Goal: Task Accomplishment & Management: Manage account settings

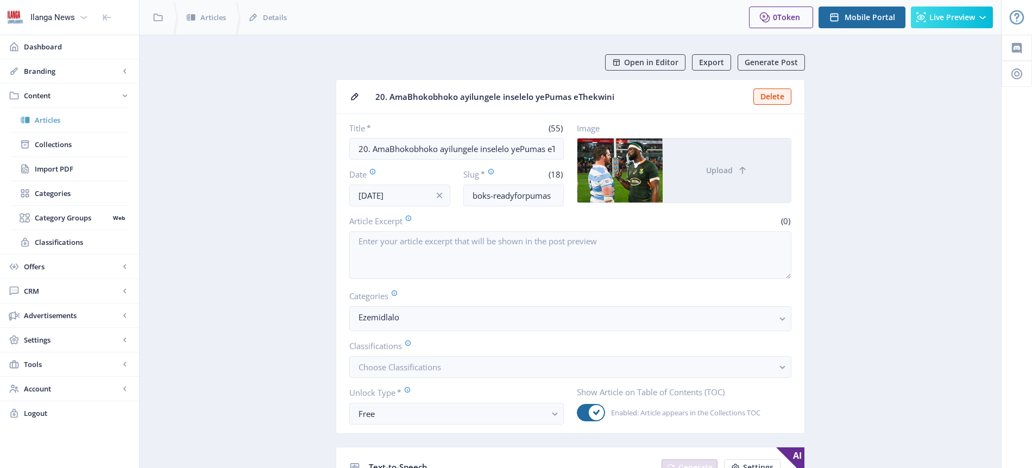
click at [46, 122] on span "Articles" at bounding box center [81, 120] width 93 height 11
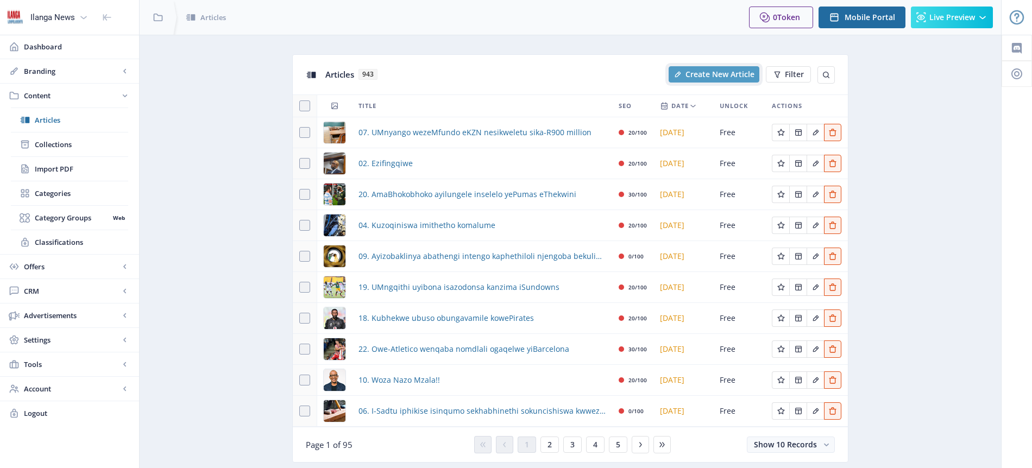
click at [722, 77] on span "Create New Article" at bounding box center [720, 74] width 69 height 9
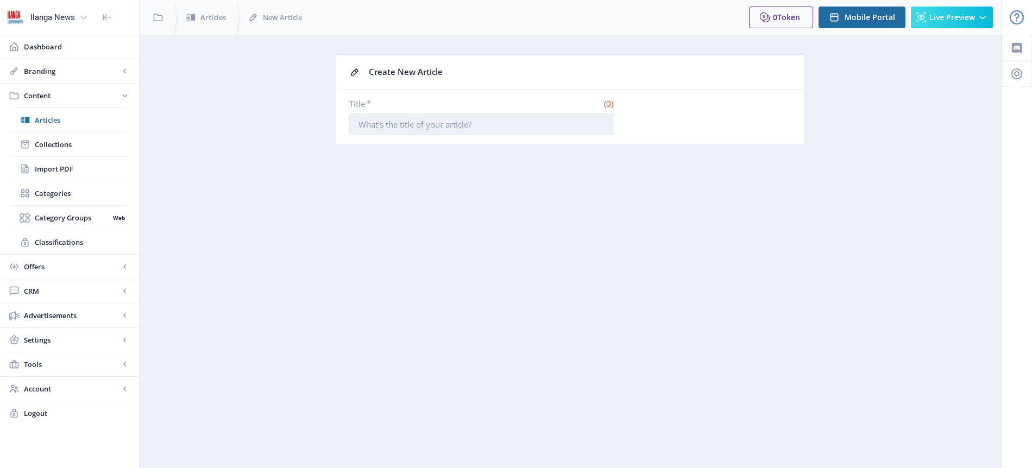
click at [491, 128] on input "Title *" at bounding box center [481, 125] width 265 height 22
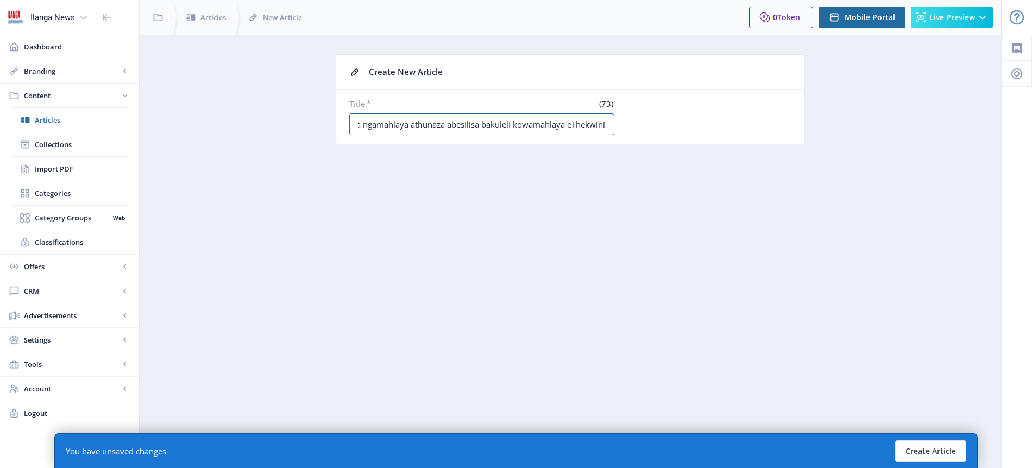
scroll to position [0, 51]
type input "03. Uzocacisa ngamahlaya athunaza abesilisa bakuleli kowamahlaya eThekwini"
click at [940, 452] on button "Create Article" at bounding box center [930, 452] width 71 height 22
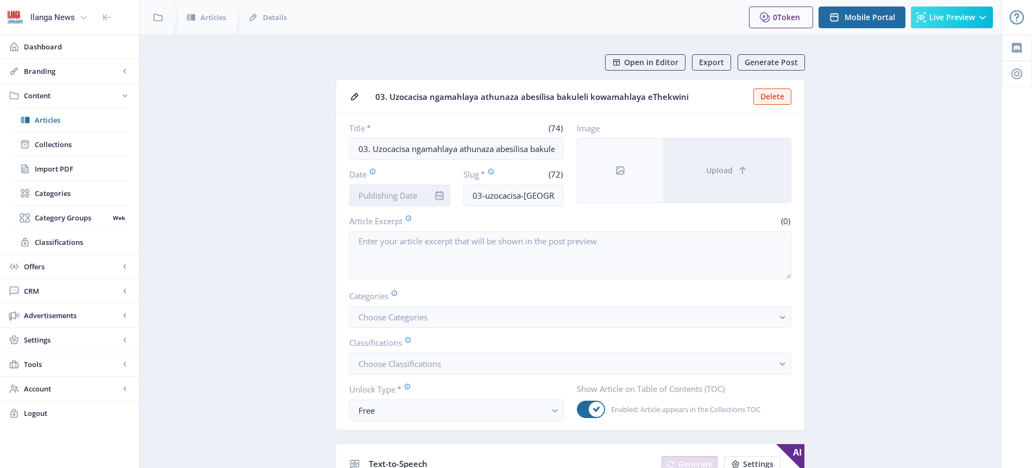
click at [401, 195] on input "Date" at bounding box center [399, 196] width 101 height 22
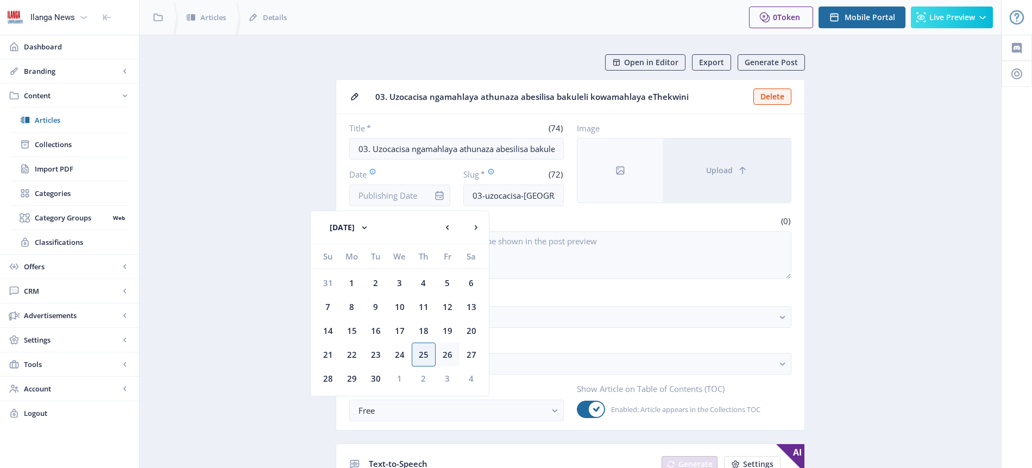
click at [449, 348] on div "26" at bounding box center [448, 355] width 24 height 24
type input "[DATE]"
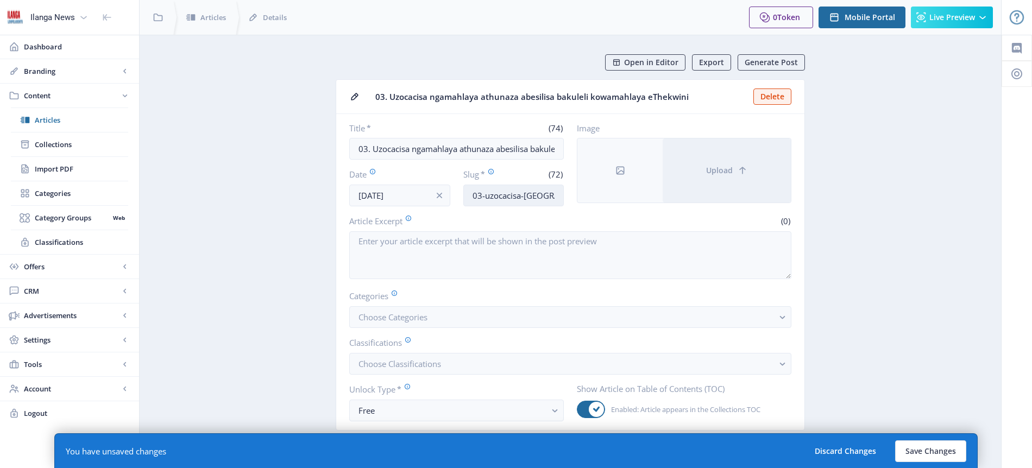
click at [517, 202] on input "03-uzocacisa-[GEOGRAPHIC_DATA]-athunaza-abesilisa-bakuleli-[GEOGRAPHIC_DATA]-[G…" at bounding box center [513, 196] width 101 height 22
type input "Thenjiwe-comedy"
click at [391, 313] on span "Choose Categories" at bounding box center [393, 317] width 69 height 11
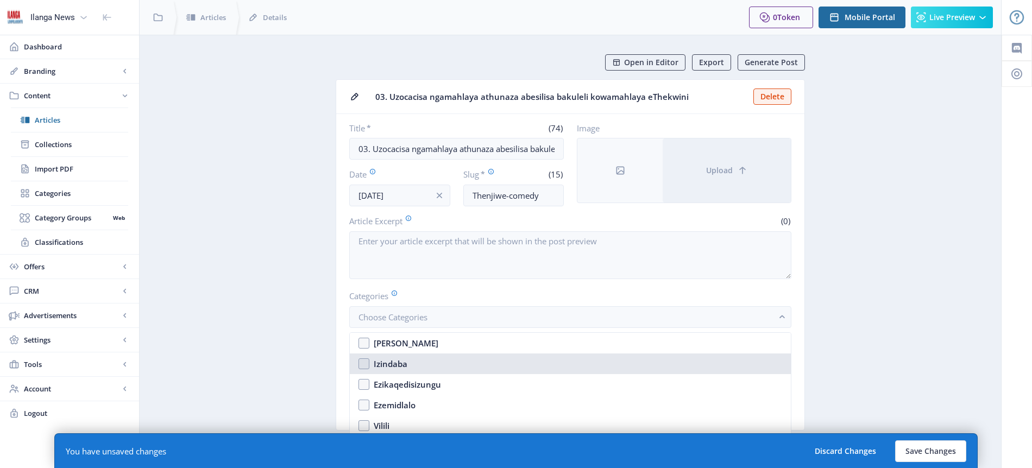
click at [400, 364] on div "Izindaba" at bounding box center [391, 363] width 34 height 13
checkbox input "true"
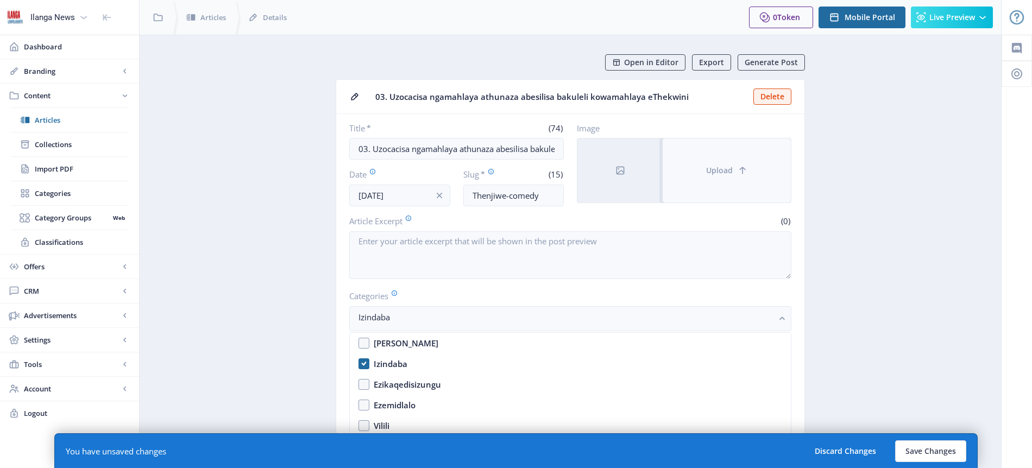
click at [724, 166] on span "Upload" at bounding box center [719, 170] width 27 height 9
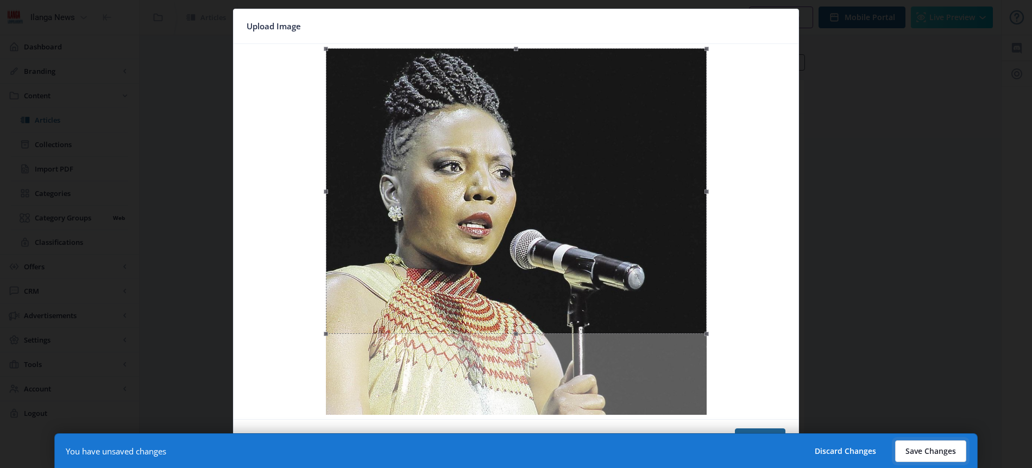
click at [926, 450] on button "Save Changes" at bounding box center [930, 452] width 71 height 22
type input "thenjiwe-comedy"
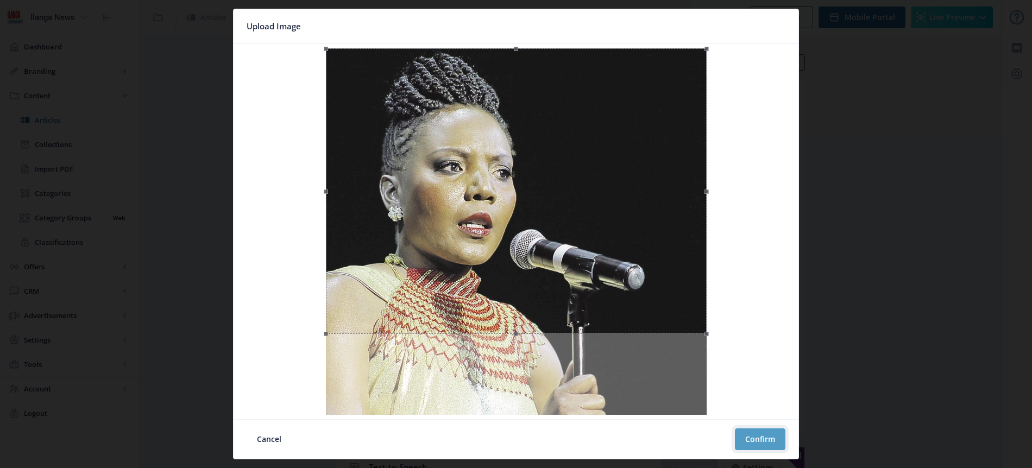
click at [762, 443] on button "Confirm" at bounding box center [760, 440] width 51 height 22
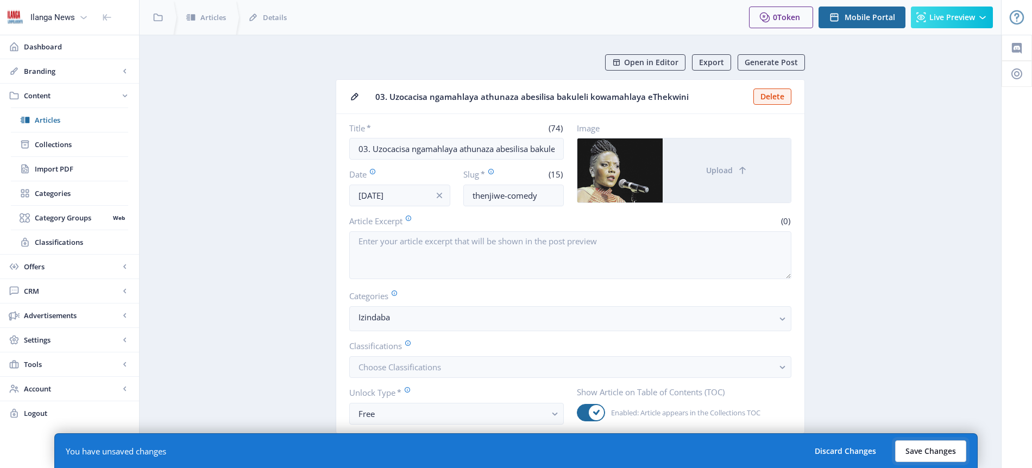
click at [921, 449] on button "Save Changes" at bounding box center [930, 452] width 71 height 22
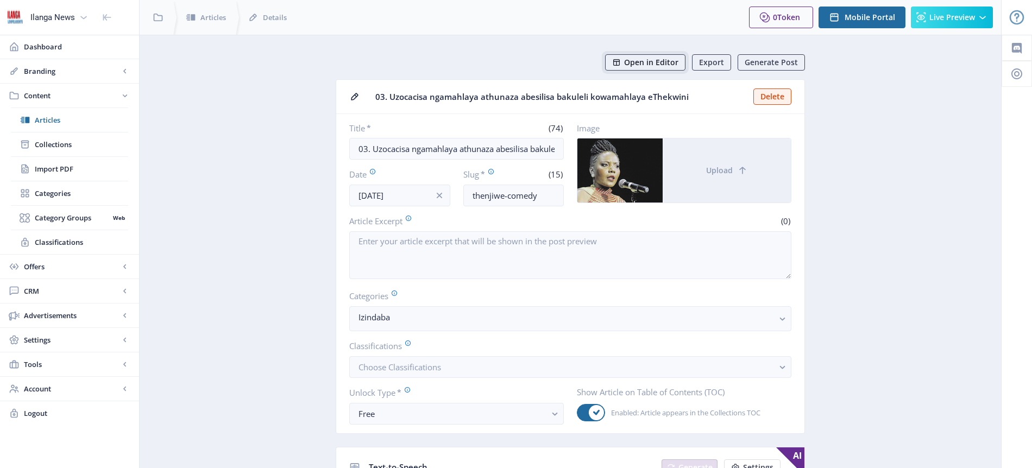
click at [653, 62] on span "Open in Editor" at bounding box center [651, 62] width 54 height 9
click at [51, 117] on span "Articles" at bounding box center [81, 120] width 93 height 11
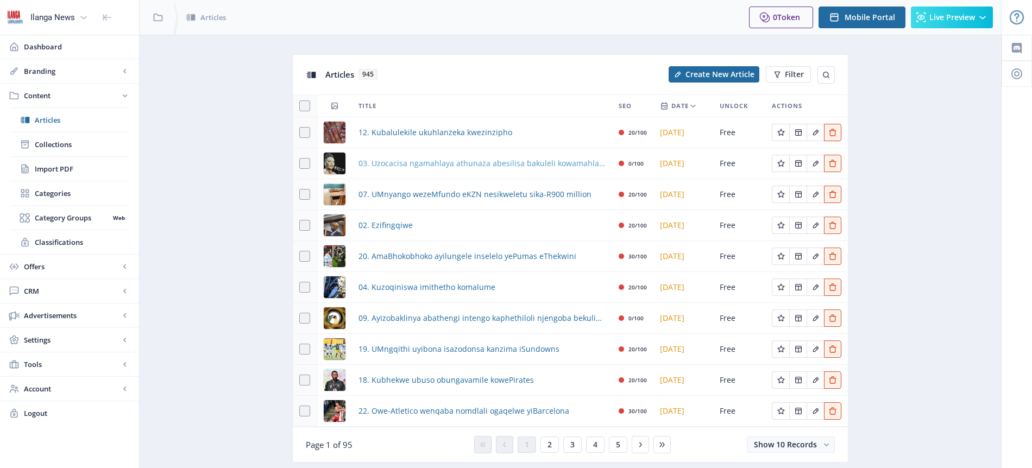
click at [493, 165] on span "03. Uzocacisa ngamahlaya athunaza abesilisa bakuleli kowamahlaya eThekwini" at bounding box center [482, 163] width 247 height 13
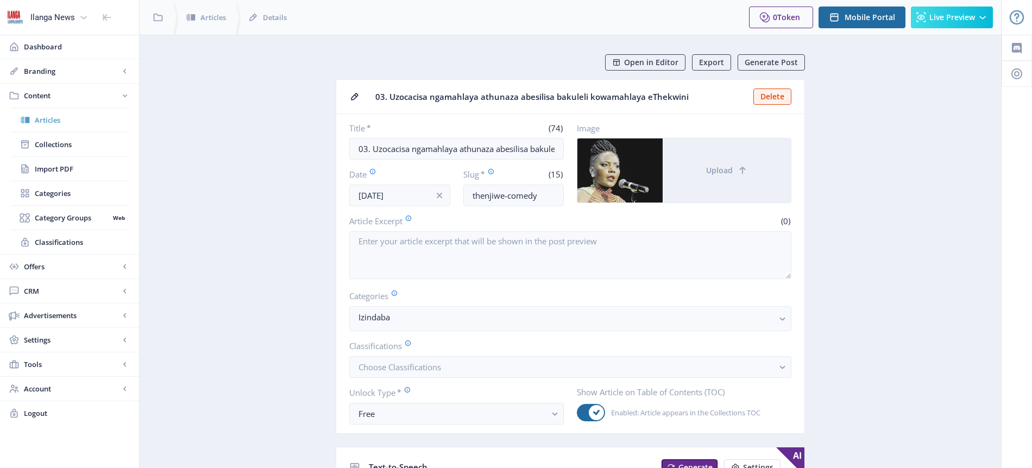
click at [48, 121] on span "Articles" at bounding box center [81, 120] width 93 height 11
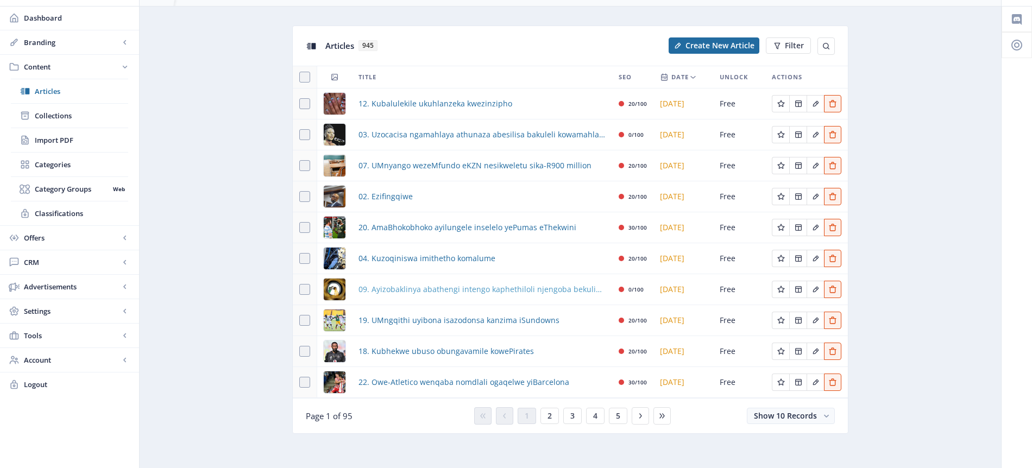
scroll to position [33, 0]
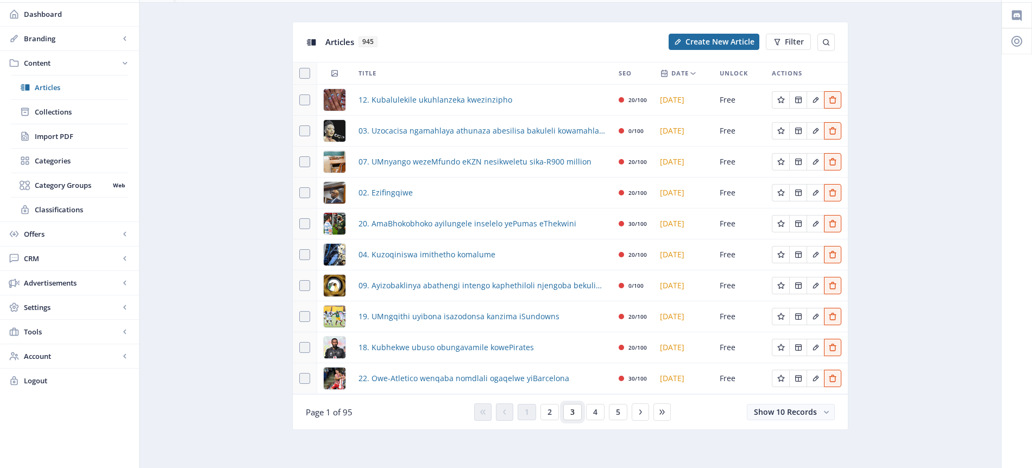
click at [575, 413] on button "3" at bounding box center [572, 412] width 18 height 16
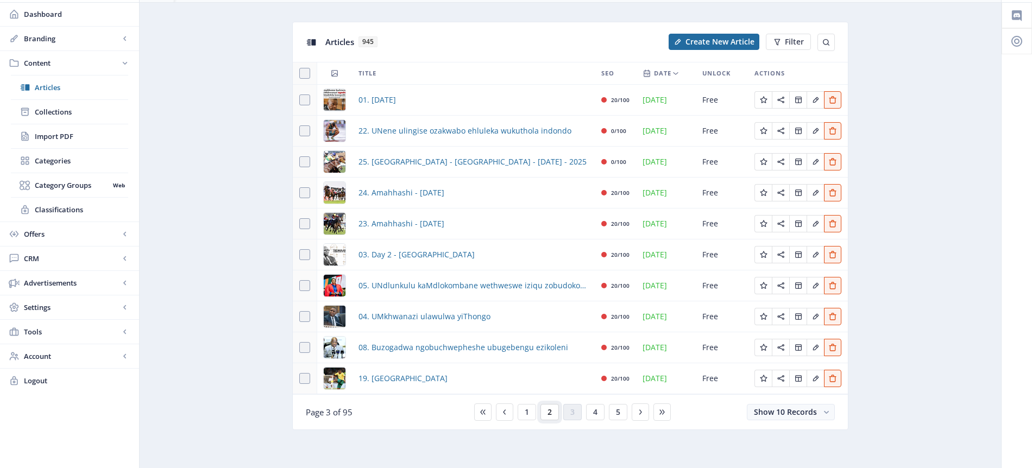
click at [551, 412] on span "2" at bounding box center [550, 412] width 4 height 9
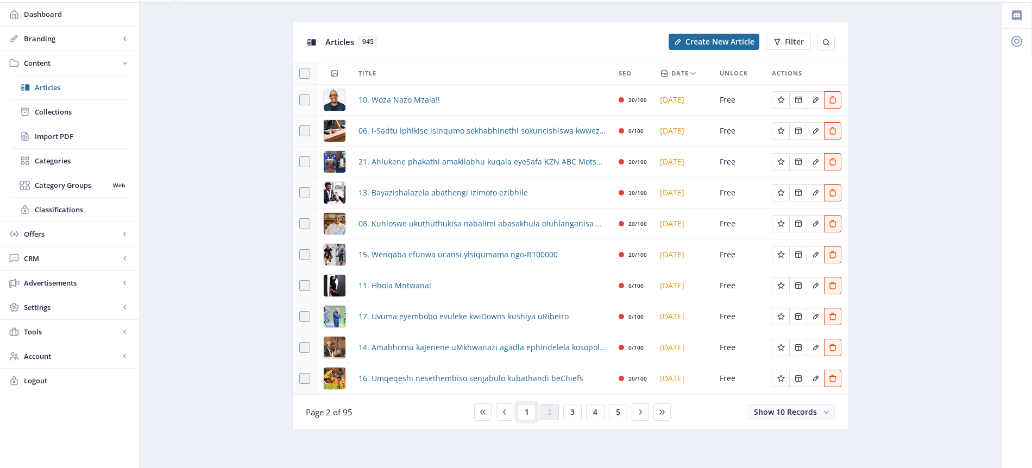
click at [530, 413] on button "1" at bounding box center [527, 412] width 18 height 16
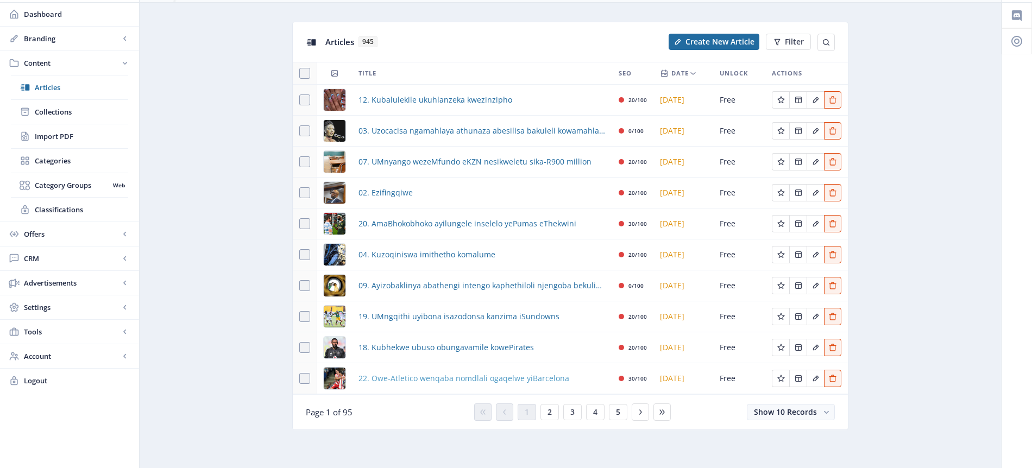
click at [433, 380] on span "22. Owe-Atletico wenqaba nomdlali ogaqelwe yiBarcelona" at bounding box center [464, 378] width 211 height 13
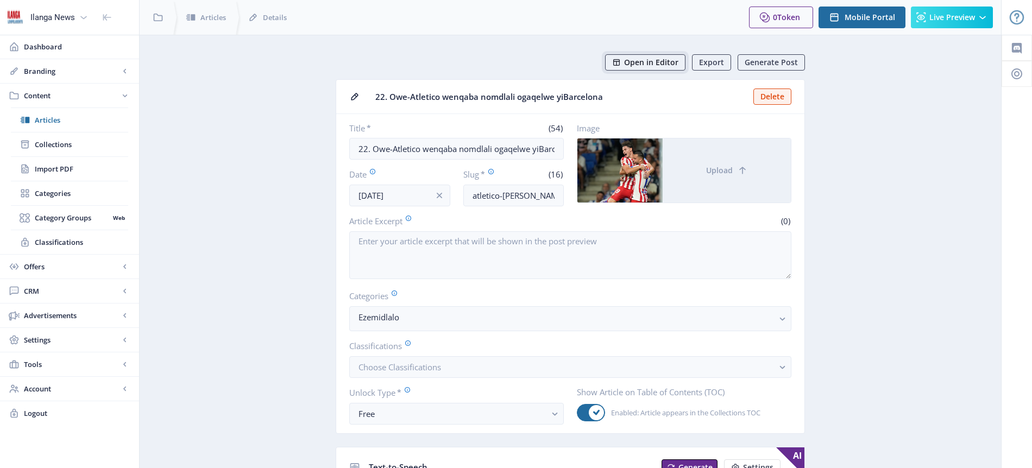
click at [657, 65] on span "Open in Editor" at bounding box center [651, 62] width 54 height 9
click at [51, 117] on span "Articles" at bounding box center [81, 120] width 93 height 11
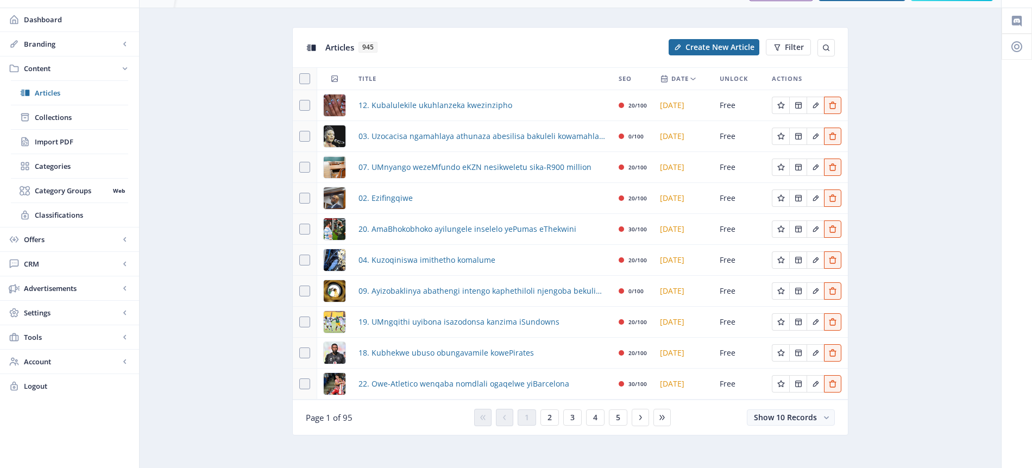
scroll to position [33, 0]
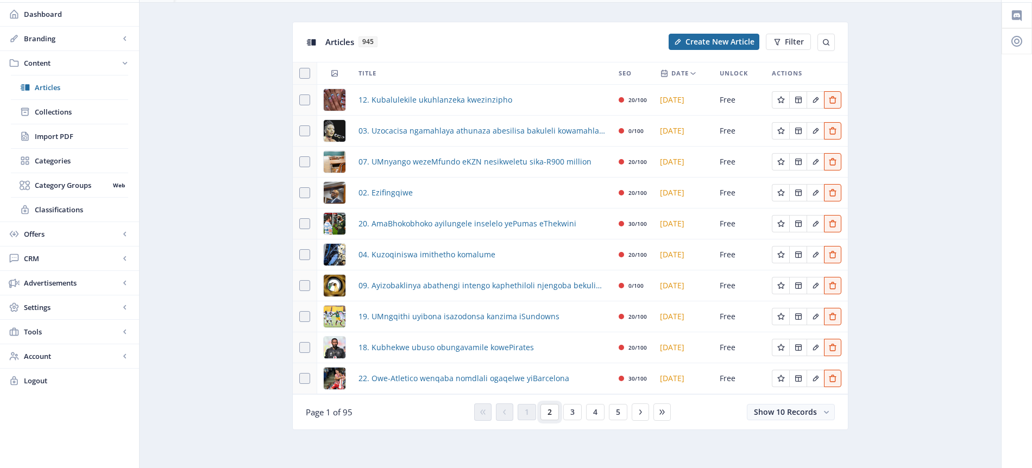
click at [549, 414] on span "2" at bounding box center [550, 412] width 4 height 9
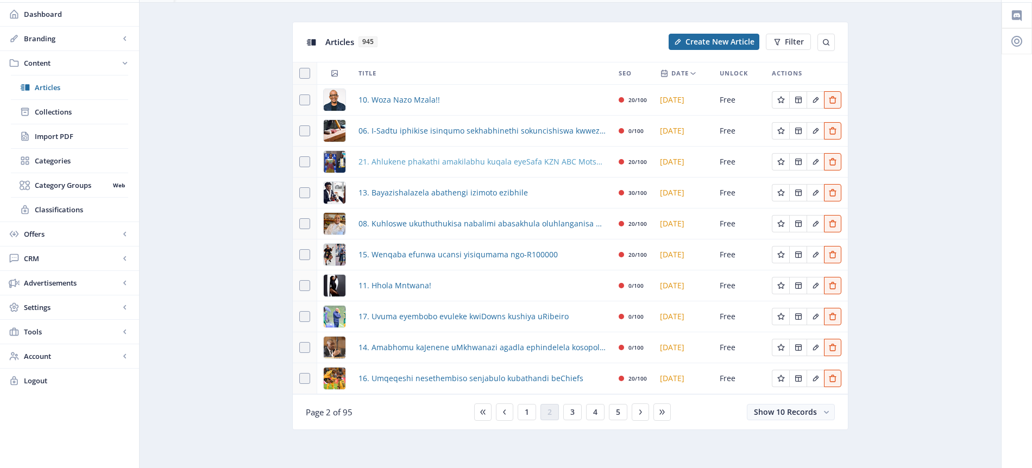
click at [445, 164] on span "21. Ahlukene phakathi amakilabhu kuqala eyeSafa KZN ABC Motsepe League" at bounding box center [482, 161] width 247 height 13
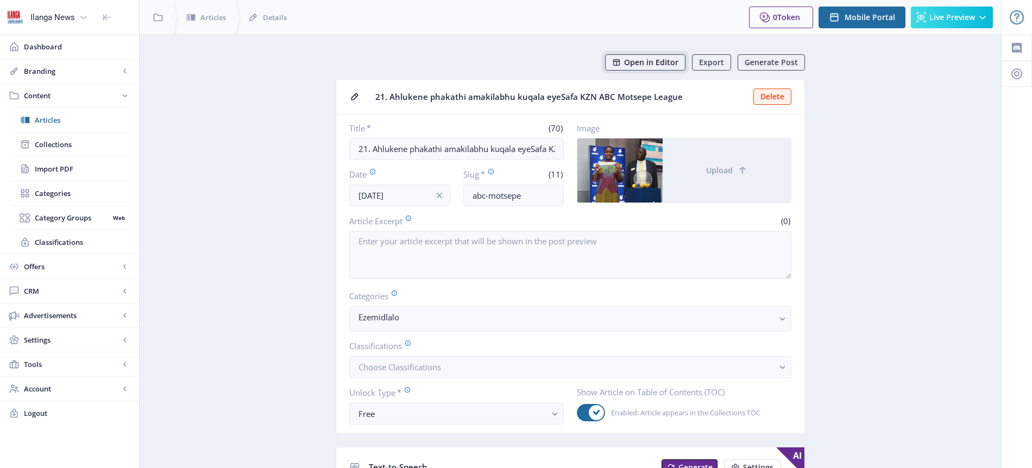
click at [650, 58] on span "Open in Editor" at bounding box center [651, 62] width 54 height 9
click at [65, 120] on span "Articles" at bounding box center [81, 120] width 93 height 11
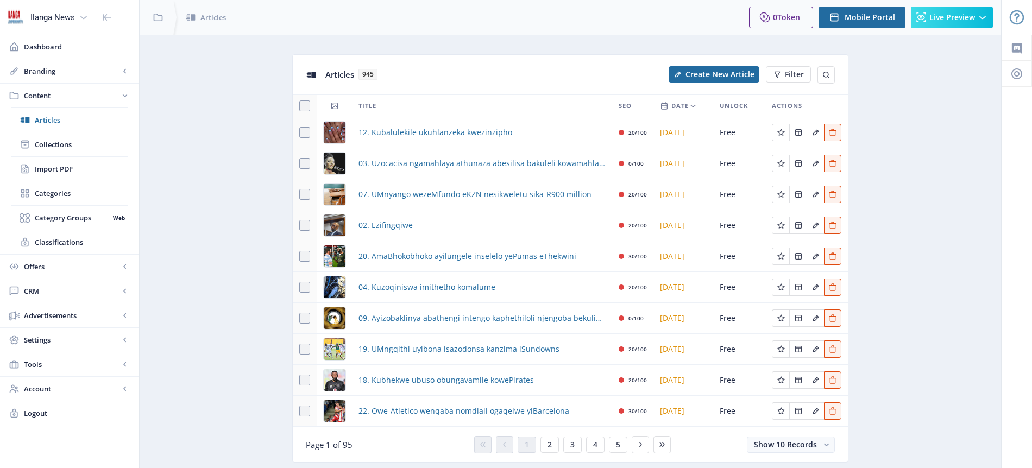
click at [551, 445] on div "You have unsaved changes Discard Changes Save Changes" at bounding box center [515, 450] width 923 height 35
click at [551, 447] on div "You have unsaved changes Discard Changes Save Changes" at bounding box center [515, 450] width 923 height 35
click at [547, 444] on div "You have unsaved changes Discard Changes Save Changes" at bounding box center [515, 450] width 923 height 35
click at [552, 445] on div "You have unsaved changes Discard Changes Save Changes" at bounding box center [515, 450] width 923 height 35
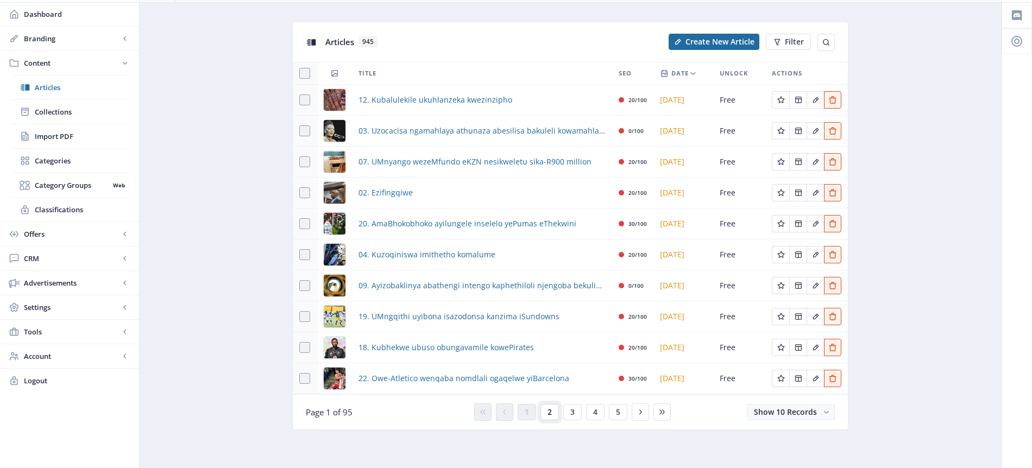
click at [552, 413] on button "2" at bounding box center [549, 412] width 18 height 16
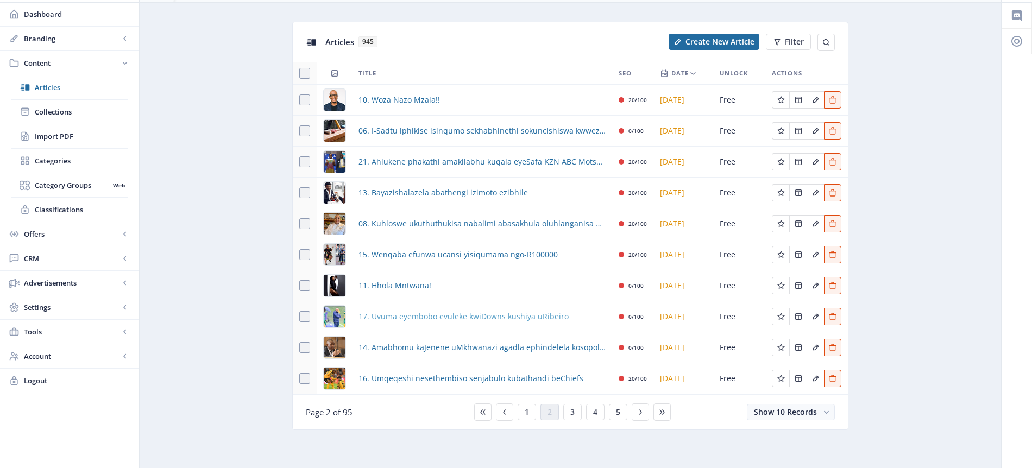
click at [463, 315] on span "17. Uvuma eyembobo evuleke kwiDowns kushiya uRibeiro" at bounding box center [464, 316] width 210 height 13
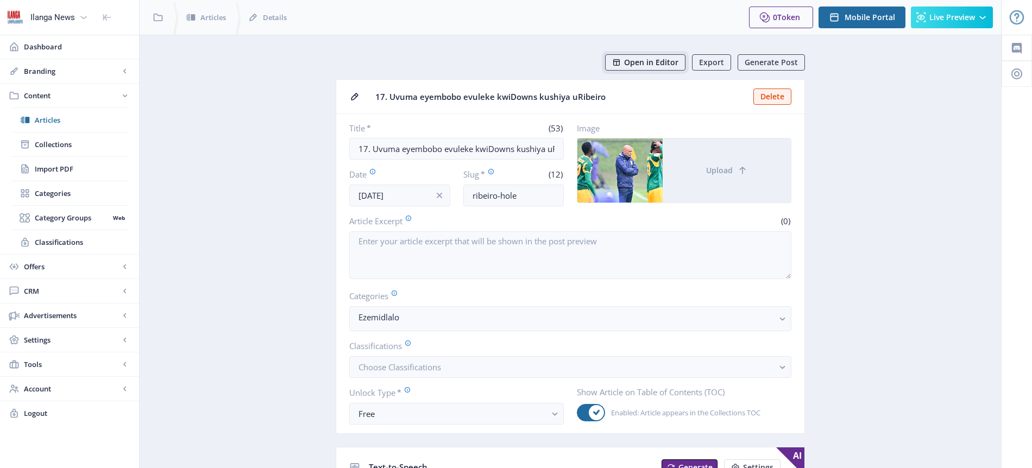
click at [653, 65] on span "Open in Editor" at bounding box center [651, 62] width 54 height 9
click at [59, 120] on span "Articles" at bounding box center [81, 120] width 93 height 11
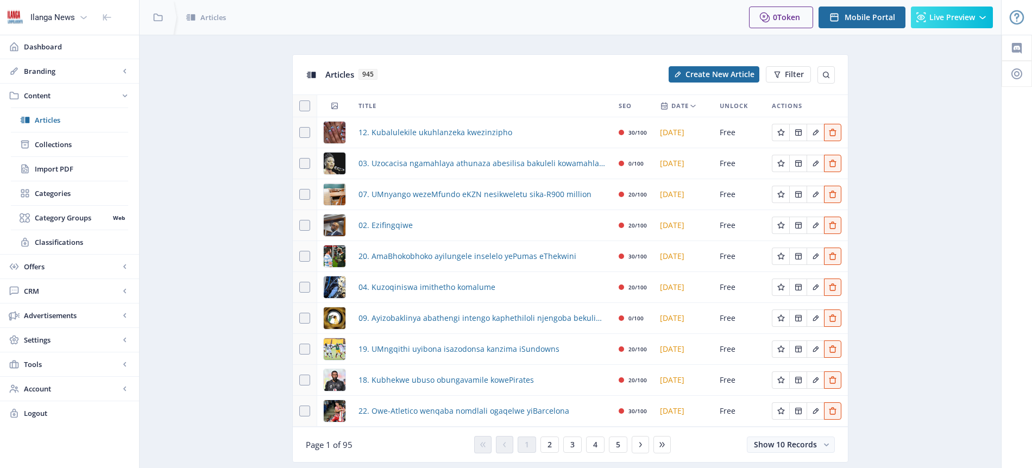
click at [550, 444] on div "You have unsaved changes Discard Changes Save Changes" at bounding box center [515, 450] width 923 height 35
click at [550, 442] on div "You have unsaved changes Discard Changes Save Changes" at bounding box center [515, 450] width 923 height 35
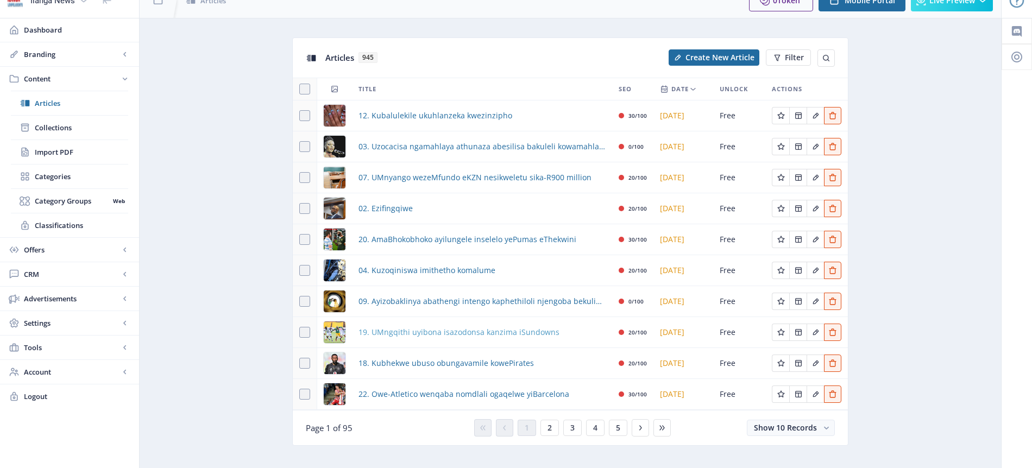
scroll to position [33, 0]
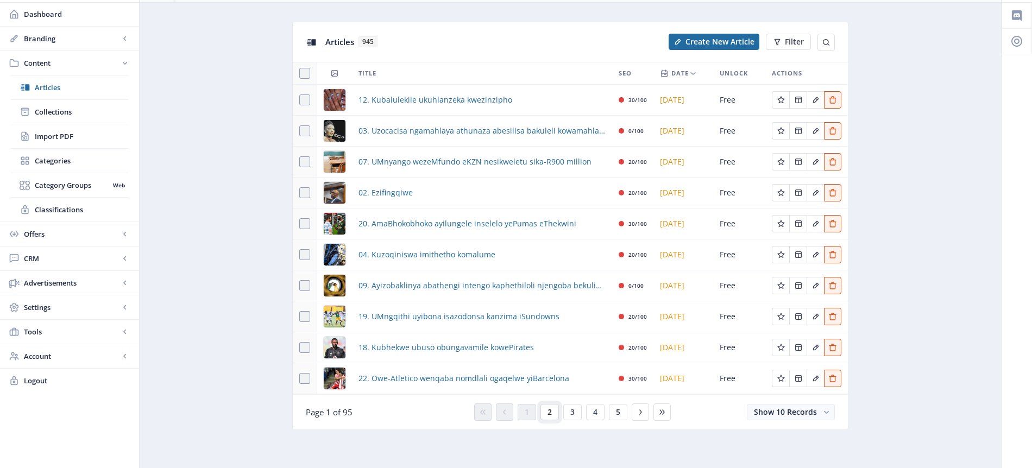
click at [552, 412] on button "2" at bounding box center [549, 412] width 18 height 16
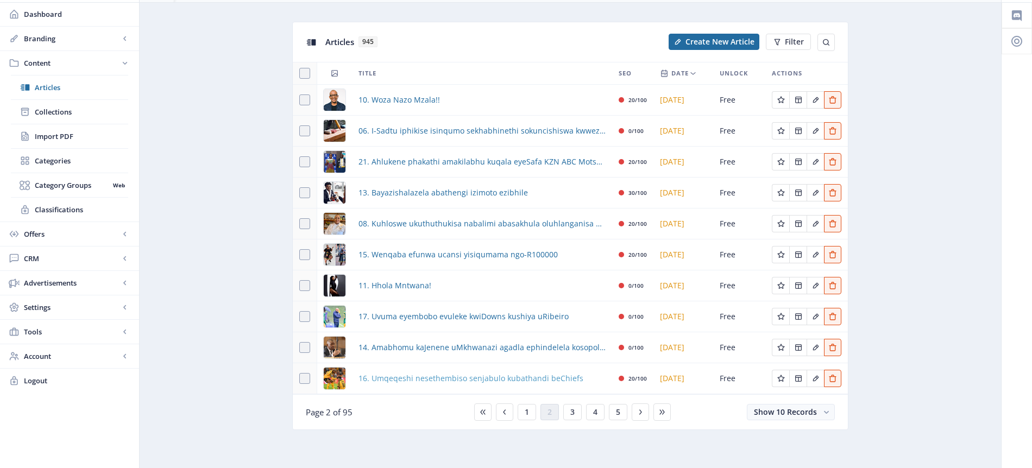
click at [402, 381] on span "16. Umqeqeshi nesethembiso senjabulo kubathandi beChiefs" at bounding box center [471, 378] width 225 height 13
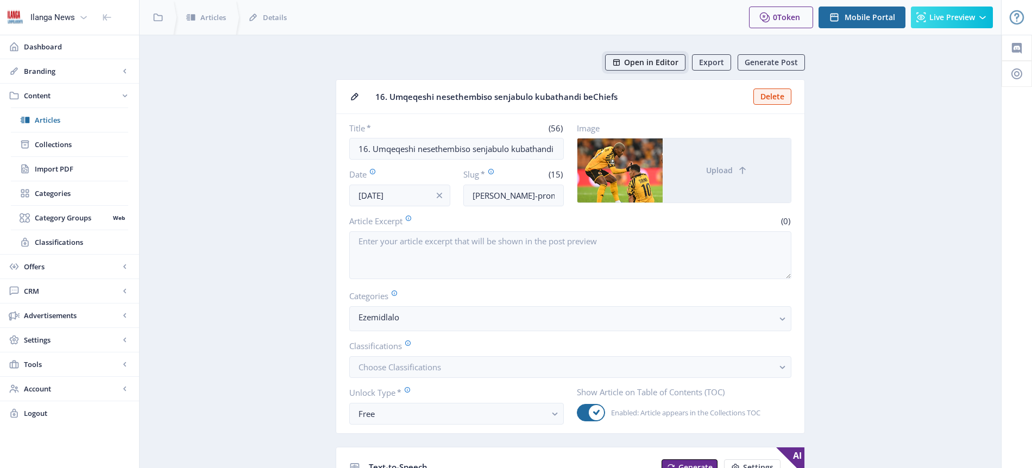
click at [649, 66] on span "Open in Editor" at bounding box center [651, 62] width 54 height 9
click at [54, 118] on span "Articles" at bounding box center [81, 120] width 93 height 11
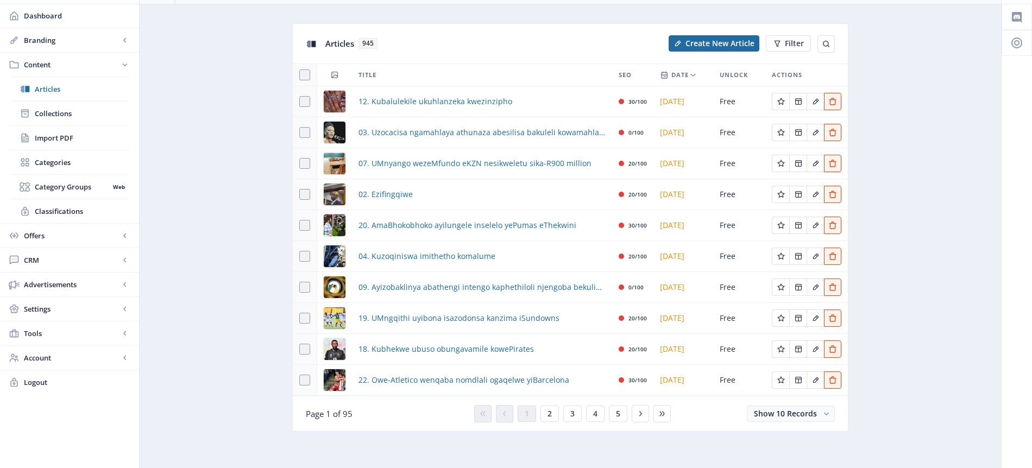
scroll to position [33, 0]
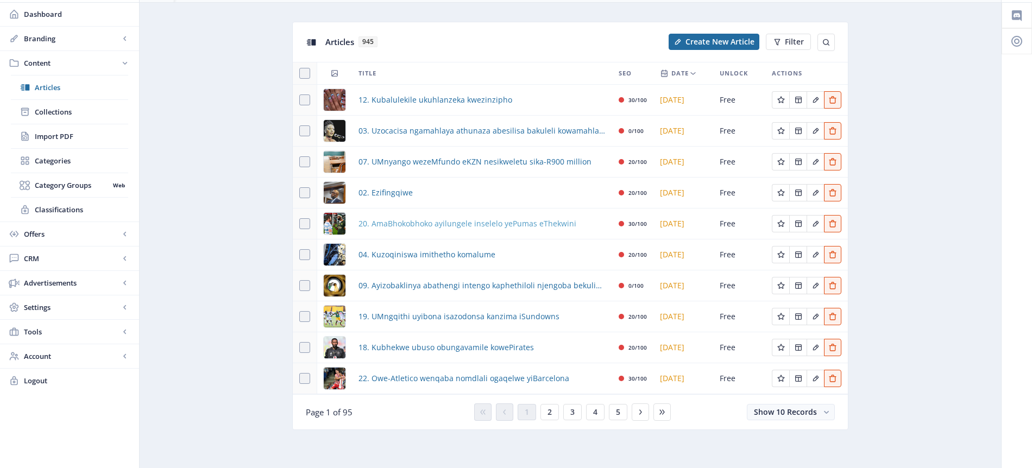
click at [471, 224] on span "20. AmaBhokobhoko ayilungele inselelo yePumas eThekwini" at bounding box center [468, 223] width 218 height 13
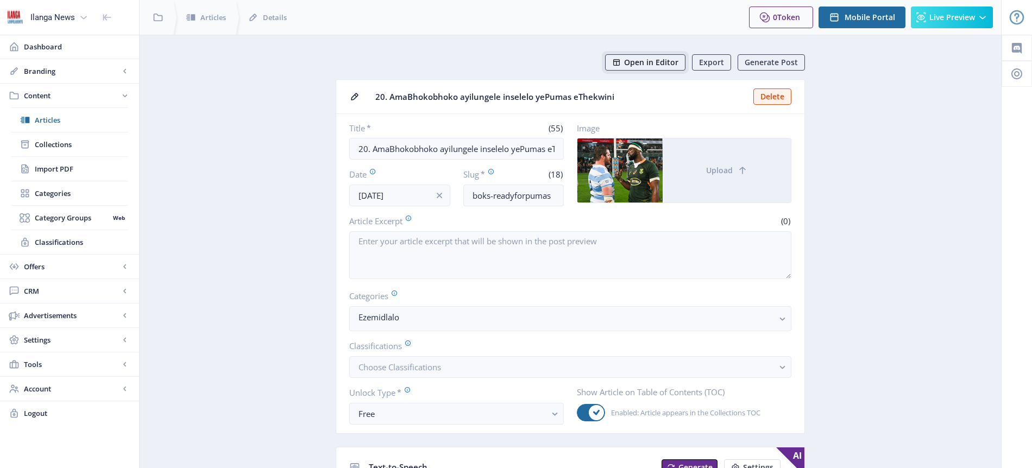
click at [657, 66] on span "Open in Editor" at bounding box center [651, 62] width 54 height 9
click at [61, 116] on span "Articles" at bounding box center [81, 120] width 93 height 11
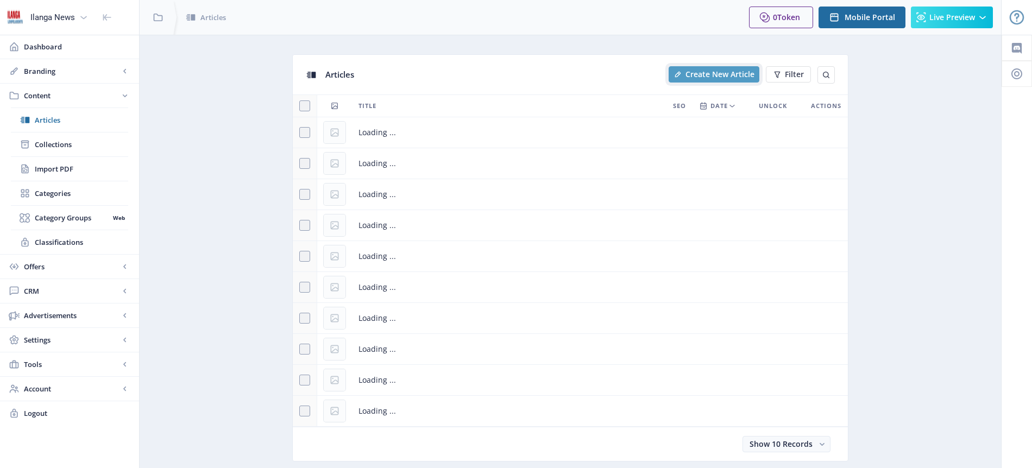
click at [737, 80] on button "Create New Article" at bounding box center [714, 74] width 91 height 16
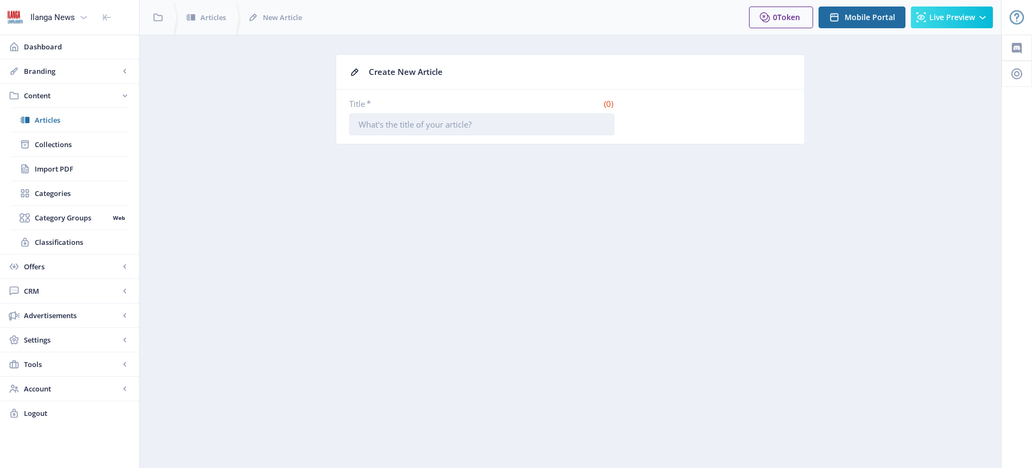
click at [510, 125] on input "Title *" at bounding box center [481, 125] width 265 height 22
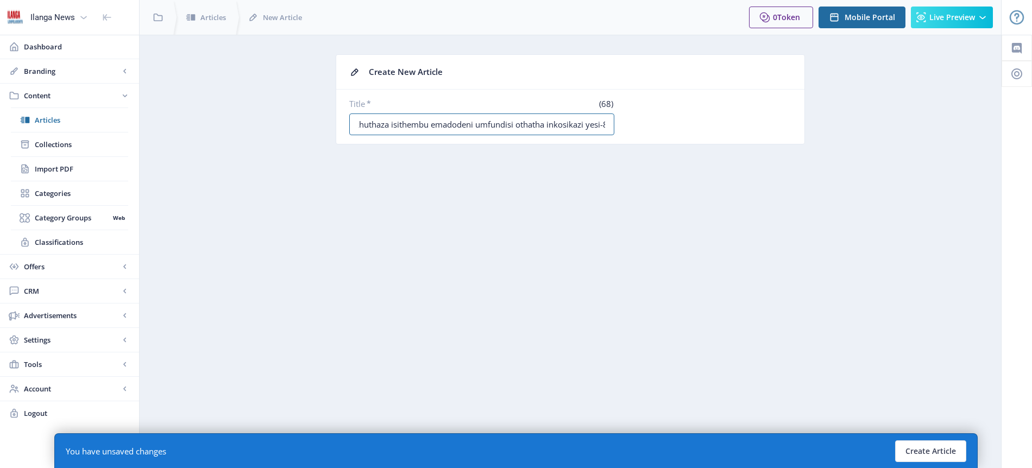
scroll to position [0, 28]
type input "05. Ukhuthaza isithembu emadodeni umfundisi othatha inkosikazi yesi-8"
click at [928, 450] on button "Create Article" at bounding box center [930, 452] width 71 height 22
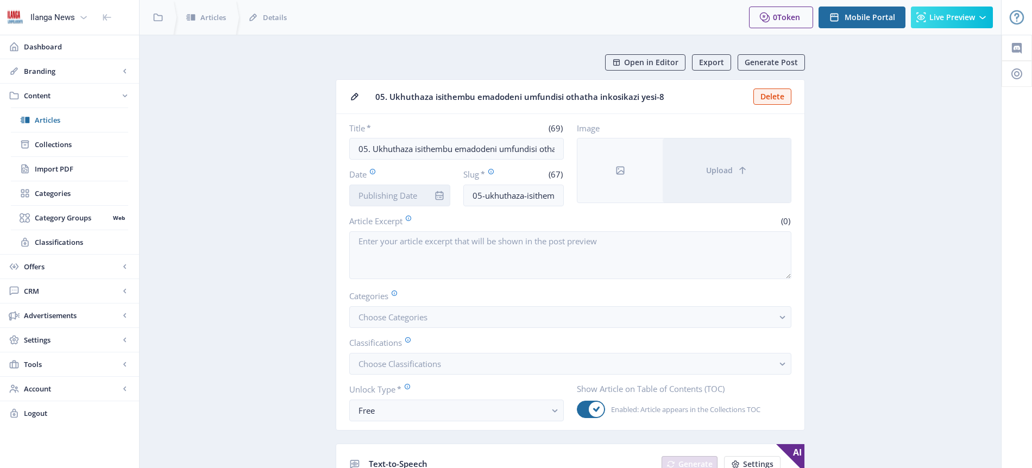
click at [385, 199] on input "Date" at bounding box center [399, 196] width 101 height 22
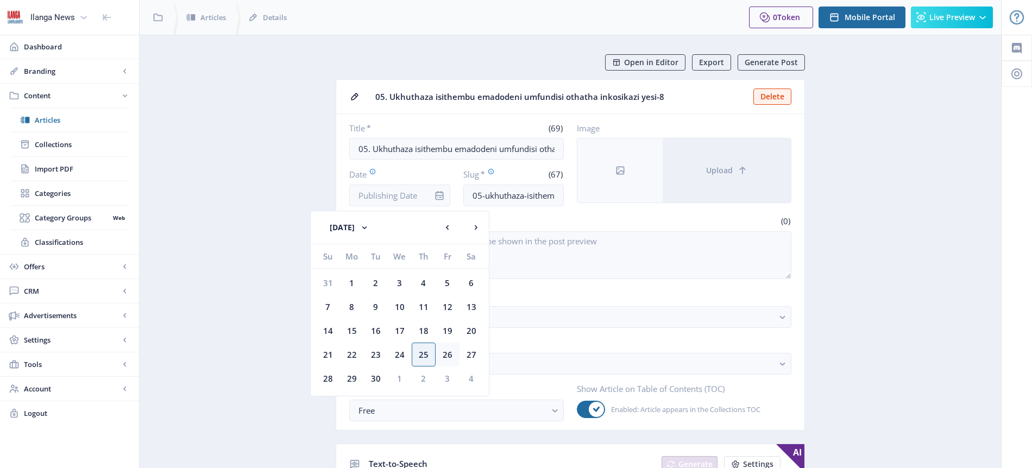
click at [449, 353] on div "26" at bounding box center [448, 355] width 24 height 24
type input "[DATE]"
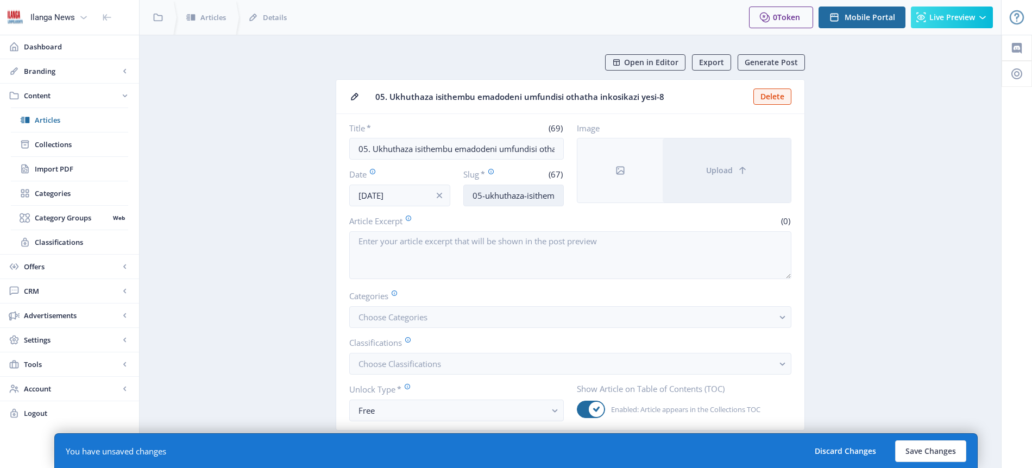
click at [498, 192] on input "05-ukhuthaza-isithembu-emadodeni-umfundisi-othatha-inkosikazi-yesi8" at bounding box center [513, 196] width 101 height 22
type input "Umfundisi-nesithembu"
drag, startPoint x: 402, startPoint y: 318, endPoint x: 391, endPoint y: 332, distance: 17.4
click at [401, 319] on span "Choose Categories" at bounding box center [393, 317] width 69 height 11
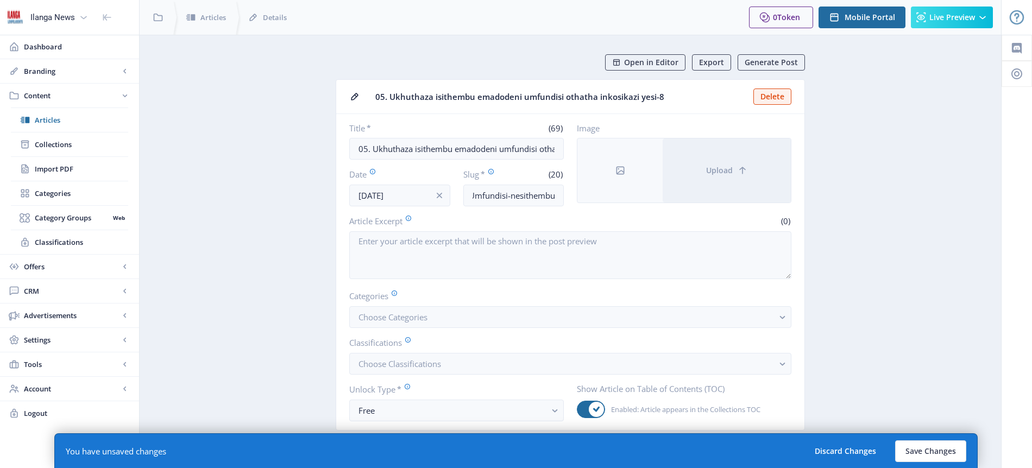
scroll to position [0, 0]
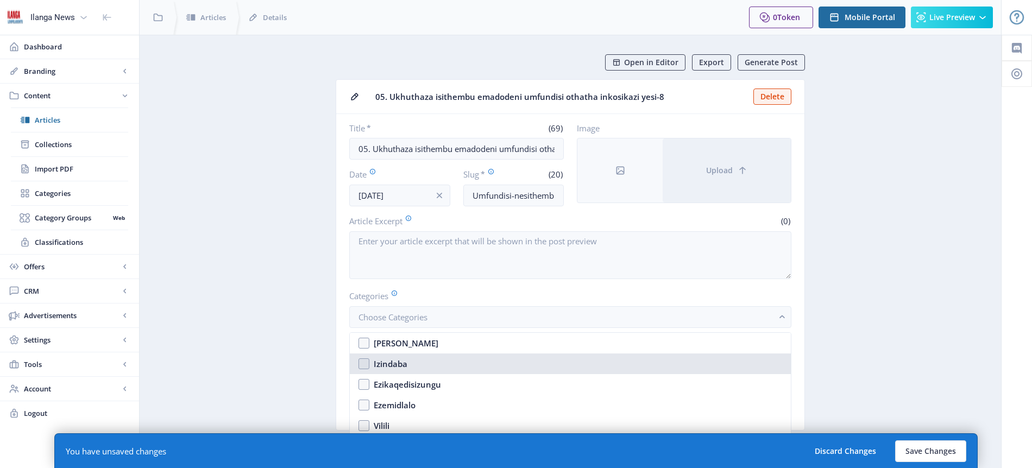
click at [400, 365] on div "Izindaba" at bounding box center [391, 363] width 34 height 13
checkbox input "true"
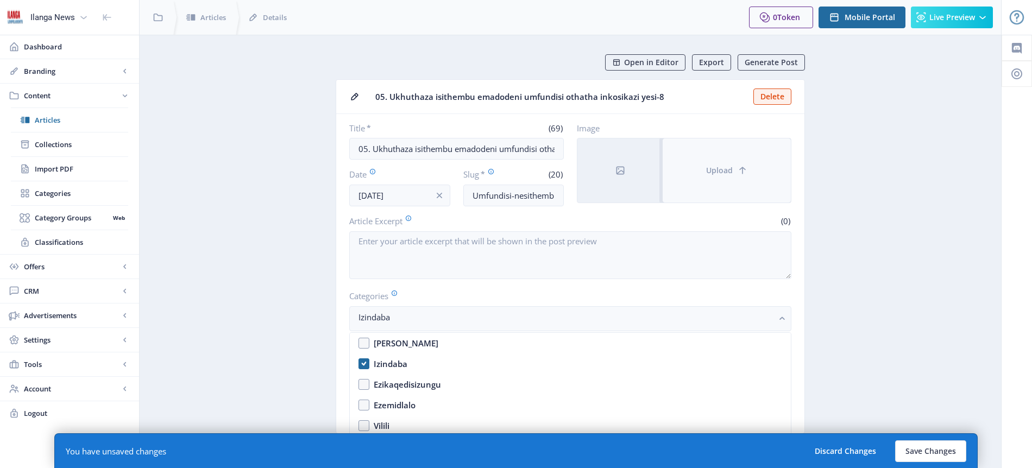
click at [734, 168] on button "Upload" at bounding box center [727, 171] width 128 height 64
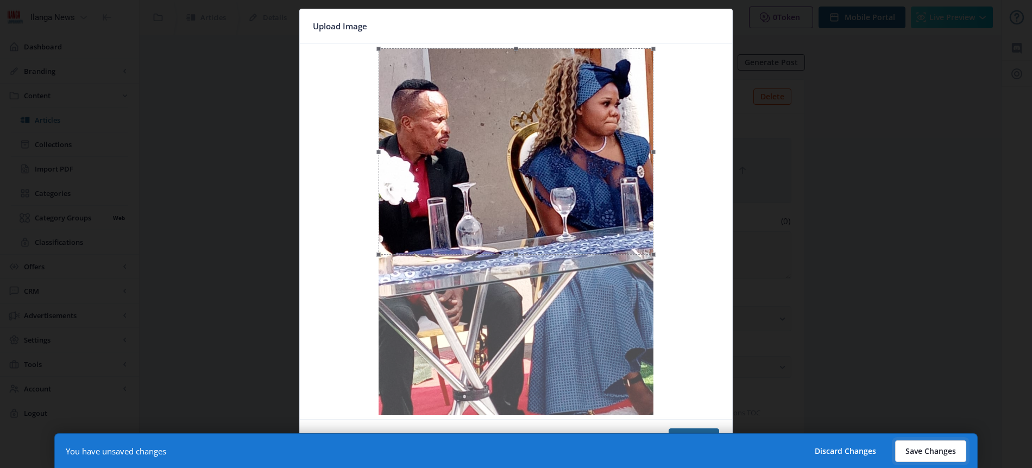
click at [928, 449] on button "Save Changes" at bounding box center [930, 452] width 71 height 22
type input "umfundisi-nesithembu"
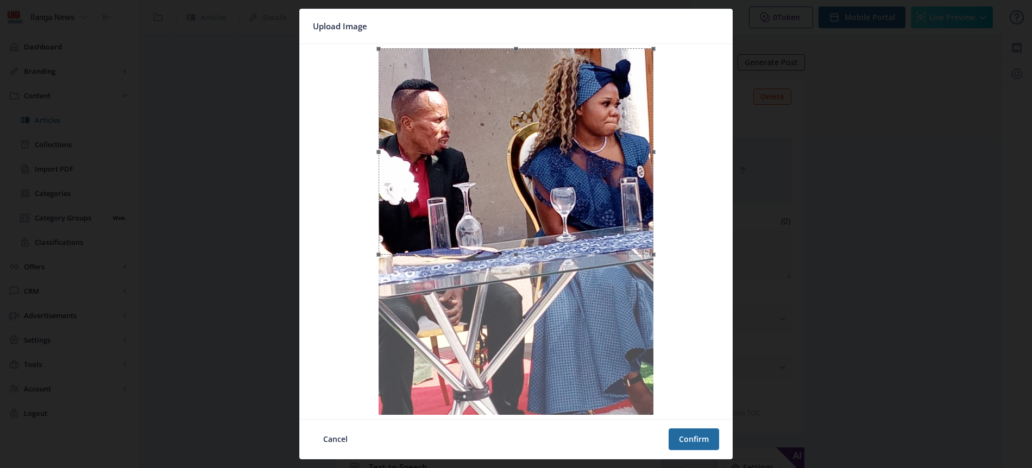
click at [934, 450] on div at bounding box center [516, 234] width 1032 height 468
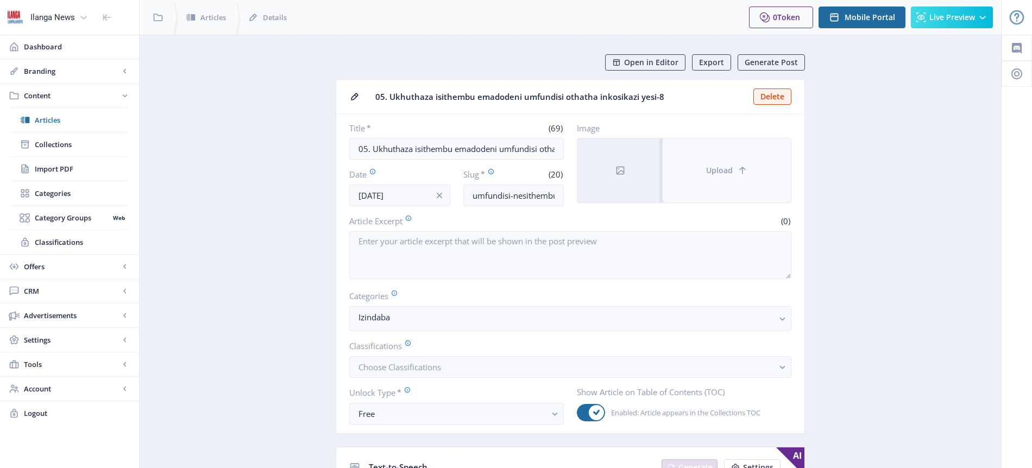
click at [720, 171] on span "Upload" at bounding box center [719, 170] width 27 height 9
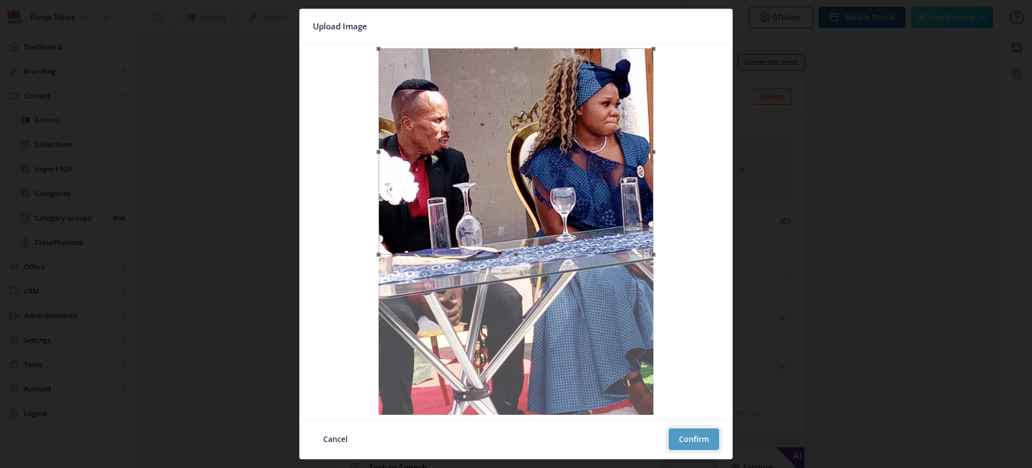
click at [698, 442] on button "Confirm" at bounding box center [694, 440] width 51 height 22
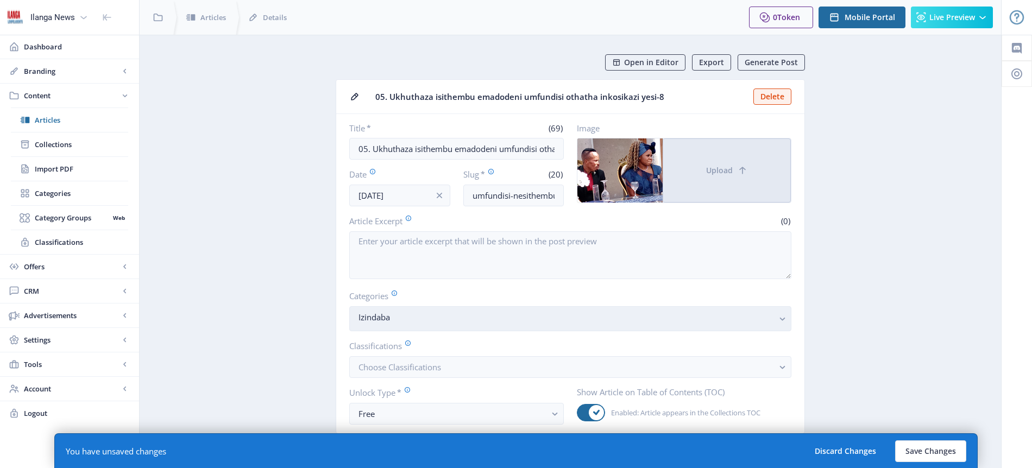
scroll to position [21, 0]
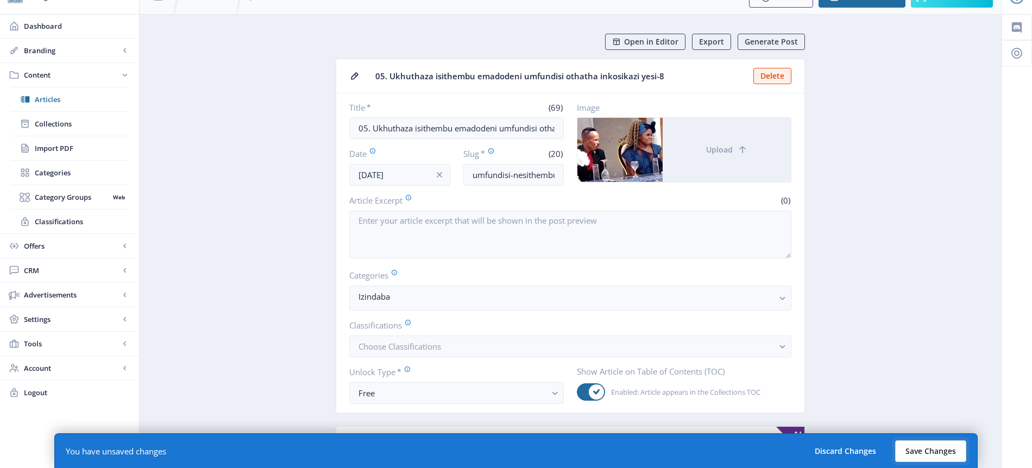
click at [938, 453] on button "Save Changes" at bounding box center [930, 452] width 71 height 22
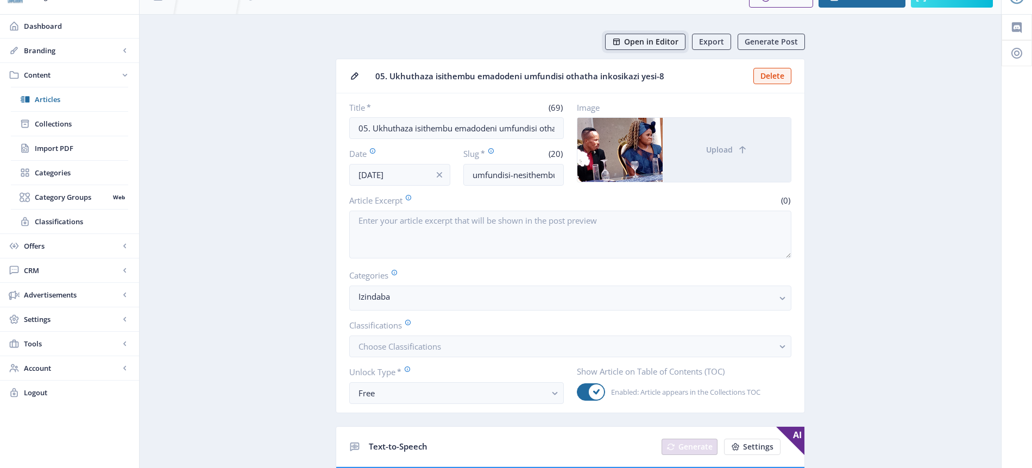
click at [663, 41] on span "Open in Editor" at bounding box center [651, 41] width 54 height 9
click at [59, 103] on span "Articles" at bounding box center [81, 99] width 93 height 11
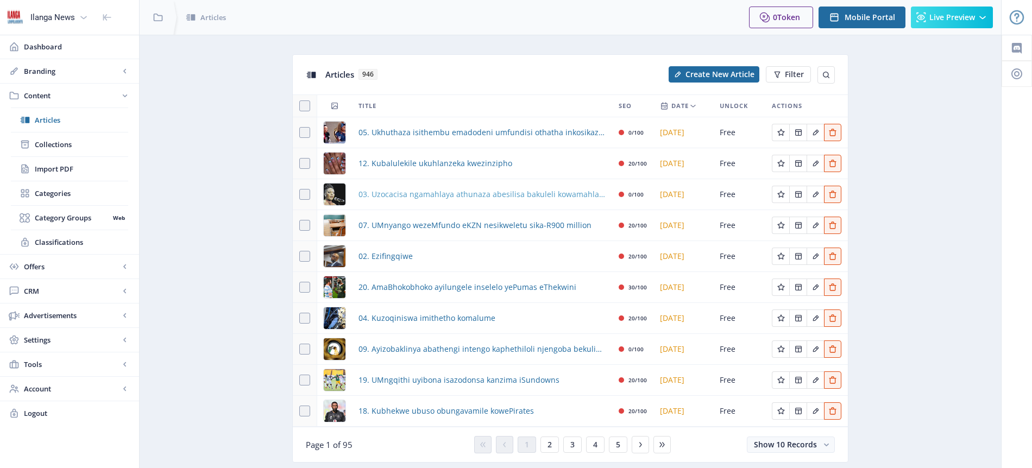
click at [434, 196] on span "03. Uzocacisa ngamahlaya athunaza abesilisa bakuleli kowamahlaya eThekwini" at bounding box center [482, 194] width 247 height 13
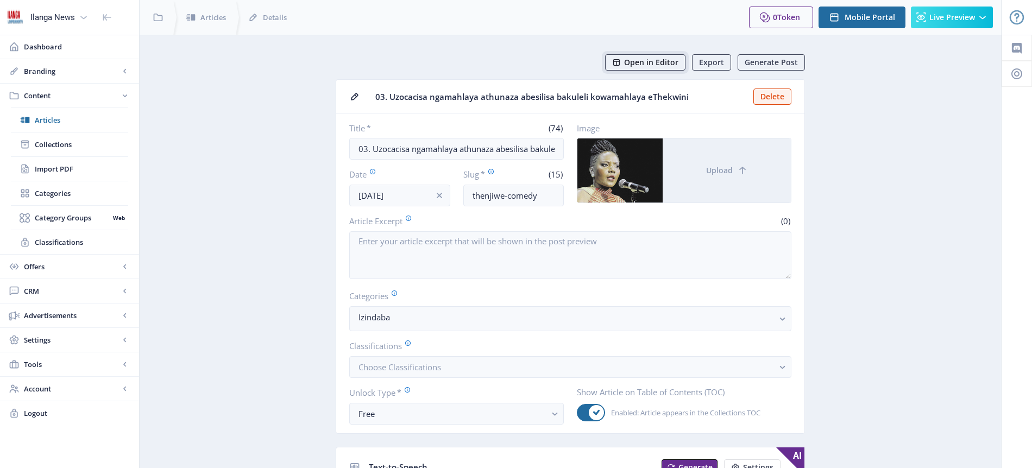
click at [668, 60] on span "Open in Editor" at bounding box center [651, 62] width 54 height 9
click at [57, 121] on span "Articles" at bounding box center [81, 120] width 93 height 11
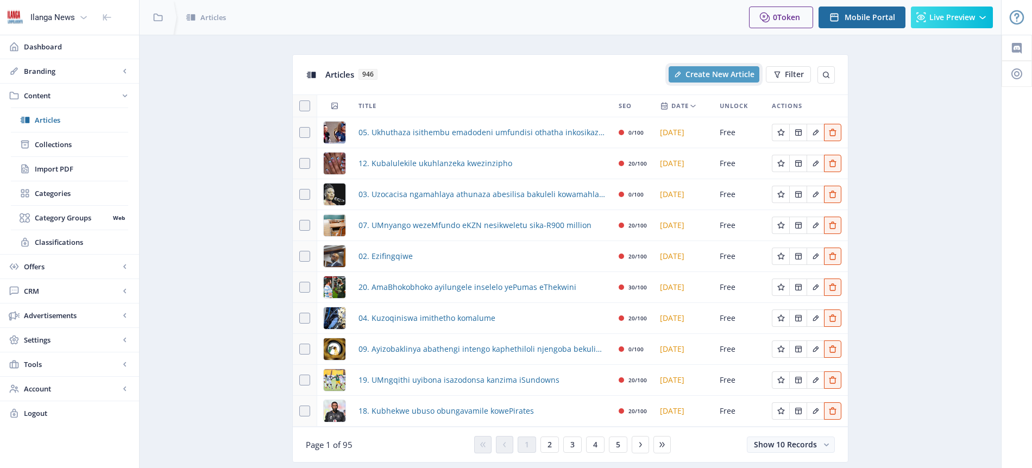
click at [717, 75] on span "Create New Article" at bounding box center [720, 74] width 69 height 9
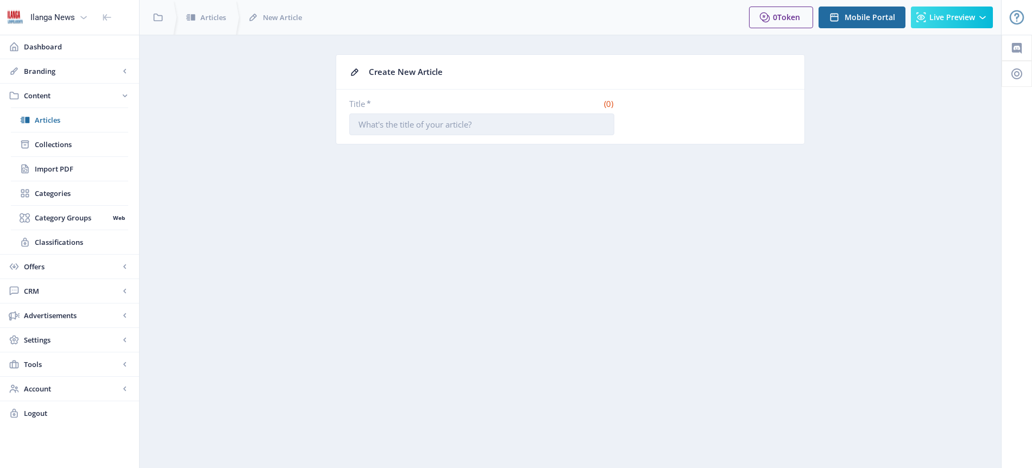
click at [487, 123] on input "Title *" at bounding box center [481, 125] width 265 height 22
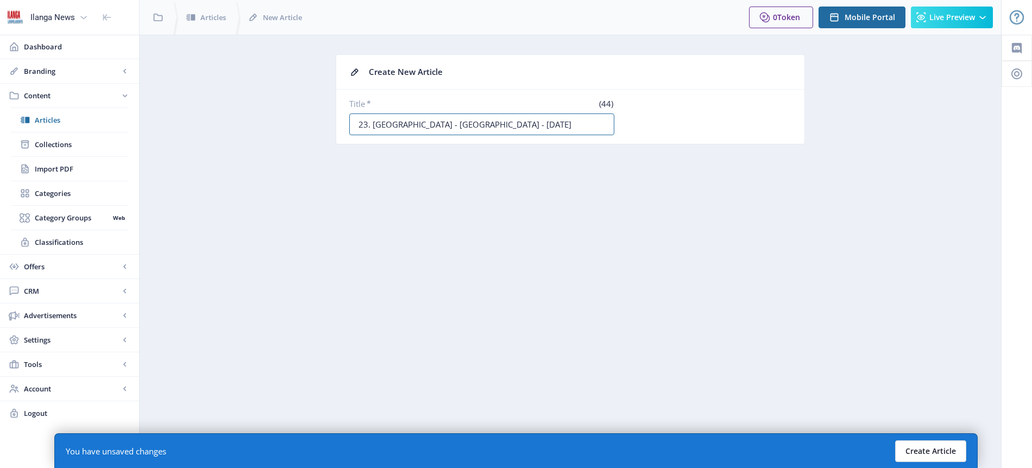
type input "23. [GEOGRAPHIC_DATA] - [GEOGRAPHIC_DATA] - [DATE]"
click at [935, 451] on button "Create Article" at bounding box center [930, 452] width 71 height 22
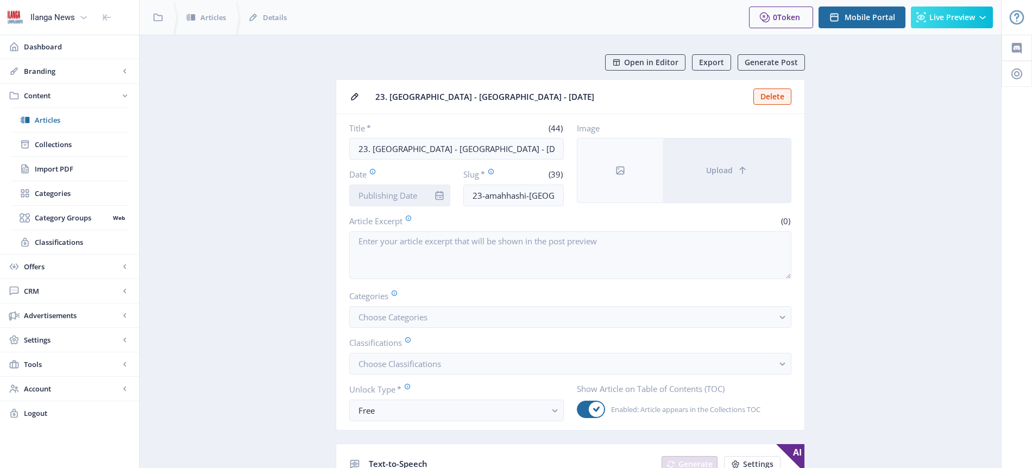
click at [392, 197] on input "Date" at bounding box center [399, 196] width 101 height 22
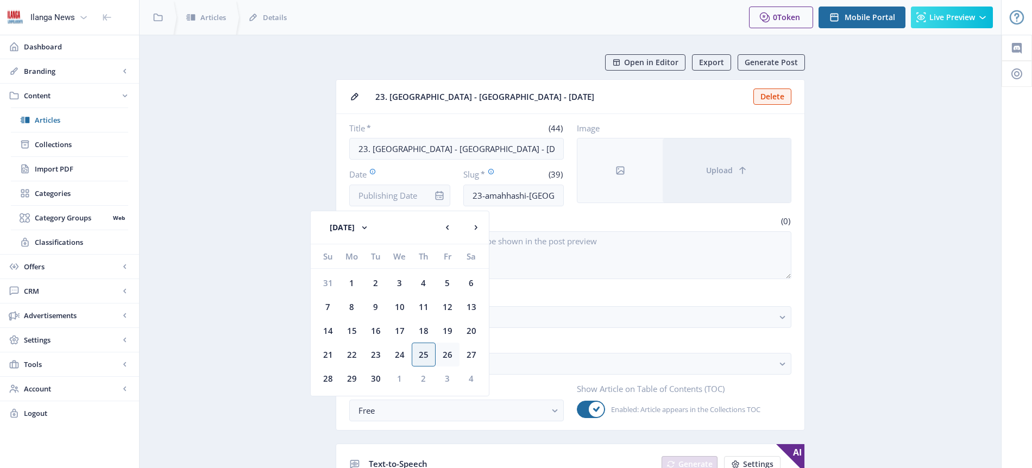
click at [449, 357] on div "26" at bounding box center [448, 355] width 24 height 24
type input "[DATE]"
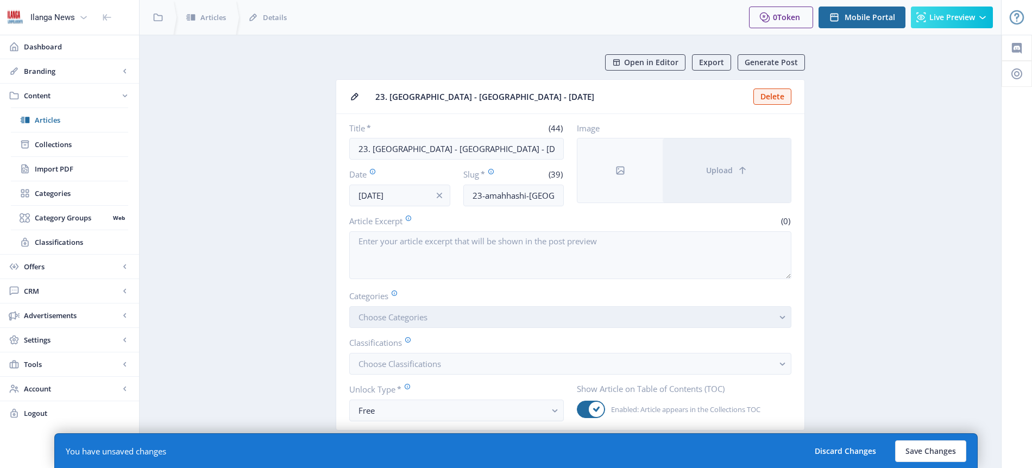
click at [405, 320] on span "Choose Categories" at bounding box center [393, 317] width 69 height 11
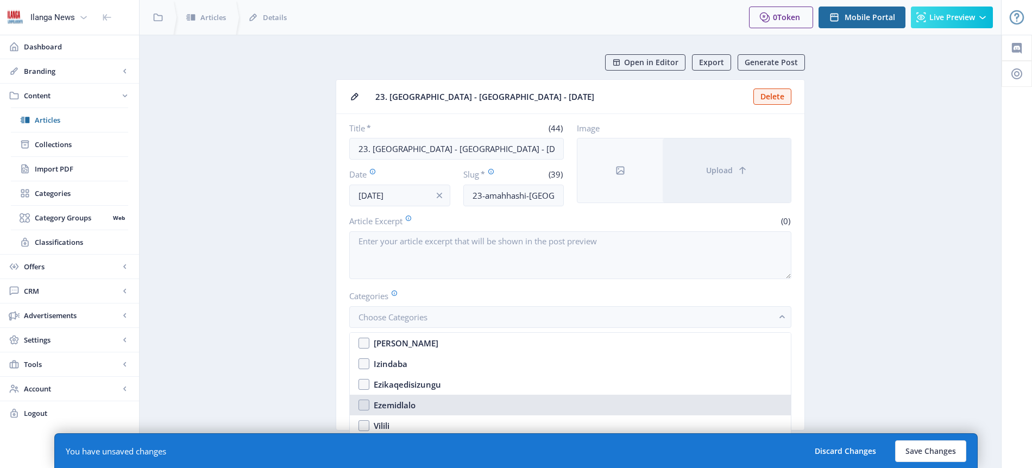
click at [396, 408] on div "Ezemidlalo" at bounding box center [395, 405] width 42 height 13
checkbox input "true"
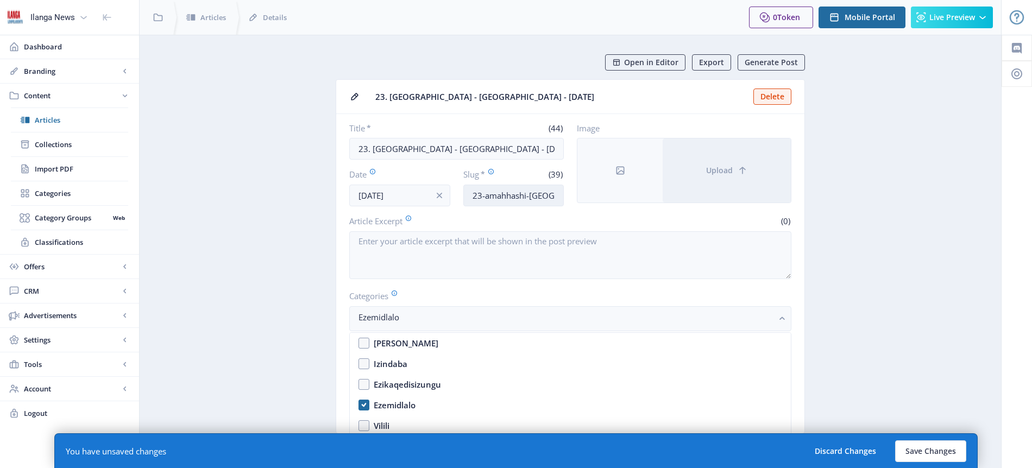
click at [520, 197] on input "23-amahhashi-[GEOGRAPHIC_DATA]-[DATE]" at bounding box center [513, 196] width 101 height 22
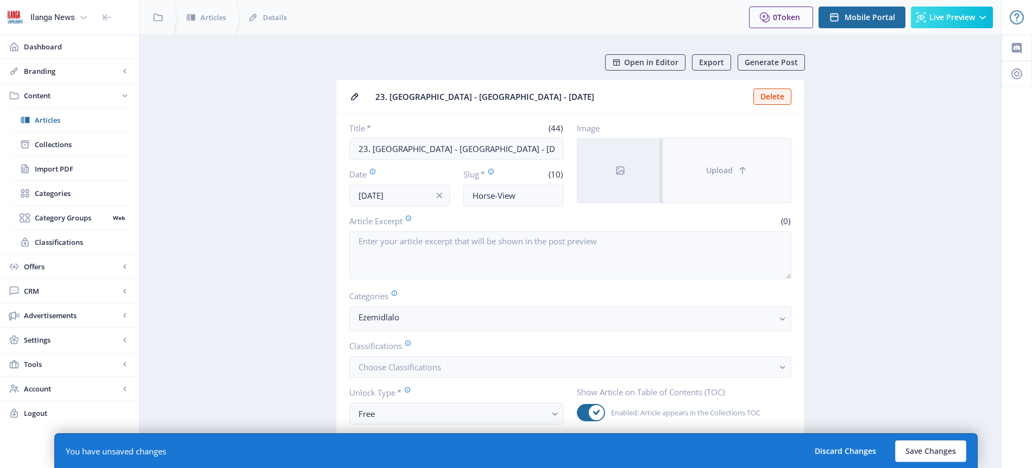
click at [721, 173] on span "Upload" at bounding box center [719, 170] width 27 height 9
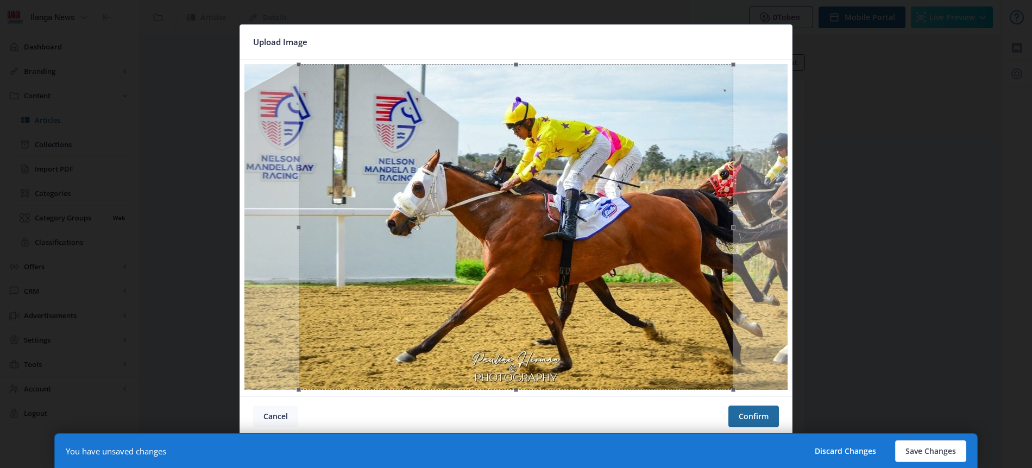
click at [284, 417] on button "Cancel" at bounding box center [275, 417] width 45 height 22
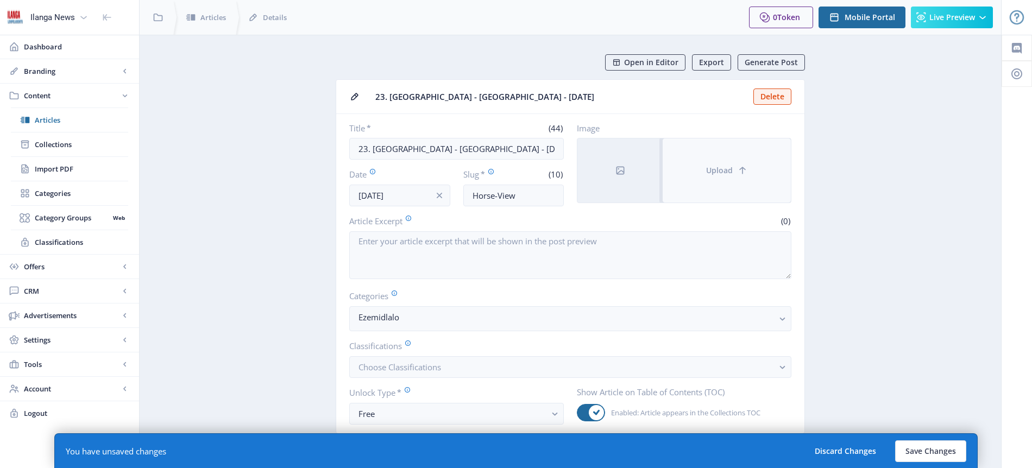
click at [709, 172] on span "Upload" at bounding box center [719, 170] width 27 height 9
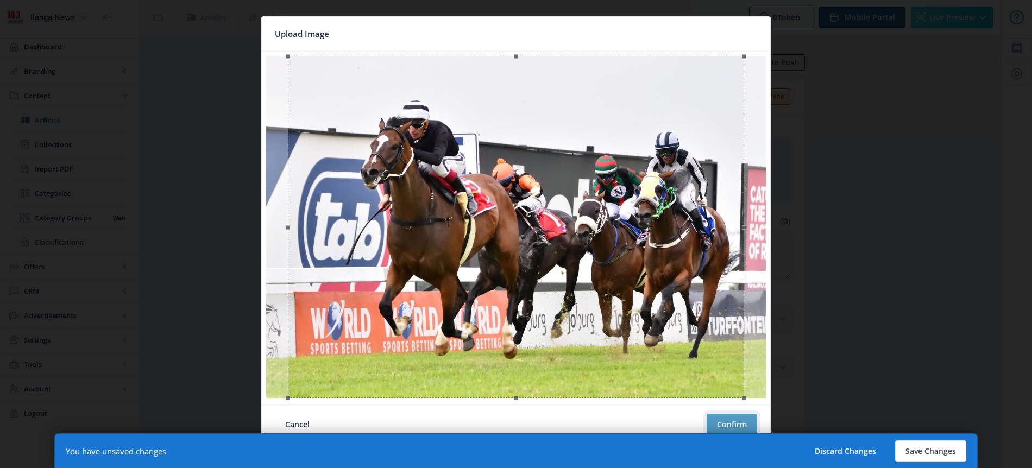
click at [740, 419] on button "Confirm" at bounding box center [732, 425] width 51 height 22
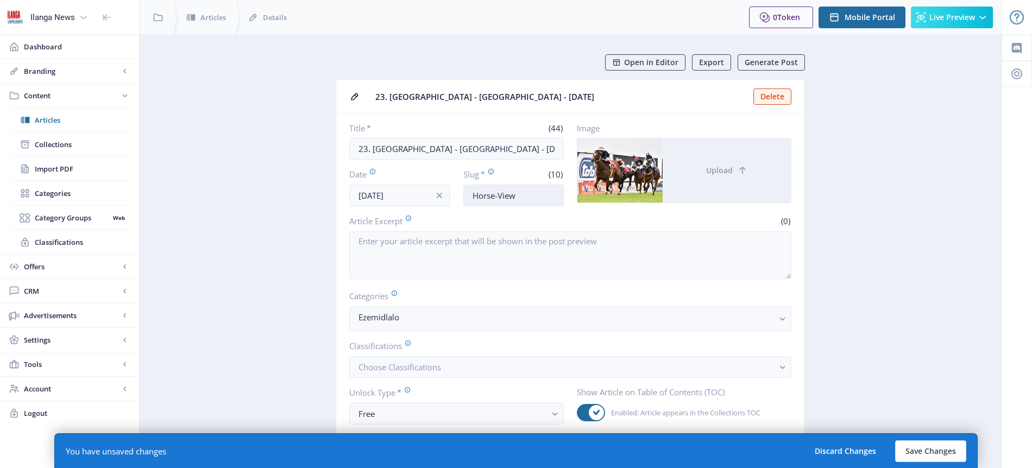
click at [494, 195] on input "Horse-View" at bounding box center [513, 196] width 101 height 22
click at [939, 455] on button "Save Changes" at bounding box center [930, 452] width 71 height 22
type input "horses-view"
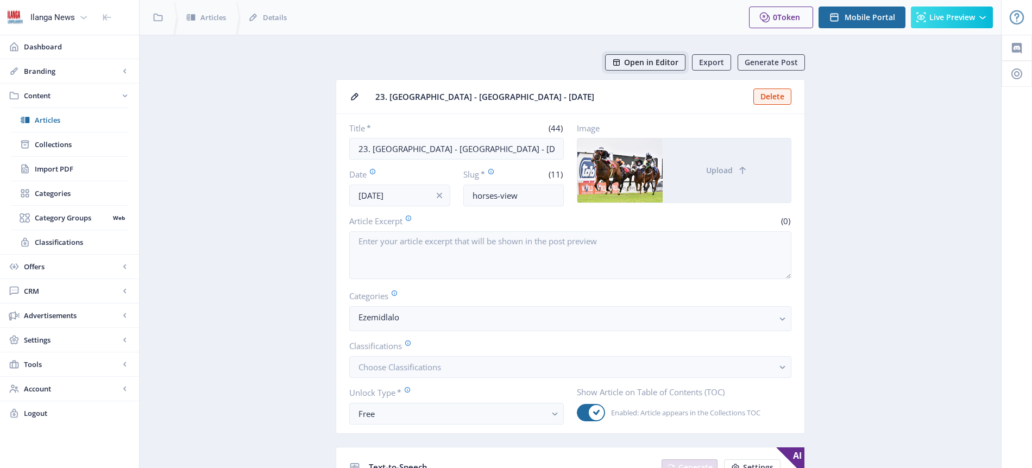
click at [659, 64] on span "Open in Editor" at bounding box center [651, 62] width 54 height 9
click at [460, 155] on input "23. [GEOGRAPHIC_DATA] - [GEOGRAPHIC_DATA] - [DATE]" at bounding box center [456, 149] width 215 height 22
drag, startPoint x: 454, startPoint y: 148, endPoint x: 423, endPoint y: 146, distance: 30.5
click at [423, 146] on input "23. [GEOGRAPHIC_DATA] - [GEOGRAPHIC_DATA] - [DATE]" at bounding box center [456, 149] width 215 height 22
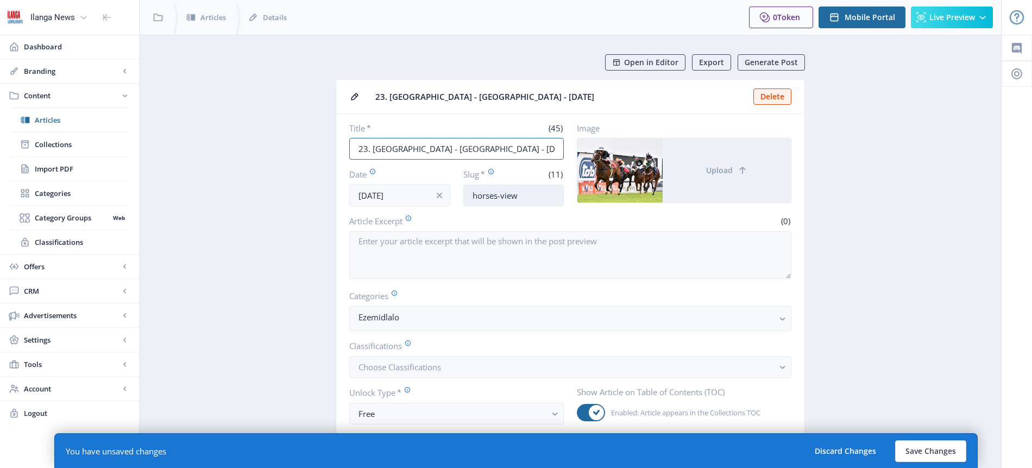
type input "23. [GEOGRAPHIC_DATA] - [GEOGRAPHIC_DATA] - [DATE]"
click at [523, 197] on input "horses-view" at bounding box center [513, 196] width 101 height 22
drag, startPoint x: 521, startPoint y: 196, endPoint x: 501, endPoint y: 195, distance: 19.6
click at [501, 195] on input "horses-view" at bounding box center [513, 196] width 101 height 22
click at [545, 289] on nb-card-body "Title * (45) 23. Amahhashi - [GEOGRAPHIC_DATA] - [DATE] Date [DATE] Slug * (10)…" at bounding box center [570, 273] width 468 height 319
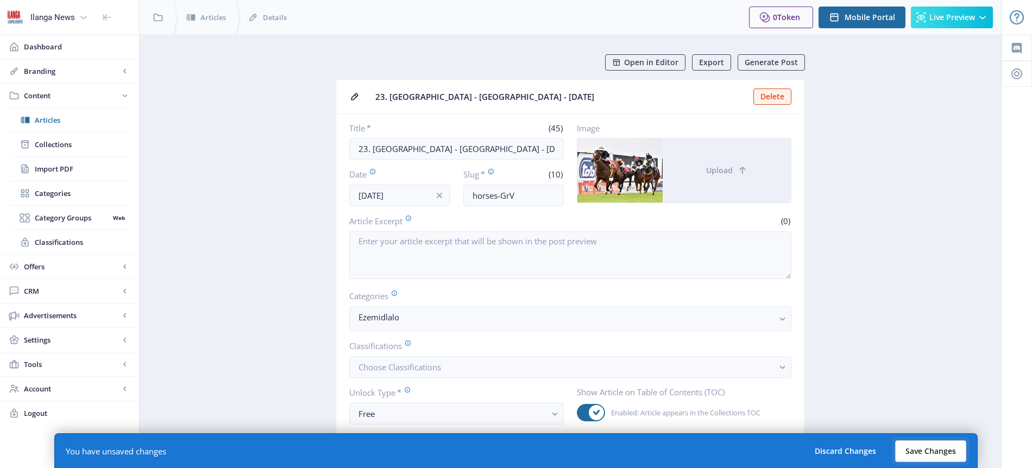
click at [932, 453] on button "Save Changes" at bounding box center [930, 452] width 71 height 22
type input "horses-grv"
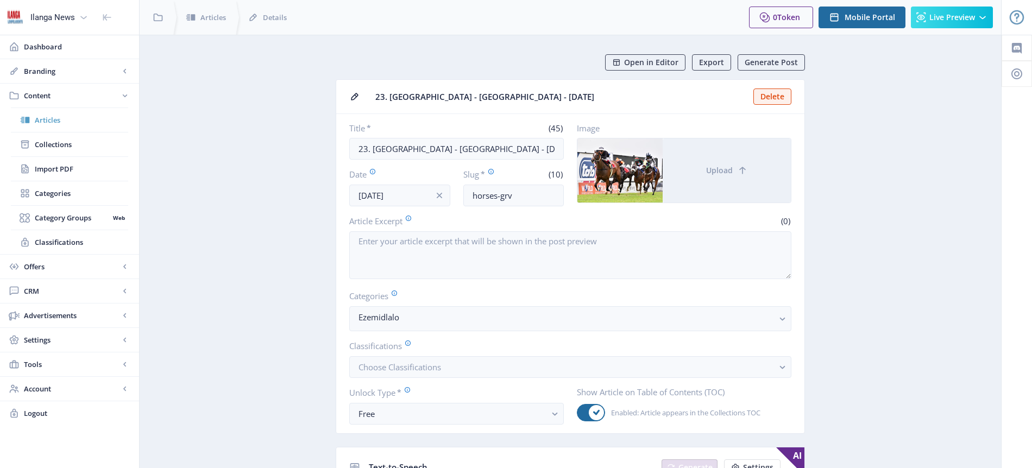
click at [59, 117] on span "Articles" at bounding box center [81, 120] width 93 height 11
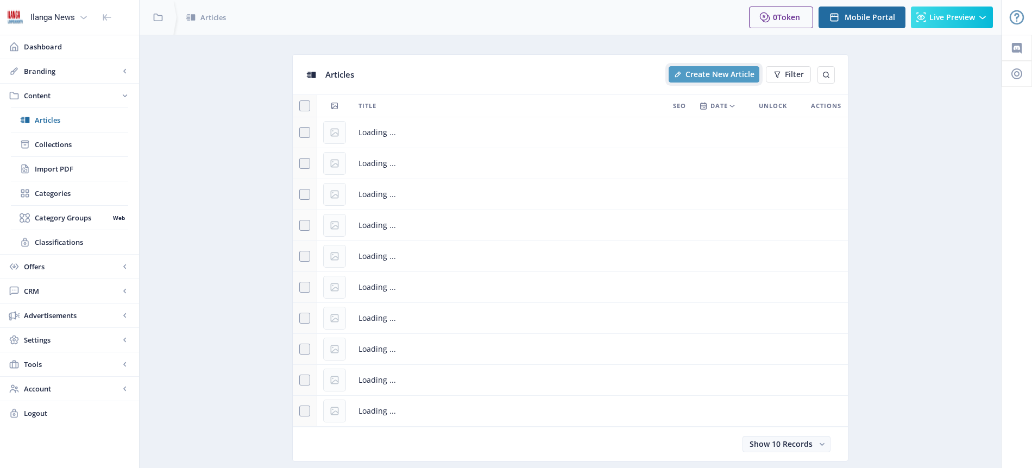
click at [705, 79] on span "Create New Article" at bounding box center [720, 74] width 69 height 9
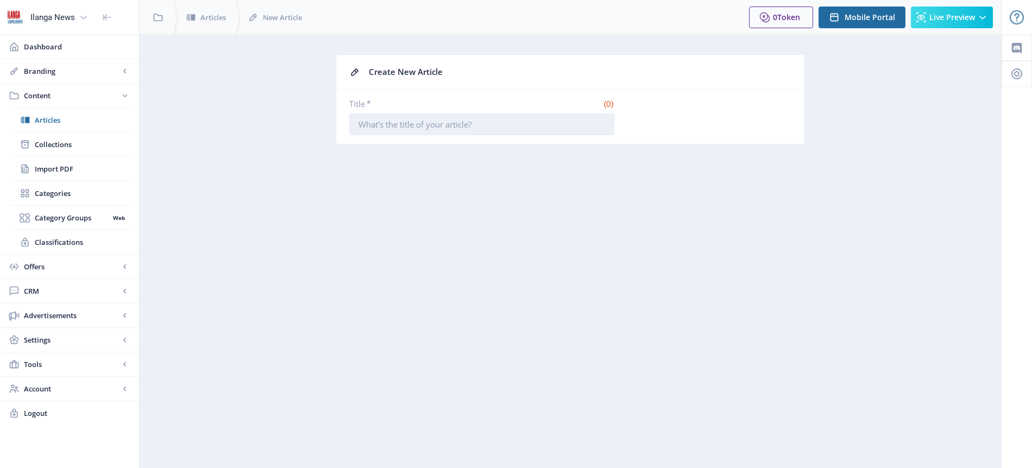
click at [382, 125] on input "Title *" at bounding box center [481, 125] width 265 height 22
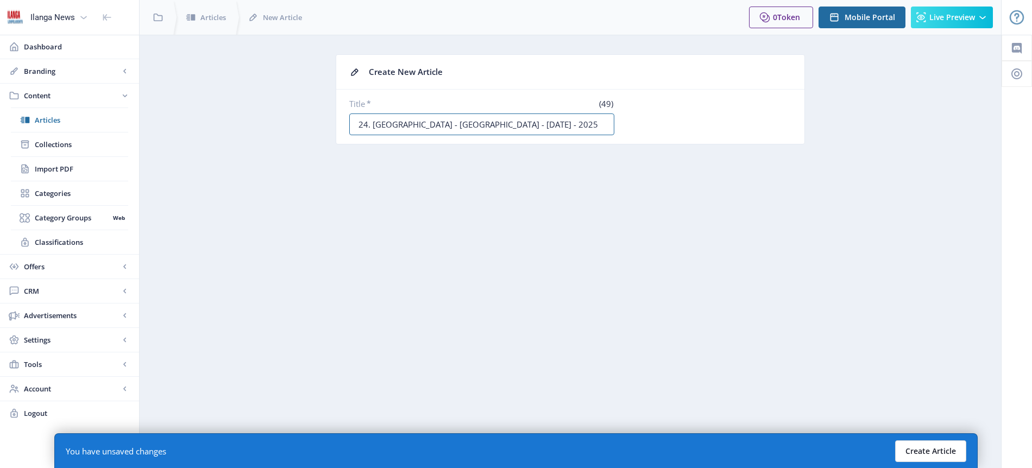
type input "24. [GEOGRAPHIC_DATA] - [GEOGRAPHIC_DATA] - [DATE] - 2025"
click at [933, 453] on button "Create Article" at bounding box center [930, 452] width 71 height 22
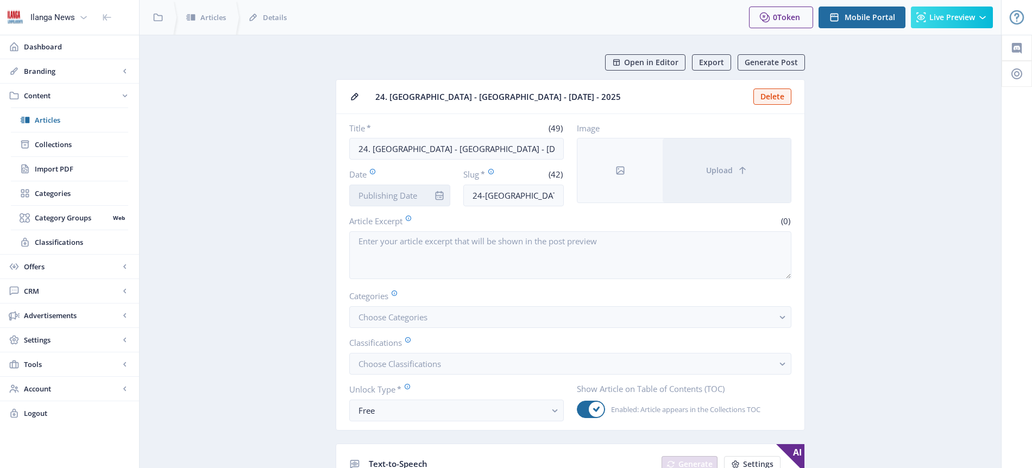
click at [406, 196] on input "Date" at bounding box center [399, 196] width 101 height 22
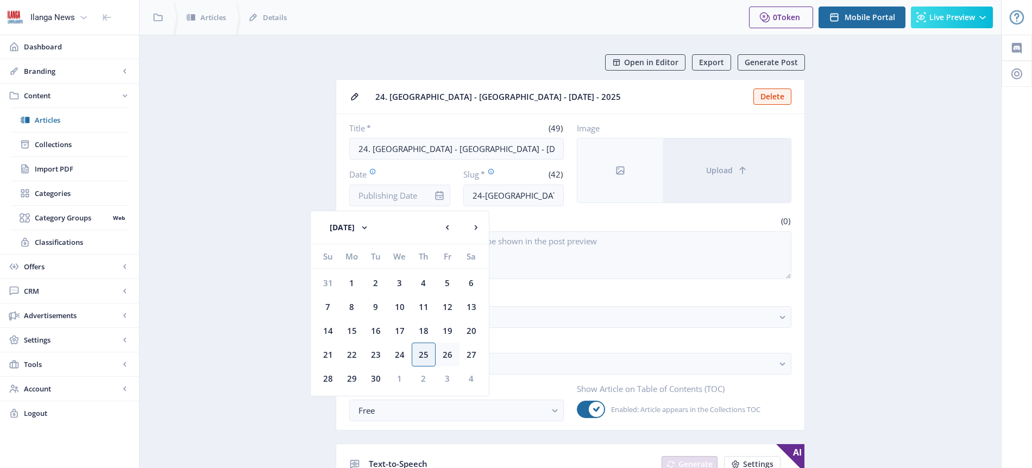
click at [446, 355] on div "26" at bounding box center [448, 355] width 24 height 24
type input "[DATE]"
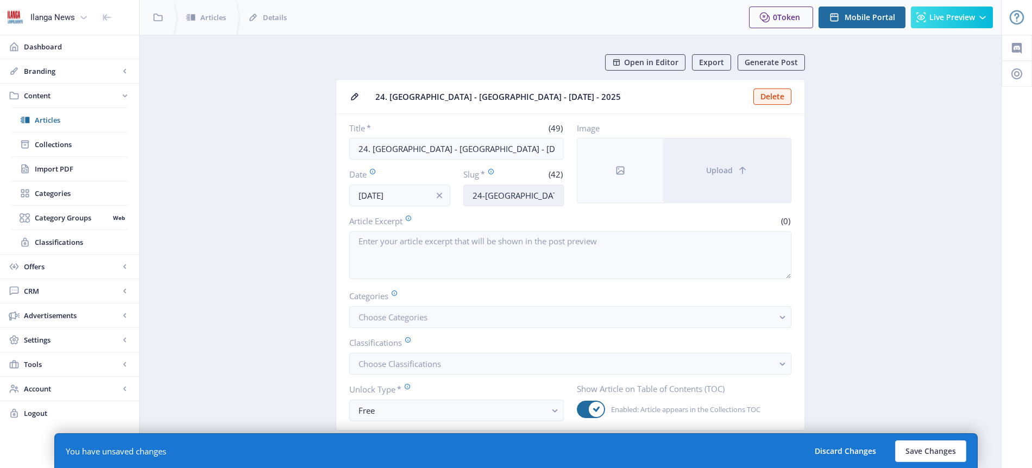
click at [504, 191] on input "24-[GEOGRAPHIC_DATA]-[GEOGRAPHIC_DATA]-[DATE]" at bounding box center [513, 196] width 101 height 22
click at [508, 194] on input "Horse-DNV" at bounding box center [513, 196] width 101 height 22
type input "Horse-DBV"
click at [425, 317] on span "Choose Categories" at bounding box center [393, 317] width 69 height 11
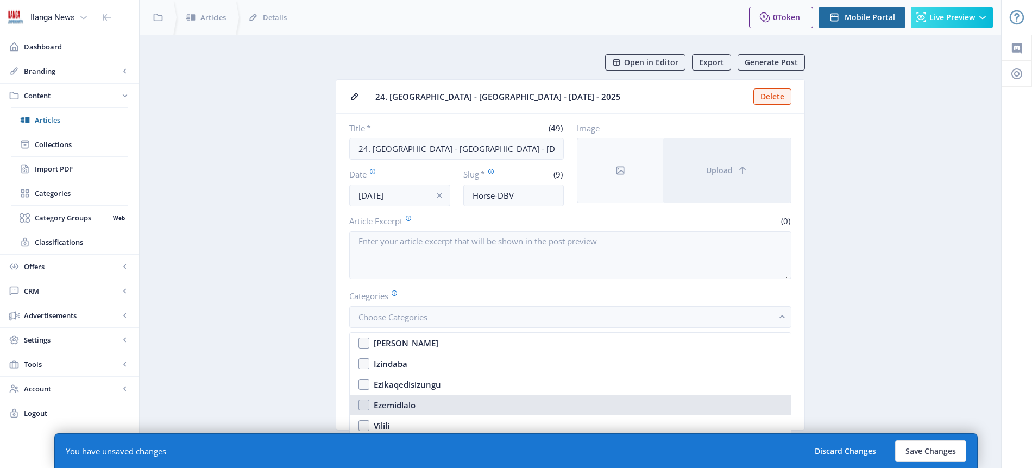
click at [400, 404] on div "Ezemidlalo" at bounding box center [395, 405] width 42 height 13
checkbox input "true"
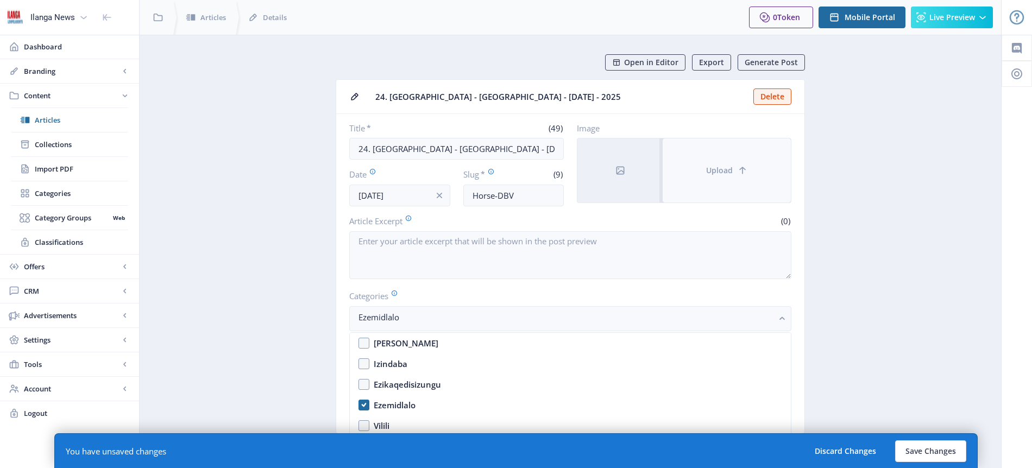
click at [720, 170] on span "Upload" at bounding box center [719, 170] width 27 height 9
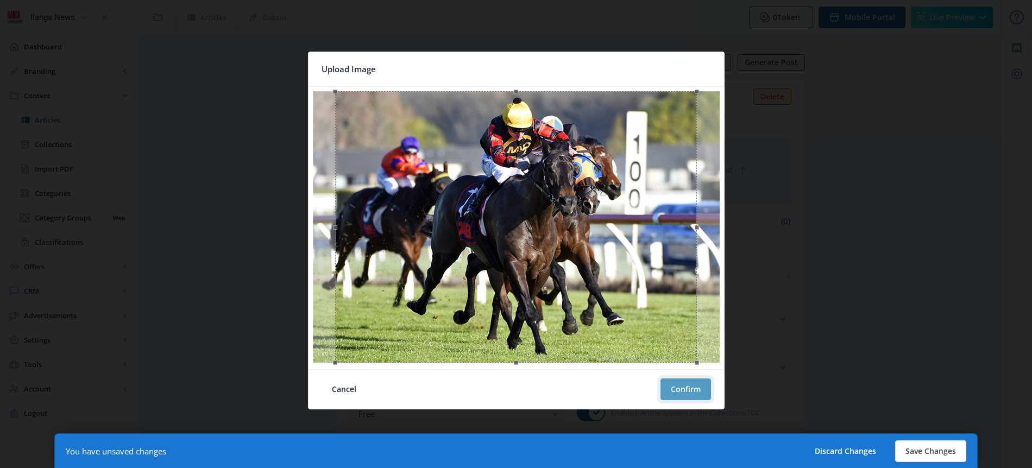
click at [694, 386] on button "Confirm" at bounding box center [686, 390] width 51 height 22
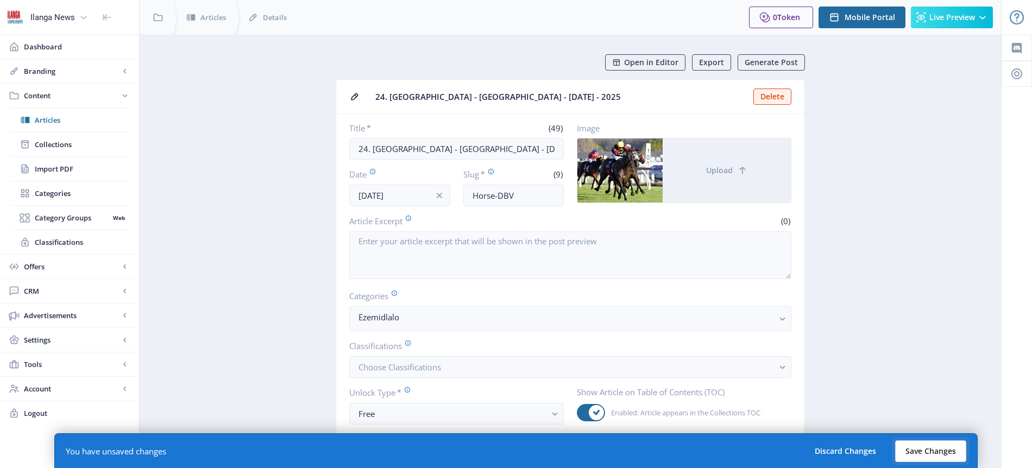
click at [937, 453] on button "Save Changes" at bounding box center [930, 452] width 71 height 22
type input "horse-dbv"
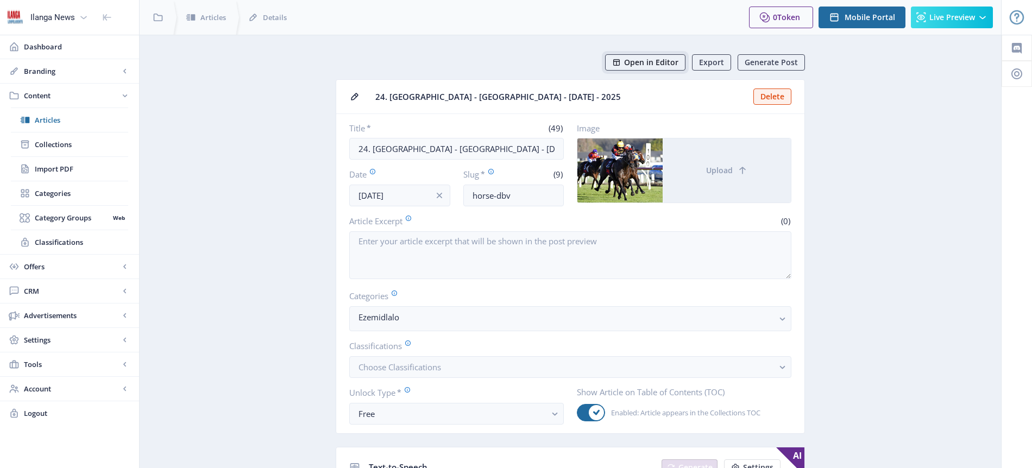
click at [655, 65] on span "Open in Editor" at bounding box center [651, 62] width 54 height 9
click at [54, 117] on span "Articles" at bounding box center [81, 120] width 93 height 11
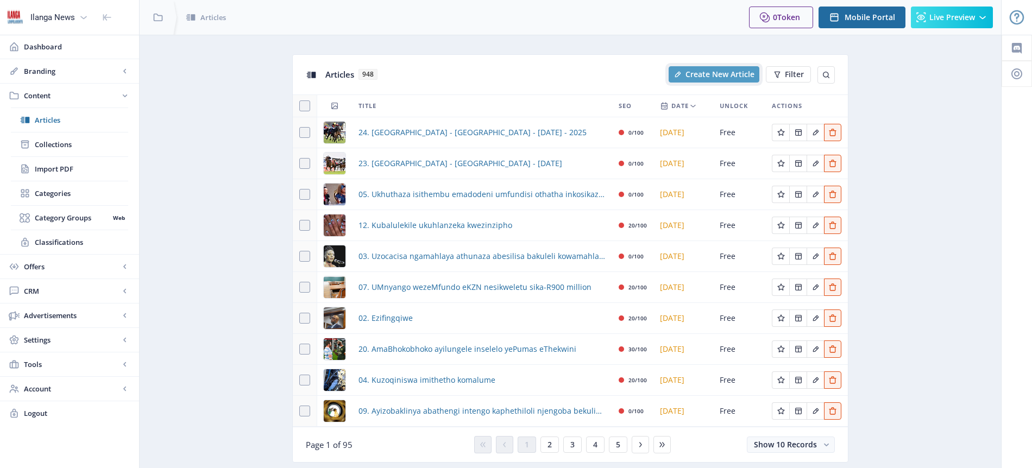
click at [716, 74] on span "Create New Article" at bounding box center [720, 74] width 69 height 9
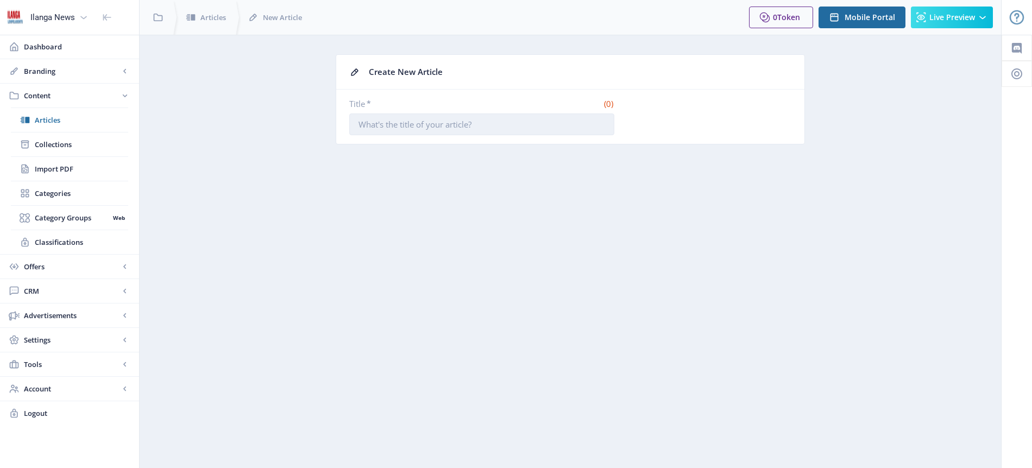
click at [447, 125] on input "Title *" at bounding box center [481, 125] width 265 height 22
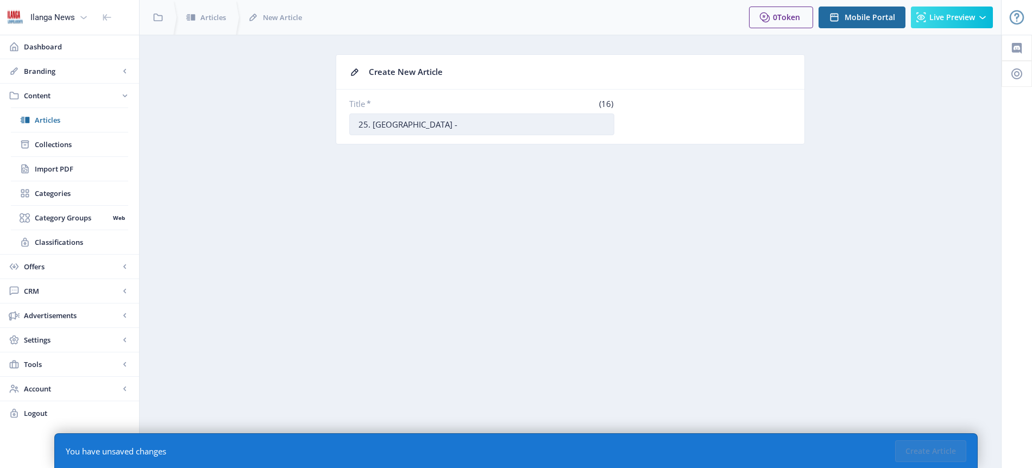
click at [361, 126] on input "25. [GEOGRAPHIC_DATA] -" at bounding box center [481, 125] width 265 height 22
click at [435, 124] on input "25. [GEOGRAPHIC_DATA] -" at bounding box center [481, 125] width 265 height 22
type input "25. Amahhashi - [DATE]"
click at [930, 455] on button "Create Article" at bounding box center [930, 452] width 71 height 22
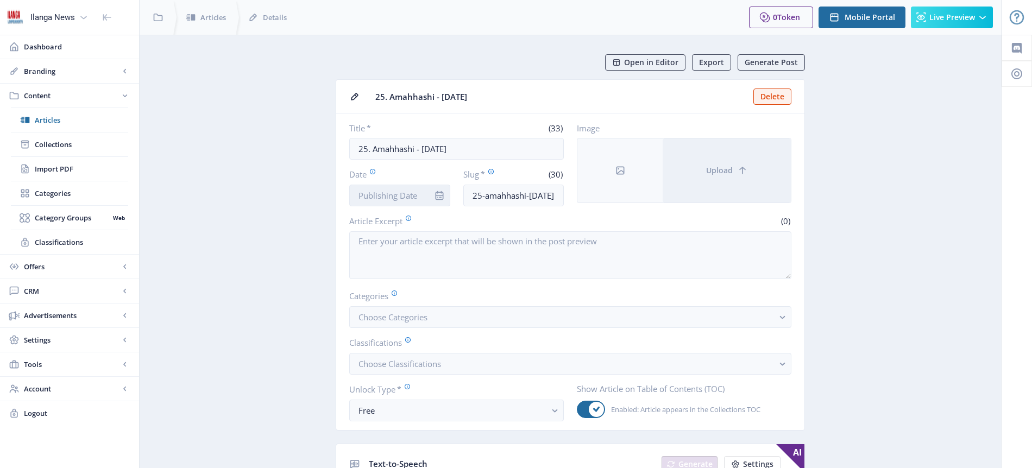
click at [404, 199] on input "Date" at bounding box center [399, 196] width 101 height 22
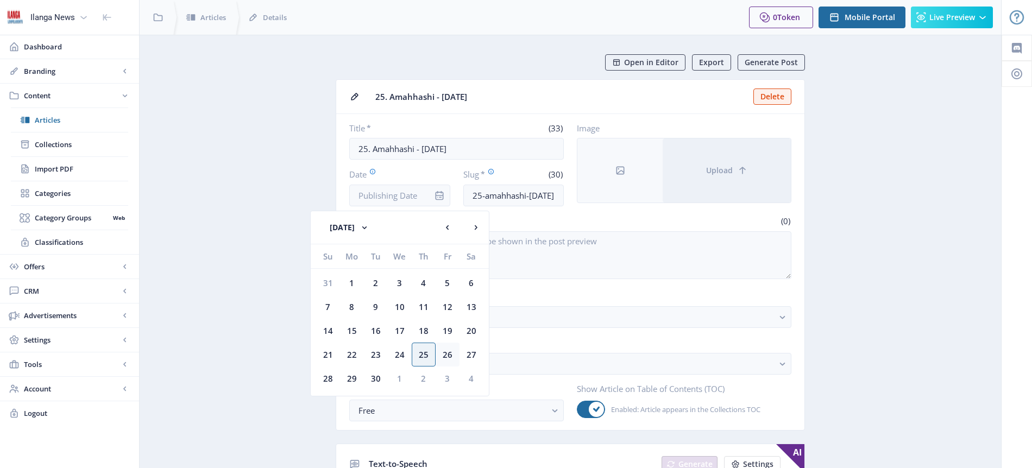
click at [452, 354] on div "26" at bounding box center [448, 355] width 24 height 24
type input "[DATE]"
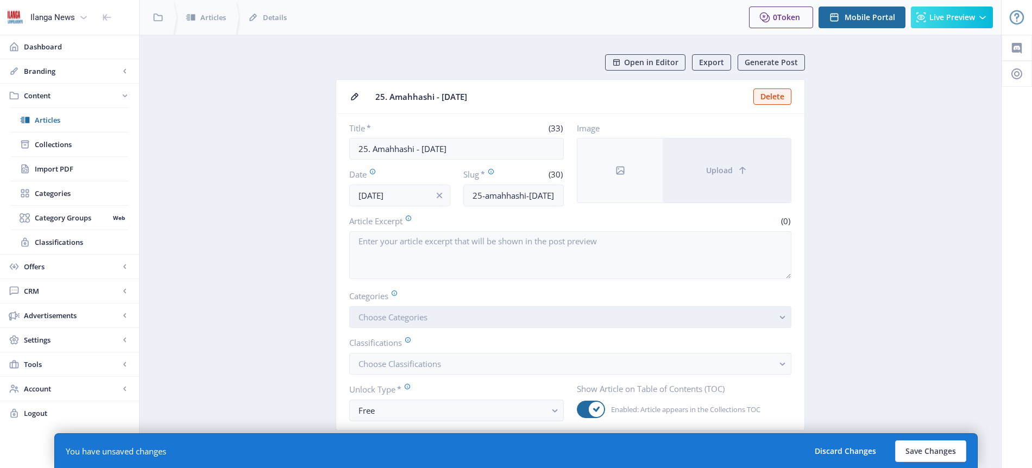
click at [413, 318] on span "Choose Categories" at bounding box center [393, 317] width 69 height 11
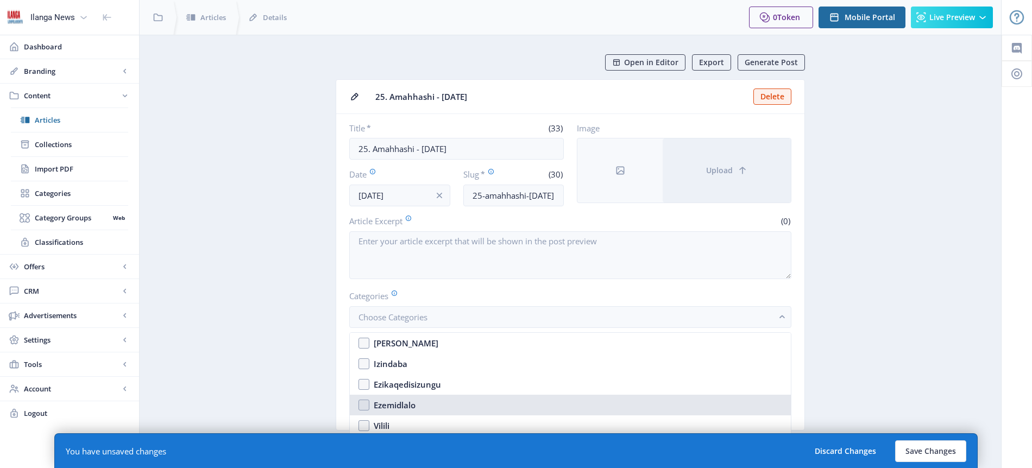
click at [403, 407] on div "Ezemidlalo" at bounding box center [395, 405] width 42 height 13
checkbox input "true"
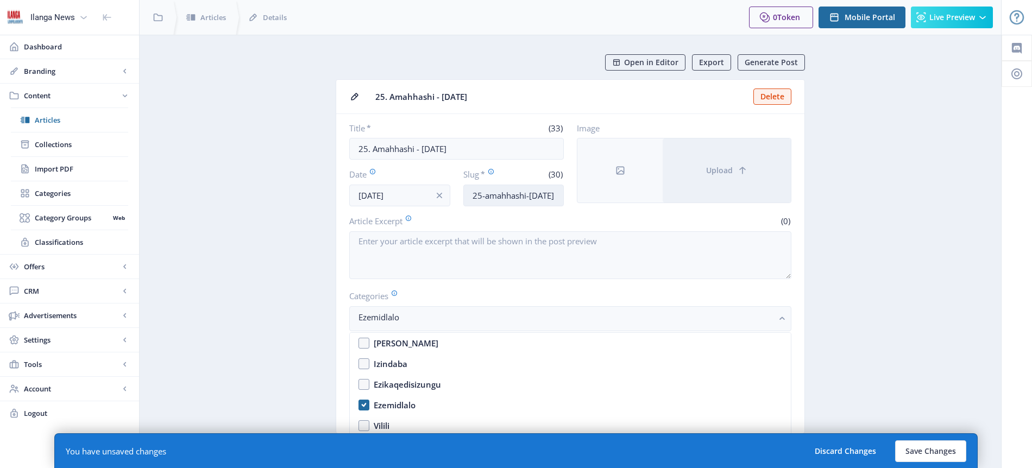
click at [523, 200] on input "25-amahhashi-[DATE]" at bounding box center [513, 196] width 101 height 22
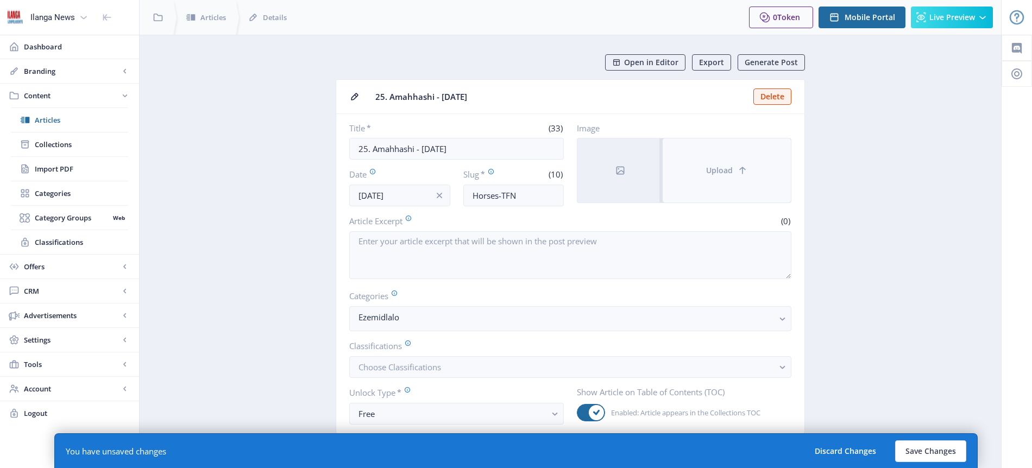
click at [726, 177] on button "Upload" at bounding box center [727, 171] width 128 height 64
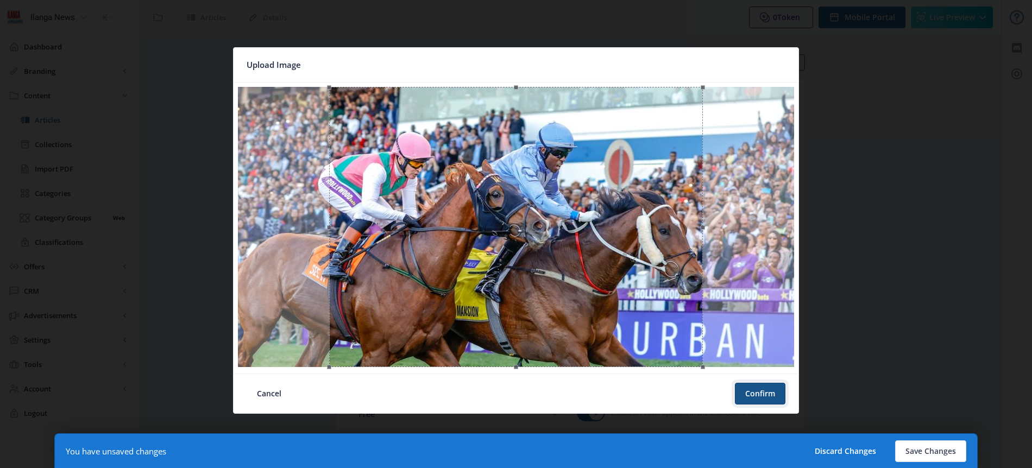
drag, startPoint x: 768, startPoint y: 394, endPoint x: 537, endPoint y: 401, distance: 231.0
click at [583, 408] on nb-card-footer "Cancel Confirm" at bounding box center [516, 394] width 565 height 40
click at [278, 393] on button "Cancel" at bounding box center [269, 394] width 45 height 22
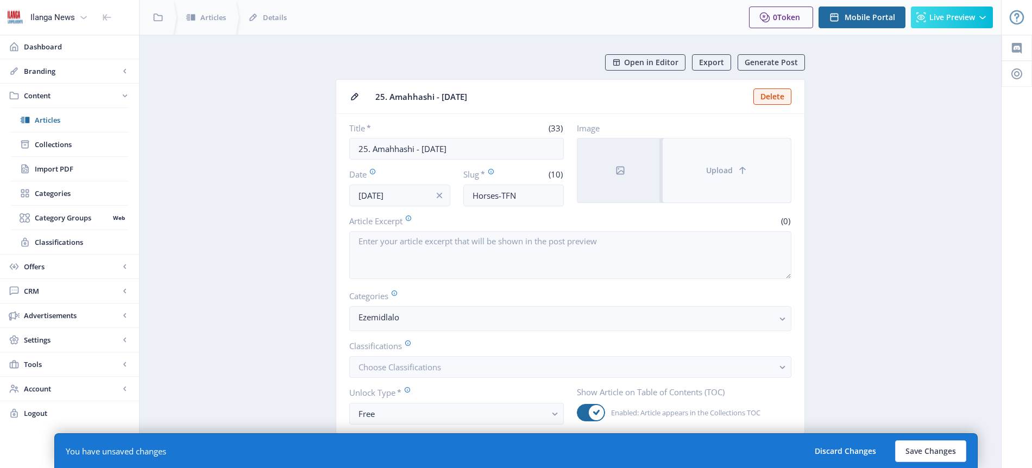
click at [712, 162] on button "Upload" at bounding box center [727, 171] width 128 height 64
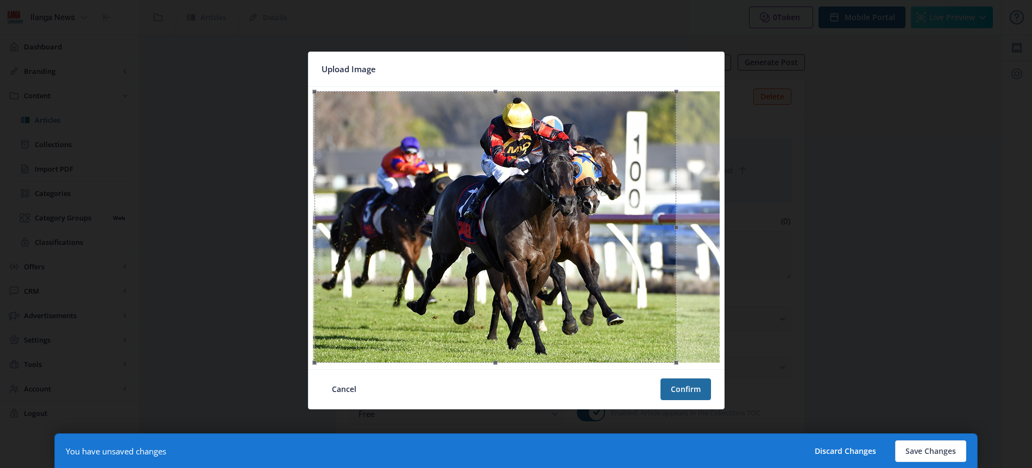
drag, startPoint x: 588, startPoint y: 268, endPoint x: 568, endPoint y: 267, distance: 20.6
click at [568, 267] on div at bounding box center [496, 227] width 362 height 272
click at [700, 391] on button "Confirm" at bounding box center [686, 390] width 51 height 22
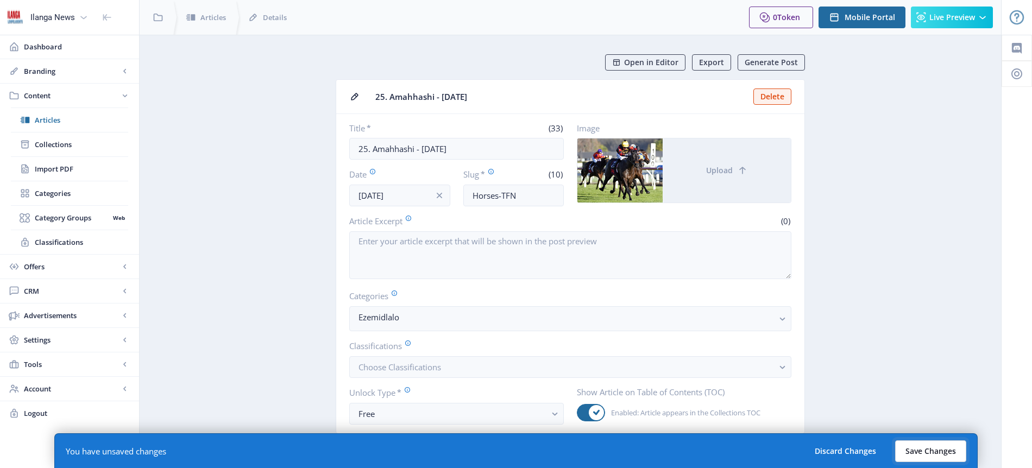
click at [941, 457] on button "Save Changes" at bounding box center [930, 452] width 71 height 22
click at [941, 452] on button "Save Changes" at bounding box center [930, 452] width 71 height 22
type input "horses-tfn"
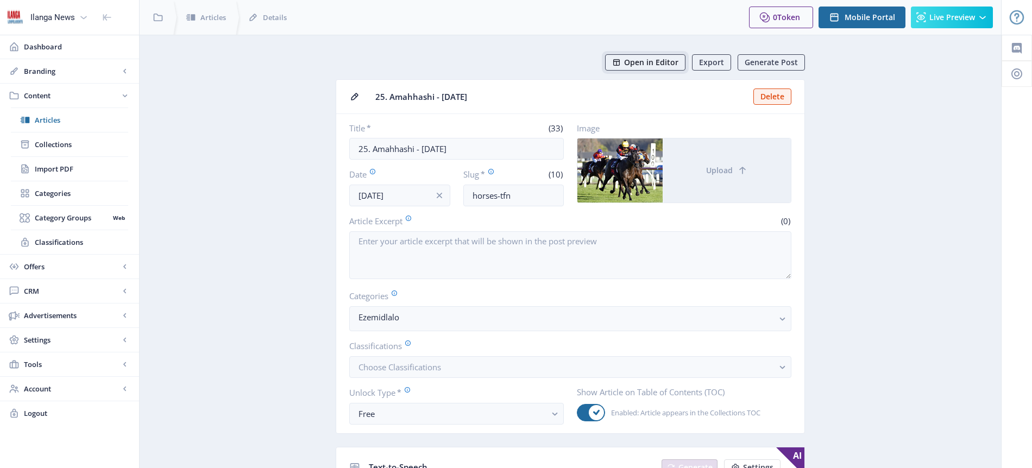
click at [657, 60] on span "Open in Editor" at bounding box center [651, 62] width 54 height 9
click at [48, 121] on span "Articles" at bounding box center [81, 120] width 93 height 11
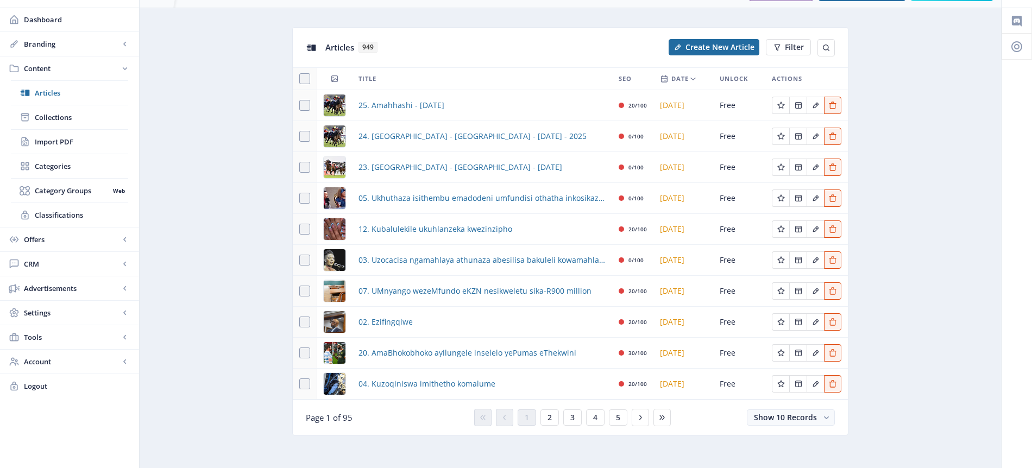
scroll to position [33, 0]
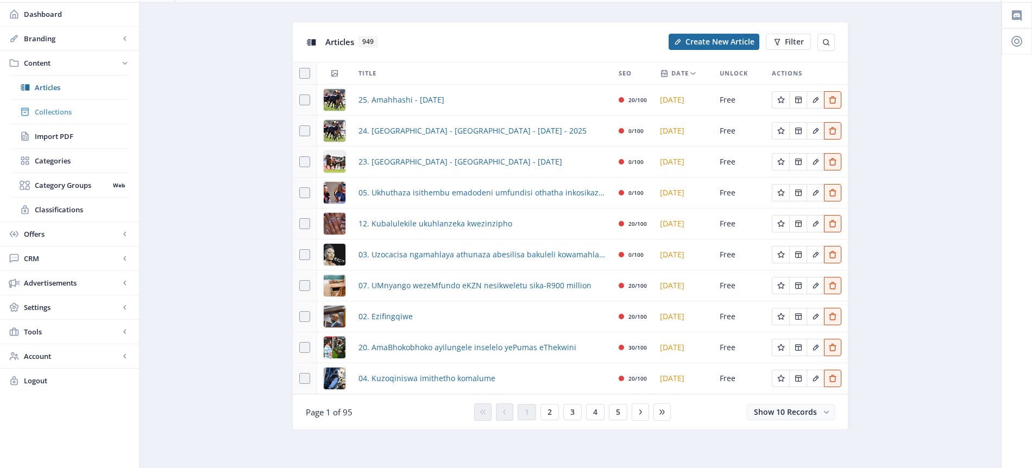
click at [61, 109] on span "Collections" at bounding box center [81, 111] width 93 height 11
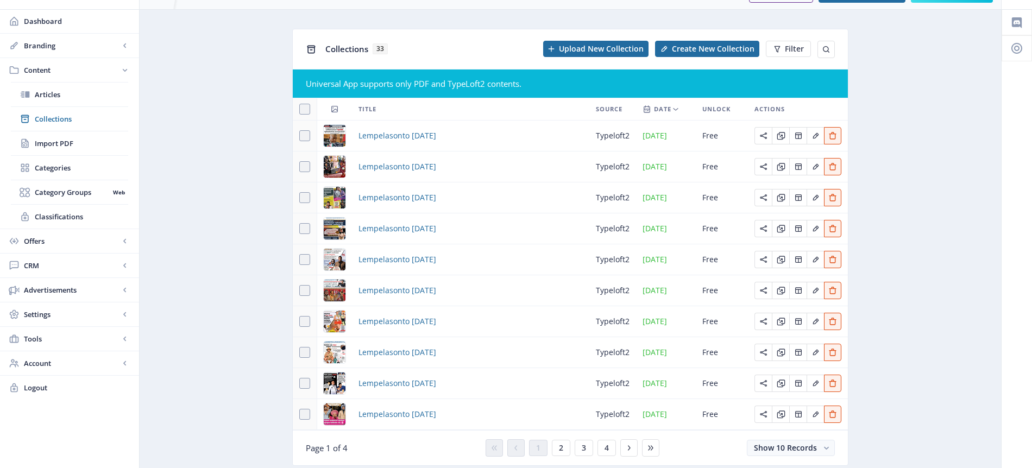
scroll to position [61, 0]
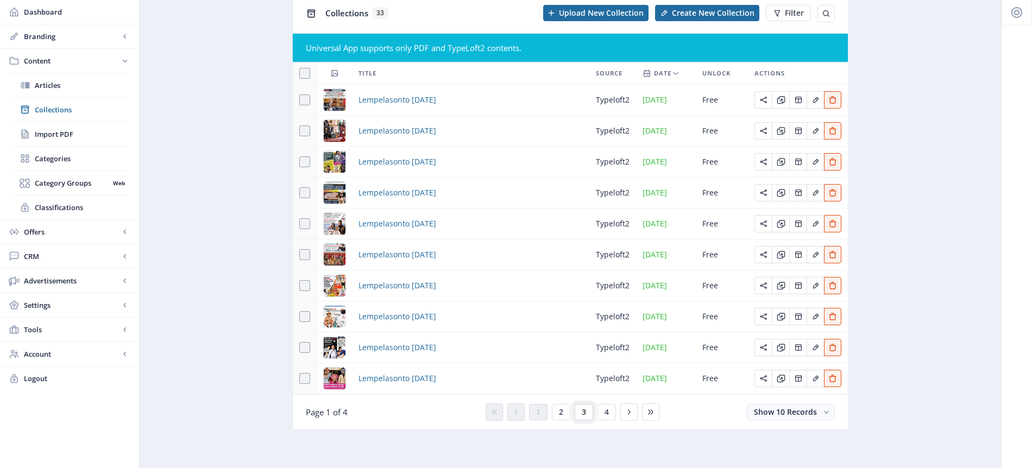
click at [583, 411] on span "3" at bounding box center [584, 412] width 4 height 9
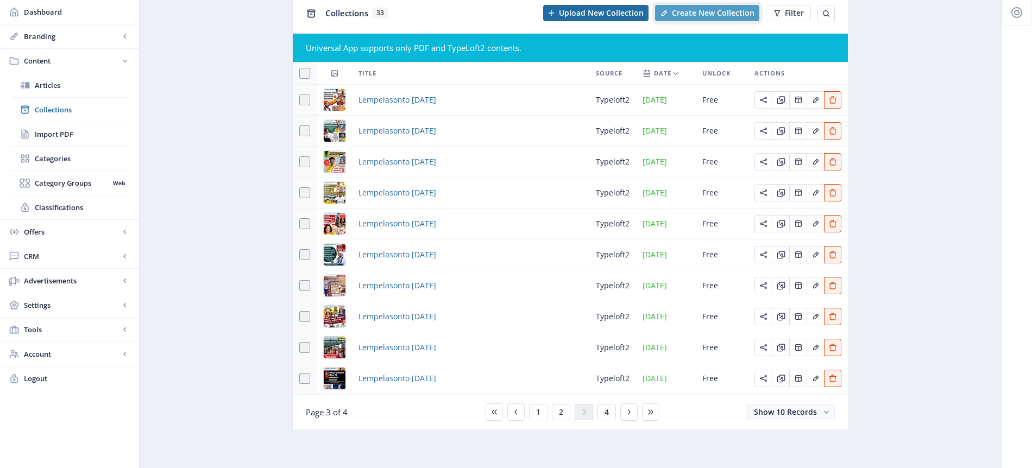
click at [711, 10] on span "Create New Collection" at bounding box center [713, 13] width 83 height 9
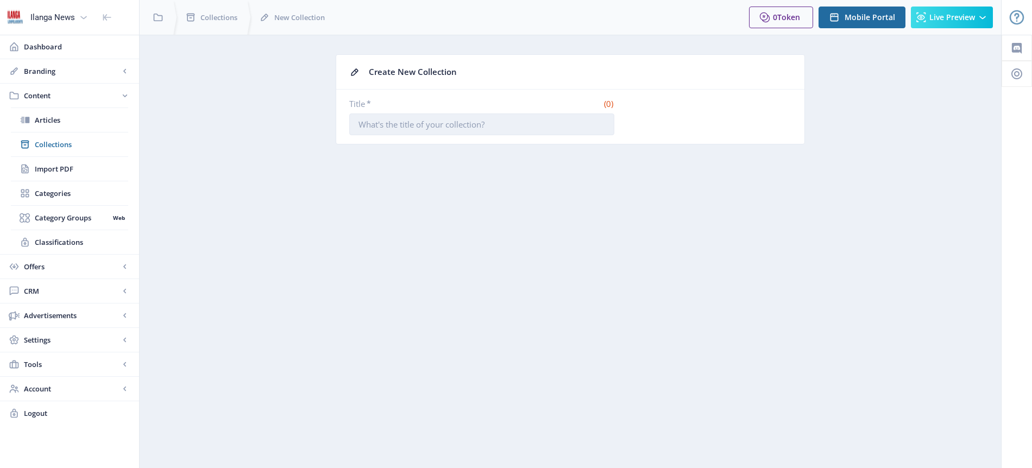
click at [467, 128] on input "Title *" at bounding box center [481, 125] width 265 height 22
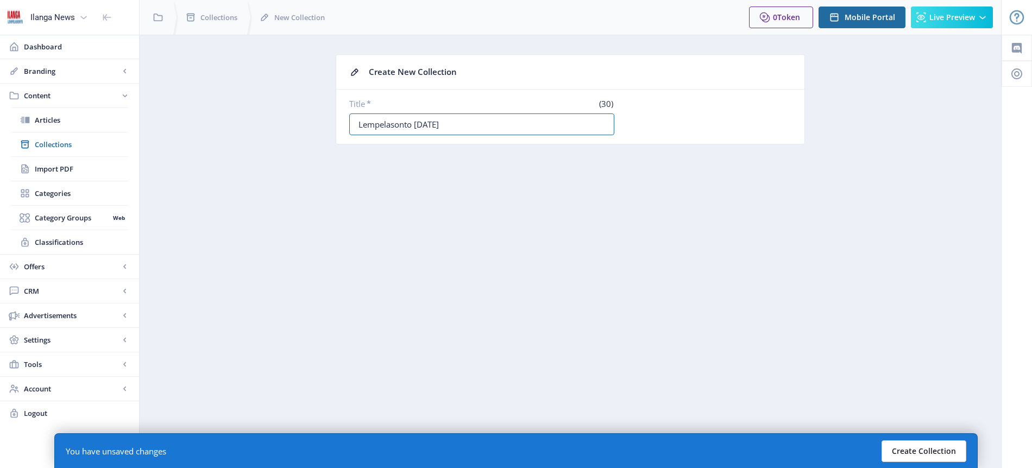
type input "Lempelasonto [DATE]"
click at [946, 449] on button "Create Collection" at bounding box center [924, 452] width 85 height 22
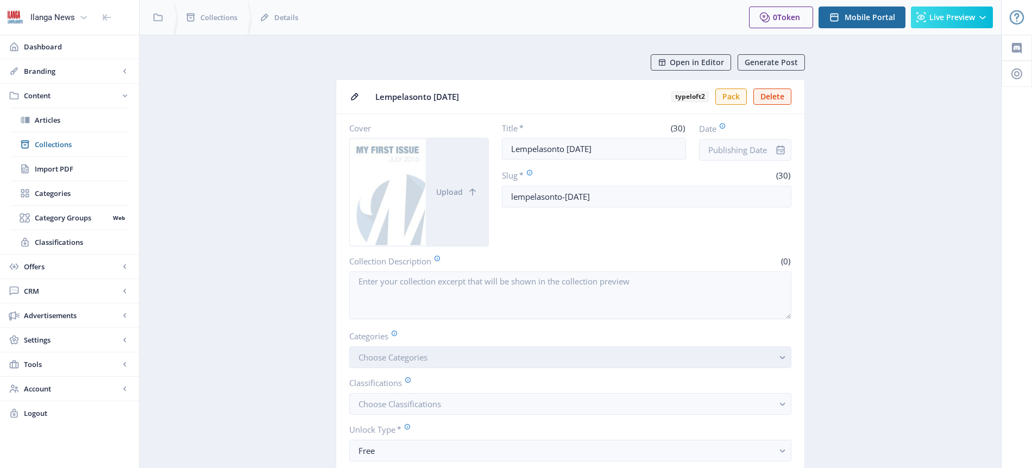
click at [430, 354] on button "Choose Categories" at bounding box center [570, 358] width 442 height 22
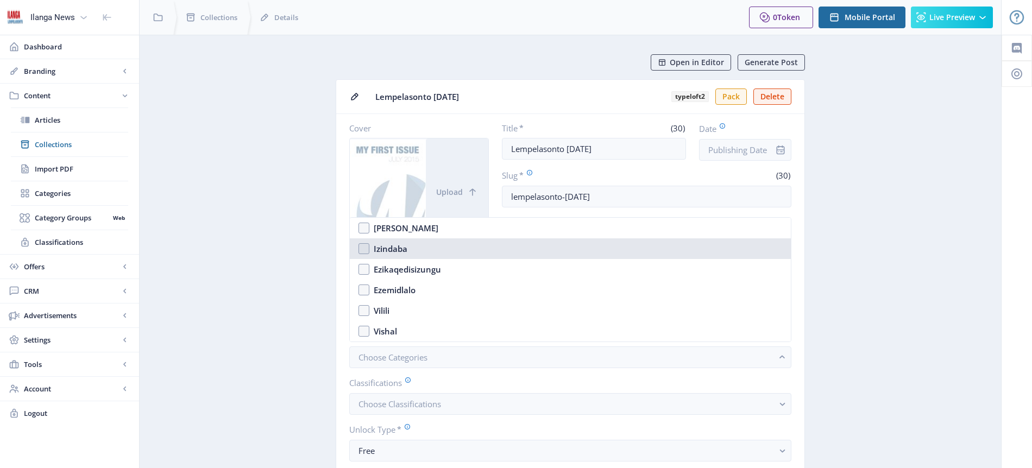
click at [364, 248] on nb-option "Izindaba" at bounding box center [570, 248] width 441 height 21
checkbox input "true"
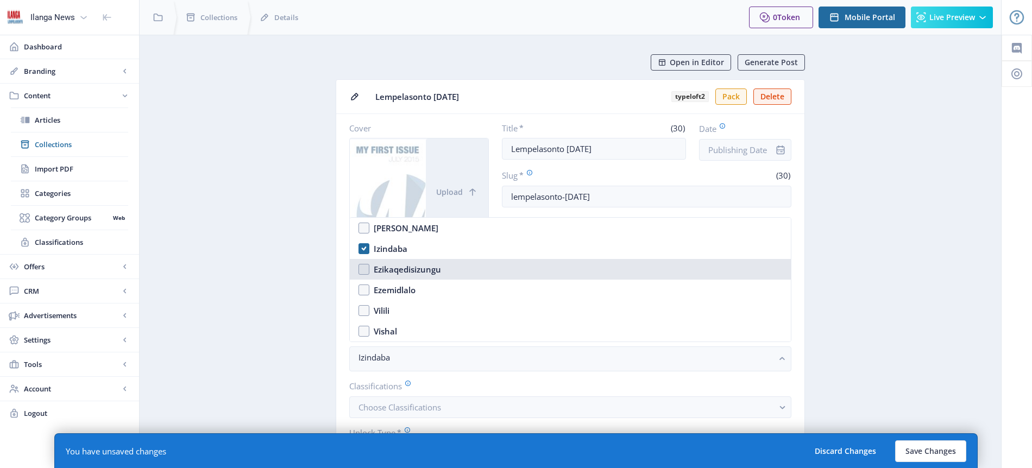
click at [366, 272] on nb-option "Ezikaqedisizungu" at bounding box center [570, 269] width 441 height 21
checkbox input "true"
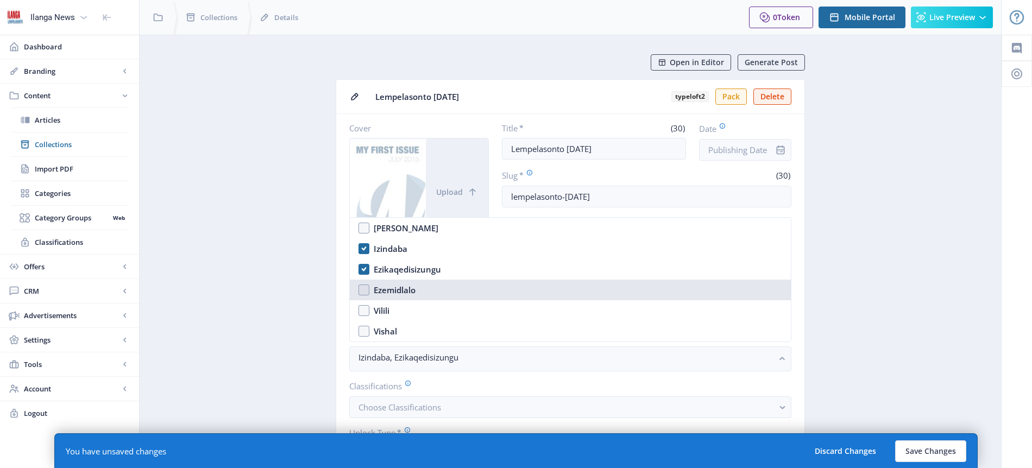
click at [364, 288] on nb-option "Ezemidlalo" at bounding box center [570, 290] width 441 height 21
checkbox input "true"
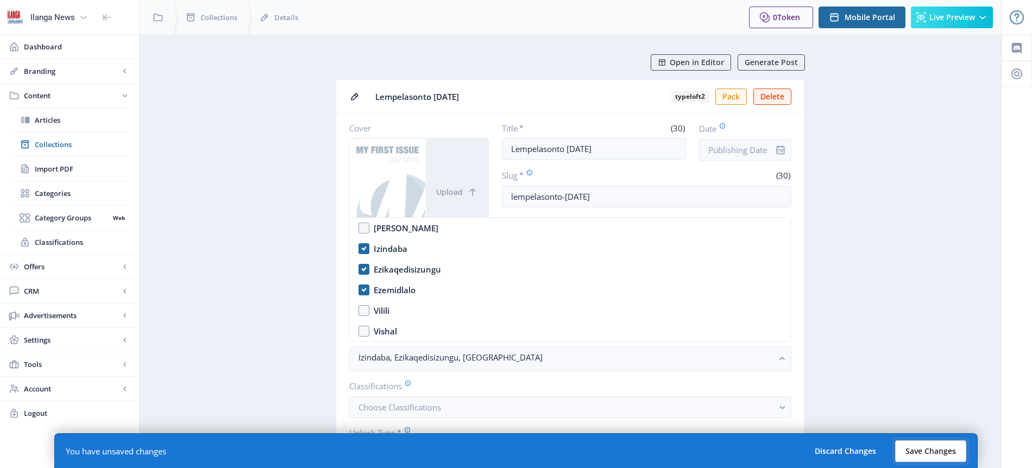
click at [927, 451] on button "Save Changes" at bounding box center [930, 452] width 71 height 22
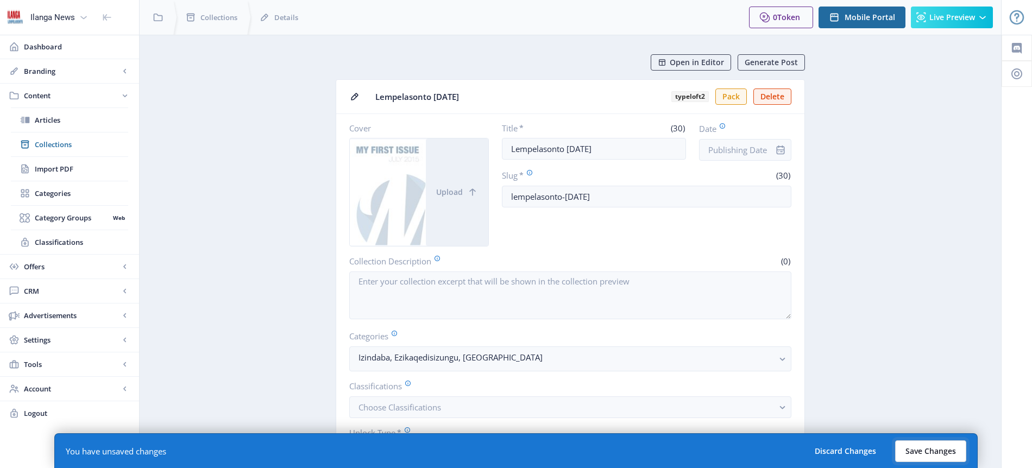
click at [926, 449] on button "Save Changes" at bounding box center [930, 452] width 71 height 22
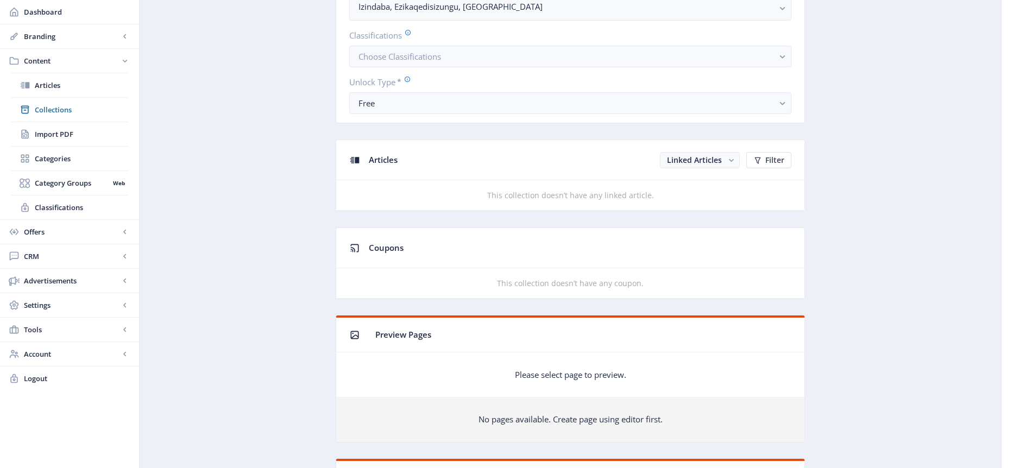
scroll to position [349, 0]
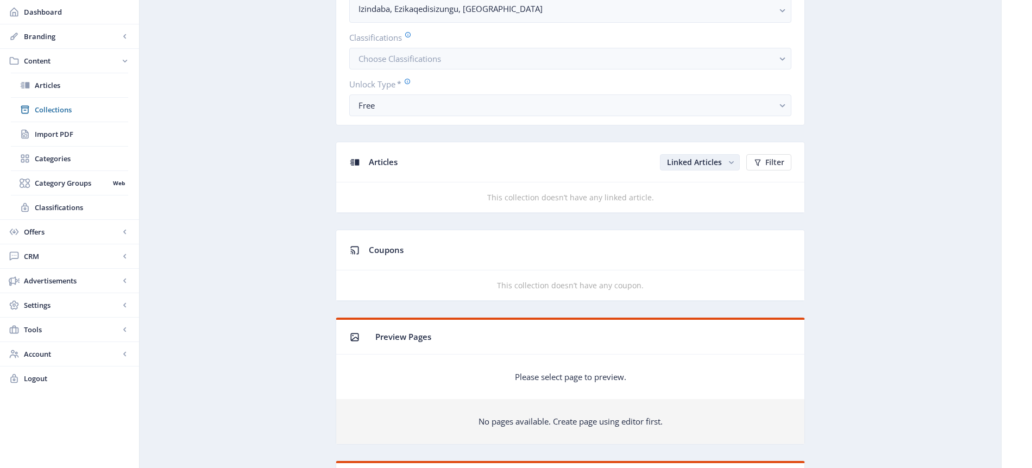
click at [731, 164] on rect "button" at bounding box center [731, 162] width 11 height 11
click at [716, 206] on nb-option "Unlinked Articles" at bounding box center [701, 205] width 78 height 20
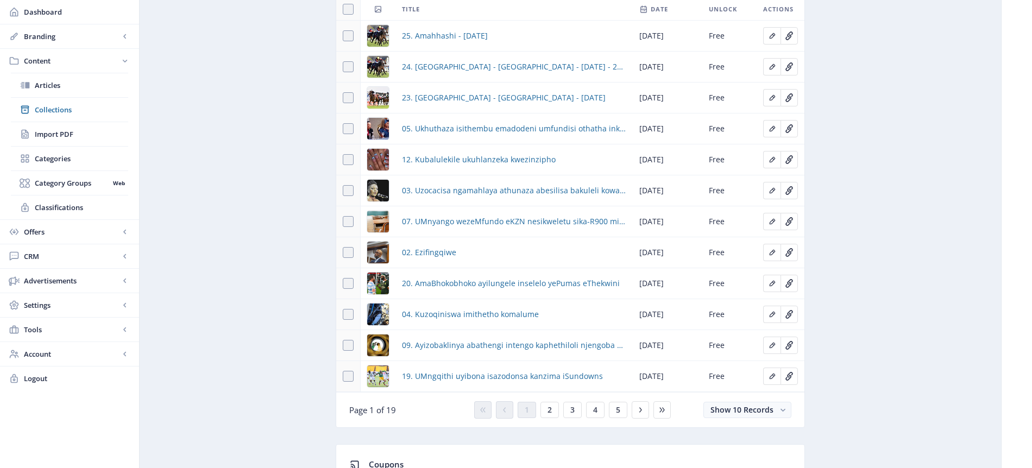
scroll to position [533, 0]
click at [344, 38] on span at bounding box center [348, 35] width 11 height 11
click at [343, 36] on input "checkbox" at bounding box center [343, 35] width 1 height 1
checkbox input "true"
click at [348, 68] on span at bounding box center [348, 66] width 11 height 11
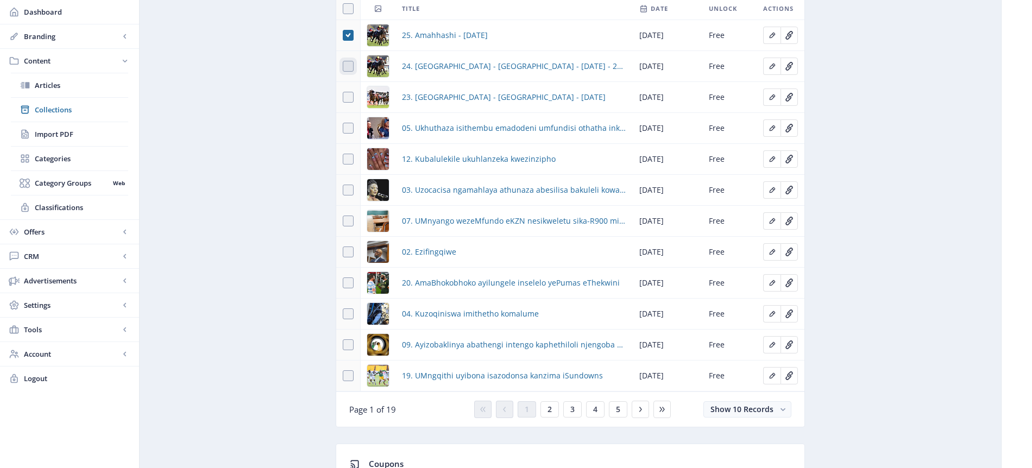
click at [343, 67] on input "checkbox" at bounding box center [343, 66] width 1 height 1
checkbox input "true"
click at [348, 96] on span at bounding box center [348, 97] width 11 height 11
click at [343, 97] on input "checkbox" at bounding box center [343, 97] width 1 height 1
checkbox input "true"
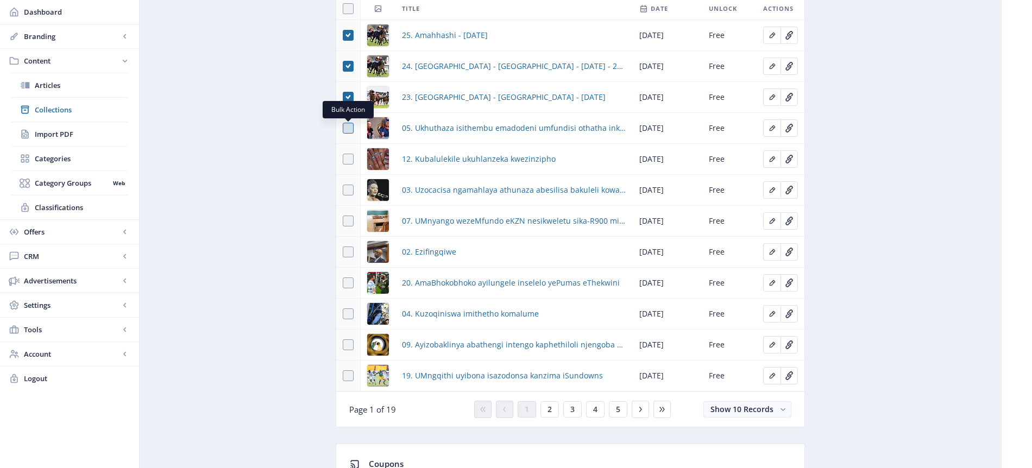
click at [349, 129] on span at bounding box center [348, 128] width 11 height 11
click at [343, 129] on input "checkbox" at bounding box center [343, 128] width 1 height 1
checkbox input "true"
click at [350, 160] on span at bounding box center [348, 159] width 11 height 11
click at [343, 160] on input "checkbox" at bounding box center [343, 159] width 1 height 1
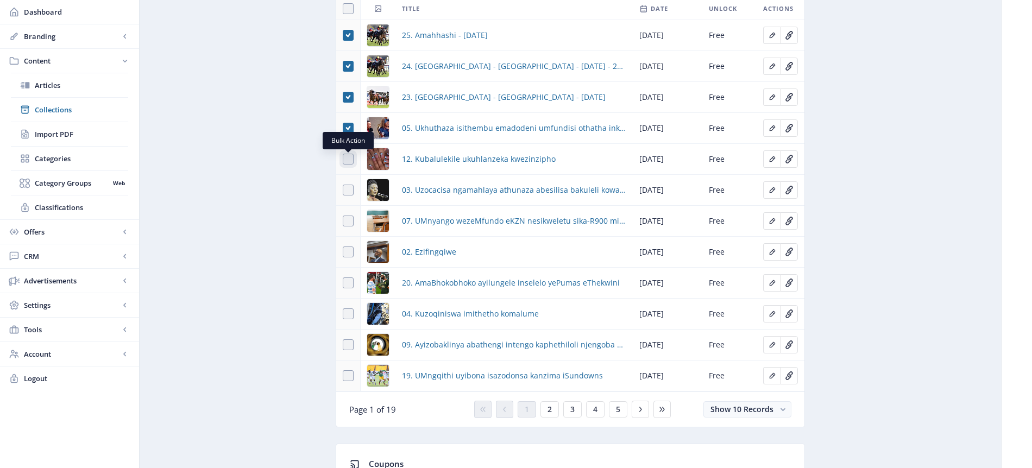
checkbox input "true"
click at [347, 189] on span at bounding box center [348, 190] width 11 height 11
click at [343, 190] on input "checkbox" at bounding box center [343, 190] width 1 height 1
checkbox input "true"
click at [350, 223] on span at bounding box center [348, 221] width 11 height 11
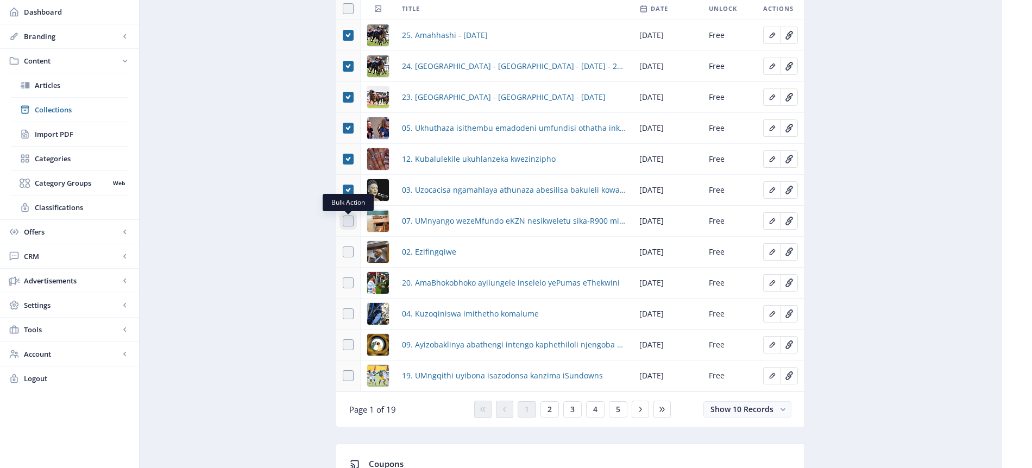
click at [343, 222] on input "checkbox" at bounding box center [343, 221] width 1 height 1
checkbox input "true"
click at [350, 254] on span at bounding box center [348, 252] width 11 height 11
click at [343, 253] on input "checkbox" at bounding box center [343, 252] width 1 height 1
checkbox input "true"
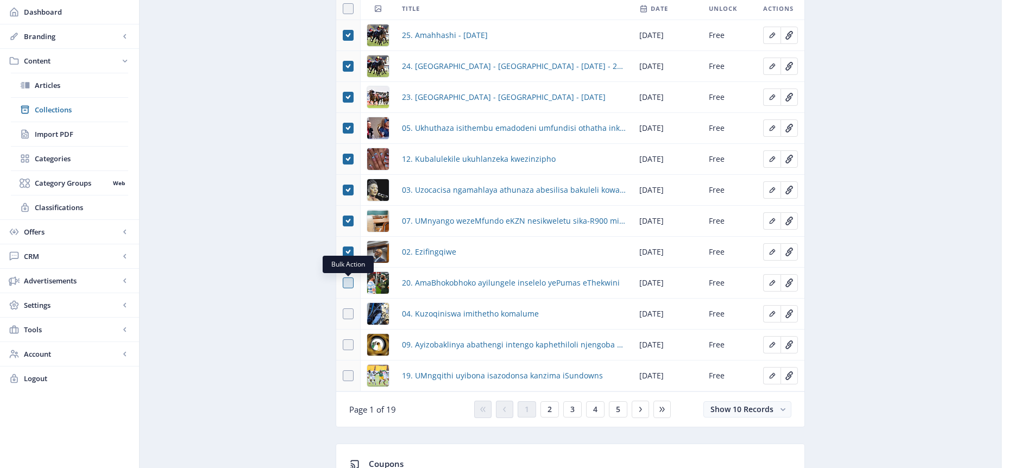
click at [347, 284] on span at bounding box center [348, 283] width 11 height 11
click at [343, 284] on input "checkbox" at bounding box center [343, 283] width 1 height 1
checkbox input "true"
click at [347, 314] on span at bounding box center [348, 314] width 11 height 11
click at [343, 314] on input "checkbox" at bounding box center [343, 314] width 1 height 1
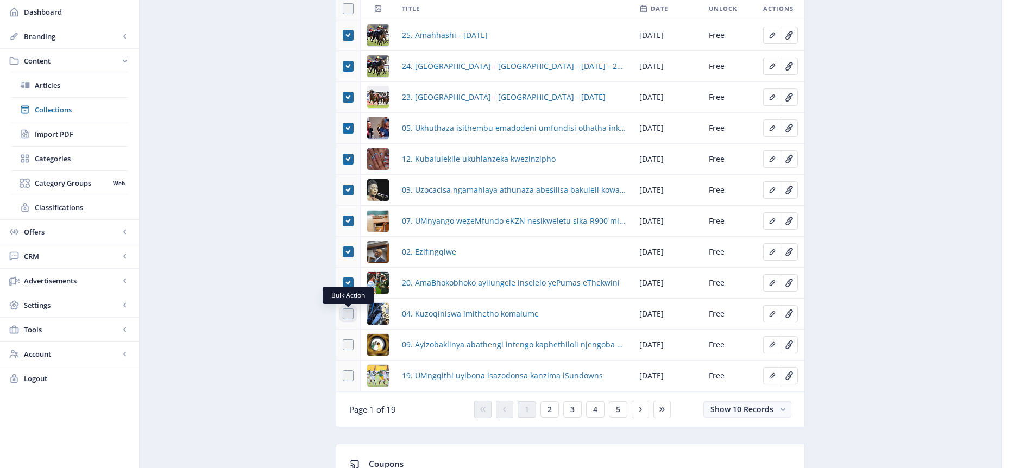
checkbox input "true"
click at [347, 342] on span at bounding box center [348, 344] width 11 height 11
click at [343, 345] on input "checkbox" at bounding box center [343, 345] width 1 height 1
checkbox input "true"
click at [350, 373] on span at bounding box center [348, 375] width 11 height 11
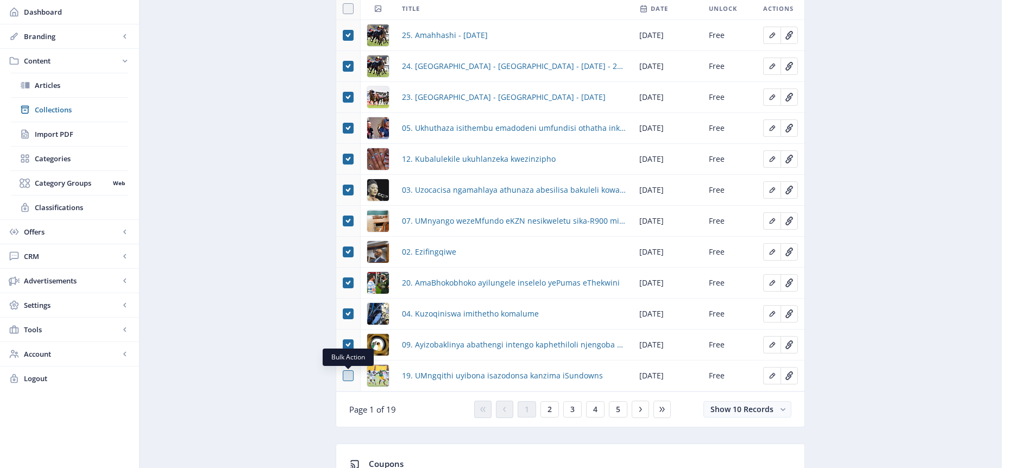
click at [343, 376] on input "checkbox" at bounding box center [343, 376] width 1 height 1
checkbox input "true"
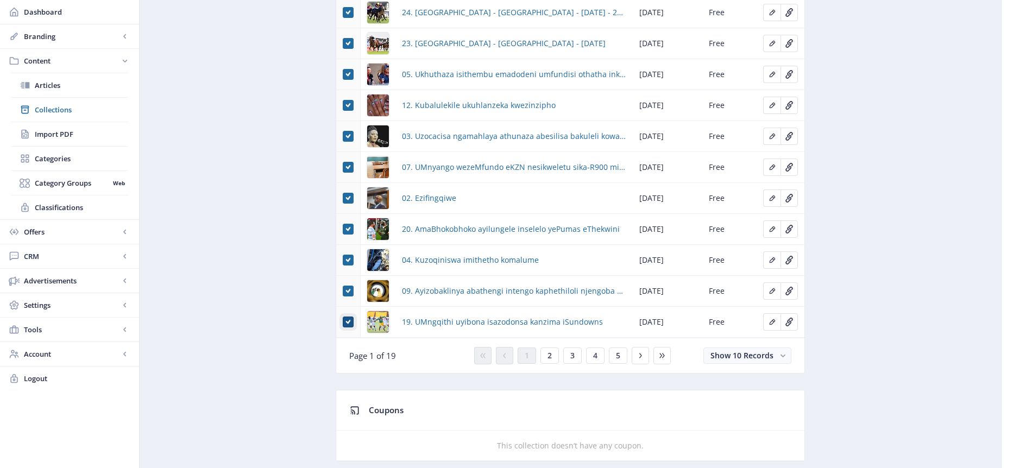
scroll to position [603, 0]
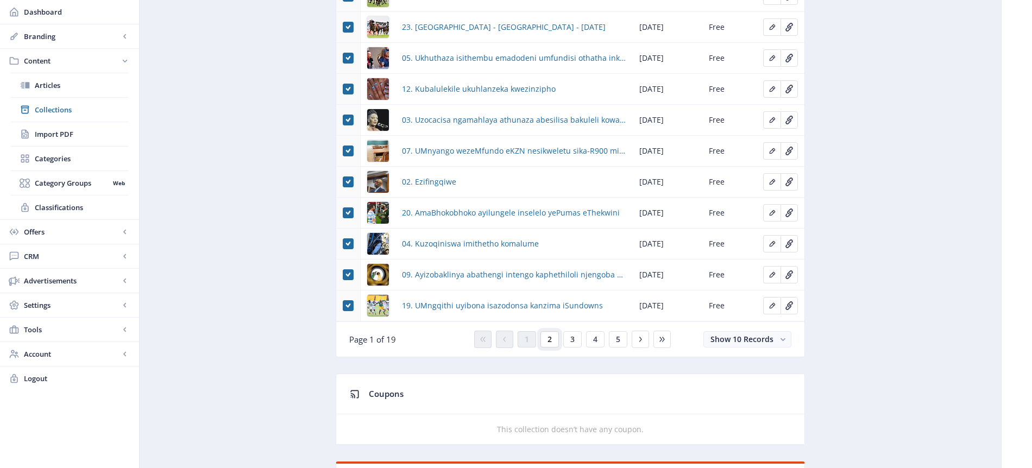
click at [552, 340] on button "2" at bounding box center [549, 339] width 18 height 16
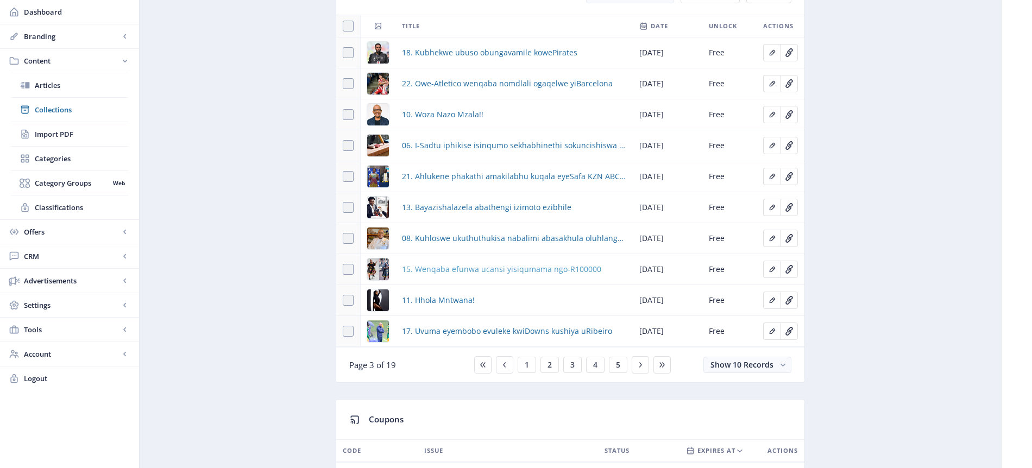
scroll to position [405, 0]
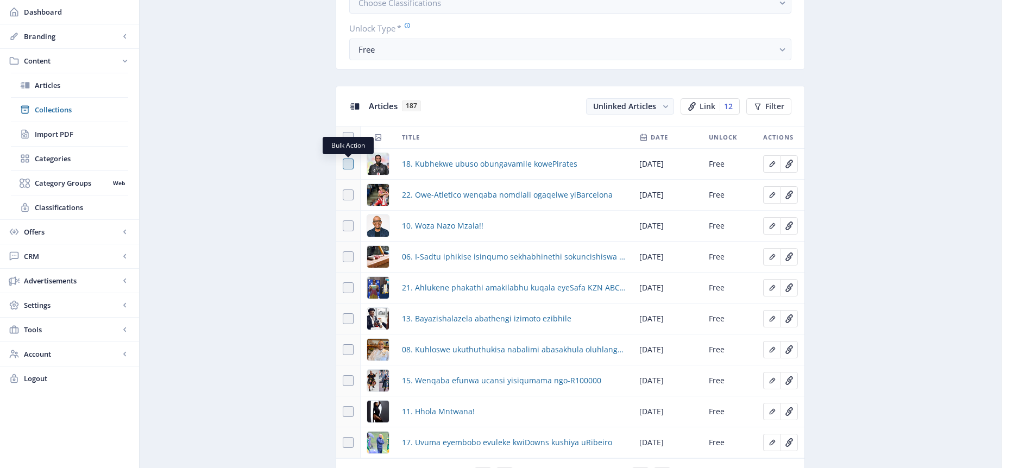
click at [349, 165] on span at bounding box center [348, 164] width 11 height 11
click at [343, 165] on input "checkbox" at bounding box center [343, 164] width 1 height 1
checkbox input "true"
click at [352, 193] on span at bounding box center [348, 195] width 11 height 11
click at [343, 195] on input "checkbox" at bounding box center [343, 195] width 1 height 1
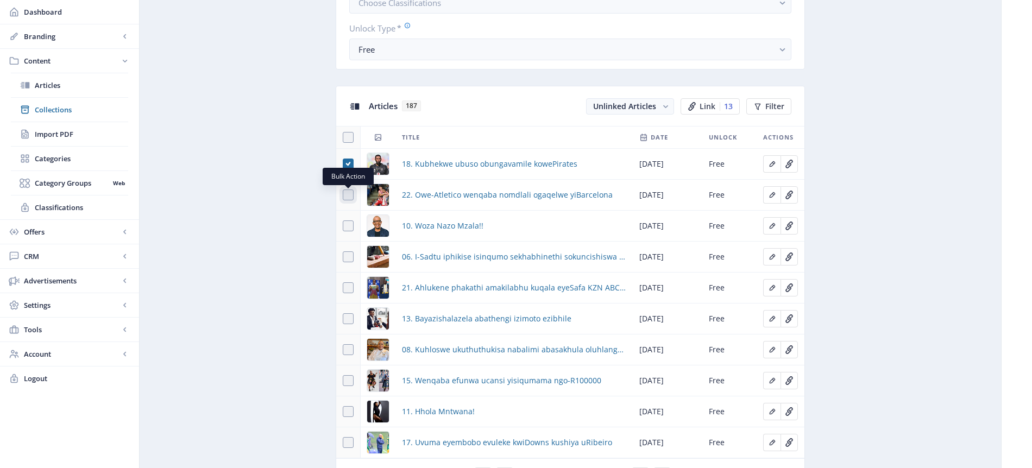
checkbox input "true"
click at [346, 227] on span at bounding box center [348, 226] width 11 height 11
click at [343, 227] on input "checkbox" at bounding box center [343, 226] width 1 height 1
checkbox input "true"
click at [350, 254] on span at bounding box center [348, 257] width 11 height 11
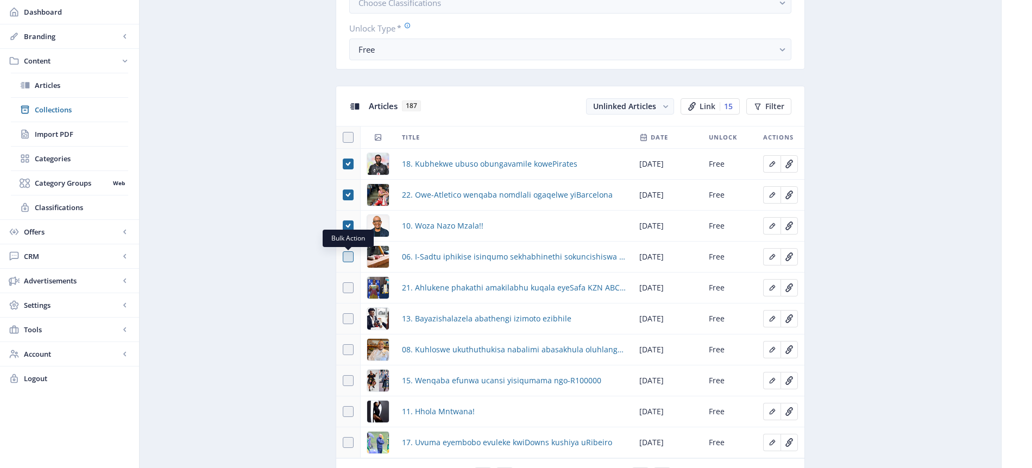
click at [343, 257] on input "checkbox" at bounding box center [343, 257] width 1 height 1
checkbox input "true"
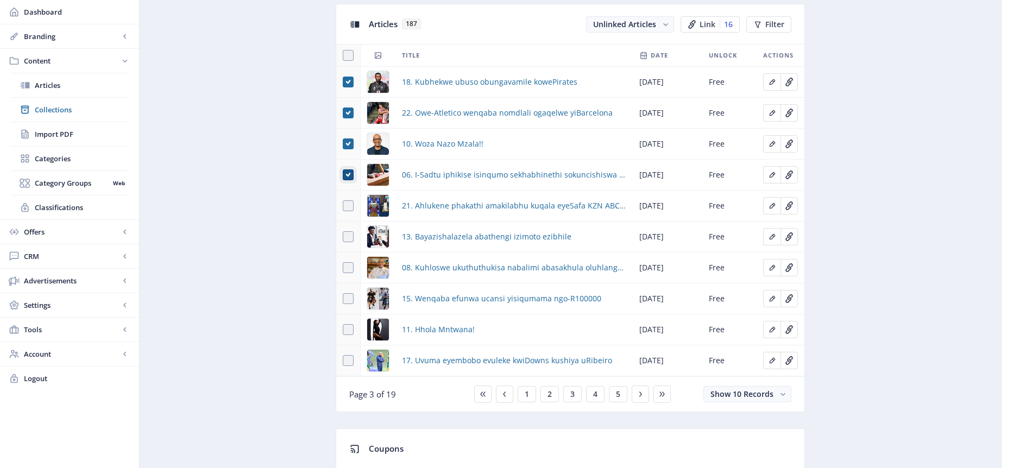
scroll to position [550, 0]
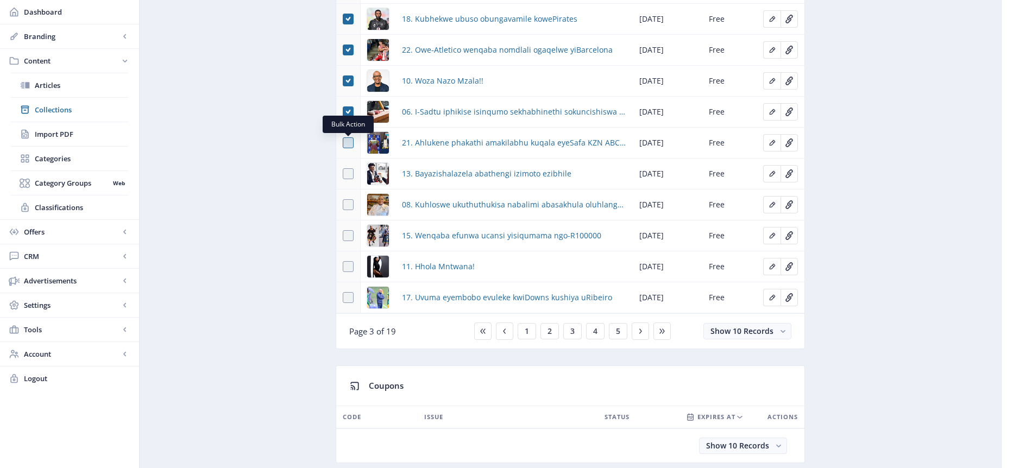
click at [350, 144] on span at bounding box center [348, 142] width 11 height 11
click at [343, 143] on input "checkbox" at bounding box center [343, 143] width 1 height 1
checkbox input "true"
click at [349, 178] on span at bounding box center [348, 173] width 11 height 11
click at [343, 174] on input "checkbox" at bounding box center [343, 174] width 1 height 1
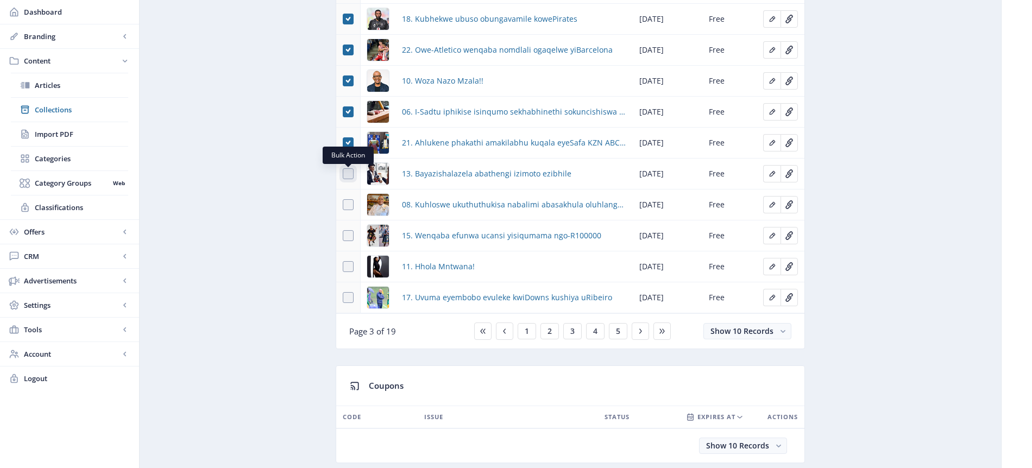
checkbox input "true"
click at [349, 206] on span at bounding box center [348, 204] width 11 height 11
click at [343, 205] on input "checkbox" at bounding box center [343, 205] width 1 height 1
checkbox input "true"
click at [350, 237] on span at bounding box center [348, 235] width 11 height 11
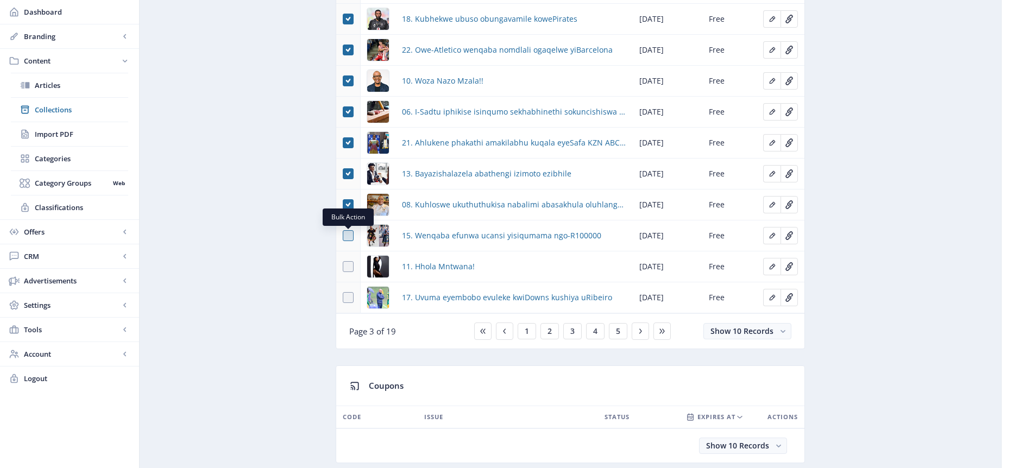
click at [343, 236] on input "checkbox" at bounding box center [343, 236] width 1 height 1
checkbox input "true"
click at [349, 271] on span at bounding box center [348, 266] width 11 height 11
click at [343, 267] on input "checkbox" at bounding box center [343, 267] width 1 height 1
checkbox input "true"
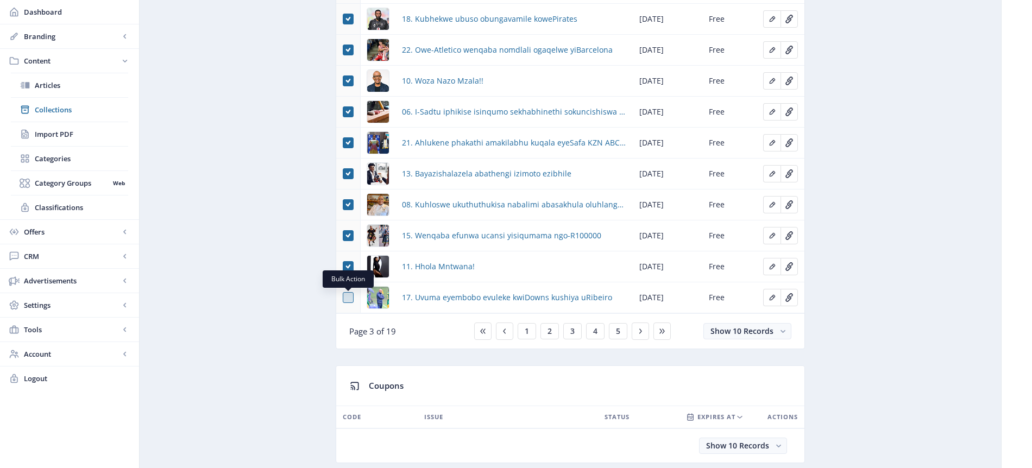
click at [347, 297] on span at bounding box center [348, 297] width 11 height 11
click at [343, 298] on input "checkbox" at bounding box center [343, 298] width 1 height 1
checkbox input "true"
click at [572, 334] on span "3" at bounding box center [572, 331] width 4 height 9
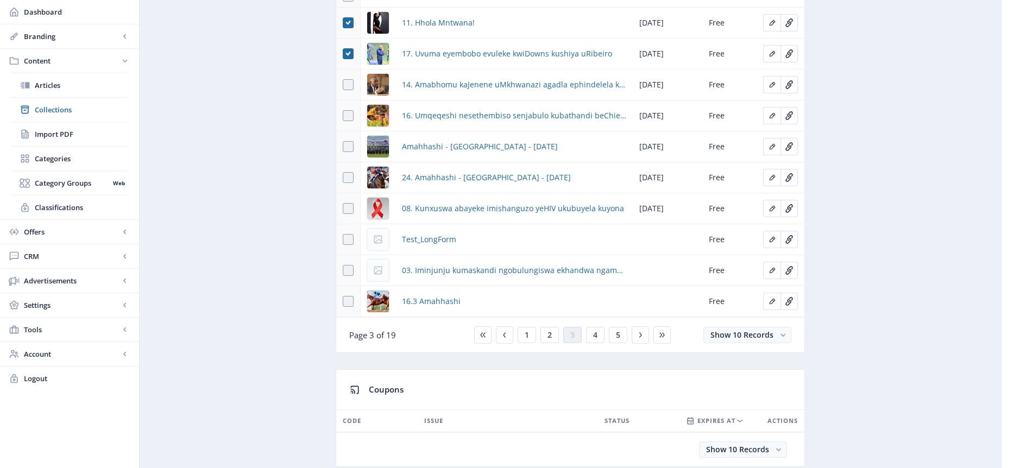
scroll to position [545, 0]
click at [349, 87] on span at bounding box center [348, 85] width 11 height 11
click at [343, 86] on input "checkbox" at bounding box center [343, 85] width 1 height 1
checkbox input "true"
click at [345, 115] on span at bounding box center [348, 116] width 11 height 11
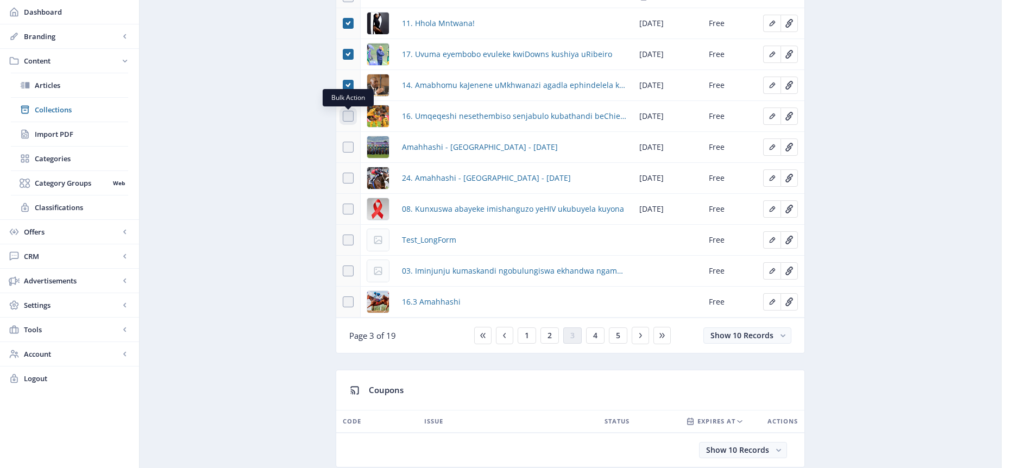
click at [343, 116] on input "checkbox" at bounding box center [343, 116] width 1 height 1
checkbox input "true"
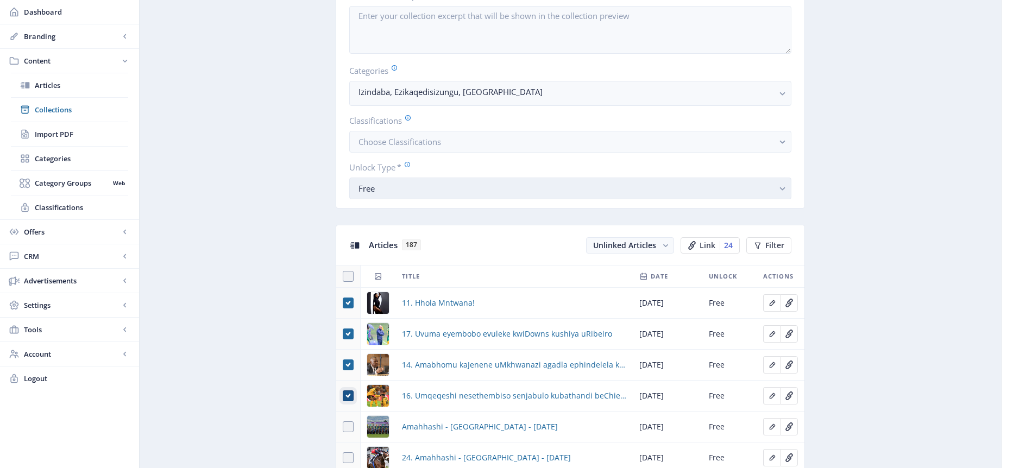
scroll to position [269, 0]
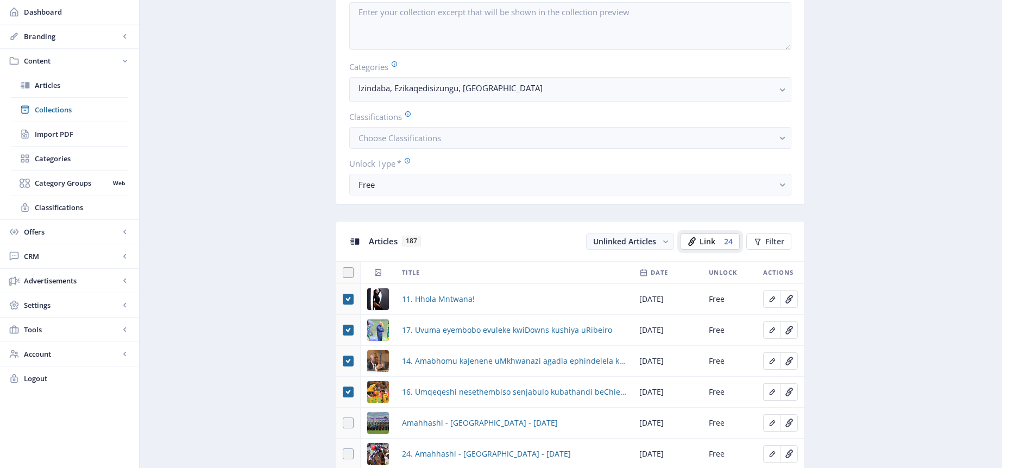
click at [731, 240] on div "24" at bounding box center [726, 241] width 13 height 9
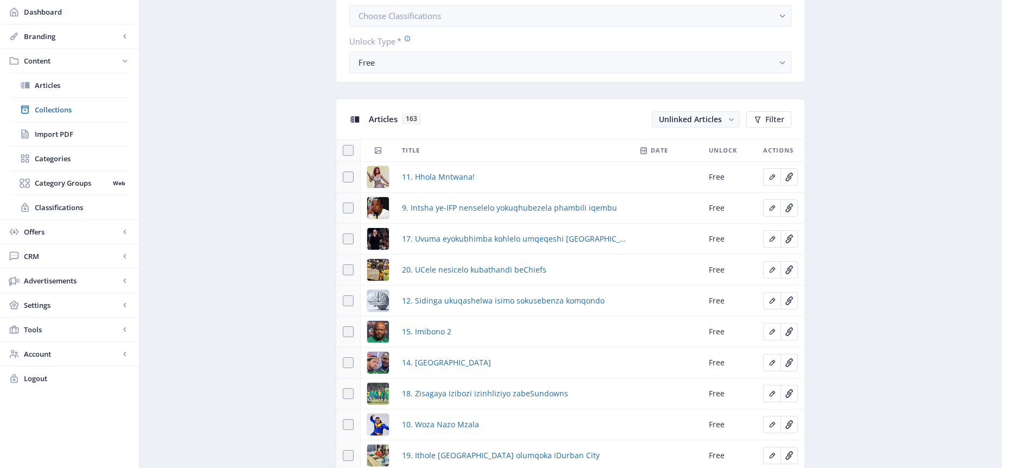
scroll to position [351, 0]
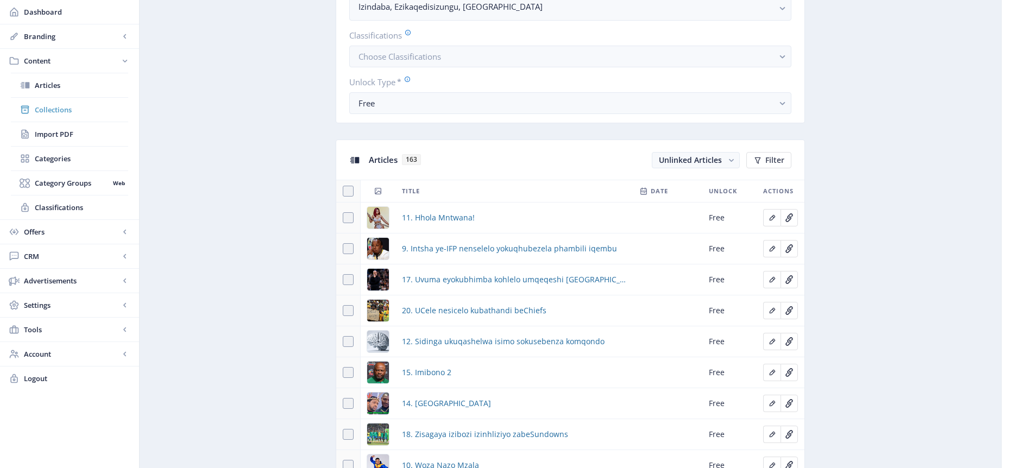
click at [67, 109] on span "Collections" at bounding box center [81, 109] width 93 height 11
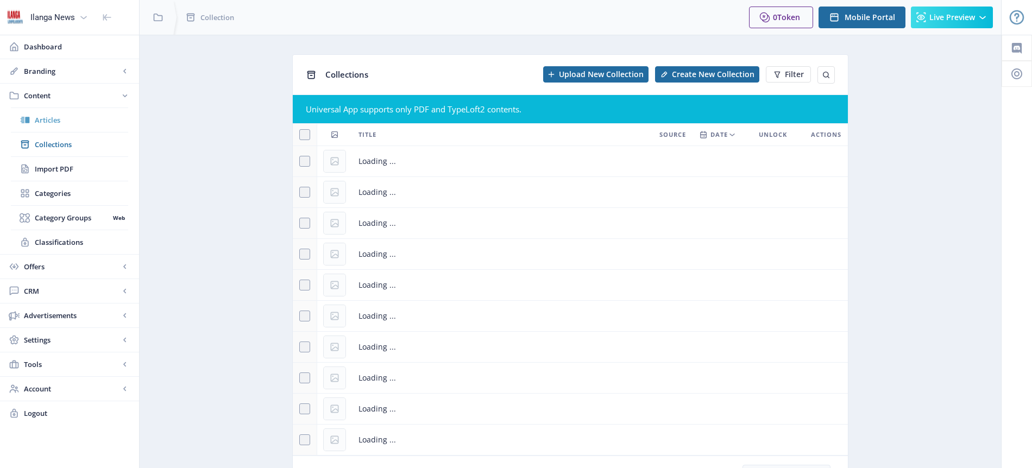
click at [55, 116] on span "Articles" at bounding box center [81, 120] width 93 height 11
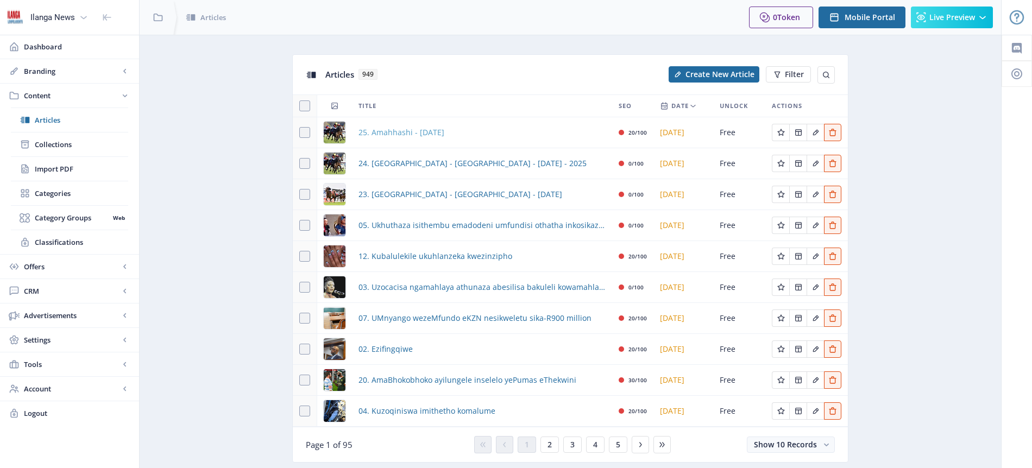
click at [427, 135] on span "25. Amahhashi - [DATE]" at bounding box center [402, 132] width 86 height 13
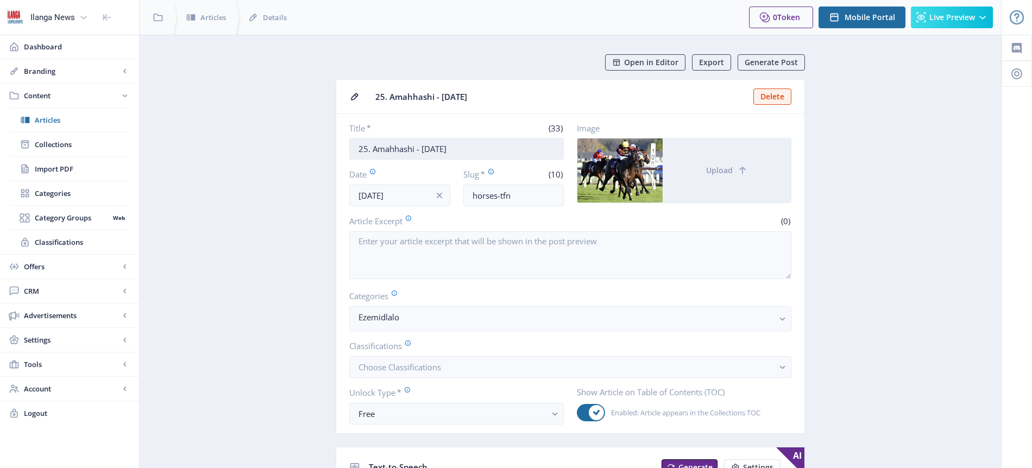
click at [422, 148] on input "25. Amahhashi - [DATE]" at bounding box center [456, 149] width 215 height 22
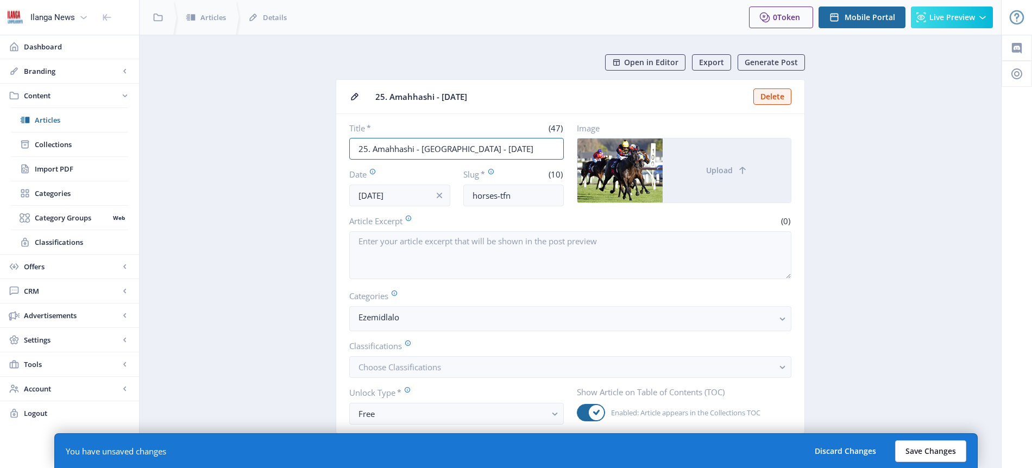
type input "25. Amahhashi - [GEOGRAPHIC_DATA] - [DATE]"
click at [942, 450] on button "Save Changes" at bounding box center [930, 452] width 71 height 22
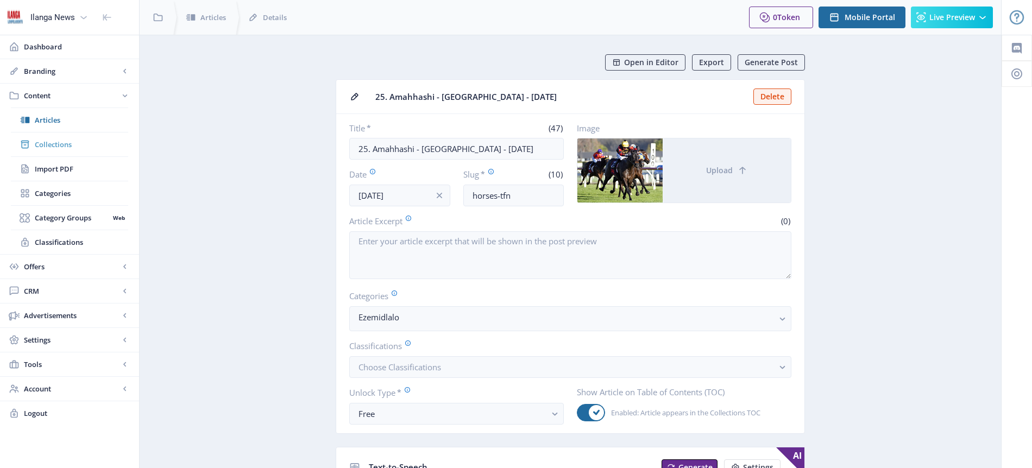
click at [63, 144] on span "Collections" at bounding box center [81, 144] width 93 height 11
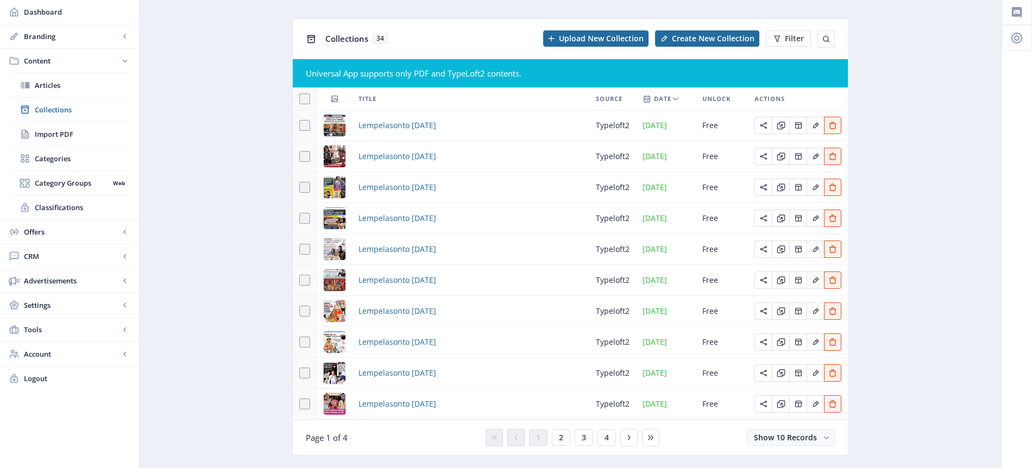
scroll to position [61, 0]
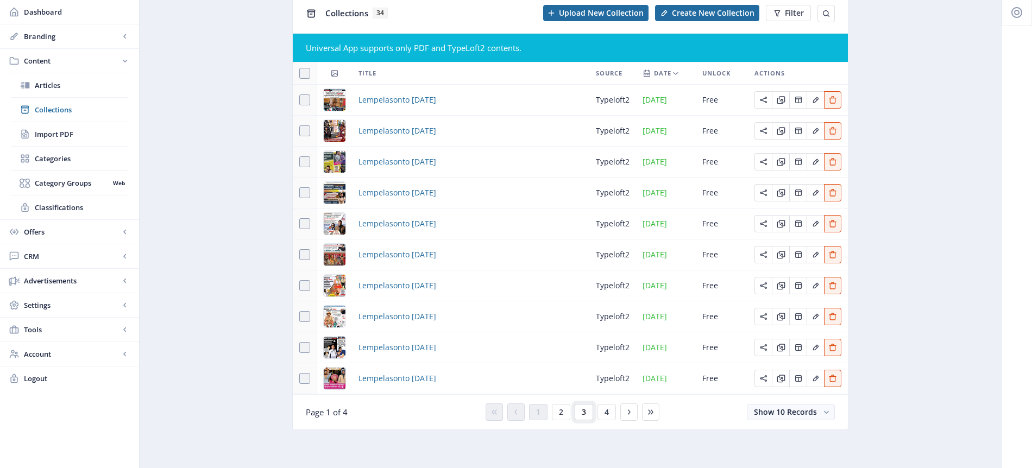
click at [584, 412] on span "3" at bounding box center [584, 412] width 4 height 9
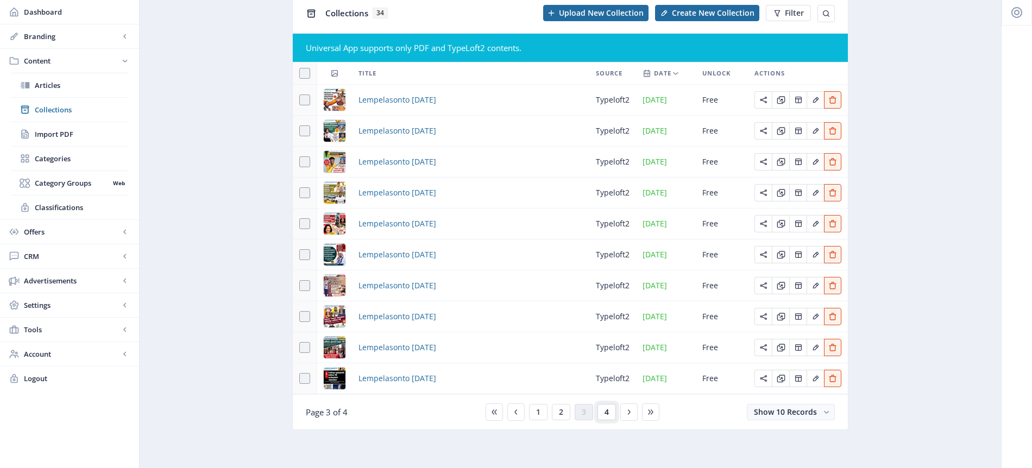
click at [606, 414] on span "4" at bounding box center [607, 412] width 4 height 9
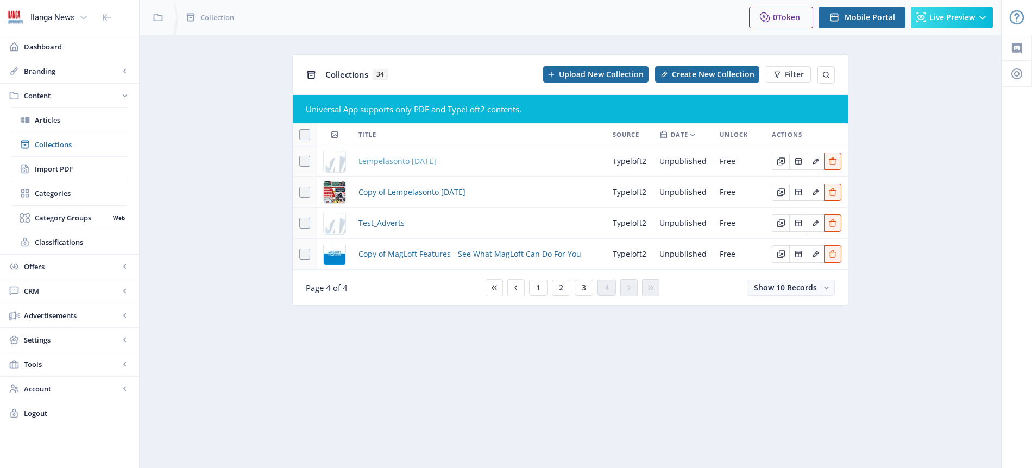
click at [433, 164] on span "Lempelasonto [DATE]" at bounding box center [398, 161] width 78 height 13
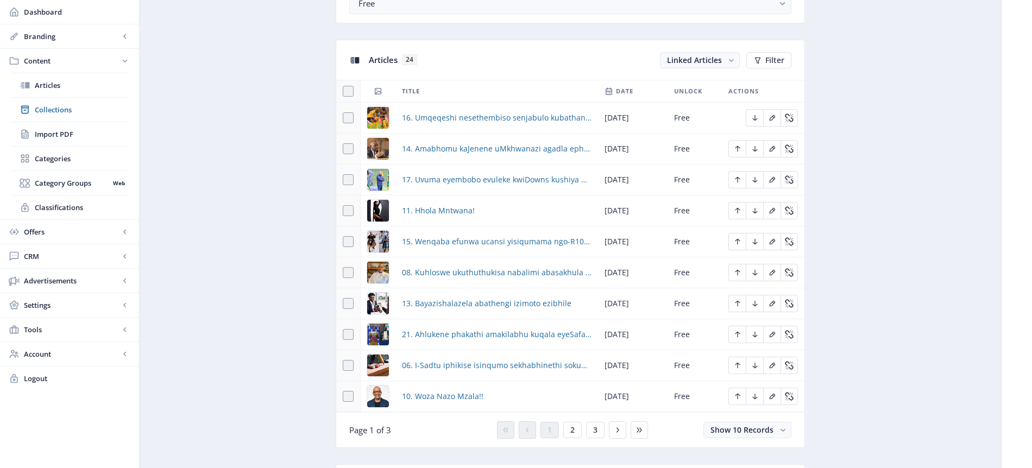
scroll to position [491, 0]
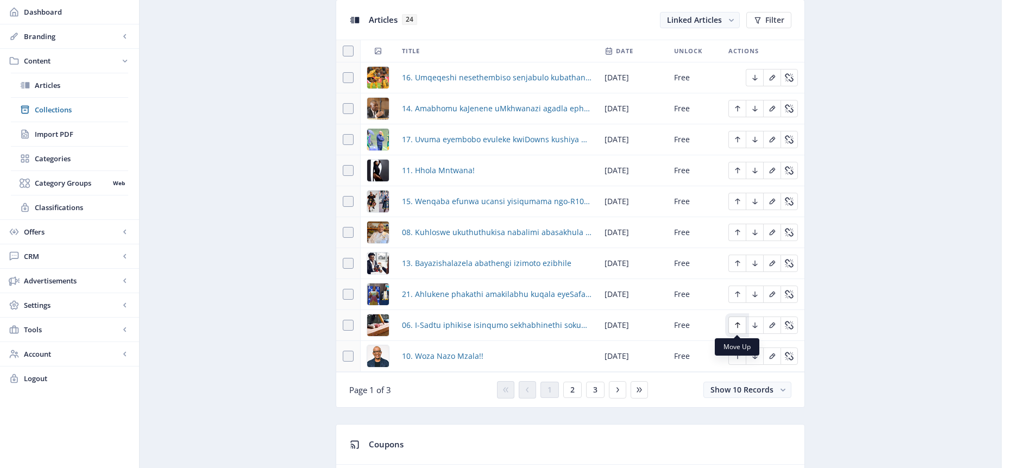
click at [738, 329] on icon "Edit page" at bounding box center [737, 325] width 9 height 9
click at [739, 295] on icon "Edit page" at bounding box center [737, 294] width 9 height 9
click at [736, 263] on icon "Edit page" at bounding box center [737, 263] width 9 height 9
click at [594, 389] on span "3" at bounding box center [595, 390] width 4 height 9
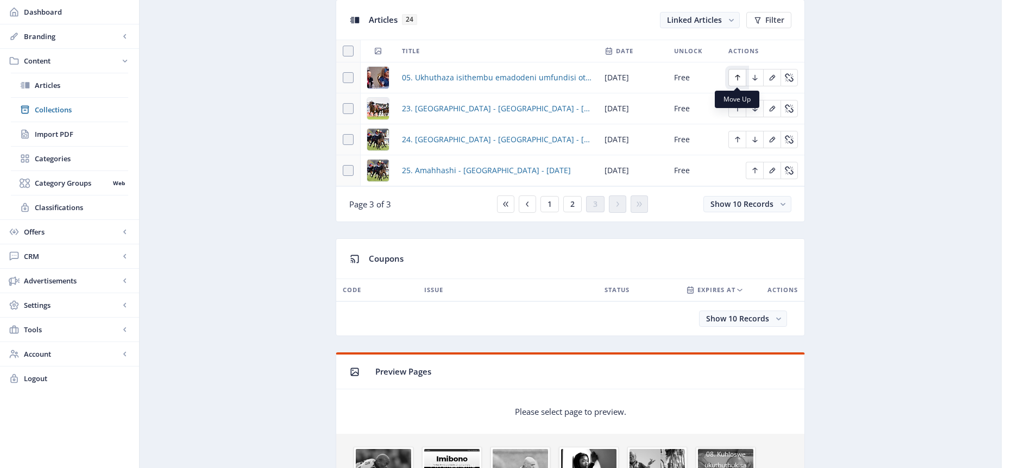
click at [736, 78] on icon "Edit page" at bounding box center [737, 77] width 9 height 9
click at [575, 204] on button "2" at bounding box center [572, 204] width 18 height 16
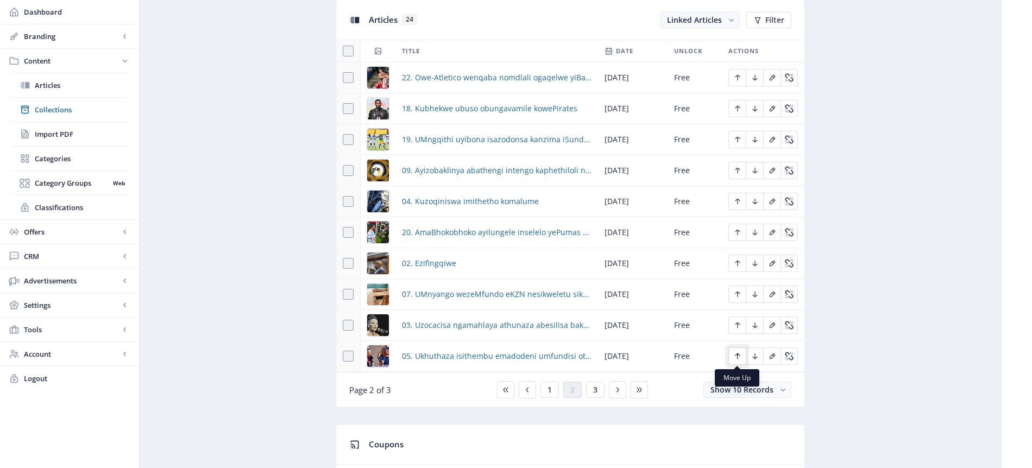
click at [738, 360] on icon "Edit page" at bounding box center [737, 356] width 9 height 9
click at [737, 325] on icon "Edit page" at bounding box center [737, 326] width 5 height 6
click at [737, 261] on icon "Edit page" at bounding box center [737, 264] width 5 height 6
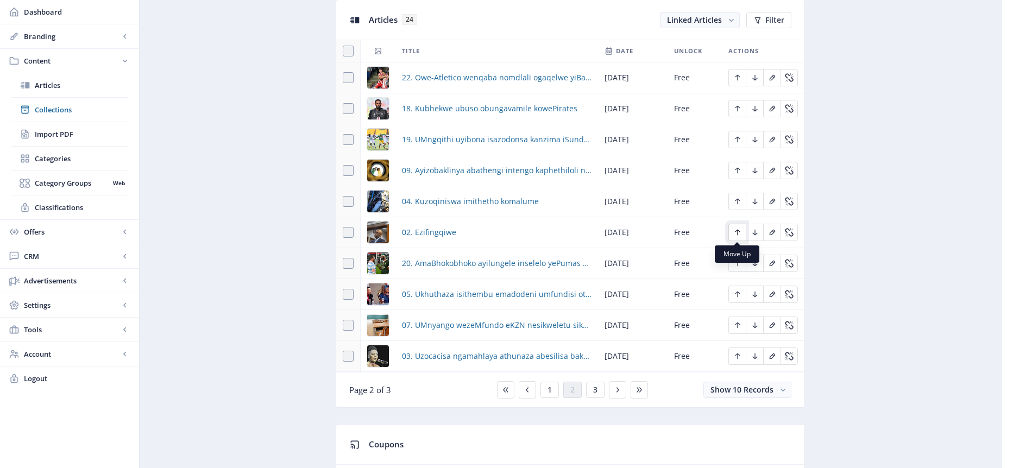
click at [737, 234] on icon "Edit page" at bounding box center [737, 232] width 9 height 9
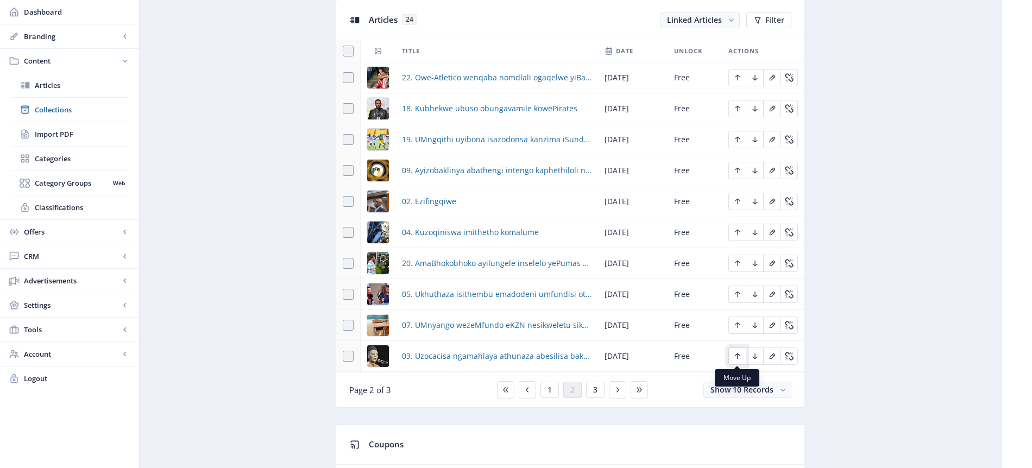
click at [740, 357] on icon "Edit page" at bounding box center [737, 356] width 9 height 9
click at [738, 294] on icon "Edit page" at bounding box center [737, 294] width 9 height 9
click at [738, 326] on icon "Edit page" at bounding box center [737, 325] width 9 height 9
click at [739, 293] on icon "Edit page" at bounding box center [737, 295] width 5 height 6
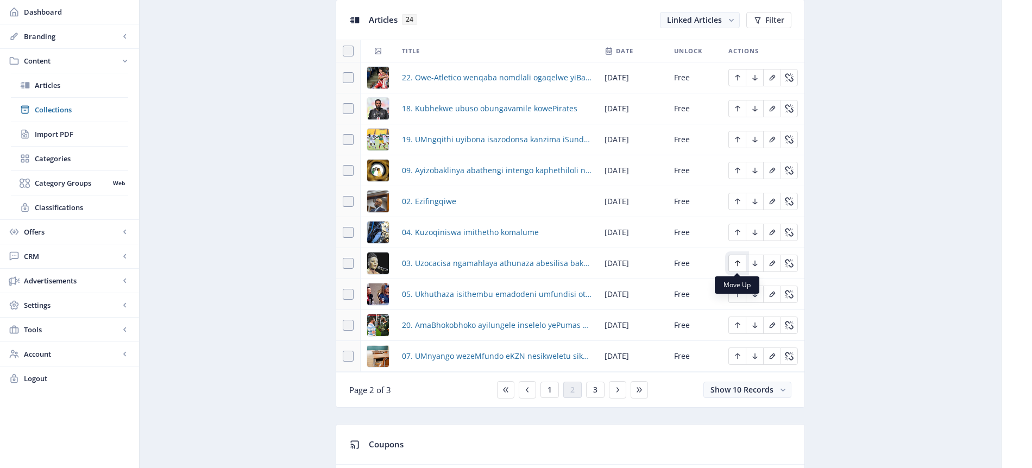
click at [739, 262] on icon "Edit page" at bounding box center [737, 264] width 5 height 6
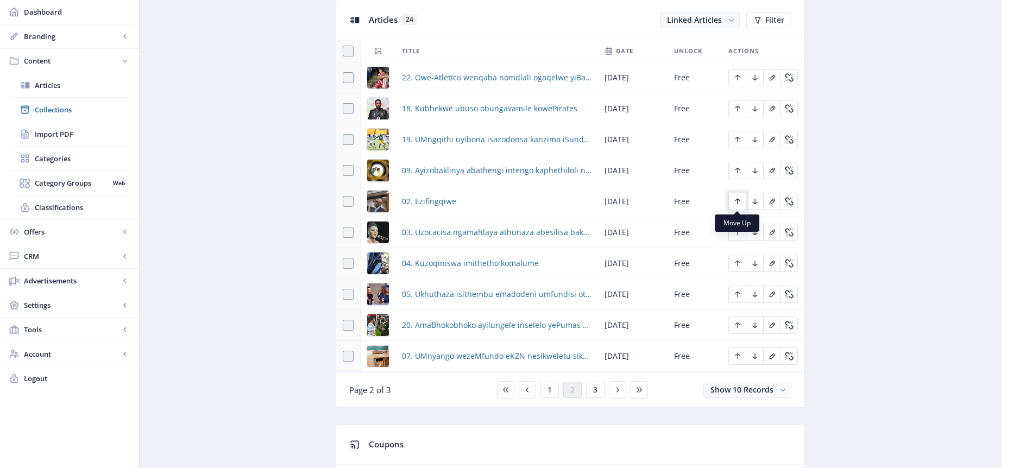
click at [738, 201] on icon "Edit page" at bounding box center [737, 201] width 9 height 9
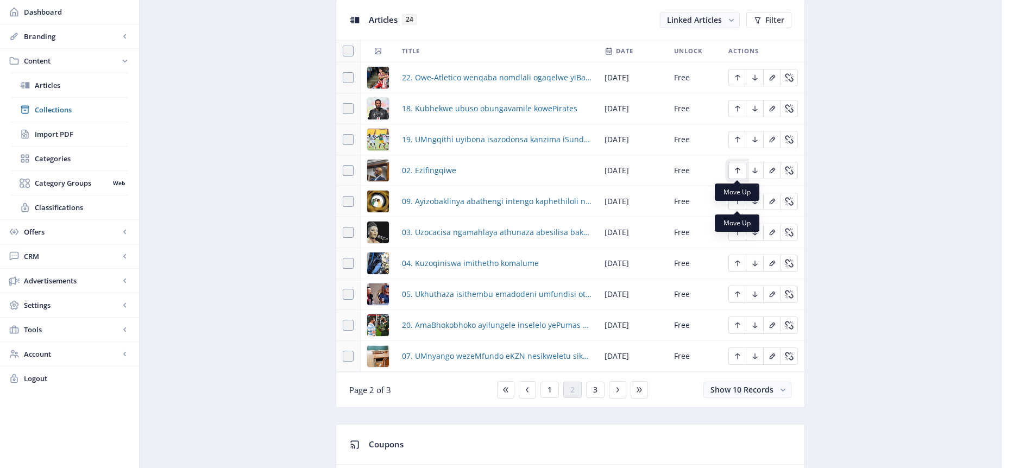
click at [735, 171] on icon "Edit page" at bounding box center [737, 170] width 9 height 9
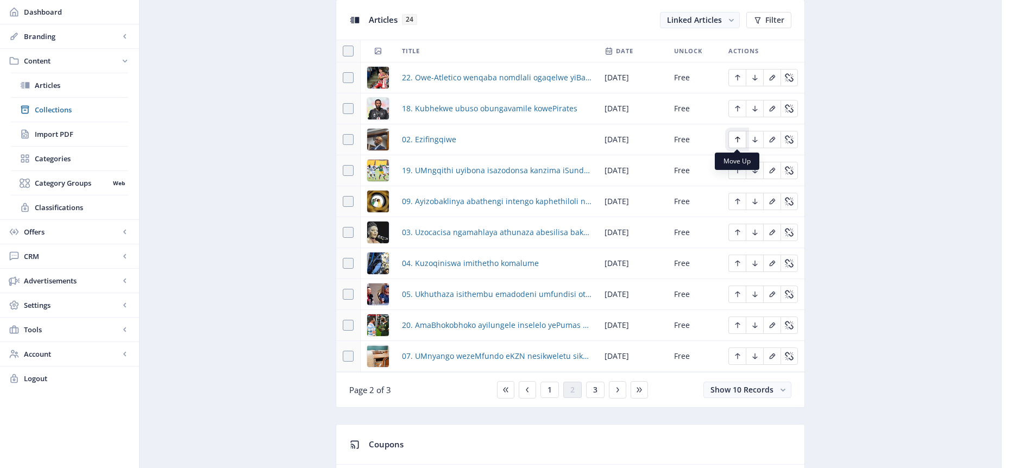
click at [743, 140] on button "Edit page" at bounding box center [736, 139] width 17 height 17
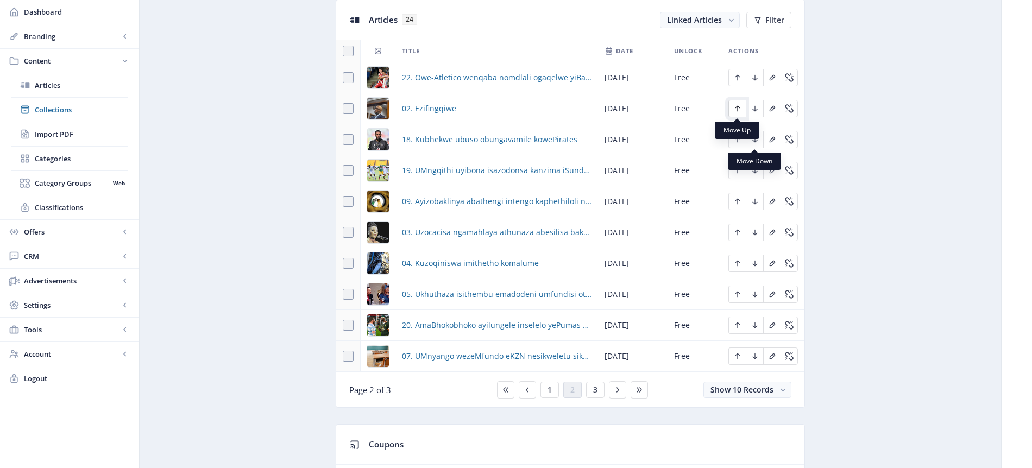
click at [737, 109] on icon "Edit page" at bounding box center [737, 109] width 5 height 6
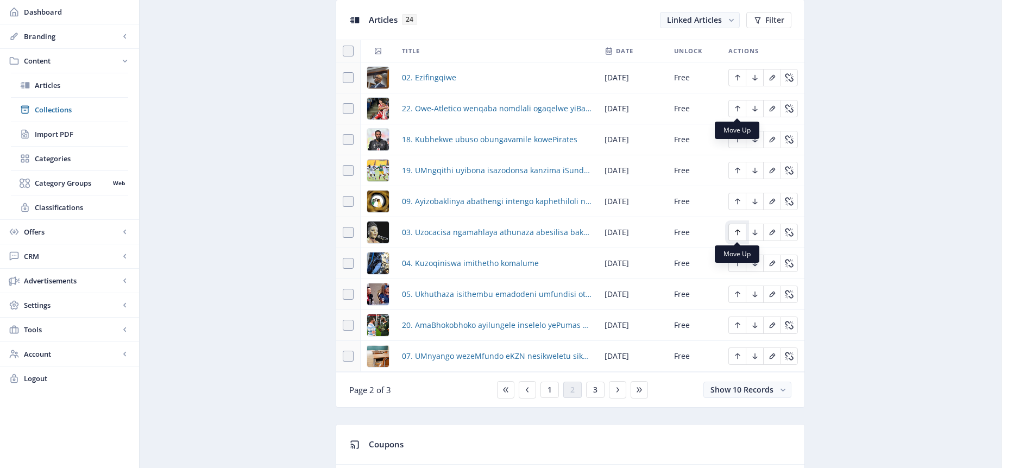
click at [735, 232] on icon "Edit page" at bounding box center [737, 232] width 9 height 9
click at [739, 199] on icon "Edit page" at bounding box center [737, 201] width 9 height 9
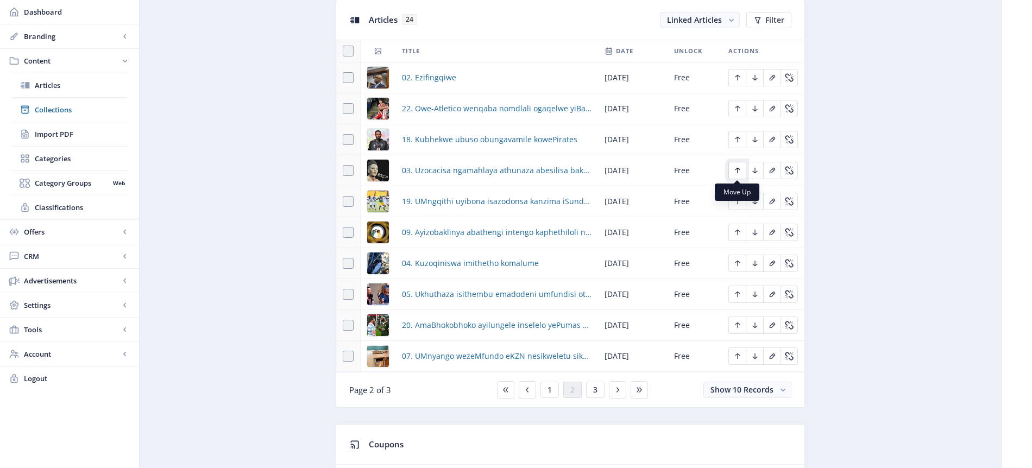
click at [737, 170] on icon "Edit page" at bounding box center [737, 170] width 9 height 9
click at [737, 142] on icon "Edit page" at bounding box center [737, 140] width 5 height 6
click at [736, 261] on icon "Edit page" at bounding box center [737, 264] width 5 height 6
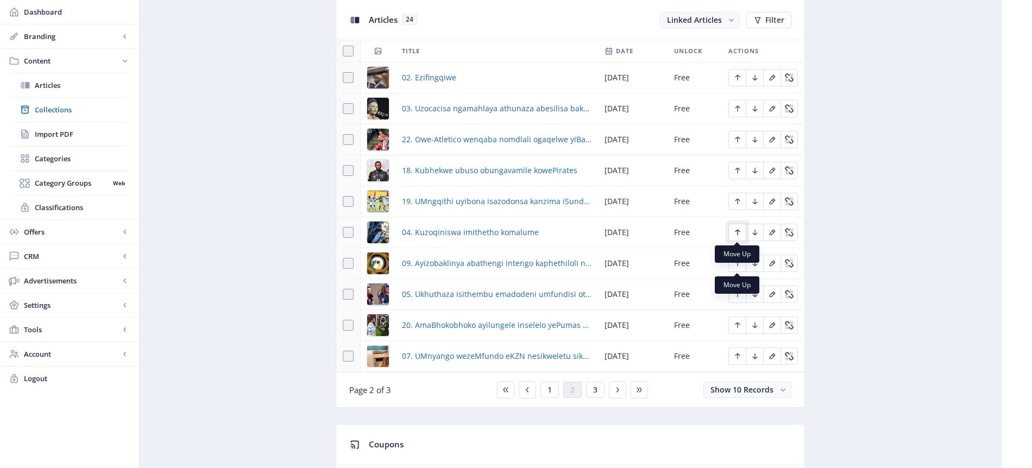
click at [737, 235] on icon "Edit page" at bounding box center [737, 233] width 5 height 6
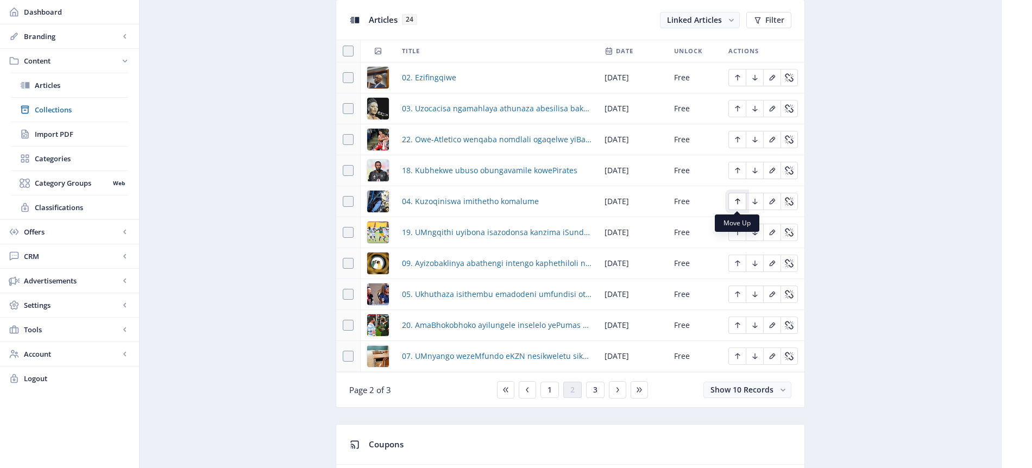
click at [737, 199] on icon "Edit page" at bounding box center [737, 202] width 5 height 6
click at [737, 168] on icon "Edit page" at bounding box center [737, 171] width 5 height 6
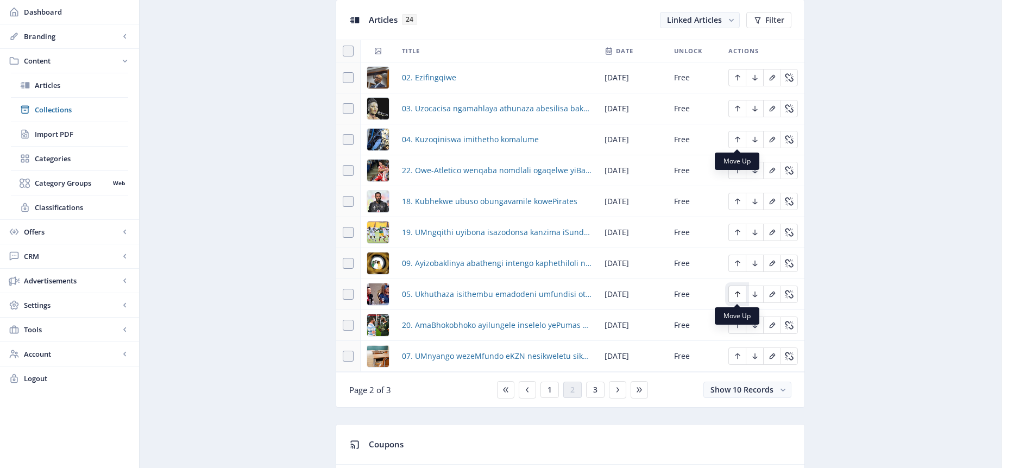
click at [739, 292] on icon "Edit page" at bounding box center [737, 294] width 9 height 9
click at [740, 262] on icon "Edit page" at bounding box center [737, 263] width 9 height 9
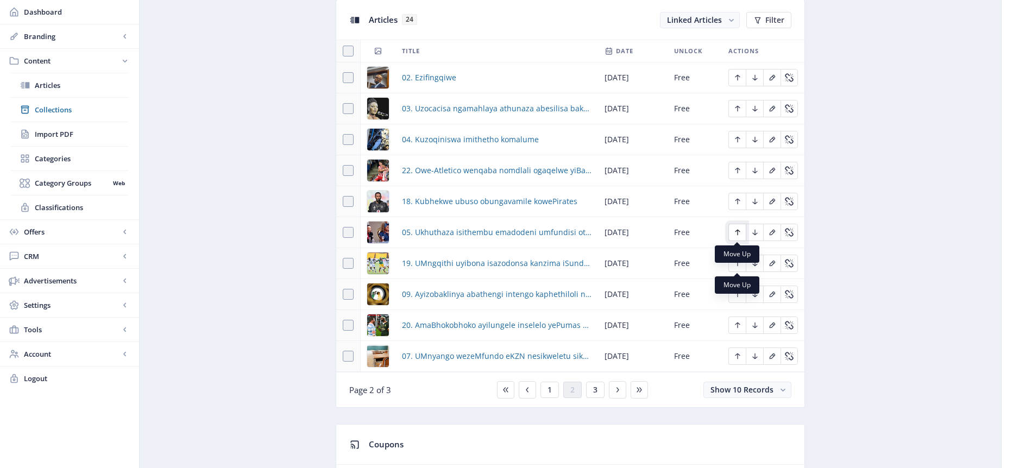
click at [735, 234] on icon "Edit page" at bounding box center [737, 232] width 9 height 9
click at [740, 202] on icon "Edit page" at bounding box center [737, 201] width 9 height 9
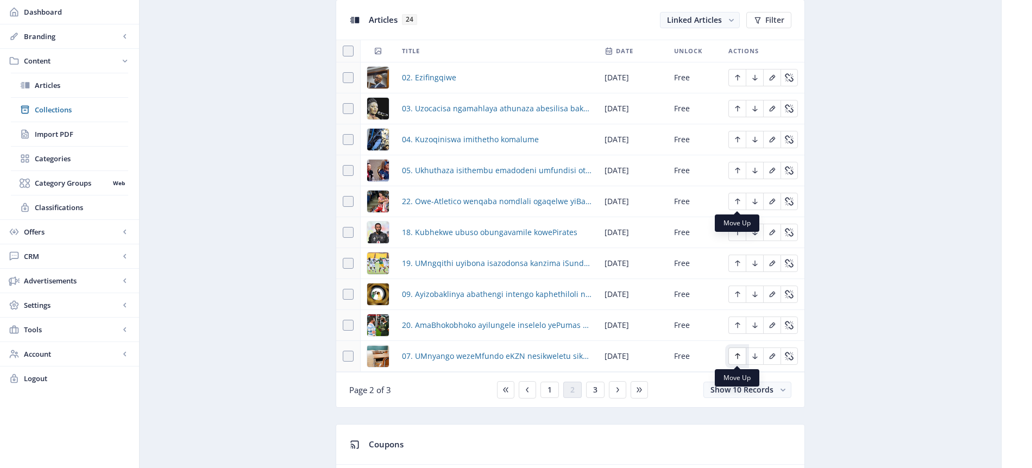
click at [735, 355] on icon "Edit page" at bounding box center [737, 357] width 5 height 6
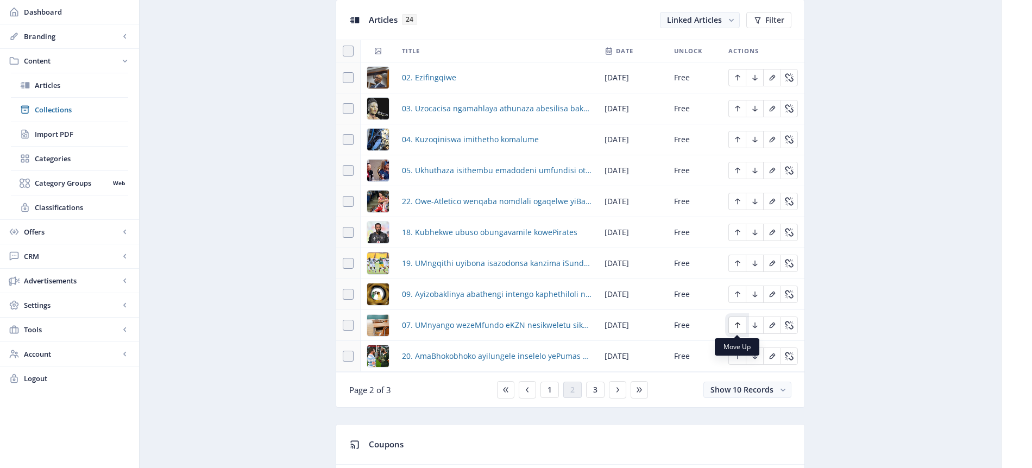
click at [738, 324] on icon "Edit page" at bounding box center [737, 325] width 9 height 9
click at [736, 295] on icon "Edit page" at bounding box center [737, 294] width 9 height 9
click at [738, 262] on icon "Edit page" at bounding box center [737, 263] width 9 height 9
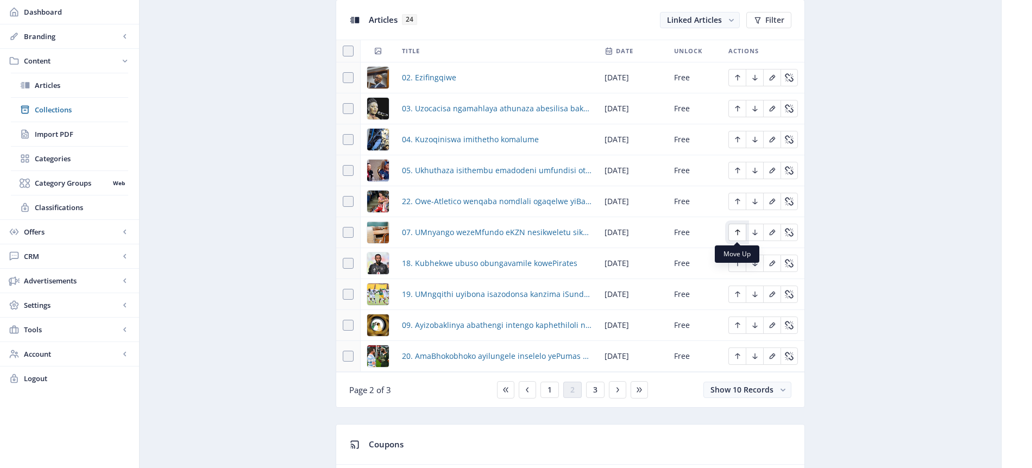
click at [736, 230] on icon "Edit page" at bounding box center [737, 232] width 9 height 9
click at [737, 326] on icon "Edit page" at bounding box center [737, 326] width 5 height 6
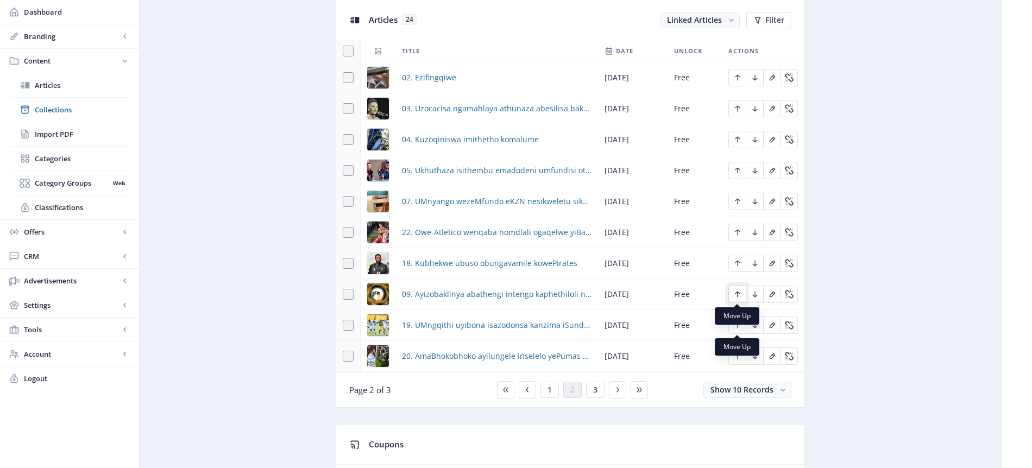
click at [740, 295] on icon "Edit page" at bounding box center [737, 294] width 9 height 9
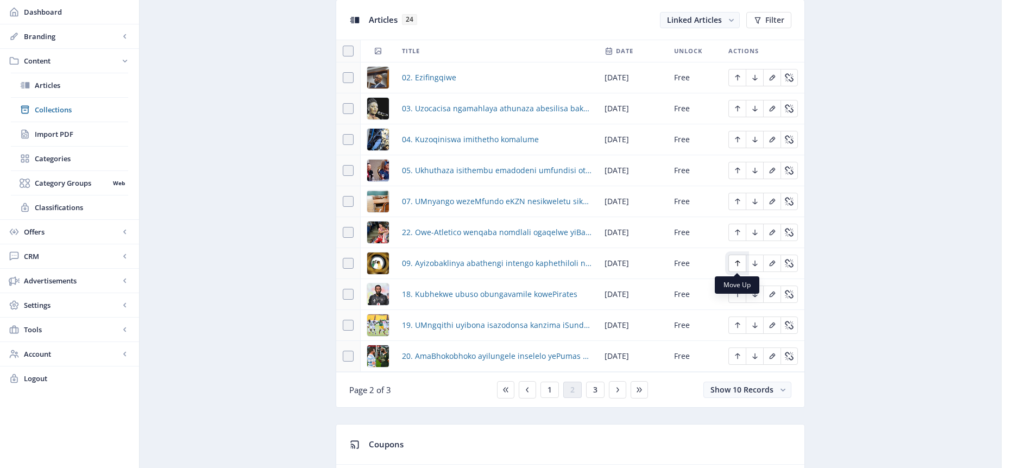
click at [737, 261] on icon "Edit page" at bounding box center [737, 264] width 5 height 6
click at [737, 78] on icon "Edit page" at bounding box center [737, 77] width 9 height 9
click at [551, 391] on span "1" at bounding box center [550, 390] width 4 height 9
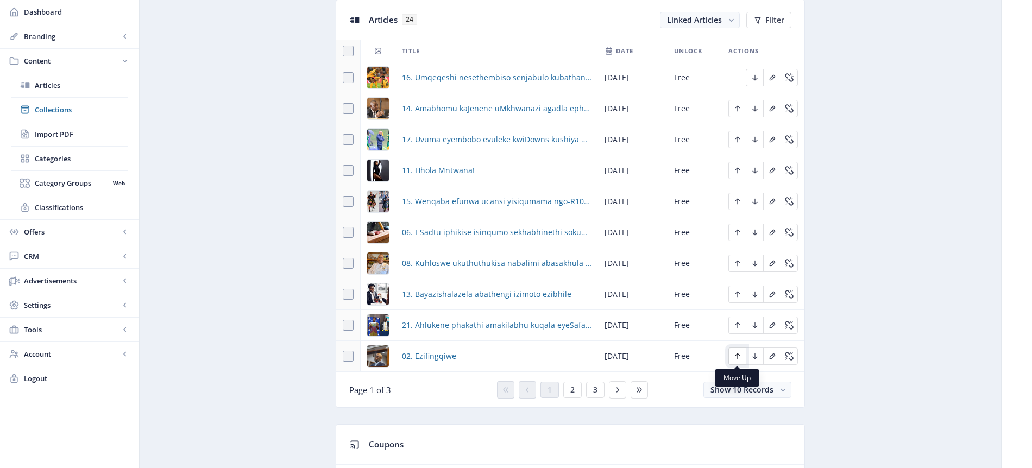
click at [739, 357] on icon "Edit page" at bounding box center [737, 356] width 9 height 9
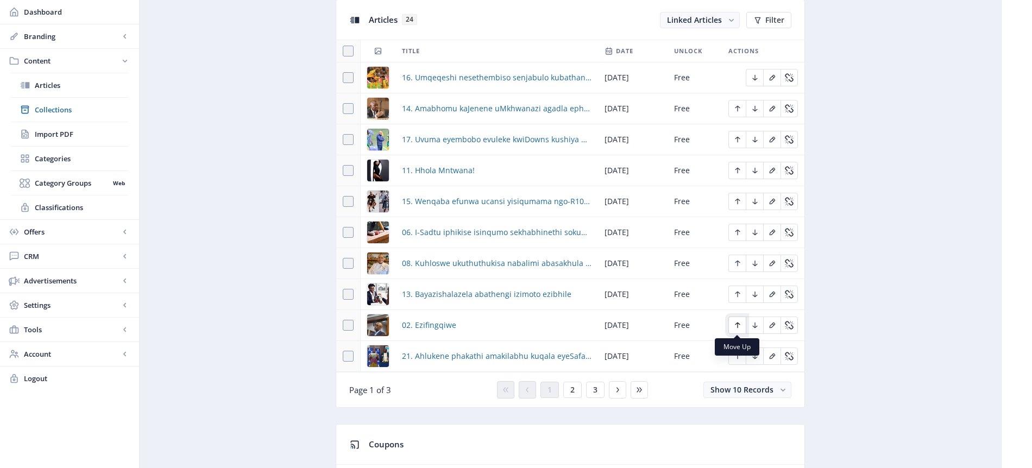
click at [735, 325] on icon "Edit page" at bounding box center [737, 325] width 9 height 9
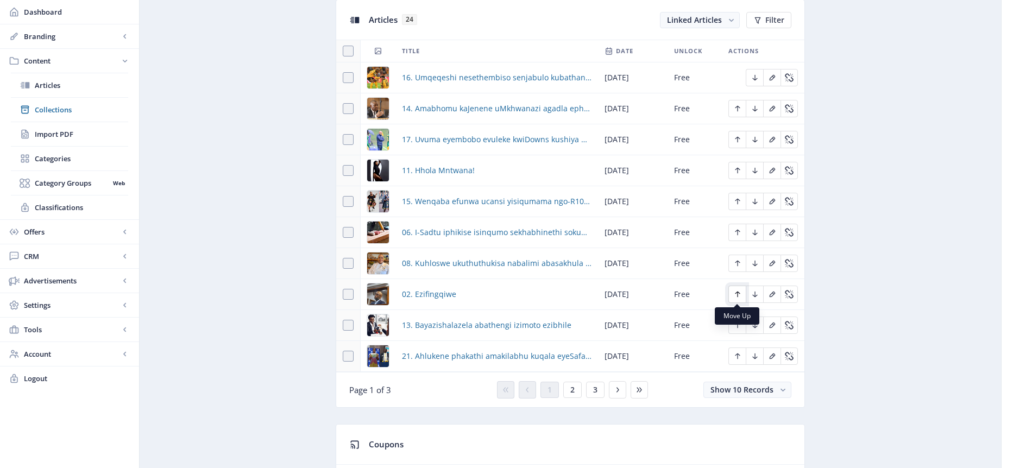
click at [738, 295] on icon "Edit page" at bounding box center [737, 294] width 9 height 9
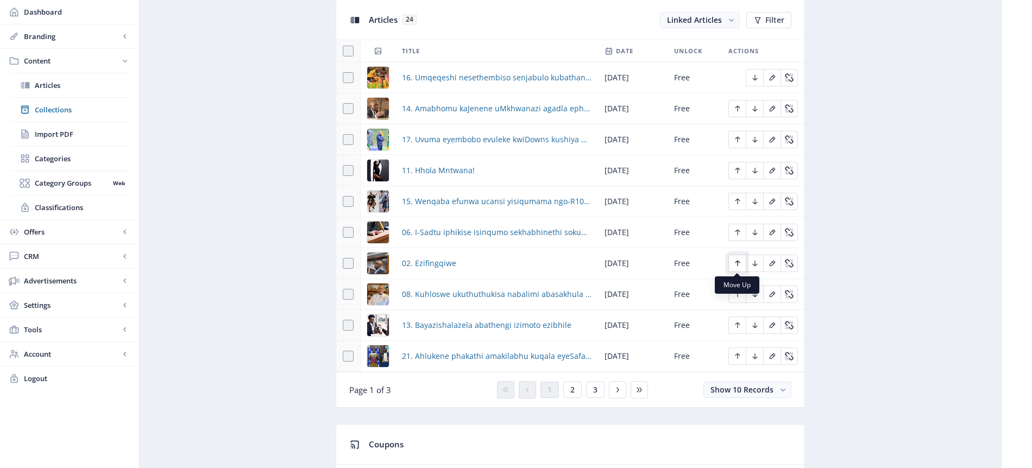
click at [735, 262] on icon "Edit page" at bounding box center [737, 264] width 5 height 6
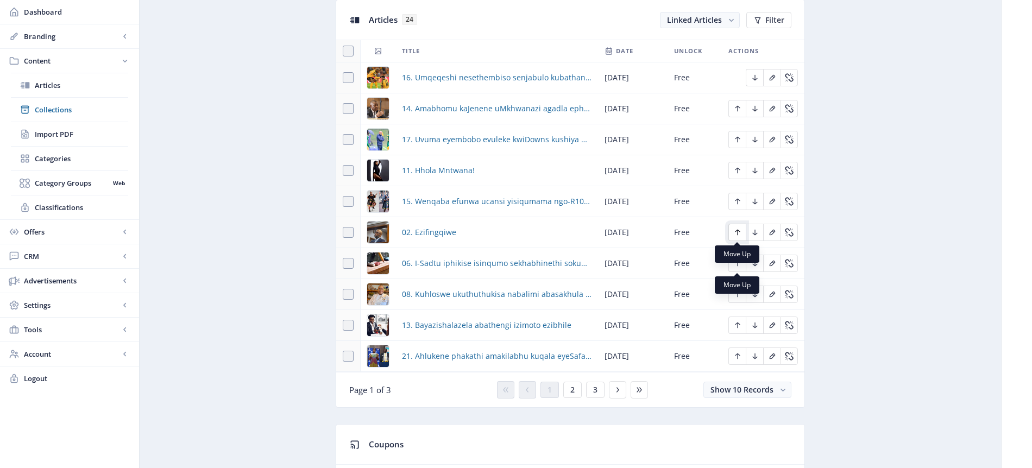
click at [738, 233] on icon "Edit page" at bounding box center [737, 232] width 9 height 9
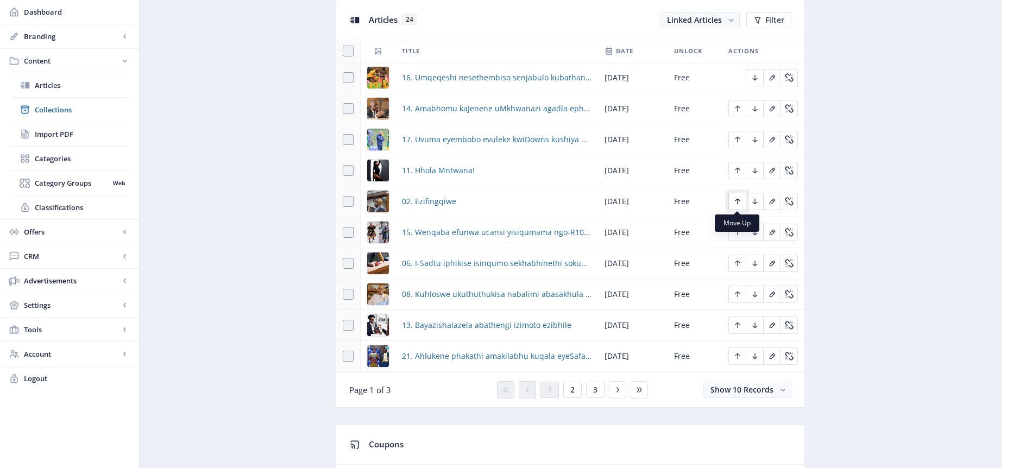
click at [735, 203] on icon "Edit page" at bounding box center [737, 201] width 9 height 9
click at [736, 169] on icon "Edit page" at bounding box center [737, 170] width 9 height 9
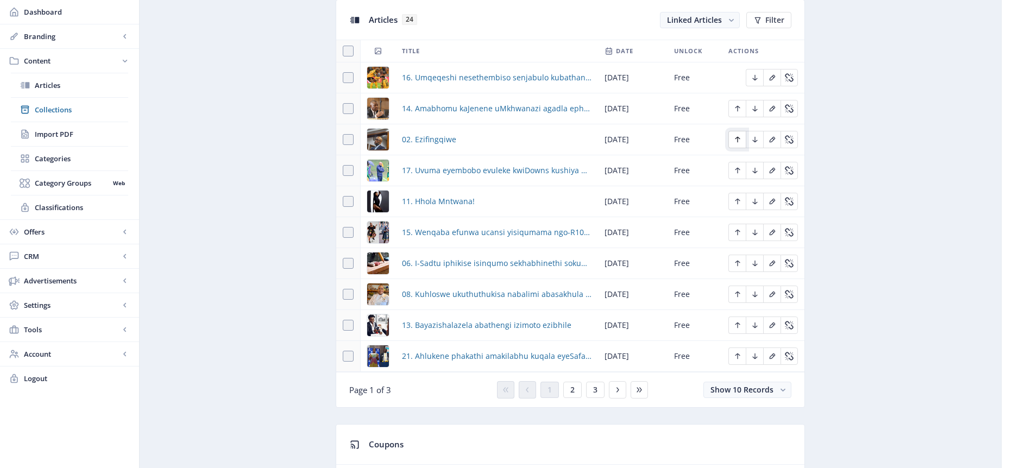
click at [739, 141] on icon "Edit page" at bounding box center [737, 139] width 9 height 9
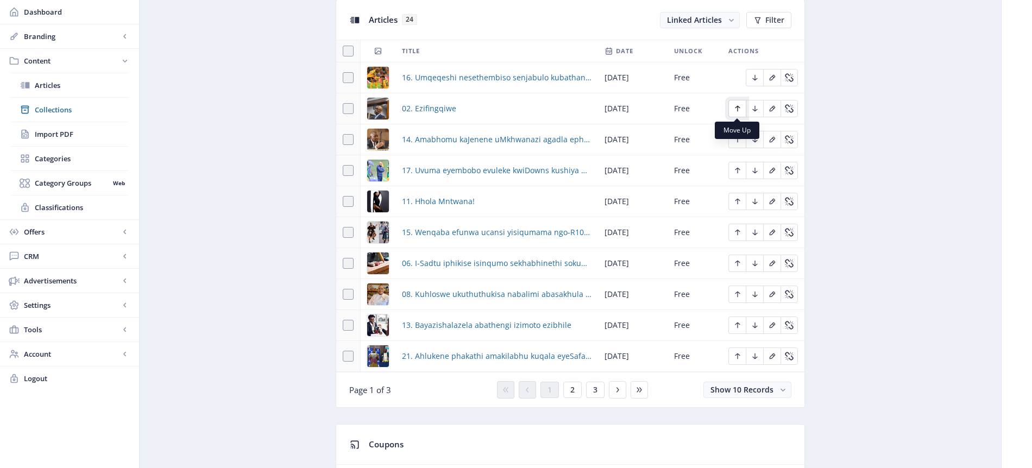
click at [740, 108] on icon "Edit page" at bounding box center [737, 108] width 9 height 9
click at [574, 392] on span "2" at bounding box center [572, 390] width 4 height 9
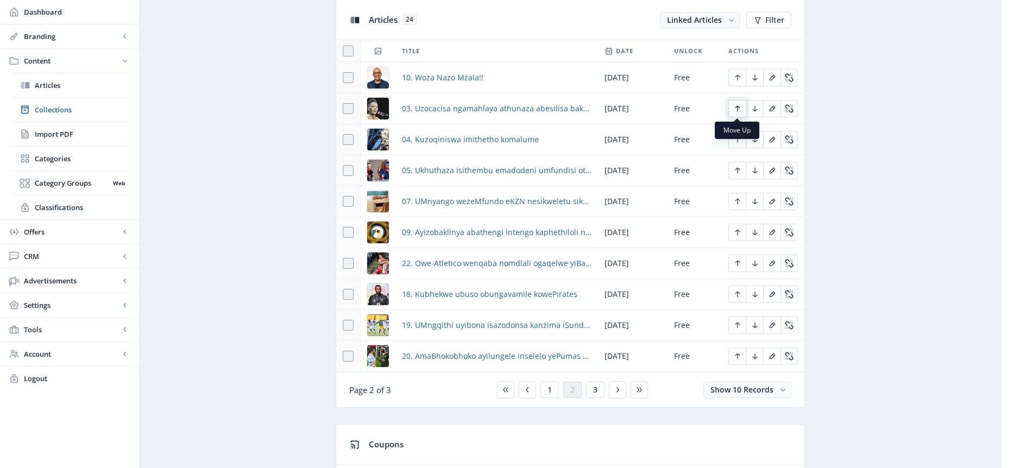
click at [738, 108] on icon "Edit page" at bounding box center [737, 108] width 9 height 9
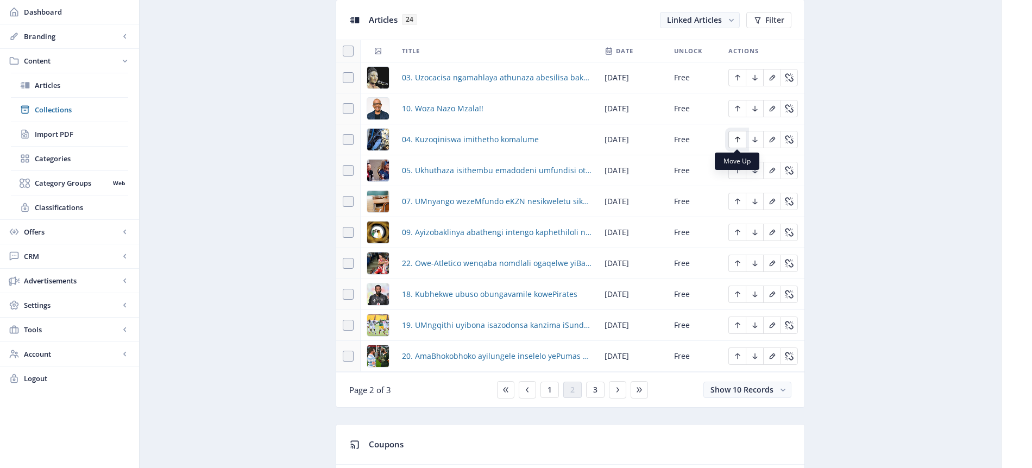
click at [738, 140] on icon "Edit page" at bounding box center [737, 139] width 9 height 9
click at [738, 170] on icon "Edit page" at bounding box center [737, 170] width 9 height 9
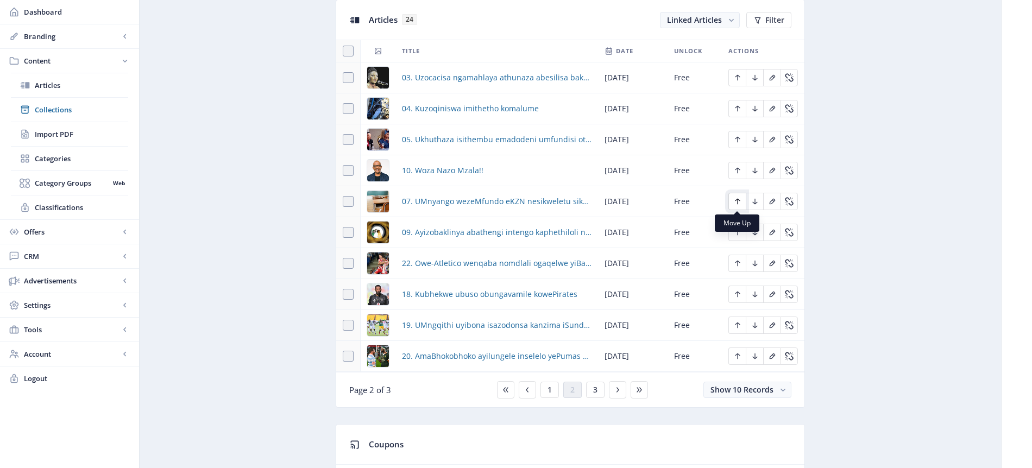
click at [737, 201] on icon "Edit page" at bounding box center [737, 201] width 9 height 9
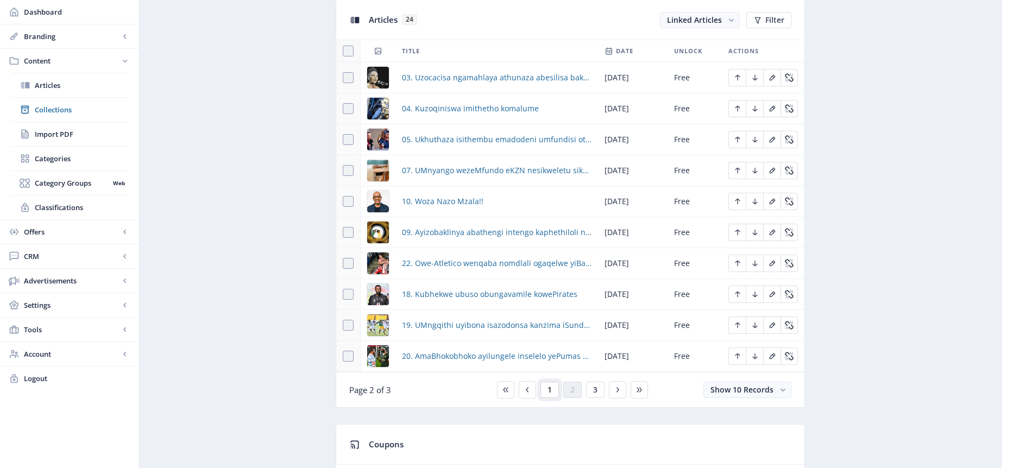
click at [550, 391] on span "1" at bounding box center [550, 390] width 4 height 9
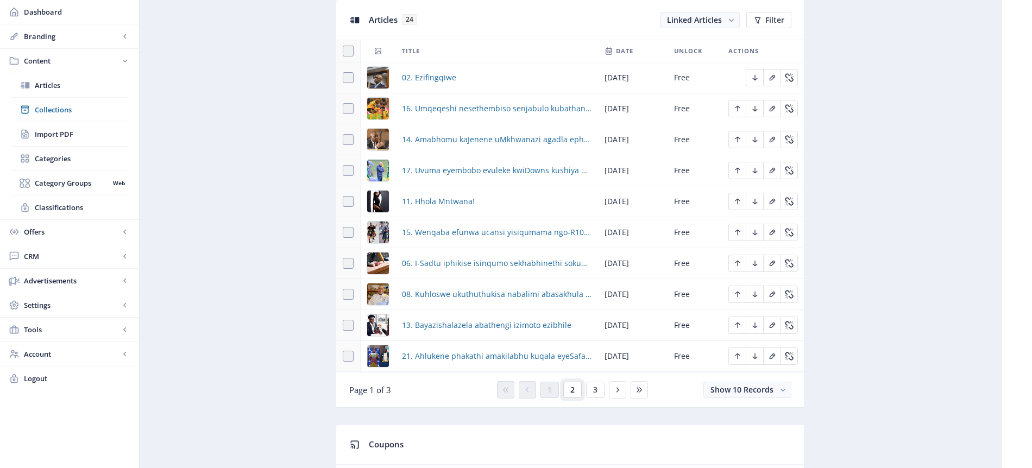
click at [573, 392] on span "2" at bounding box center [572, 390] width 4 height 9
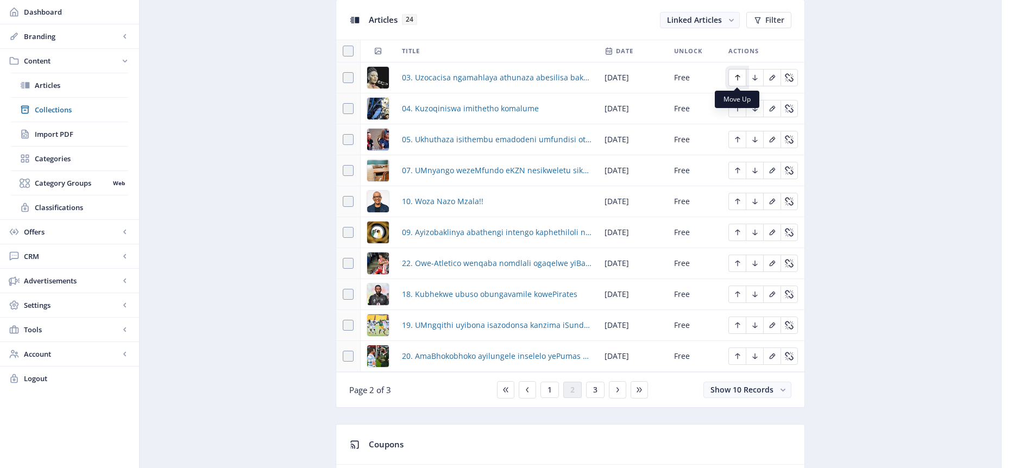
click at [738, 76] on icon "Edit page" at bounding box center [737, 78] width 5 height 6
click at [551, 393] on span "1" at bounding box center [550, 390] width 4 height 9
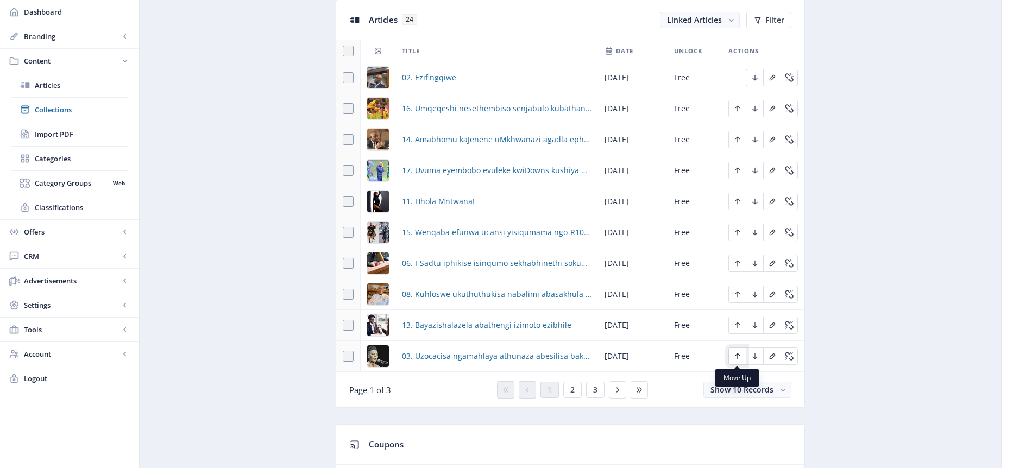
click at [735, 356] on icon "Edit page" at bounding box center [737, 356] width 9 height 9
click at [734, 324] on icon "Edit page" at bounding box center [737, 325] width 9 height 9
click at [738, 294] on icon "Edit page" at bounding box center [737, 294] width 9 height 9
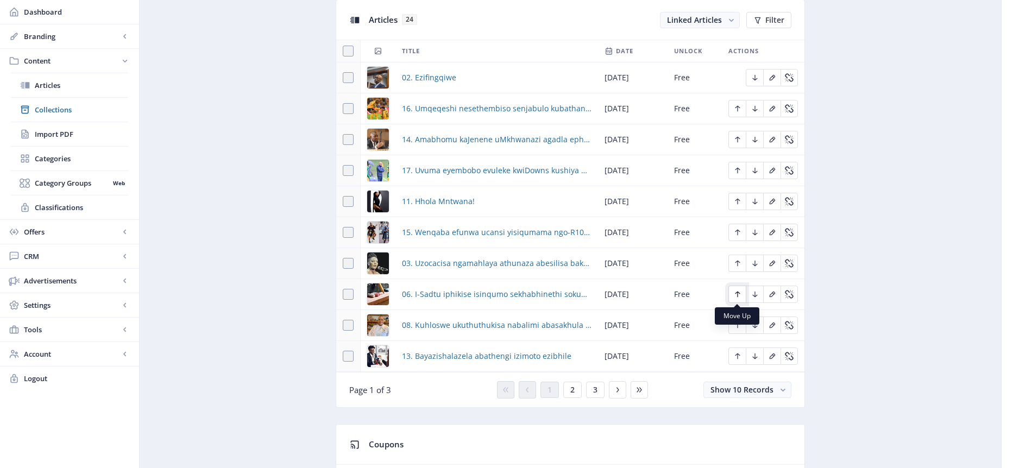
click at [737, 292] on icon "Edit page" at bounding box center [737, 295] width 5 height 6
click at [739, 294] on icon "Edit page" at bounding box center [737, 294] width 9 height 9
click at [738, 262] on icon "Edit page" at bounding box center [737, 264] width 5 height 6
click at [737, 229] on icon "Edit page" at bounding box center [737, 232] width 9 height 9
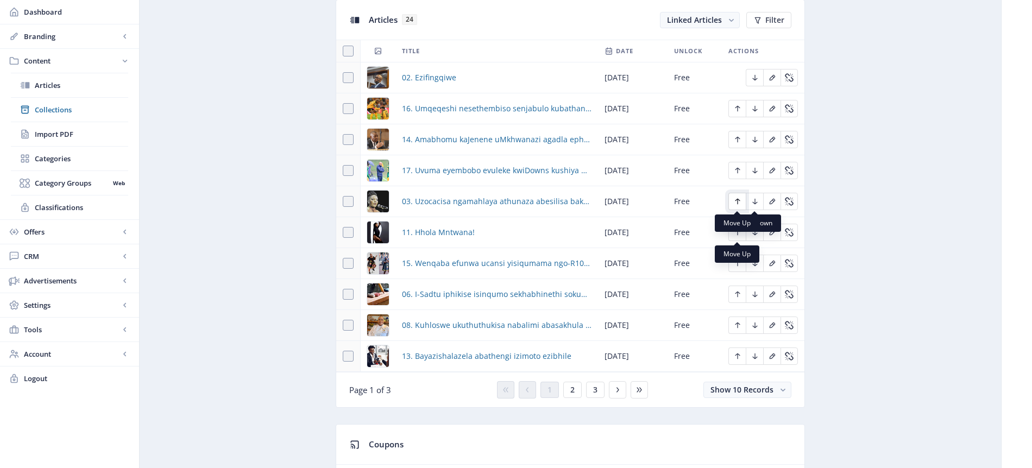
click at [740, 200] on icon "Edit page" at bounding box center [737, 201] width 9 height 9
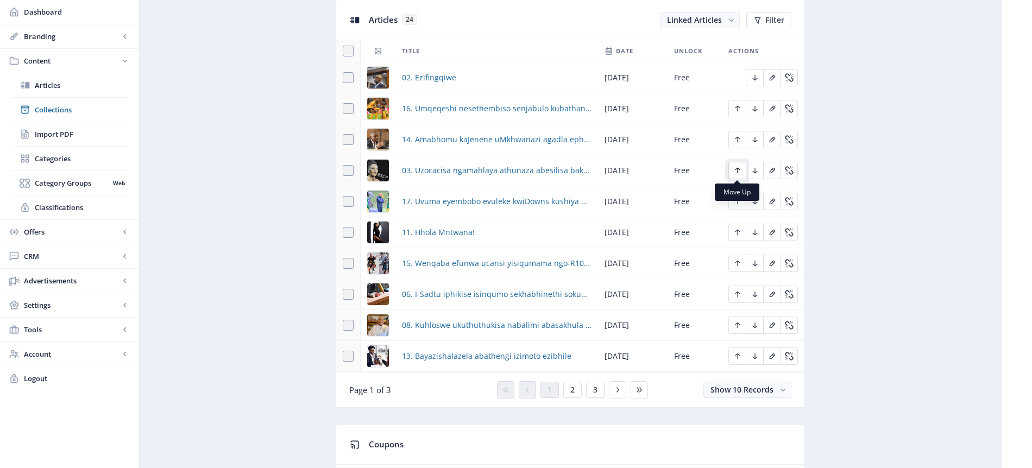
click at [738, 169] on icon "Edit page" at bounding box center [737, 170] width 9 height 9
click at [738, 137] on icon "Edit page" at bounding box center [737, 140] width 5 height 6
click at [754, 142] on icon "Edit page" at bounding box center [754, 140] width 5 height 6
click at [752, 203] on icon "Edit page" at bounding box center [755, 201] width 9 height 9
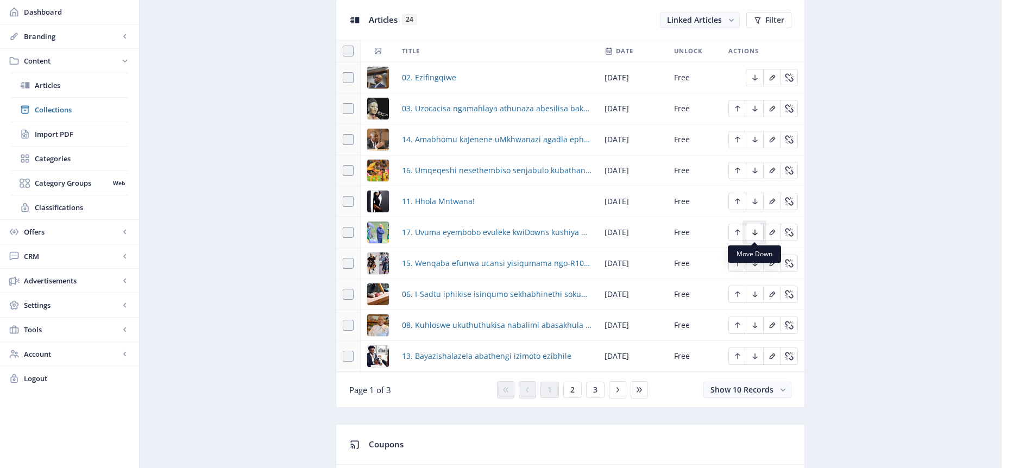
click at [752, 232] on icon "Edit page" at bounding box center [755, 232] width 9 height 9
click at [754, 263] on icon "Edit page" at bounding box center [754, 264] width 5 height 6
click at [756, 294] on icon "Edit page" at bounding box center [755, 294] width 9 height 9
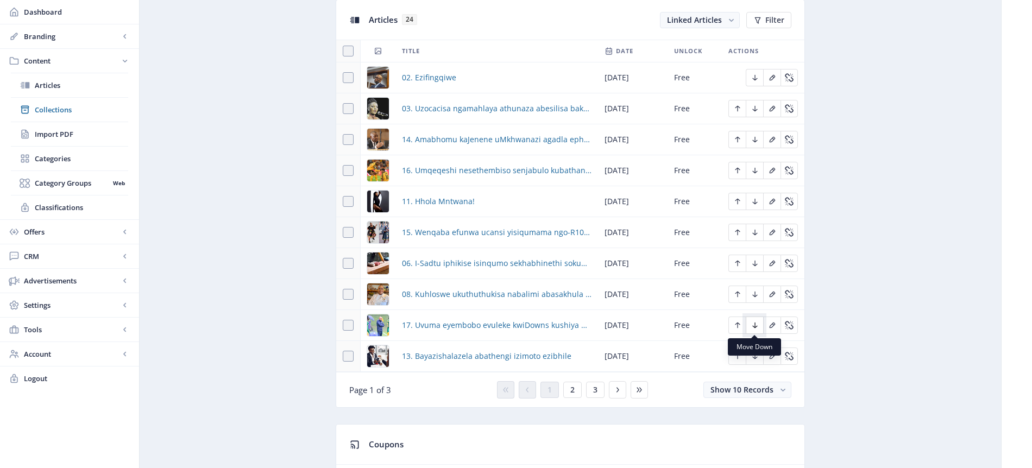
click at [757, 327] on icon "Edit page" at bounding box center [755, 325] width 9 height 9
click at [756, 171] on icon "Edit page" at bounding box center [755, 170] width 9 height 9
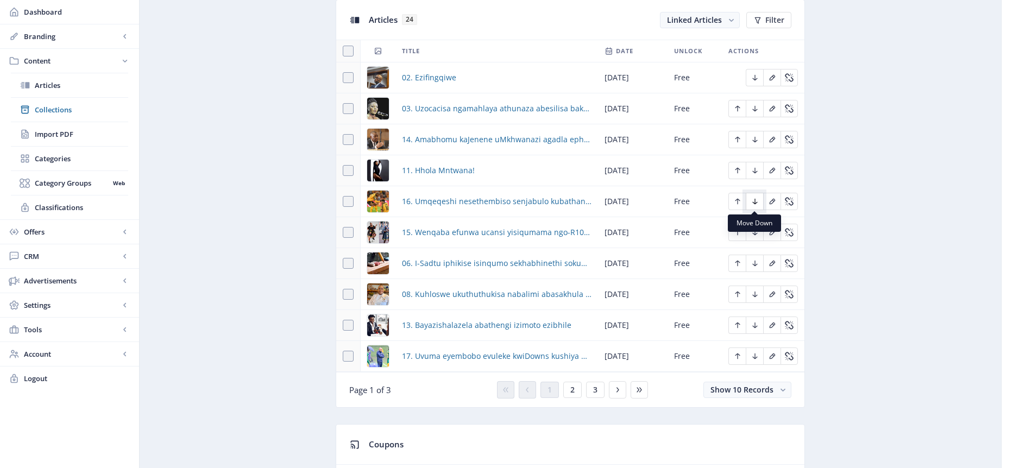
click at [758, 203] on icon "Edit page" at bounding box center [755, 201] width 9 height 9
click at [755, 231] on icon "Edit page" at bounding box center [755, 232] width 9 height 9
click at [753, 262] on icon "Edit page" at bounding box center [755, 263] width 9 height 9
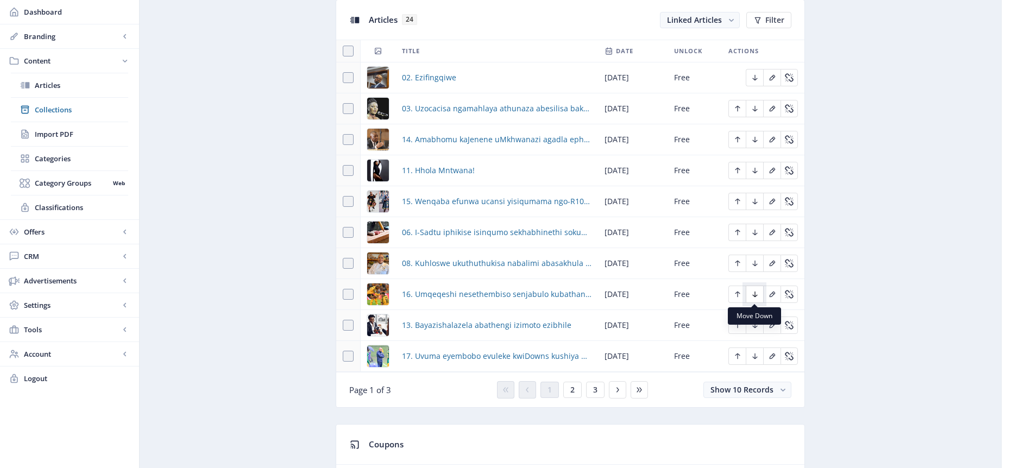
click at [758, 295] on icon "Edit page" at bounding box center [755, 294] width 9 height 9
click at [758, 202] on icon "Edit page" at bounding box center [755, 201] width 9 height 9
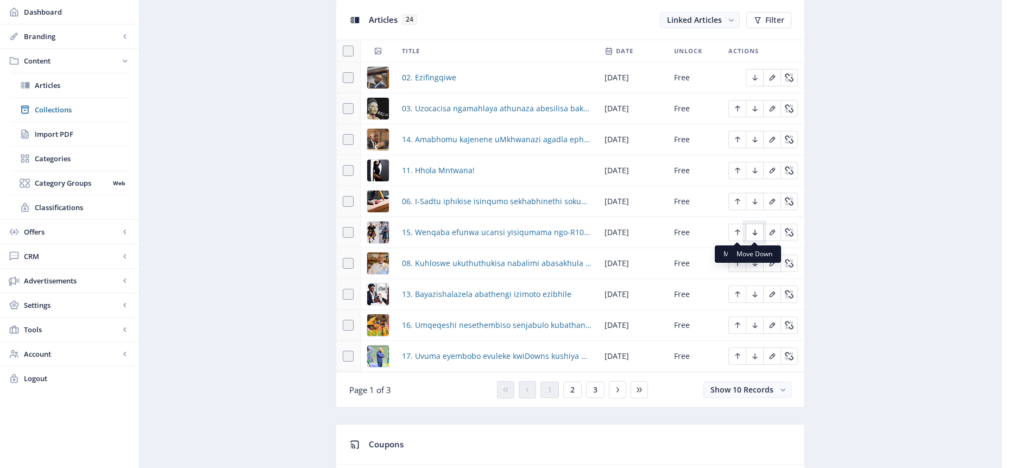
click at [754, 229] on icon "Edit page" at bounding box center [755, 232] width 9 height 9
click at [755, 235] on icon "Edit page" at bounding box center [754, 233] width 5 height 6
click at [755, 140] on icon "Edit page" at bounding box center [754, 140] width 5 height 6
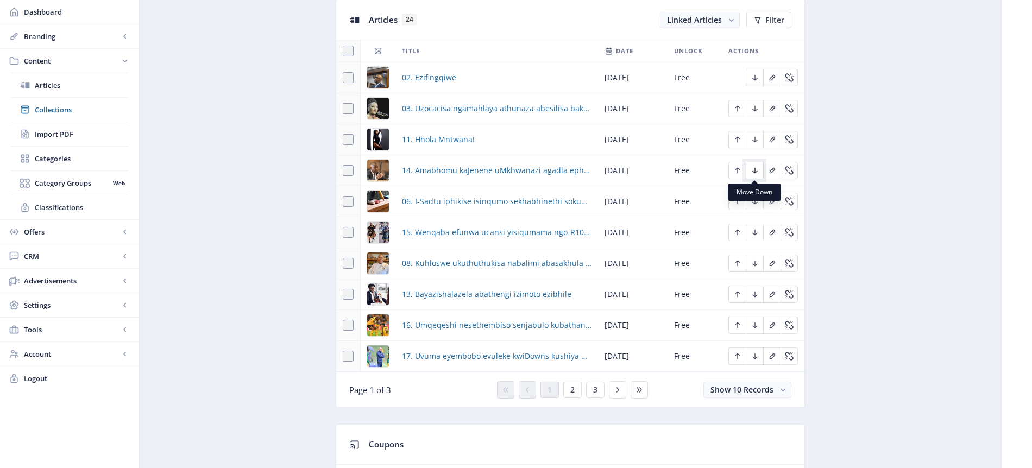
click at [753, 168] on icon "Edit page" at bounding box center [755, 170] width 9 height 9
click at [753, 202] on icon "Edit page" at bounding box center [755, 201] width 9 height 9
click at [753, 203] on icon "Edit page" at bounding box center [754, 202] width 5 height 6
click at [757, 235] on icon "Edit page" at bounding box center [755, 232] width 9 height 9
click at [755, 203] on icon "Edit page" at bounding box center [754, 202] width 5 height 6
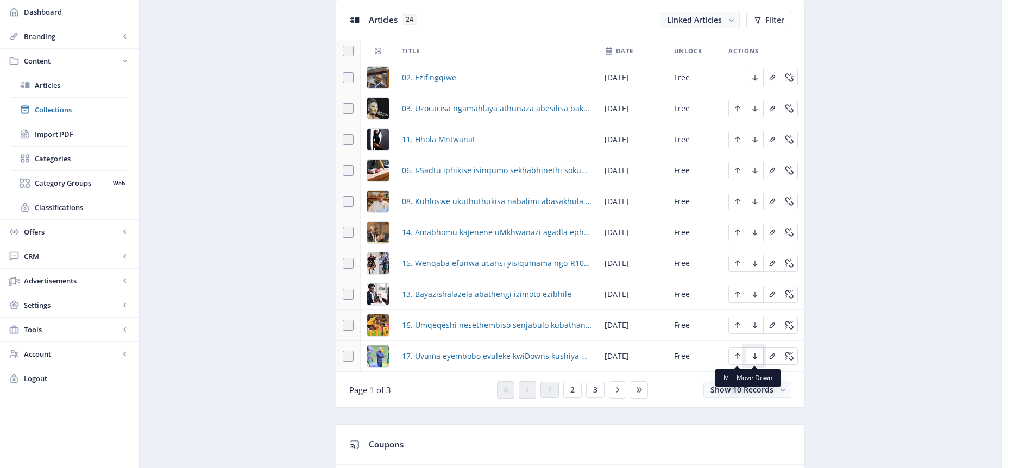
click at [755, 356] on icon "Edit page" at bounding box center [755, 356] width 9 height 9
click at [574, 391] on span "2" at bounding box center [572, 390] width 4 height 9
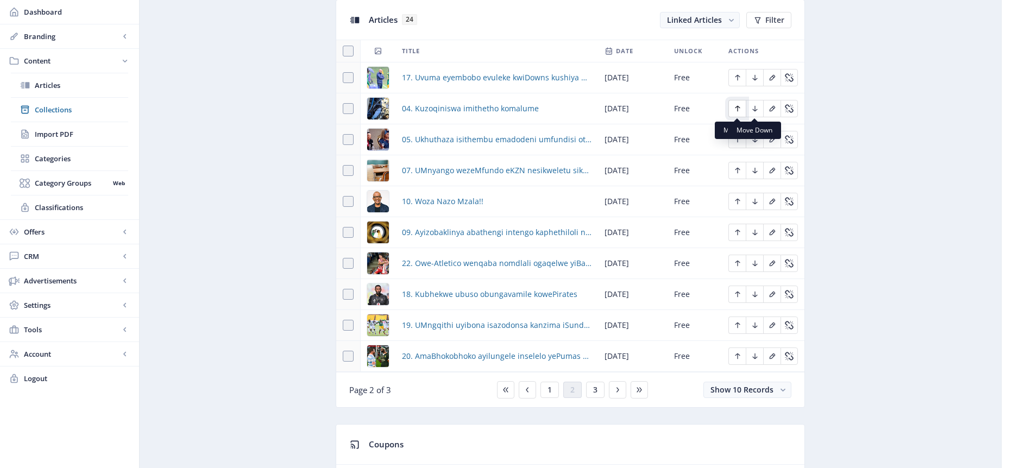
click at [738, 111] on icon "Edit page" at bounding box center [737, 108] width 9 height 9
click at [741, 78] on icon "Edit page" at bounding box center [737, 77] width 9 height 9
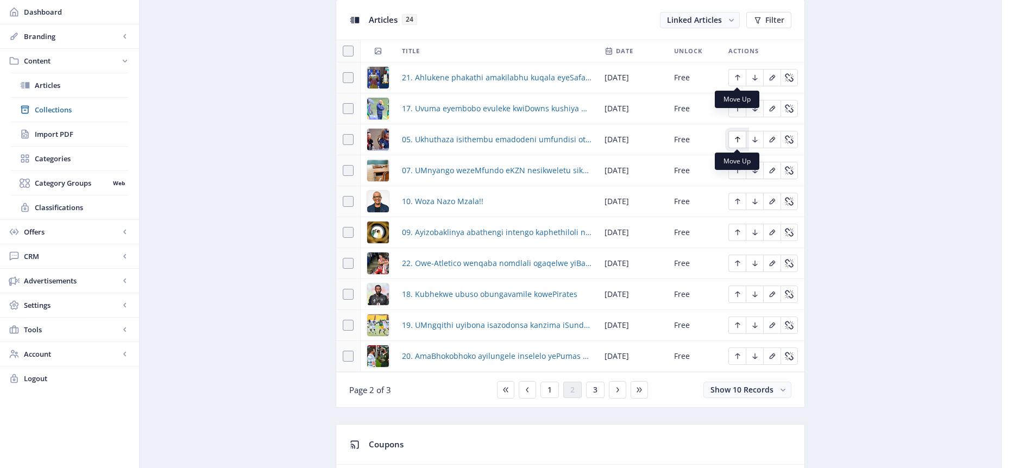
click at [738, 139] on icon "Edit page" at bounding box center [737, 139] width 9 height 9
click at [739, 107] on icon "Edit page" at bounding box center [737, 109] width 5 height 6
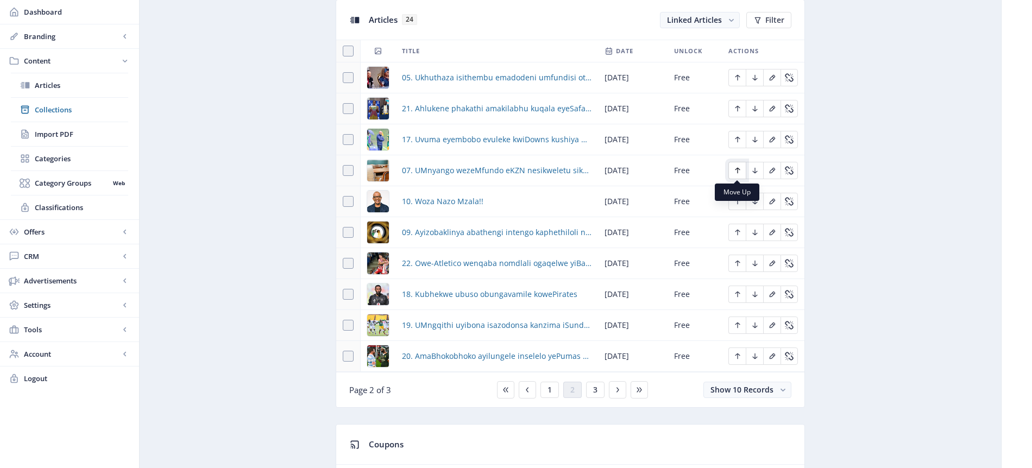
click at [739, 171] on icon "Edit page" at bounding box center [737, 170] width 9 height 9
click at [737, 141] on icon "Edit page" at bounding box center [737, 139] width 9 height 9
click at [740, 233] on icon "Edit page" at bounding box center [737, 232] width 9 height 9
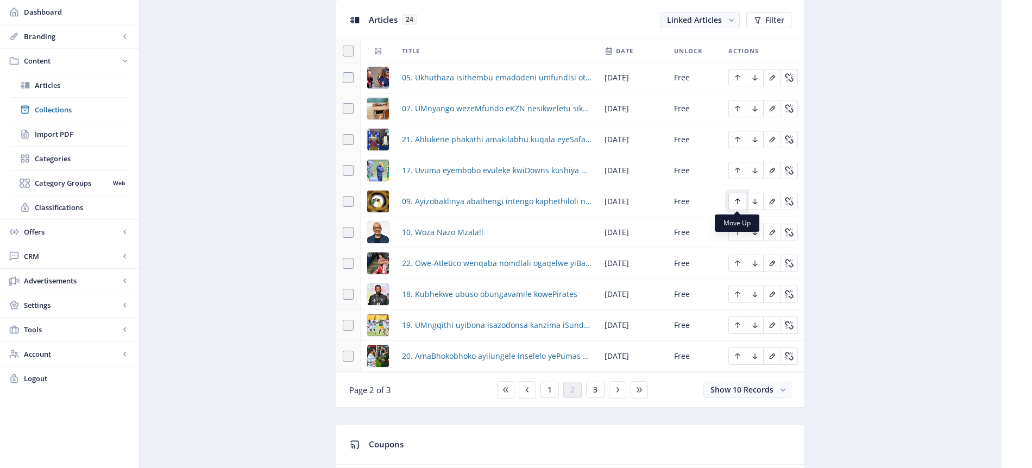
click at [737, 202] on icon "Edit page" at bounding box center [737, 202] width 5 height 6
click at [738, 169] on icon "Edit page" at bounding box center [737, 171] width 5 height 6
click at [739, 231] on icon "Edit page" at bounding box center [737, 232] width 9 height 9
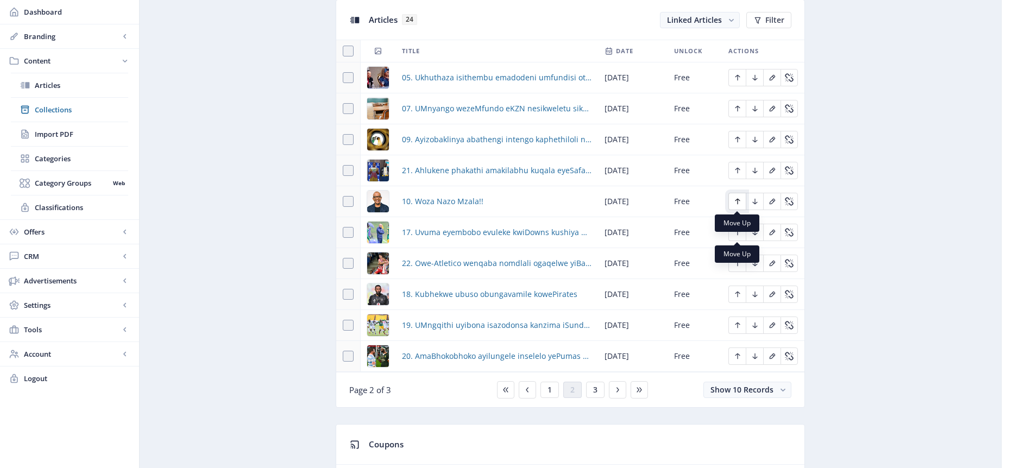
click at [739, 203] on icon "Edit page" at bounding box center [737, 201] width 9 height 9
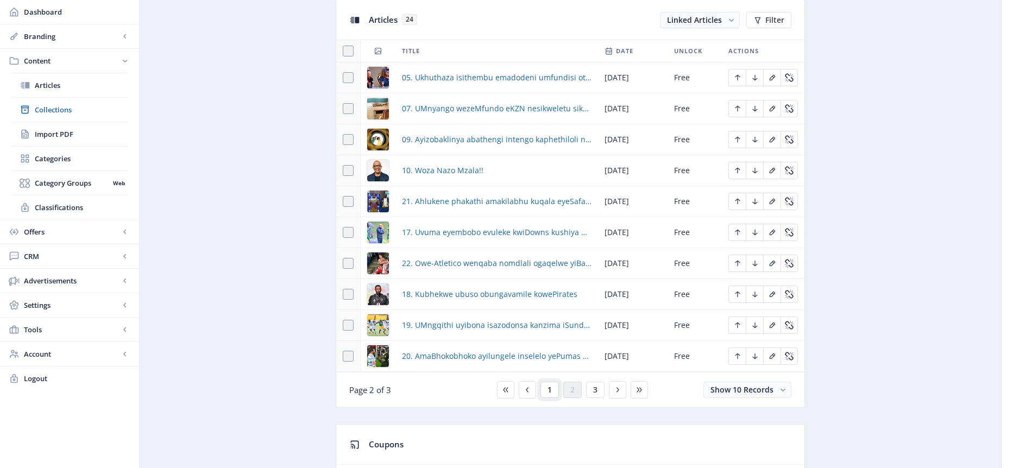
click at [554, 388] on button "1" at bounding box center [549, 390] width 18 height 16
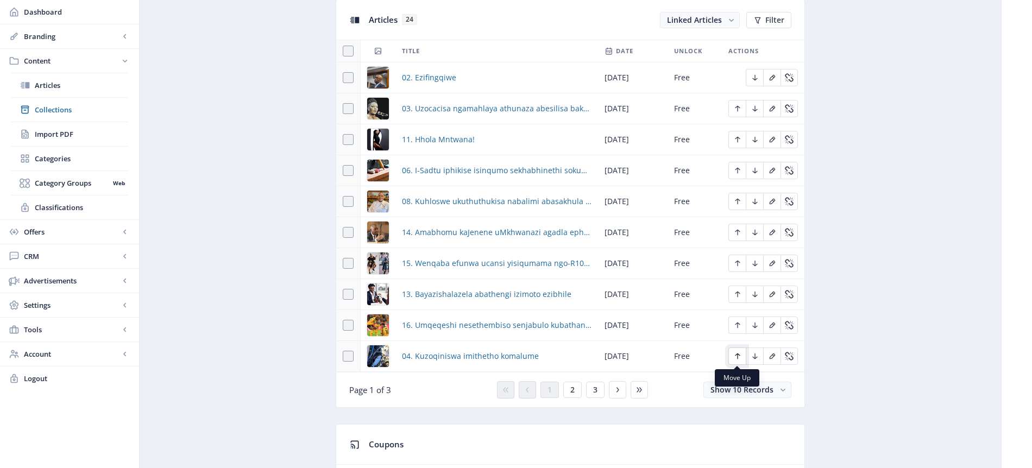
click at [738, 354] on icon "Edit page" at bounding box center [737, 357] width 5 height 6
click at [754, 355] on icon "Edit page" at bounding box center [755, 356] width 9 height 9
click at [738, 325] on icon "Edit page" at bounding box center [737, 325] width 9 height 9
click at [739, 356] on icon "Edit page" at bounding box center [737, 356] width 9 height 9
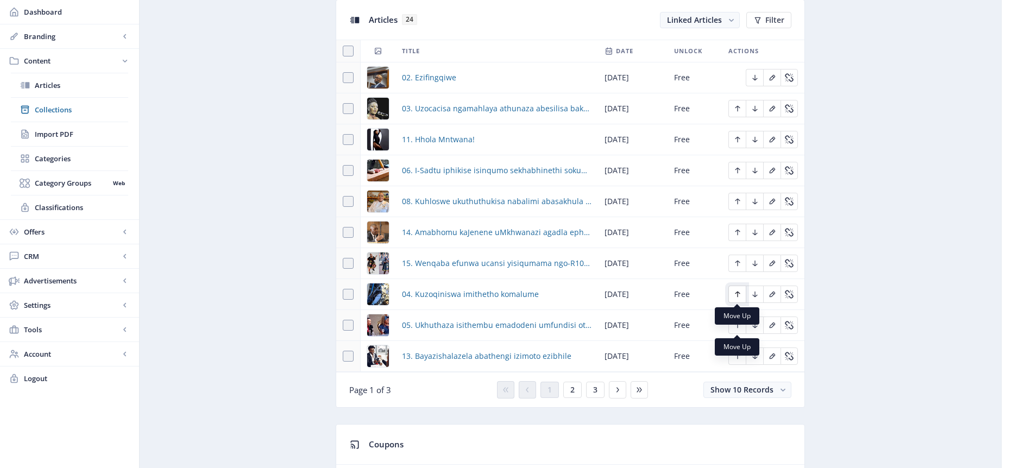
click at [738, 293] on icon "Edit page" at bounding box center [737, 295] width 5 height 6
click at [737, 326] on icon "Edit page" at bounding box center [737, 326] width 5 height 6
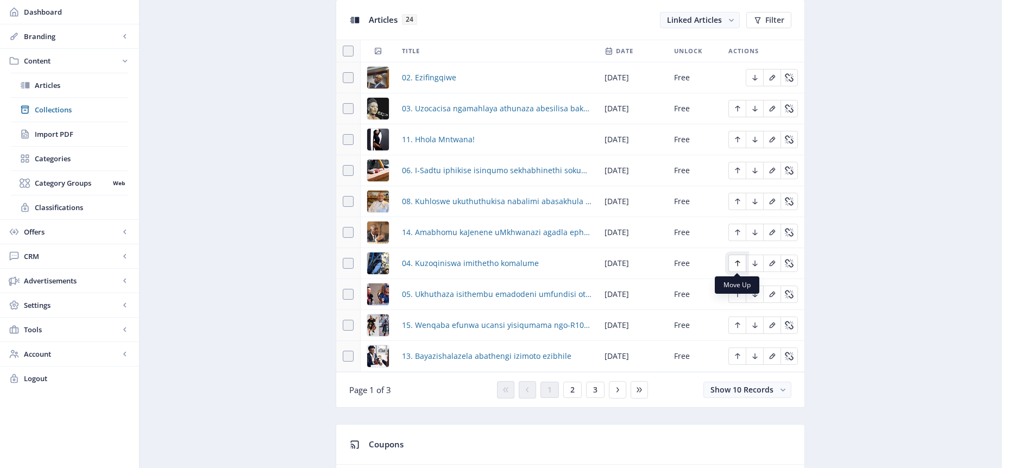
click at [741, 265] on icon "Edit page" at bounding box center [737, 263] width 9 height 9
click at [738, 294] on icon "Edit page" at bounding box center [737, 294] width 9 height 9
click at [737, 231] on icon "Edit page" at bounding box center [737, 233] width 5 height 6
click at [743, 266] on button "Edit page" at bounding box center [736, 263] width 17 height 17
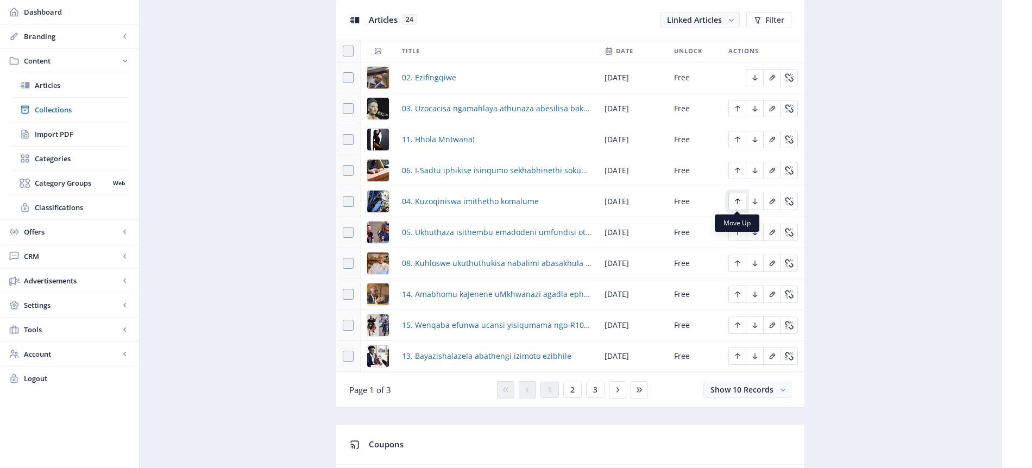
click at [738, 199] on icon "Edit page" at bounding box center [737, 202] width 5 height 6
click at [738, 232] on icon "Edit page" at bounding box center [737, 232] width 9 height 9
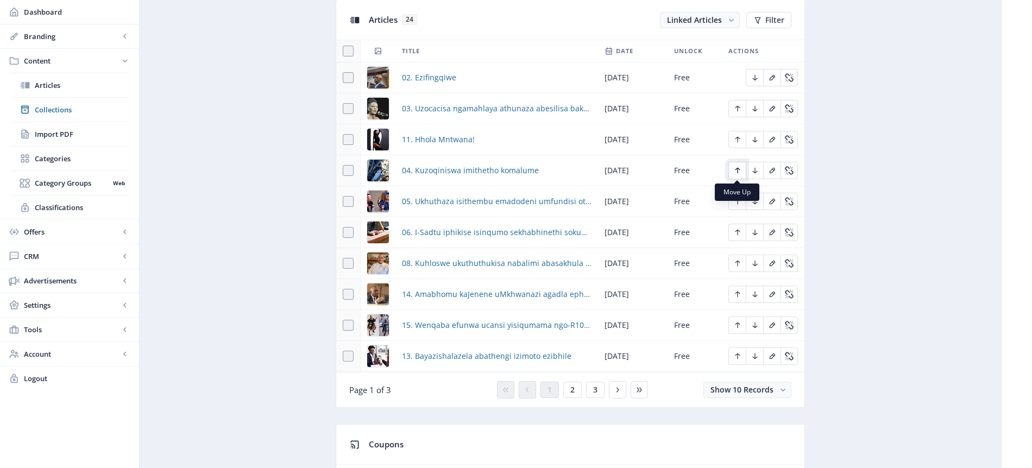
click at [738, 169] on icon "Edit page" at bounding box center [737, 171] width 5 height 6
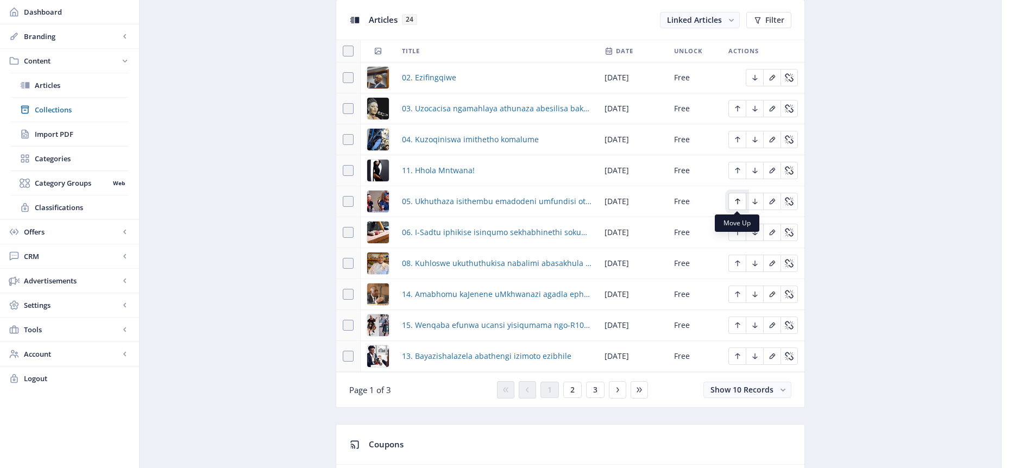
click at [740, 203] on icon "Edit page" at bounding box center [737, 201] width 9 height 9
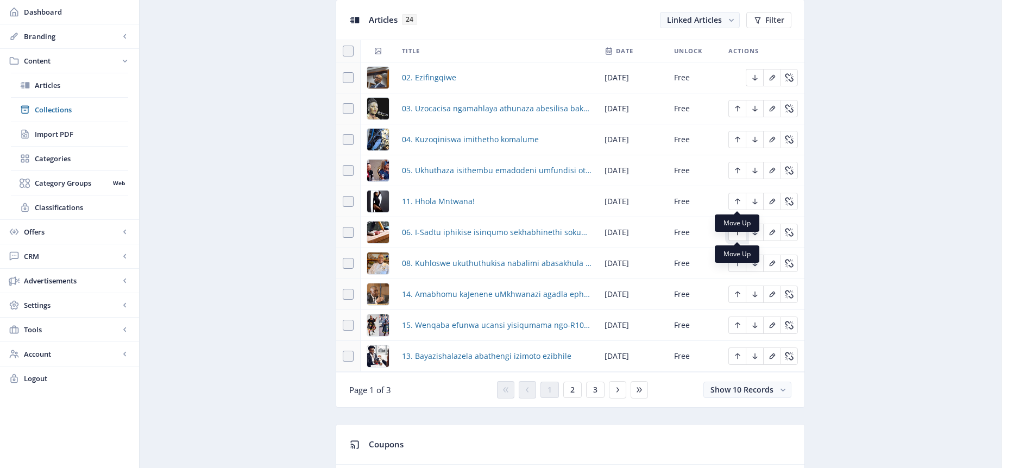
click at [738, 235] on icon "Edit page" at bounding box center [737, 232] width 9 height 9
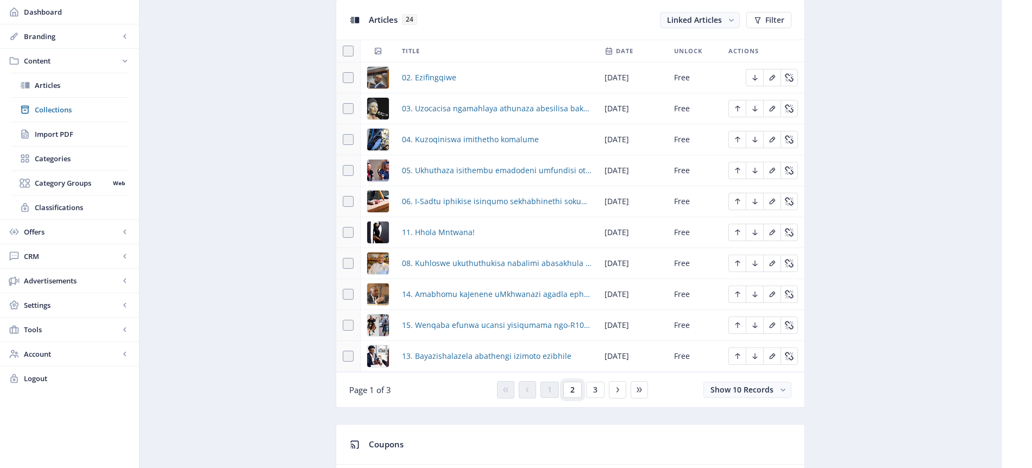
click at [574, 391] on span "2" at bounding box center [572, 390] width 4 height 9
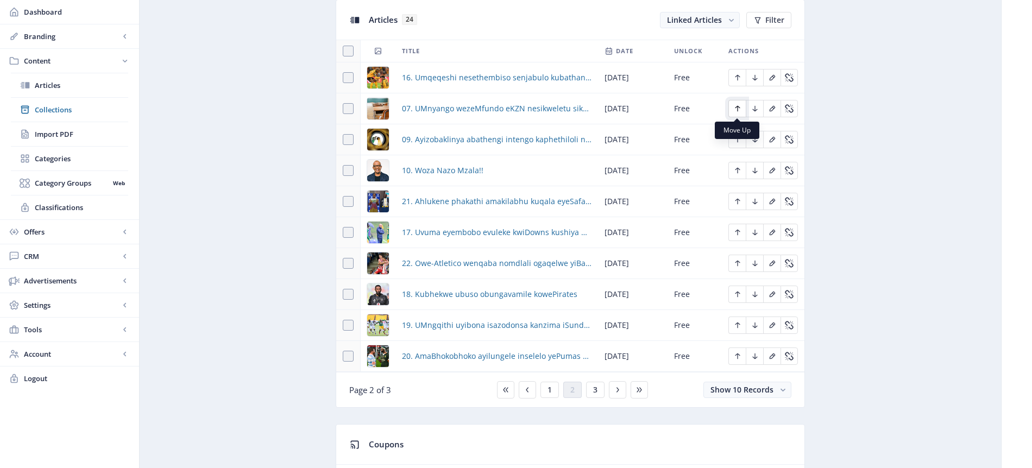
click at [738, 105] on icon "Edit page" at bounding box center [737, 108] width 9 height 9
click at [739, 139] on icon "Edit page" at bounding box center [737, 139] width 9 height 9
click at [736, 79] on icon "Edit page" at bounding box center [737, 77] width 9 height 9
click at [740, 110] on icon "Edit page" at bounding box center [737, 108] width 9 height 9
click at [552, 391] on button "1" at bounding box center [549, 390] width 18 height 16
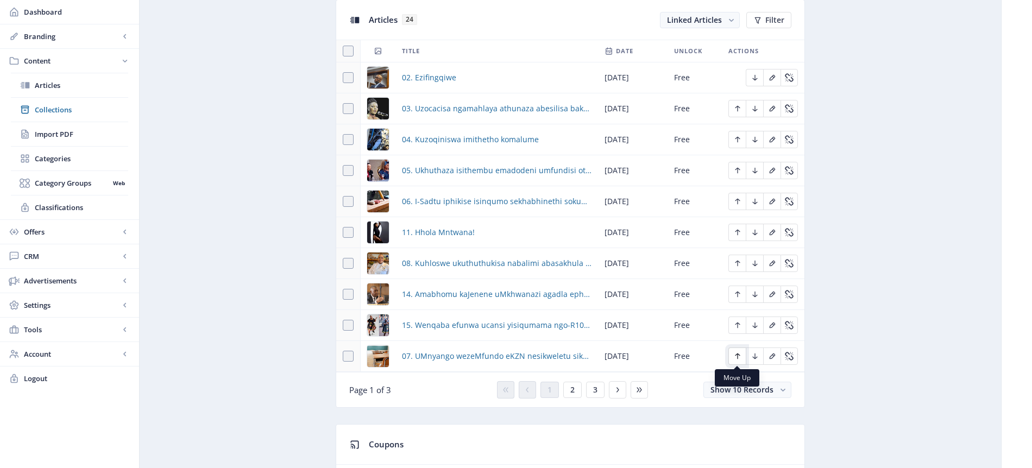
click at [740, 357] on icon "Edit page" at bounding box center [737, 356] width 9 height 9
click at [753, 357] on icon "Edit page" at bounding box center [754, 357] width 5 height 6
click at [737, 323] on icon "Edit page" at bounding box center [737, 326] width 5 height 6
click at [737, 293] on icon "Edit page" at bounding box center [737, 295] width 5 height 6
click at [739, 358] on icon "Edit page" at bounding box center [737, 356] width 9 height 9
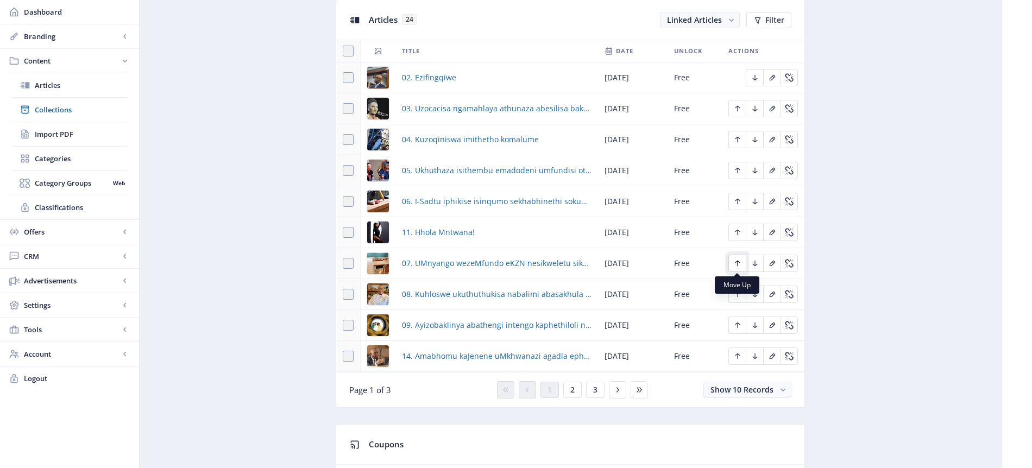
click at [737, 264] on icon "Edit page" at bounding box center [737, 264] width 5 height 6
click at [739, 297] on icon "Edit page" at bounding box center [737, 294] width 9 height 9
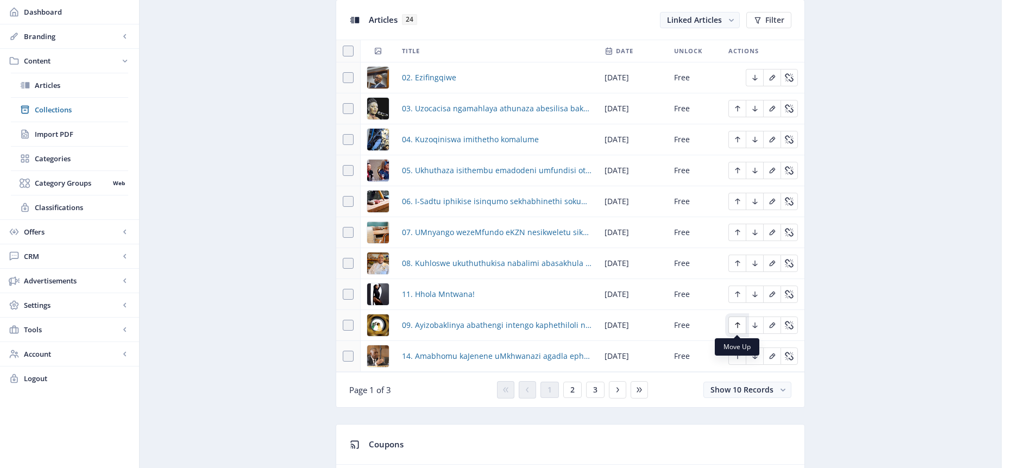
click at [739, 329] on icon "Edit page" at bounding box center [737, 325] width 9 height 9
click at [577, 391] on button "2" at bounding box center [572, 390] width 18 height 16
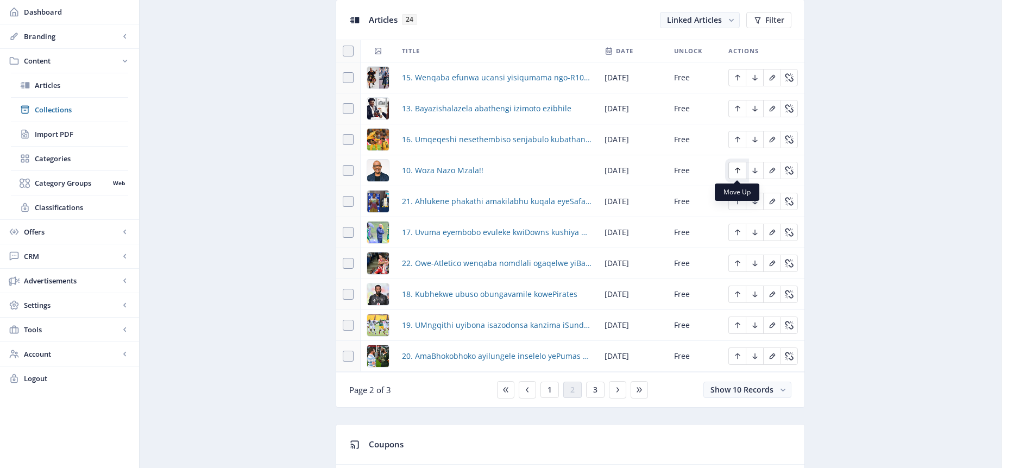
click at [735, 167] on icon "Edit page" at bounding box center [737, 170] width 9 height 9
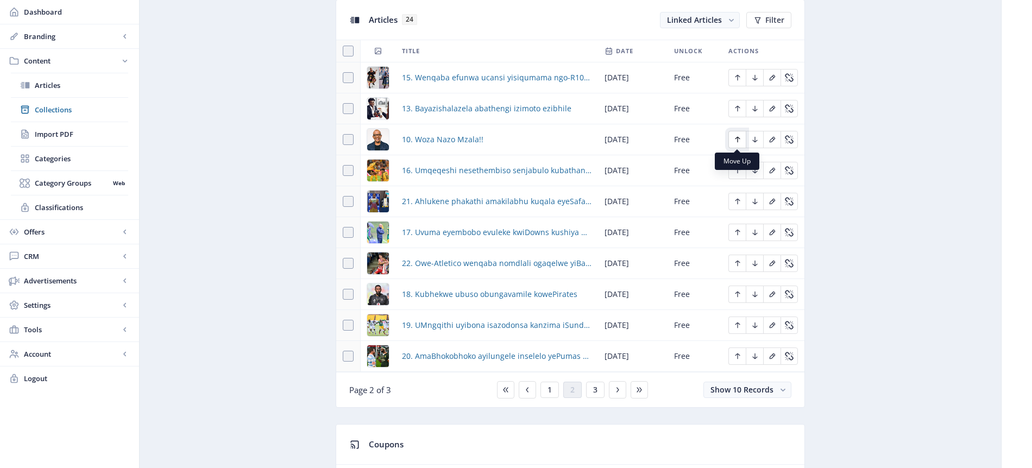
click at [739, 139] on icon "Edit page" at bounding box center [737, 139] width 9 height 9
click at [737, 136] on icon "Edit page" at bounding box center [737, 139] width 9 height 9
click at [739, 137] on icon "Edit page" at bounding box center [737, 139] width 9 height 9
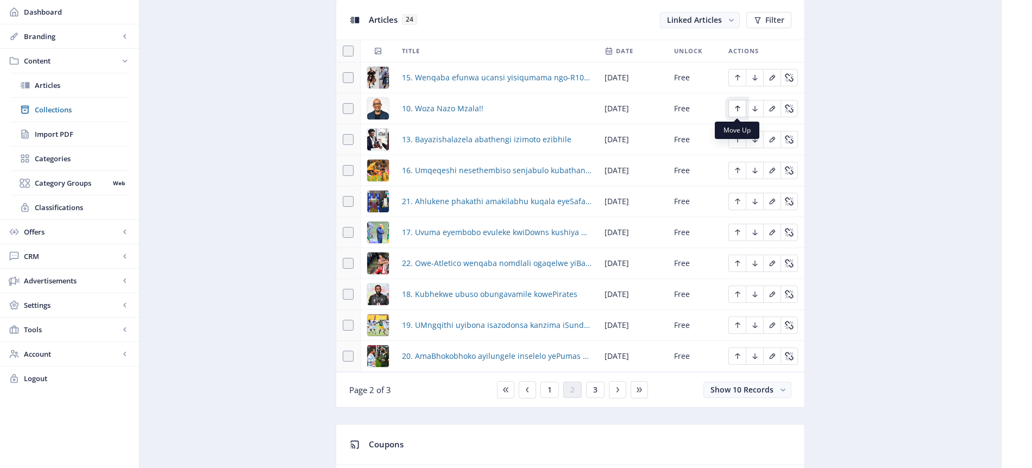
click at [736, 108] on icon "Edit page" at bounding box center [737, 108] width 9 height 9
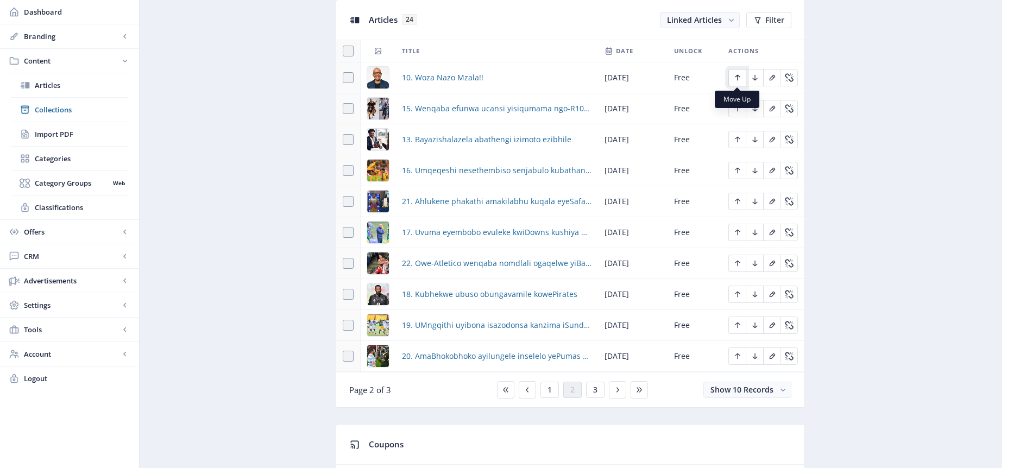
click at [737, 79] on icon "Edit page" at bounding box center [737, 78] width 5 height 6
click at [549, 389] on span "1" at bounding box center [550, 390] width 4 height 9
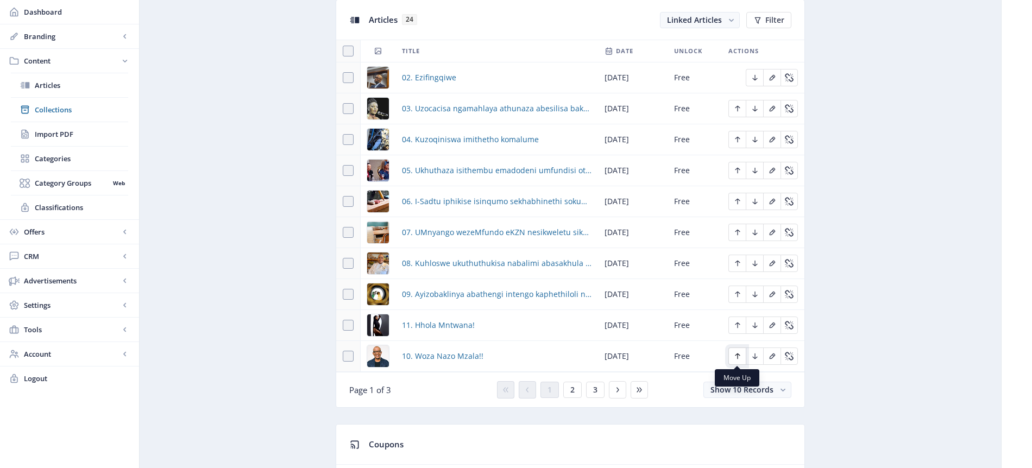
click at [739, 357] on icon "Edit page" at bounding box center [737, 356] width 9 height 9
click at [573, 393] on span "2" at bounding box center [572, 390] width 4 height 9
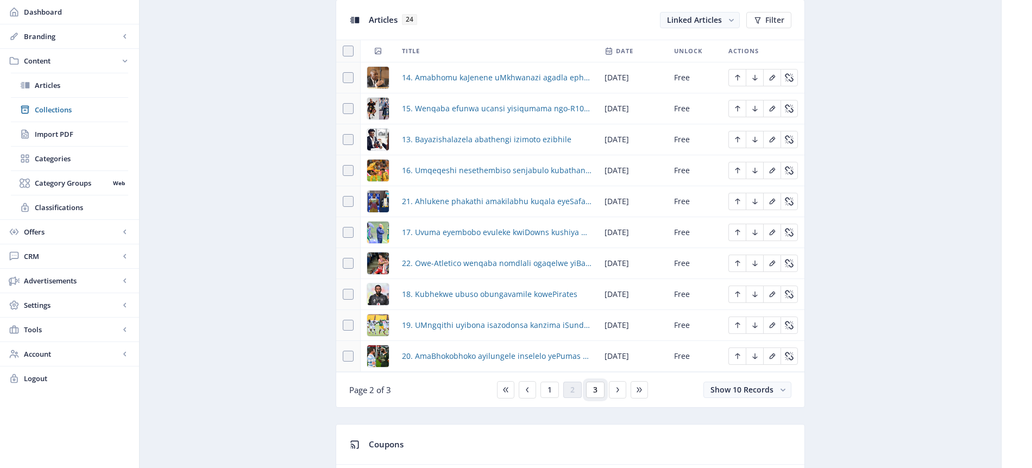
click at [594, 390] on span "3" at bounding box center [595, 390] width 4 height 9
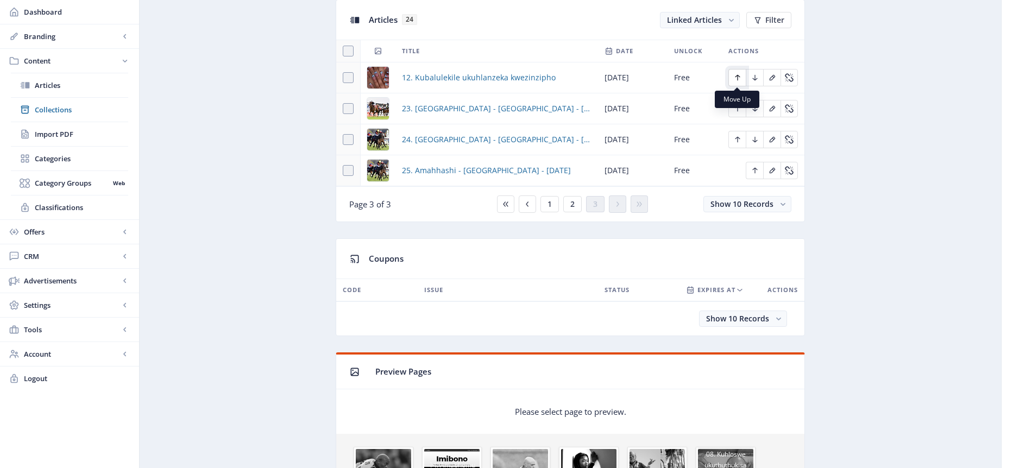
click at [737, 78] on icon "Edit page" at bounding box center [737, 77] width 9 height 9
click at [574, 205] on span "2" at bounding box center [572, 204] width 4 height 9
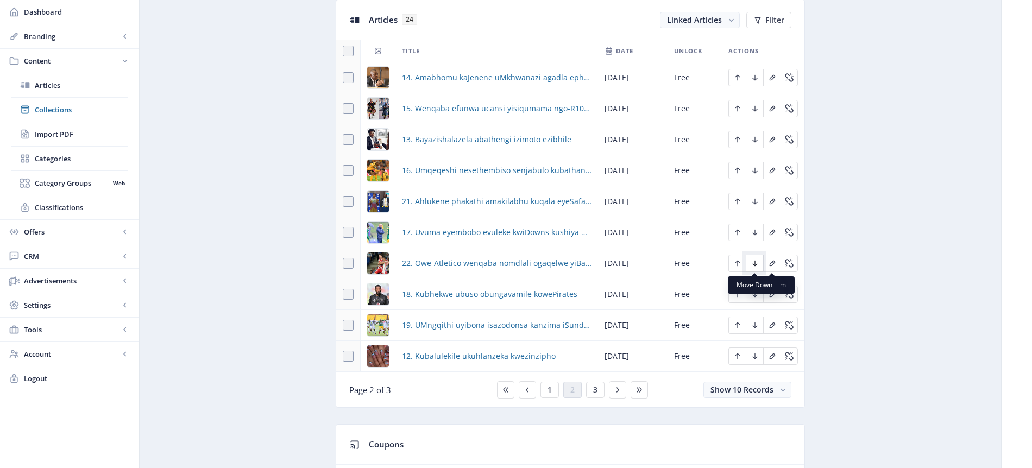
click at [758, 262] on icon "Edit page" at bounding box center [755, 263] width 9 height 9
click at [755, 294] on icon "Edit page" at bounding box center [754, 295] width 5 height 6
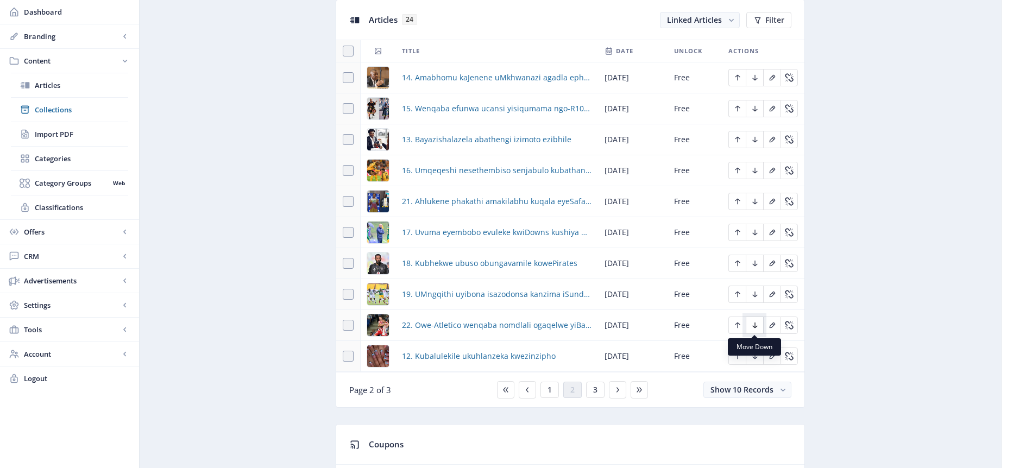
click at [754, 326] on icon "Edit page" at bounding box center [755, 325] width 9 height 9
click at [756, 358] on icon "Edit page" at bounding box center [755, 356] width 9 height 9
click at [596, 388] on span "3" at bounding box center [595, 390] width 4 height 9
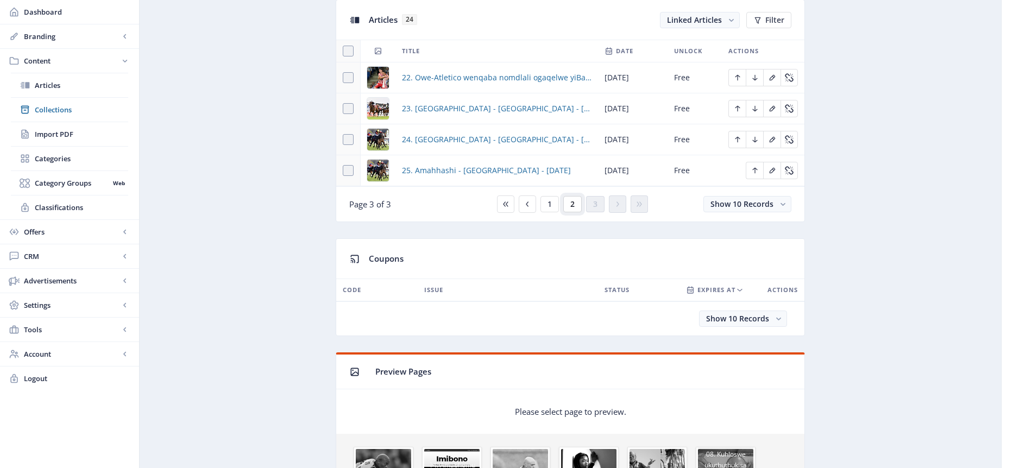
click at [573, 205] on span "2" at bounding box center [572, 204] width 4 height 9
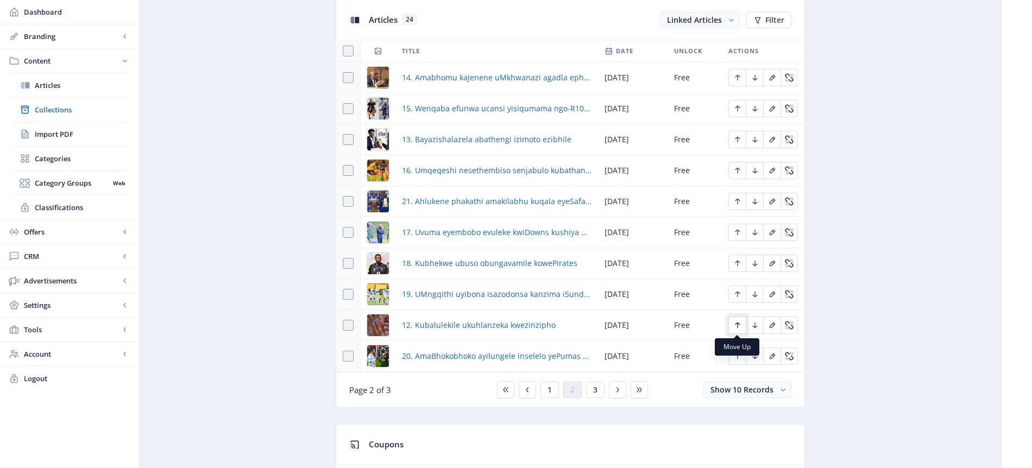
click at [739, 325] on icon "Edit page" at bounding box center [737, 325] width 9 height 9
click at [736, 293] on icon "Edit page" at bounding box center [737, 294] width 9 height 9
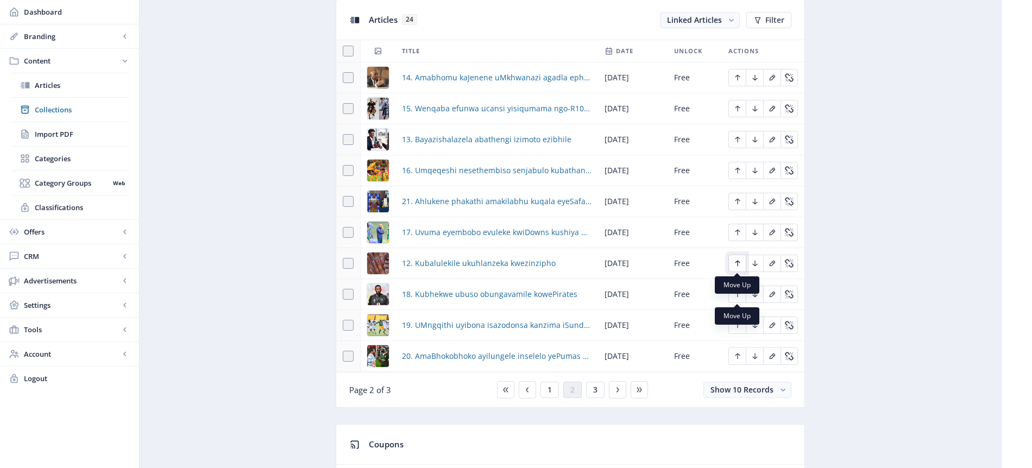
click at [738, 263] on icon "Edit page" at bounding box center [737, 263] width 9 height 9
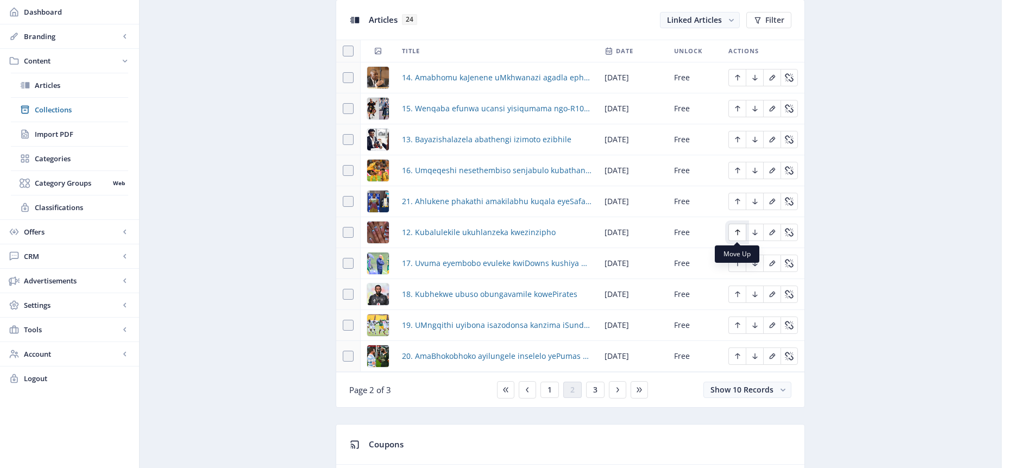
click at [737, 233] on icon "Edit page" at bounding box center [737, 232] width 9 height 9
click at [735, 202] on icon "Edit page" at bounding box center [737, 201] width 9 height 9
click at [754, 230] on icon "Edit page" at bounding box center [755, 232] width 9 height 9
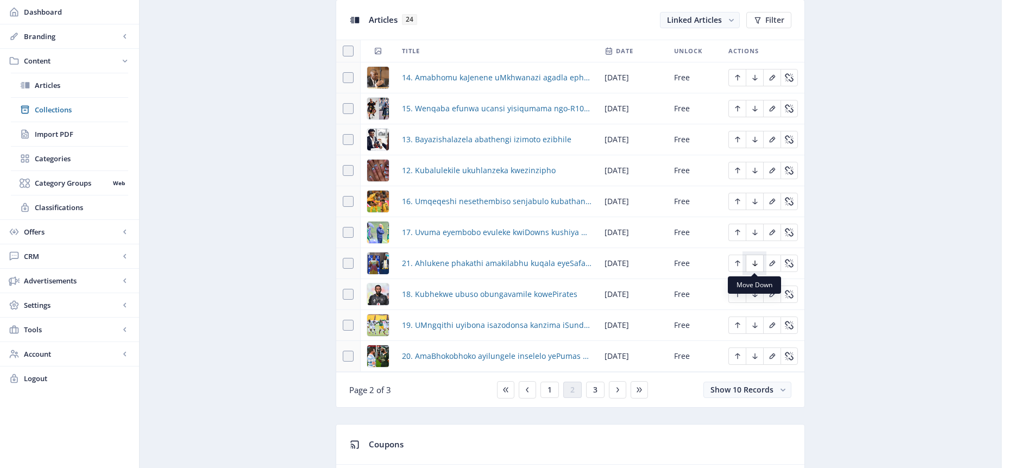
click at [756, 264] on icon "Edit page" at bounding box center [755, 263] width 9 height 9
click at [753, 297] on icon "Edit page" at bounding box center [755, 294] width 9 height 9
click at [739, 171] on icon "Edit page" at bounding box center [737, 170] width 9 height 9
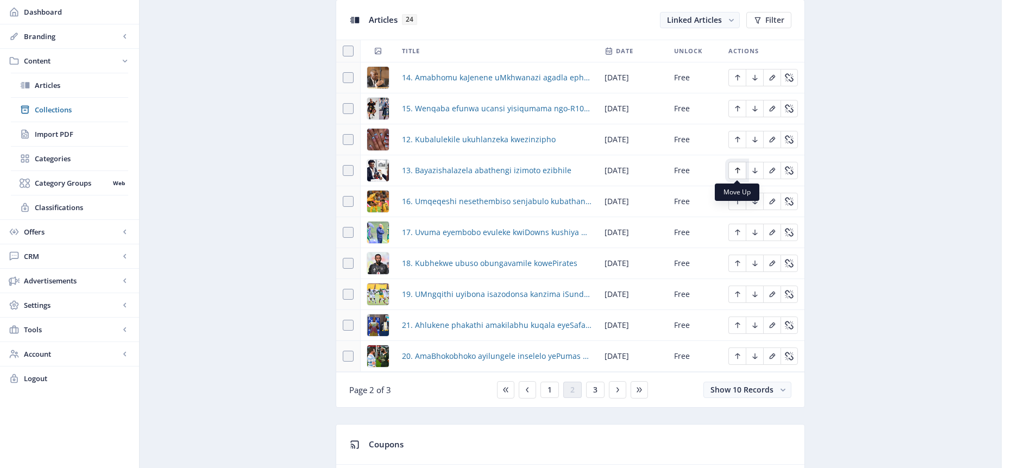
click at [736, 168] on icon "Edit page" at bounding box center [737, 170] width 9 height 9
click at [740, 170] on icon "Edit page" at bounding box center [737, 170] width 9 height 9
click at [741, 139] on icon "Edit page" at bounding box center [737, 139] width 9 height 9
click at [737, 170] on icon "Edit page" at bounding box center [737, 170] width 9 height 9
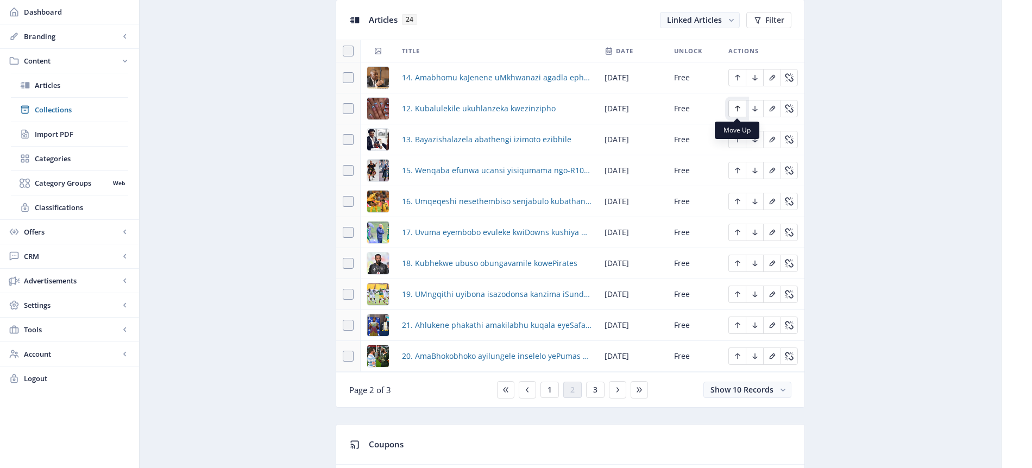
click at [738, 109] on icon "Edit page" at bounding box center [737, 108] width 9 height 9
click at [738, 141] on icon "Edit page" at bounding box center [737, 139] width 9 height 9
click at [548, 389] on span "1" at bounding box center [550, 390] width 4 height 9
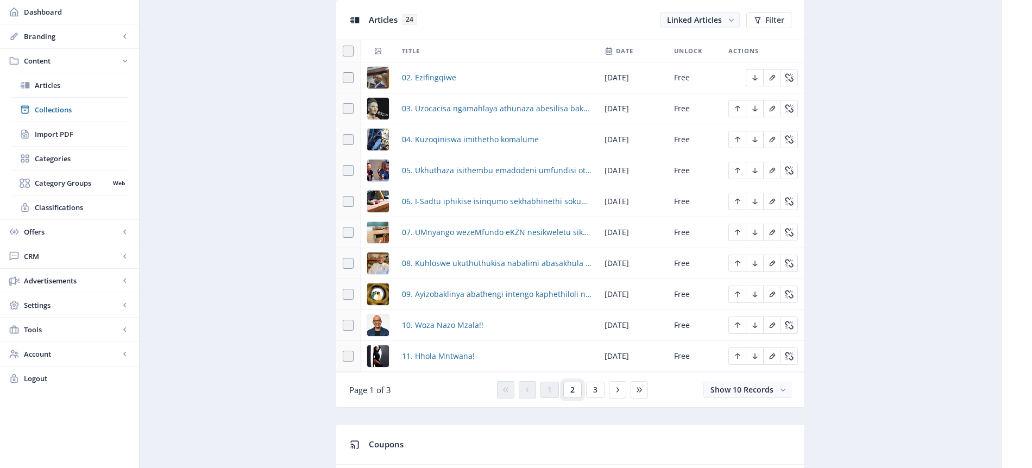
click at [576, 388] on button "2" at bounding box center [572, 390] width 18 height 16
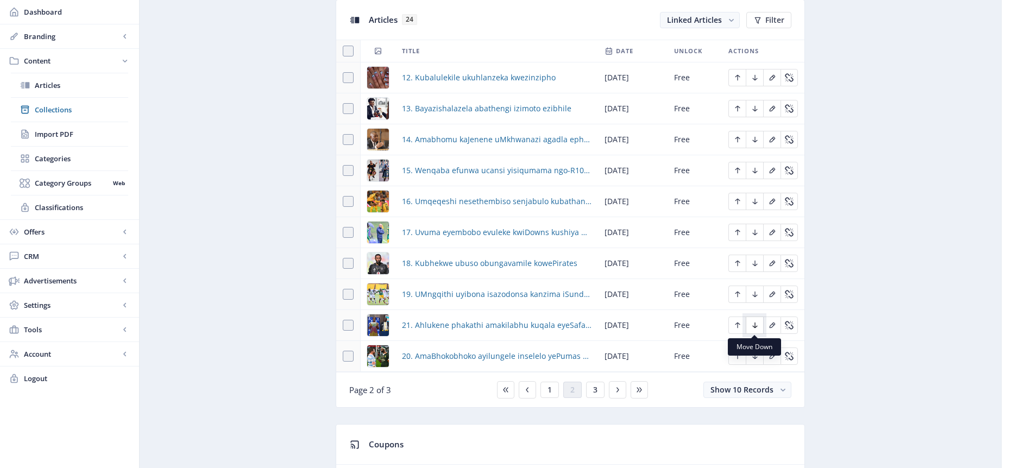
click at [756, 328] on icon "Edit page" at bounding box center [755, 325] width 9 height 9
click at [598, 392] on button "3" at bounding box center [595, 390] width 18 height 16
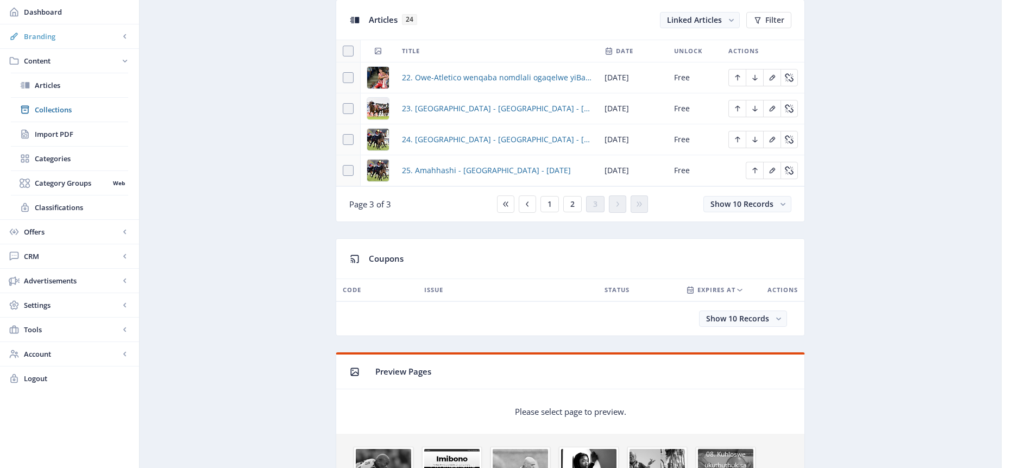
click at [47, 35] on span "Branding" at bounding box center [72, 36] width 96 height 11
click at [56, 84] on span "Appearance" at bounding box center [81, 85] width 93 height 11
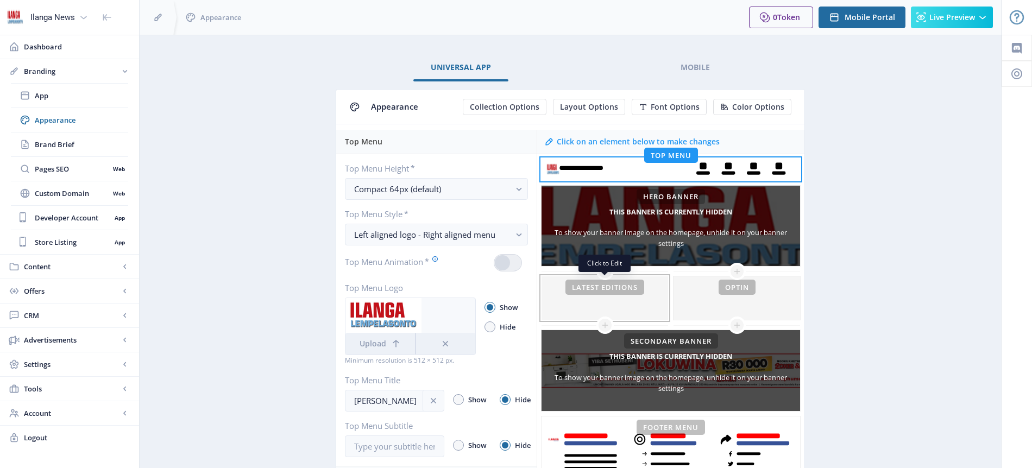
click at [622, 290] on div at bounding box center [605, 297] width 127 height 43
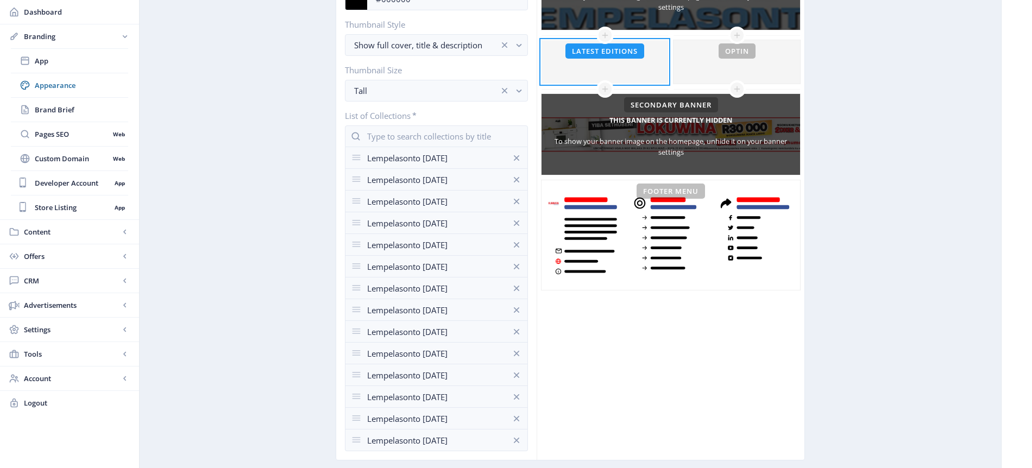
scroll to position [246, 0]
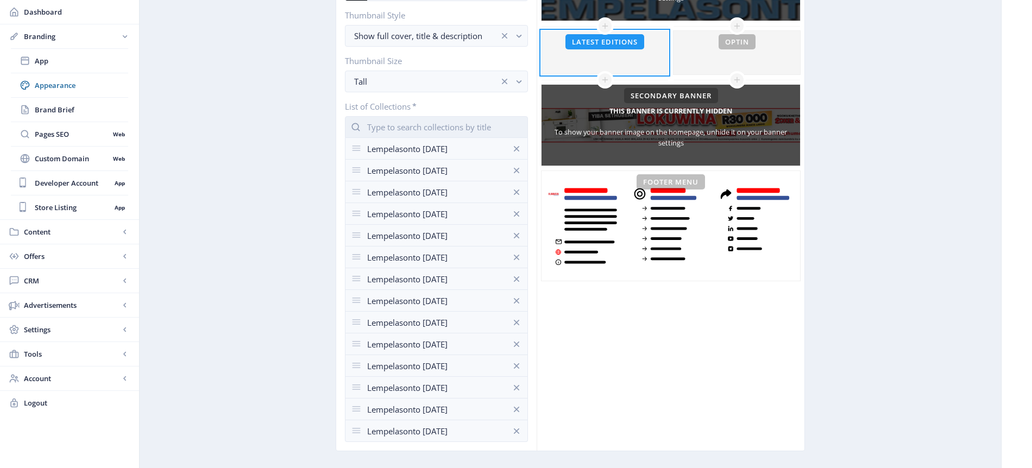
click at [389, 129] on input "text" at bounding box center [436, 127] width 183 height 22
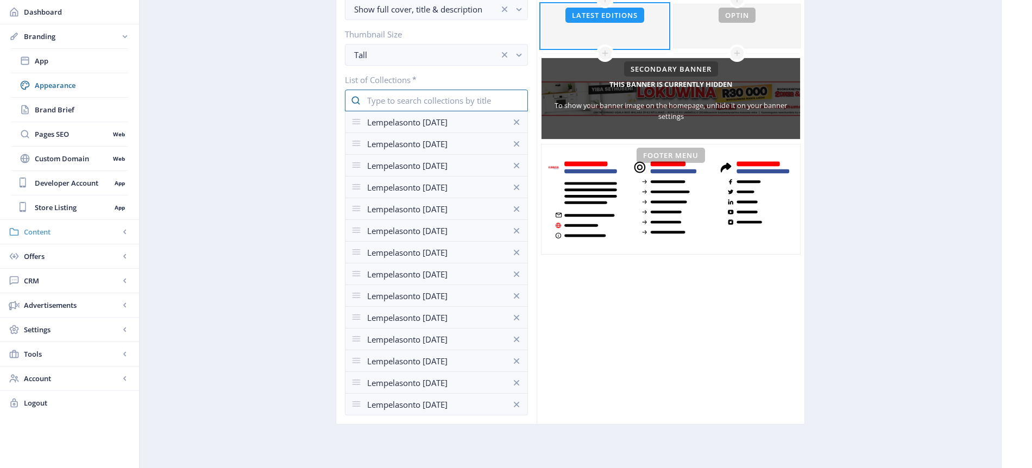
scroll to position [275, 0]
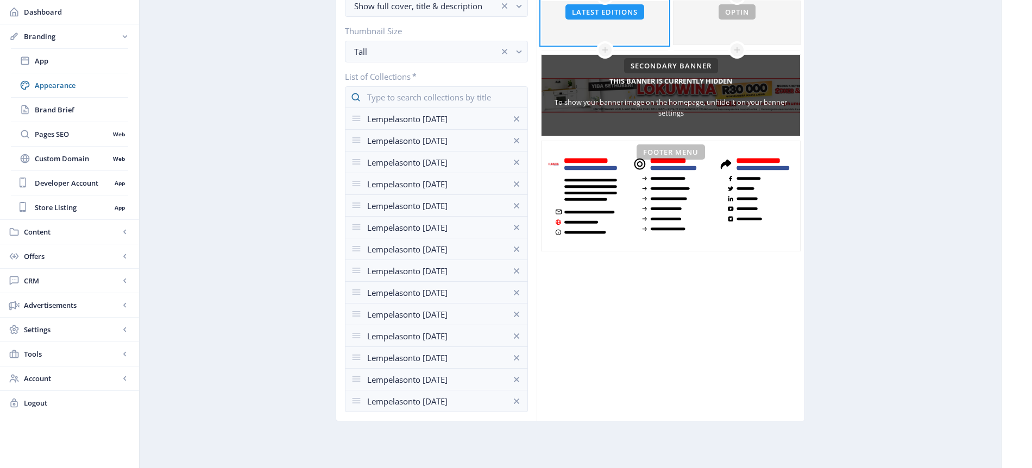
click at [215, 127] on app-branding-designer "Universal App Mobile Appearance Collection Options Layout Options Font Options …" at bounding box center [570, 113] width 823 height 668
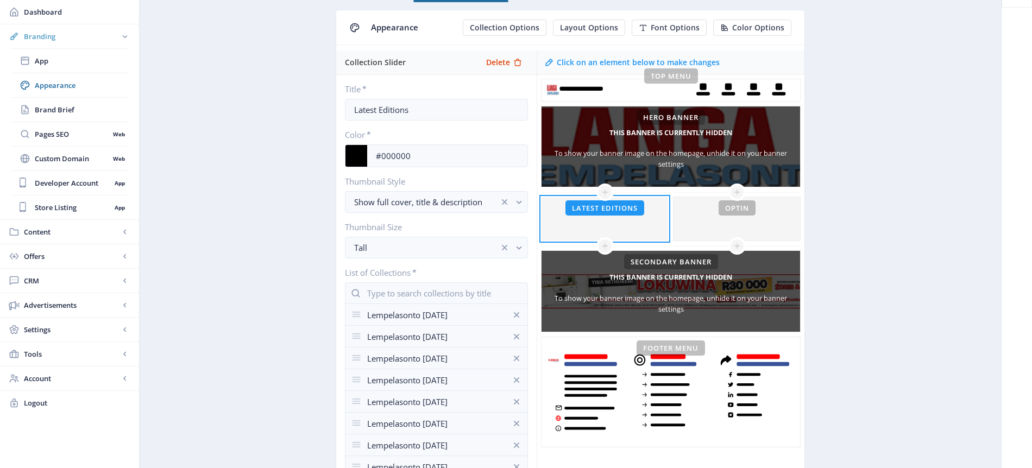
scroll to position [0, 0]
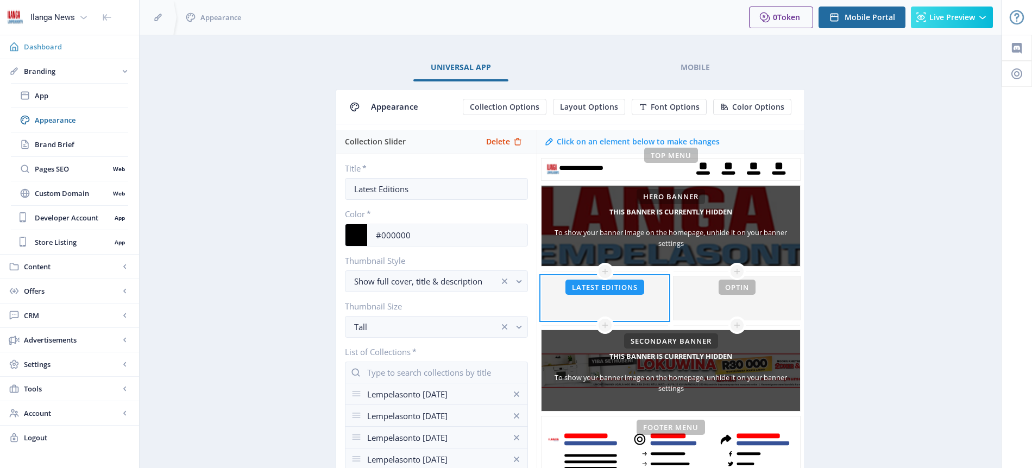
click at [60, 47] on span "Dashboard" at bounding box center [77, 46] width 106 height 11
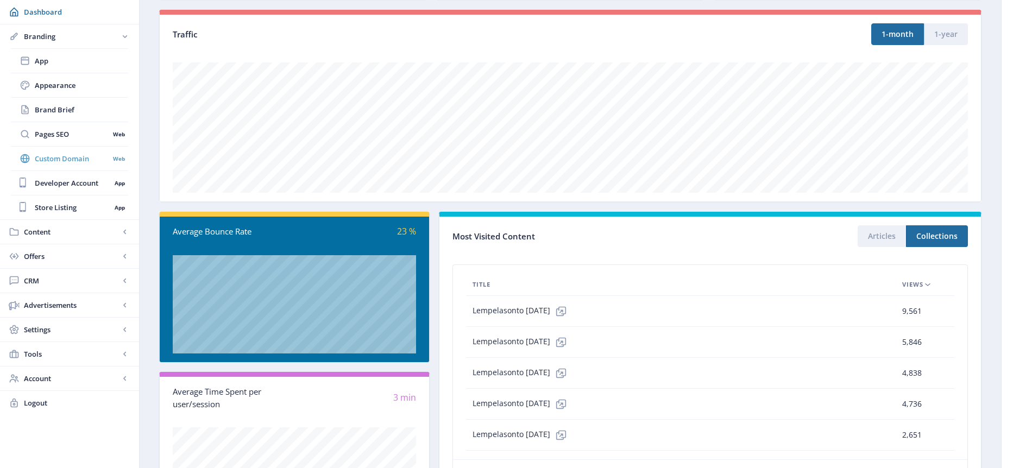
scroll to position [125, 0]
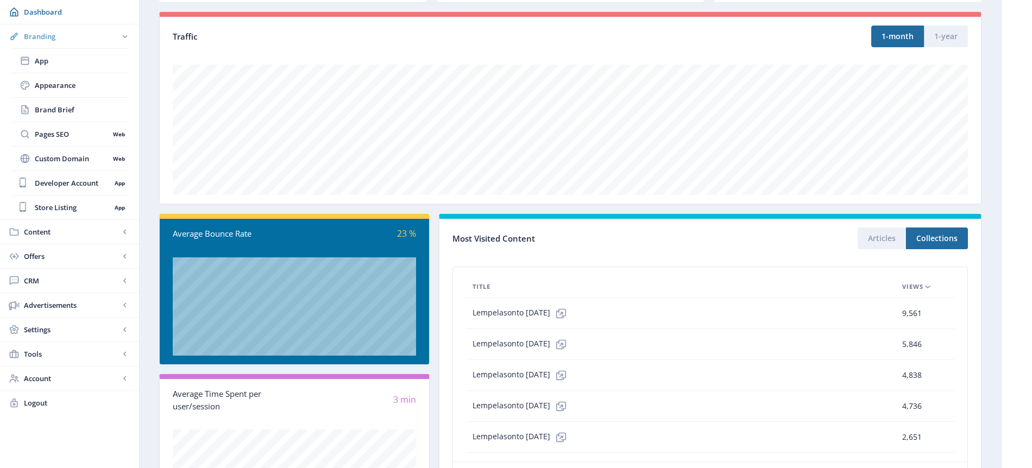
click at [127, 37] on rect at bounding box center [125, 36] width 11 height 11
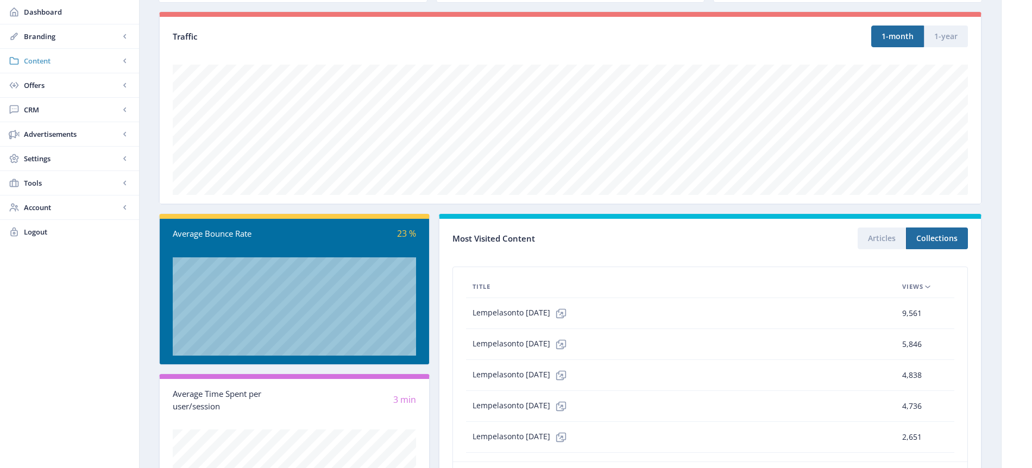
click at [62, 59] on span "Content" at bounding box center [72, 60] width 96 height 11
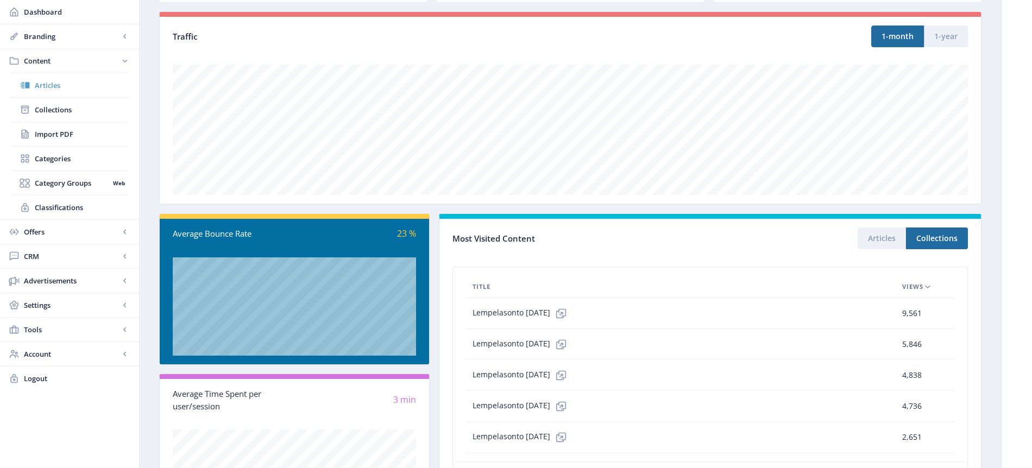
click at [57, 84] on span "Articles" at bounding box center [81, 85] width 93 height 11
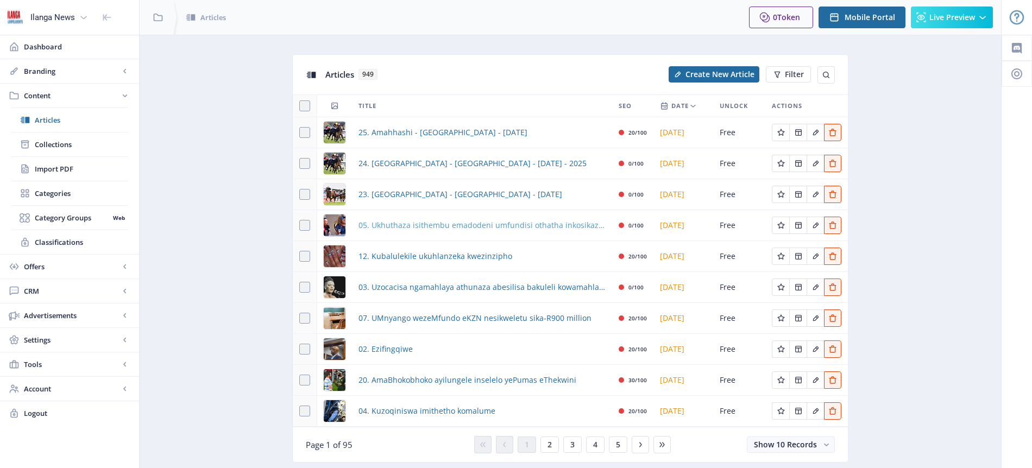
click at [452, 226] on span "05. Ukhuthaza isithembu emadodeni umfundisi othatha inkosikazi yesi-8" at bounding box center [482, 225] width 247 height 13
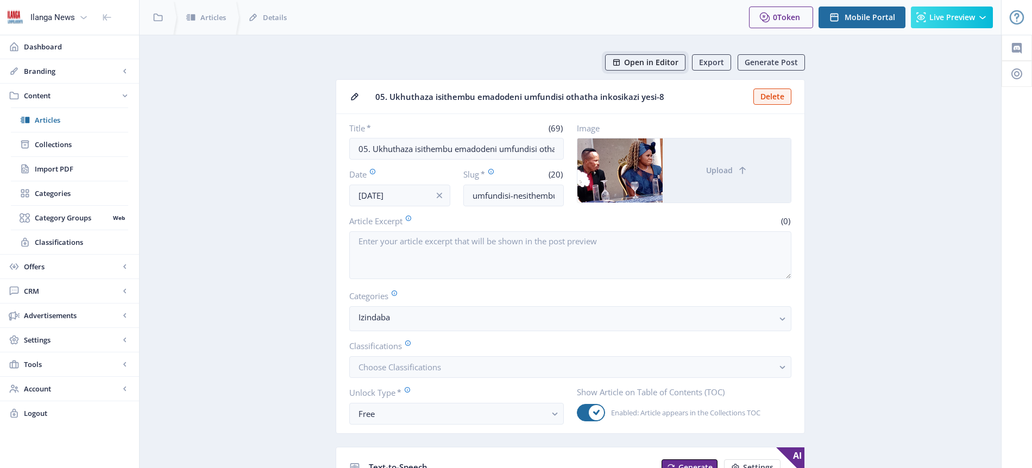
click at [678, 60] on span "Open in Editor" at bounding box center [651, 62] width 54 height 9
click at [74, 69] on span "Branding" at bounding box center [72, 71] width 96 height 11
click at [77, 119] on span "Appearance" at bounding box center [81, 120] width 93 height 11
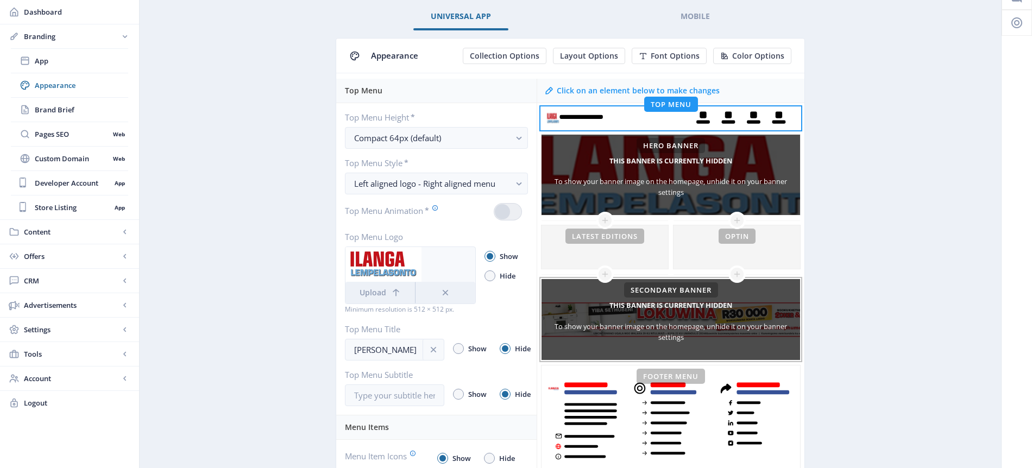
scroll to position [79, 0]
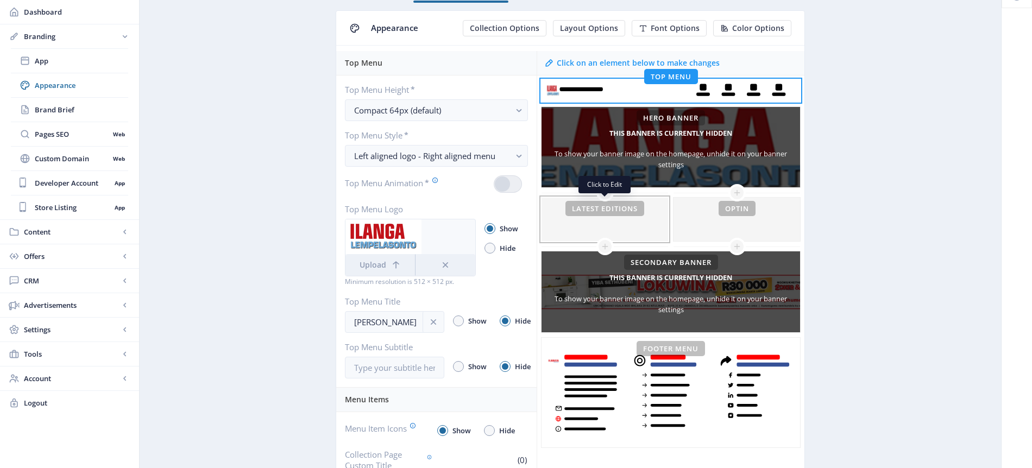
click at [617, 212] on div at bounding box center [605, 219] width 127 height 43
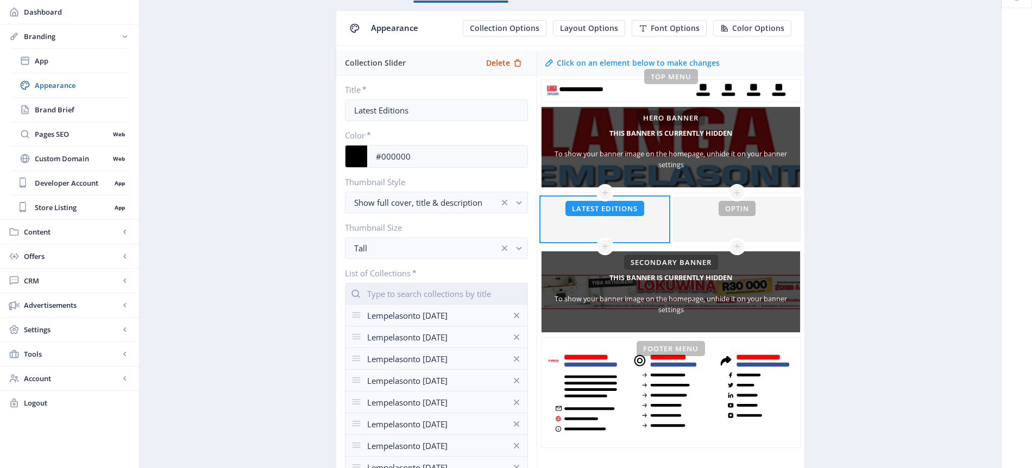
click at [413, 293] on input "text" at bounding box center [436, 294] width 183 height 22
click at [224, 35] on app-branding-designer "Universal App Mobile Appearance Collection Options Layout Options Font Options …" at bounding box center [570, 310] width 823 height 668
click at [49, 234] on span "Content" at bounding box center [72, 232] width 96 height 11
click at [58, 81] on span "Articles" at bounding box center [81, 85] width 93 height 11
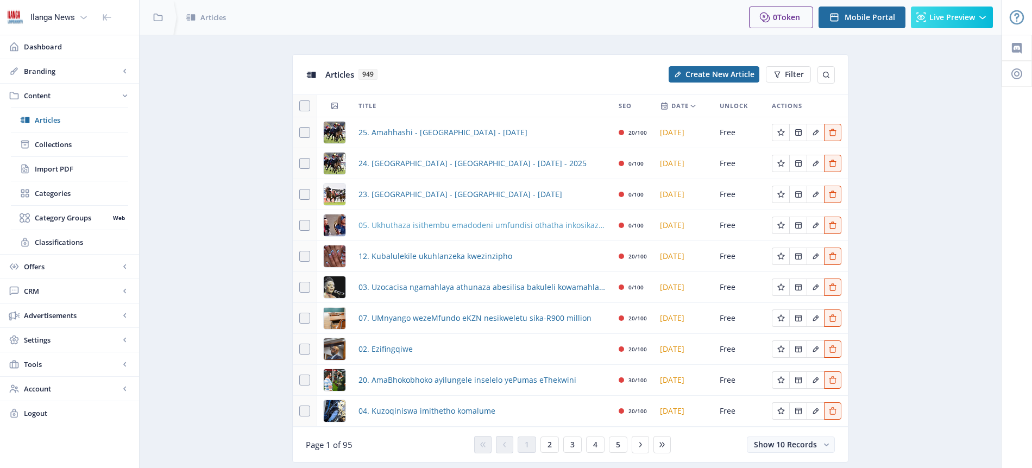
click at [450, 228] on span "05. Ukhuthaza isithembu emadodeni umfundisi othatha inkosikazi yesi-8" at bounding box center [482, 225] width 247 height 13
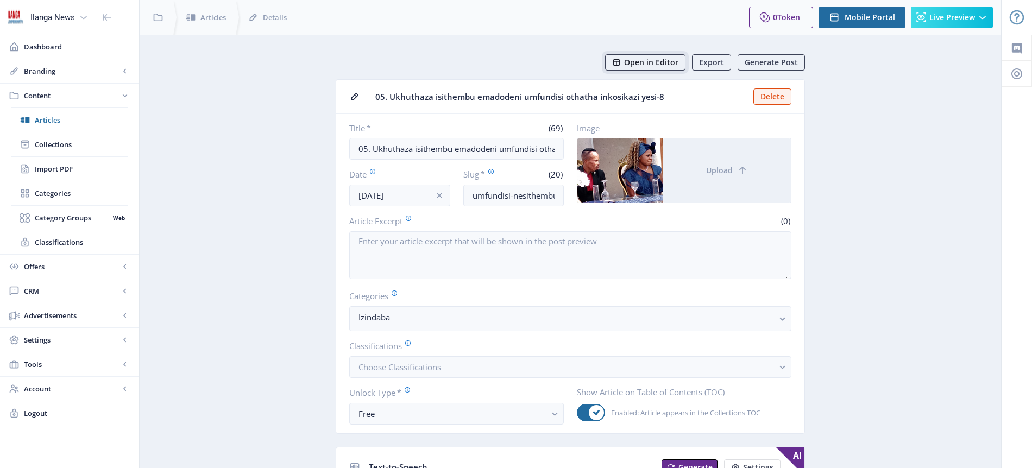
click at [651, 64] on span "Open in Editor" at bounding box center [651, 62] width 54 height 9
click at [65, 147] on span "Collections" at bounding box center [81, 144] width 93 height 11
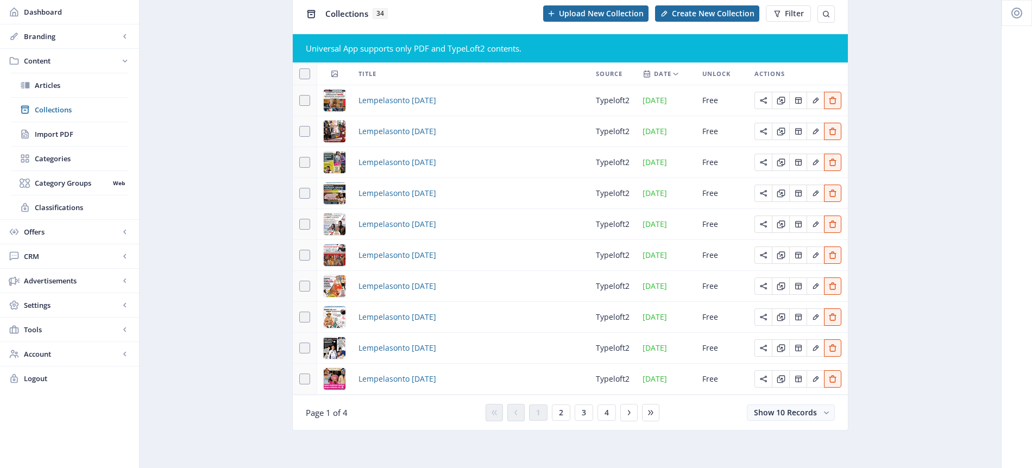
scroll to position [61, 0]
click at [605, 413] on span "4" at bounding box center [607, 412] width 4 height 9
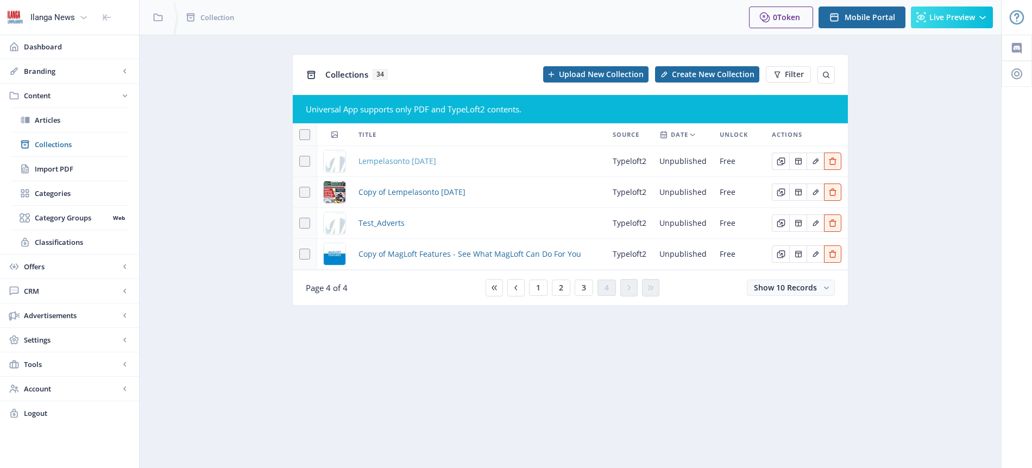
click at [436, 162] on span "Lempelasonto [DATE]" at bounding box center [398, 161] width 78 height 13
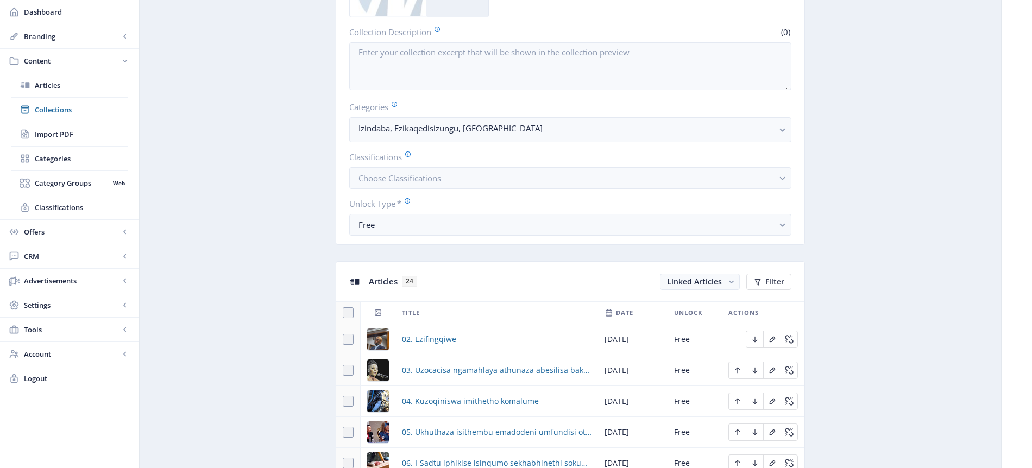
scroll to position [231, 0]
click at [734, 279] on rect "button" at bounding box center [731, 279] width 11 height 11
click at [709, 300] on nb-option "Linked Articles" at bounding box center [701, 303] width 78 height 20
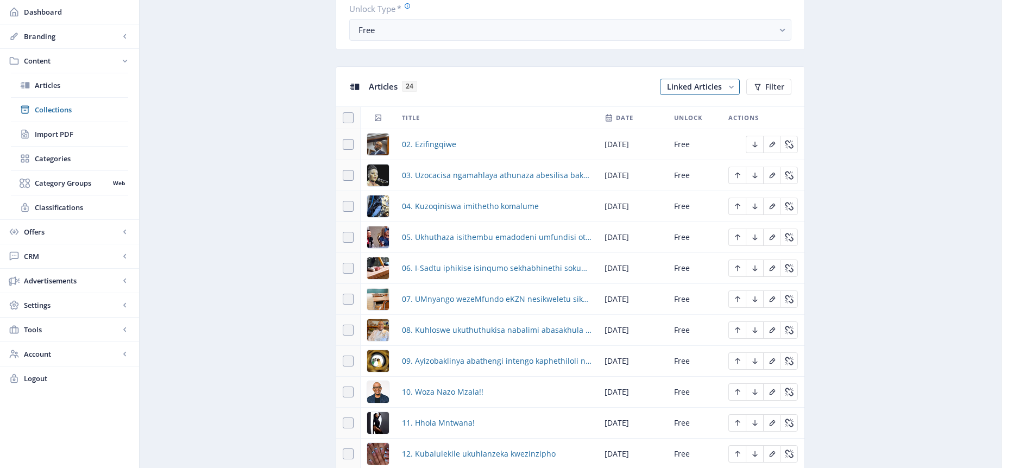
scroll to position [452, 0]
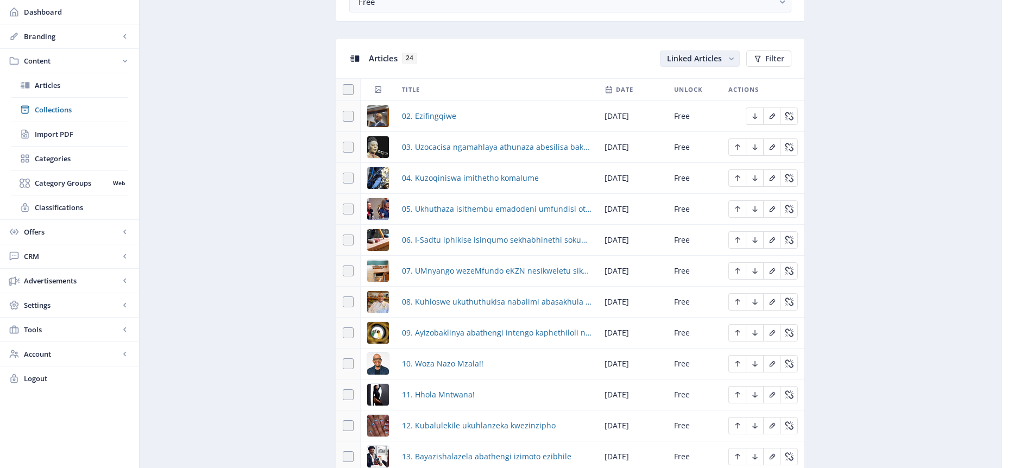
click at [698, 62] on span "Linked Articles" at bounding box center [694, 58] width 55 height 10
click at [708, 100] on nb-option "Unlinked Articles" at bounding box center [701, 101] width 78 height 20
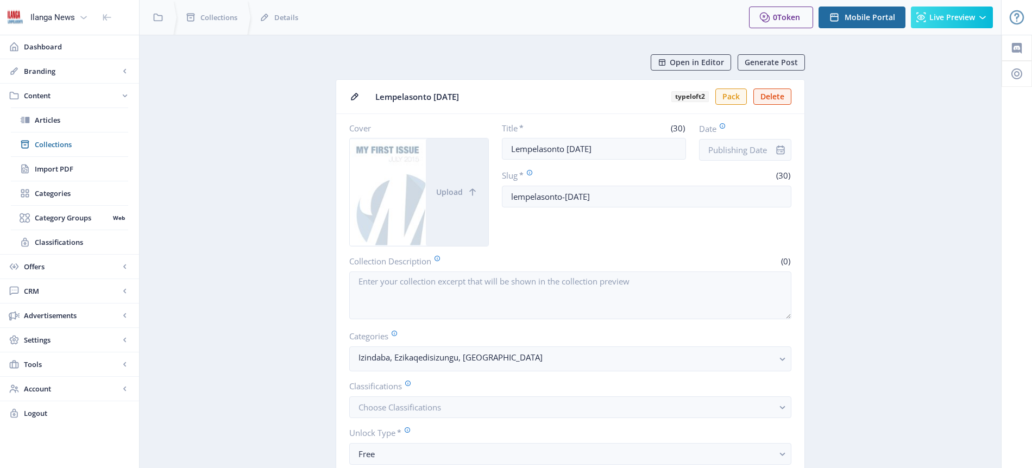
scroll to position [452, 0]
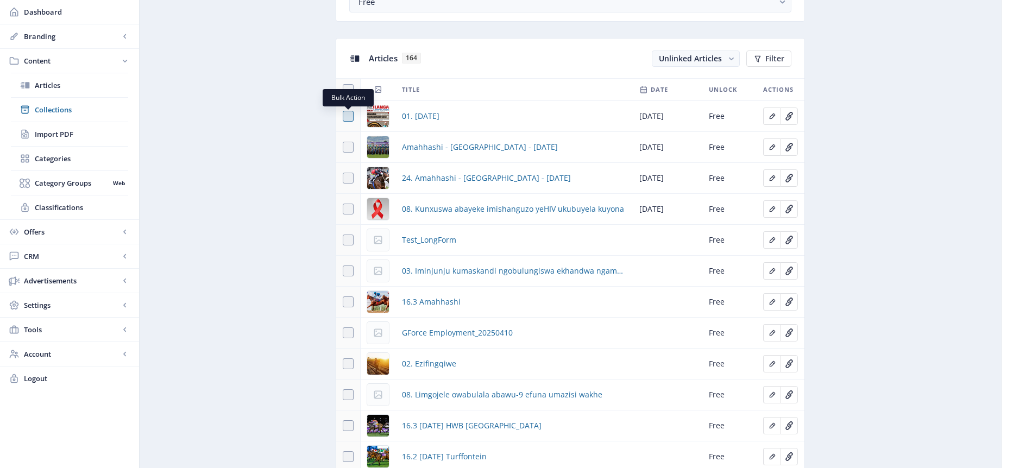
click at [352, 116] on span at bounding box center [348, 116] width 11 height 11
click at [343, 116] on input "checkbox" at bounding box center [343, 116] width 1 height 1
checkbox input "true"
click at [722, 60] on button "Link 1" at bounding box center [712, 59] width 55 height 16
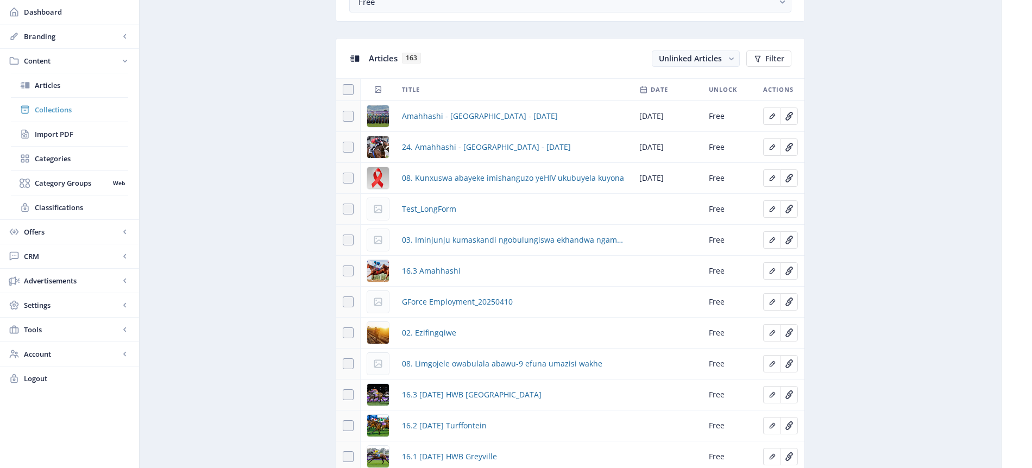
click at [64, 111] on span "Collections" at bounding box center [81, 109] width 93 height 11
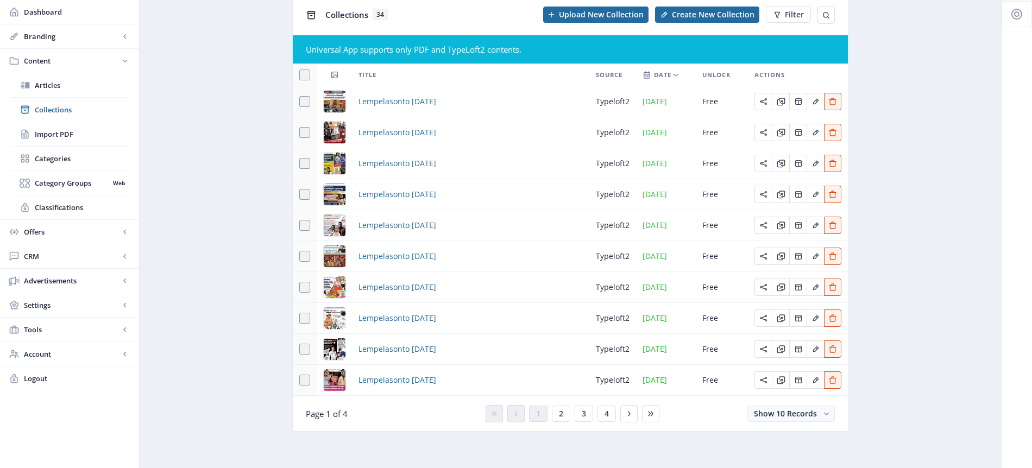
scroll to position [61, 0]
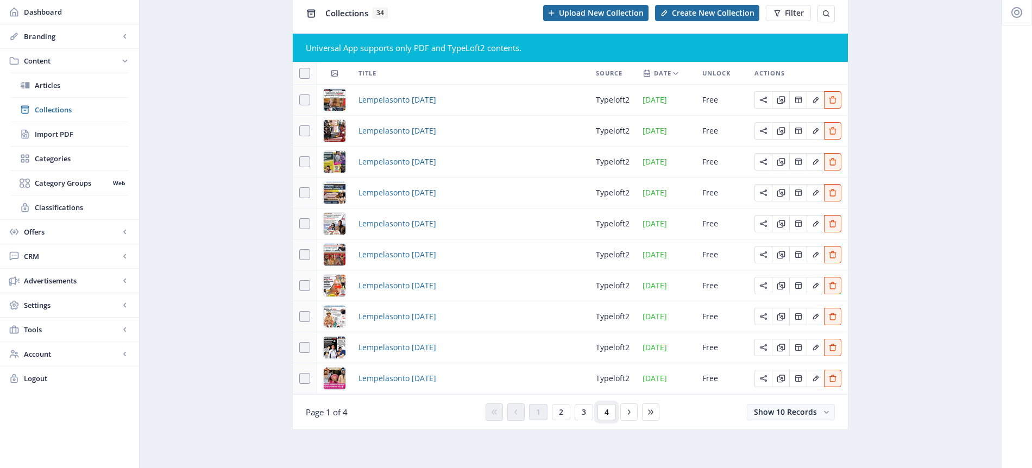
click at [603, 414] on button "4" at bounding box center [607, 412] width 18 height 16
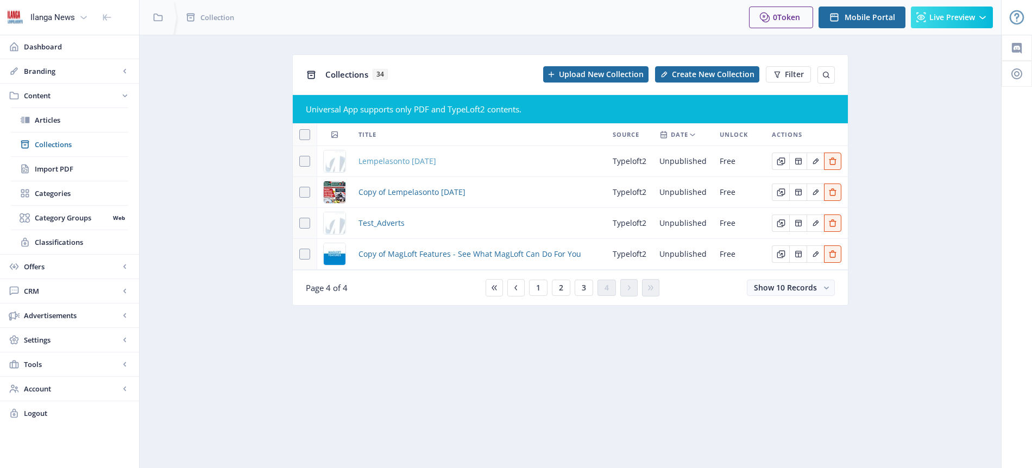
click at [436, 167] on span "Lempelasonto [DATE]" at bounding box center [398, 161] width 78 height 13
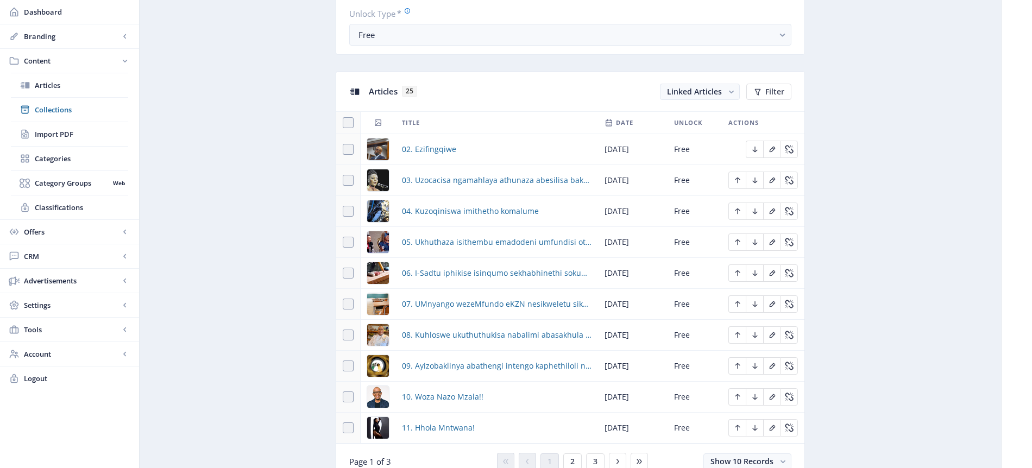
scroll to position [506, 0]
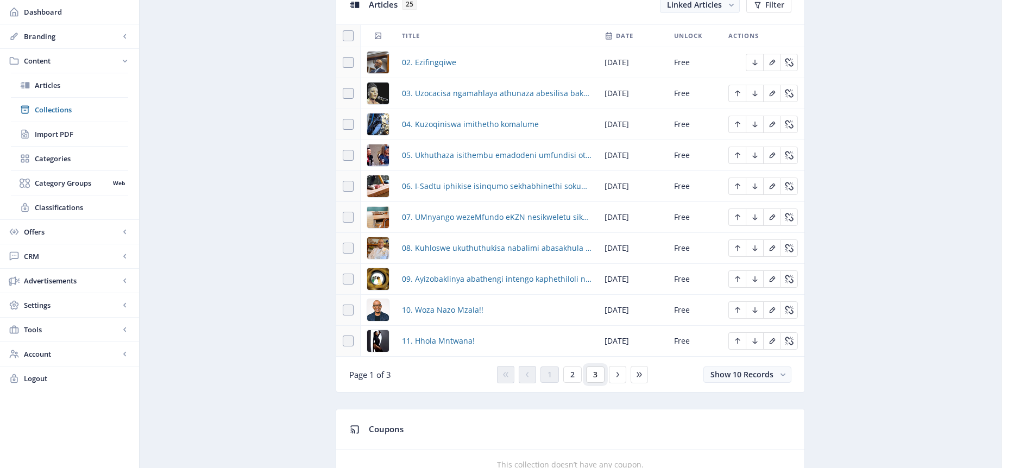
click at [593, 375] on span "3" at bounding box center [595, 374] width 4 height 9
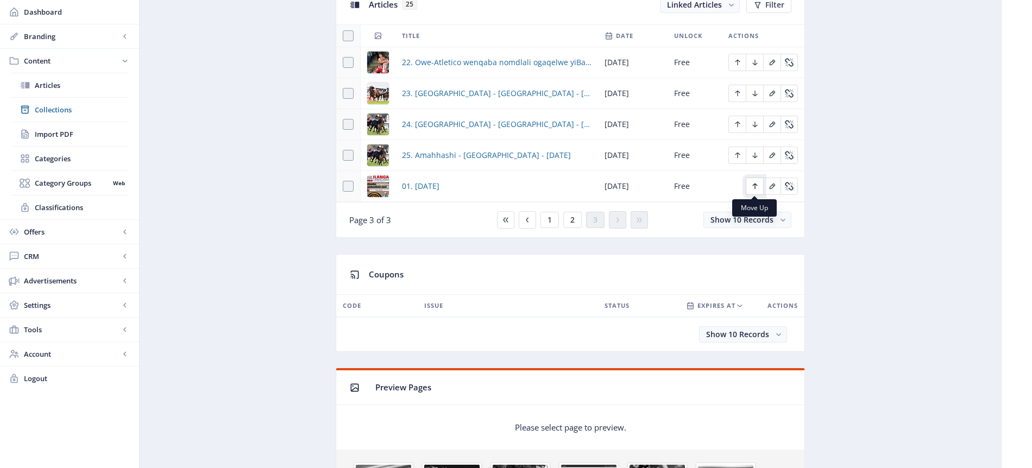
click at [757, 188] on icon "Edit page" at bounding box center [755, 186] width 9 height 9
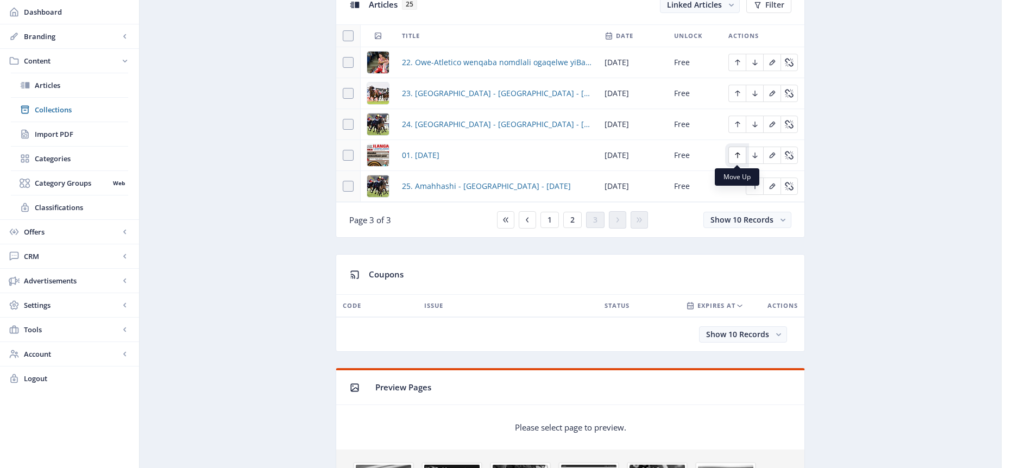
click at [739, 153] on icon "Edit page" at bounding box center [737, 155] width 9 height 9
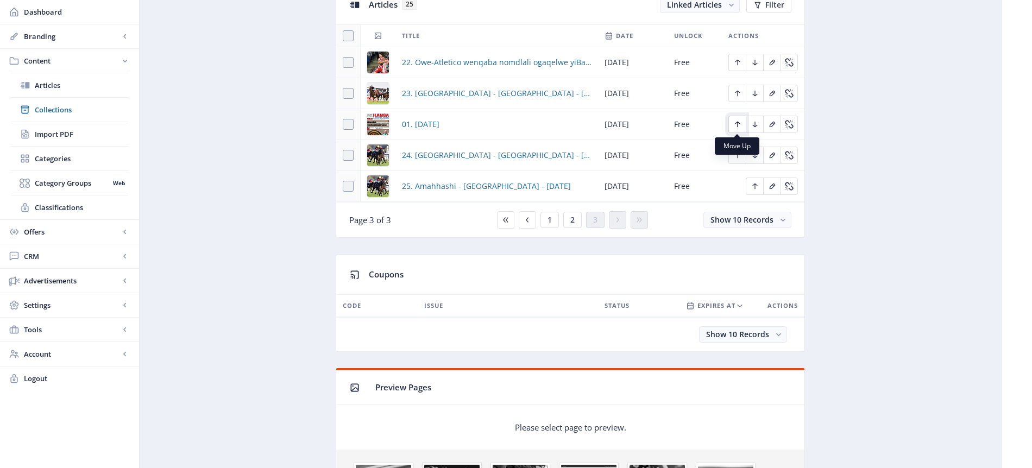
click at [737, 125] on icon "Edit page" at bounding box center [737, 124] width 9 height 9
click at [737, 94] on icon "Edit page" at bounding box center [737, 94] width 5 height 6
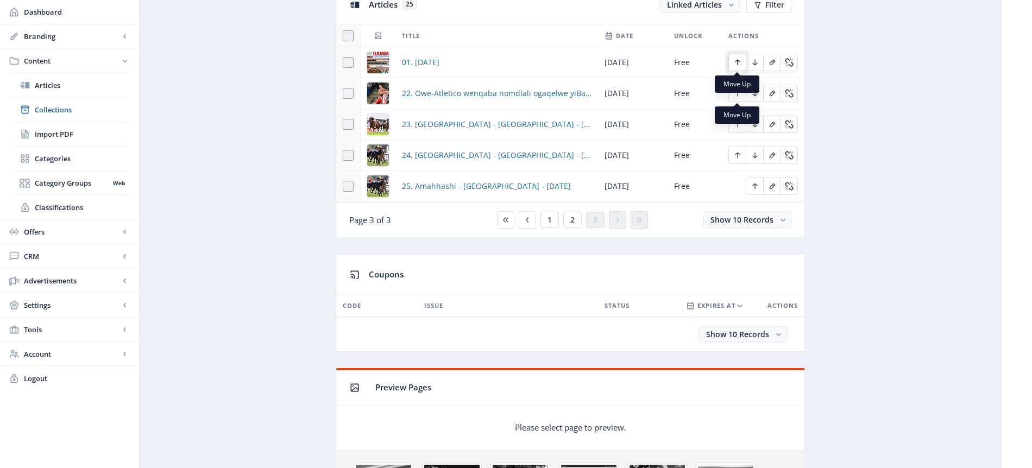
click at [740, 64] on icon "Edit page" at bounding box center [737, 62] width 9 height 9
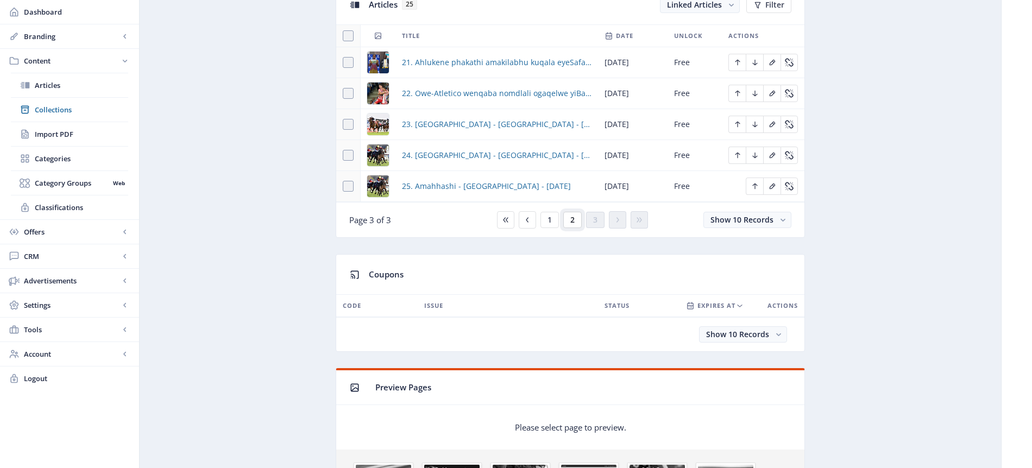
click at [576, 223] on button "2" at bounding box center [572, 220] width 18 height 16
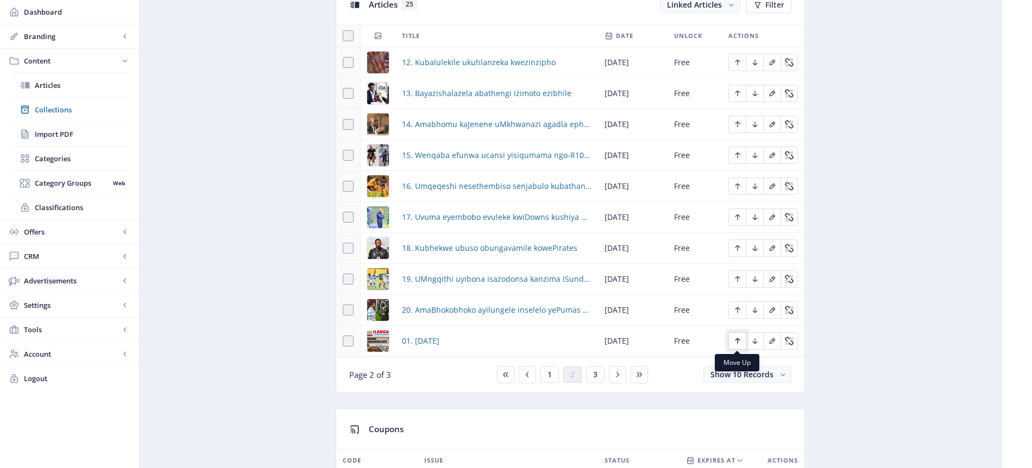
click at [739, 341] on icon "Edit page" at bounding box center [737, 341] width 9 height 9
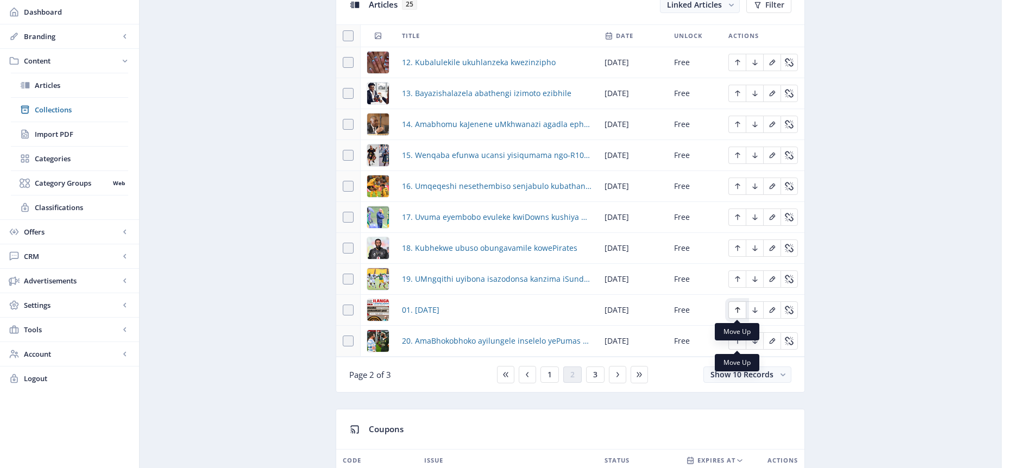
click at [737, 310] on icon "Edit page" at bounding box center [737, 310] width 9 height 9
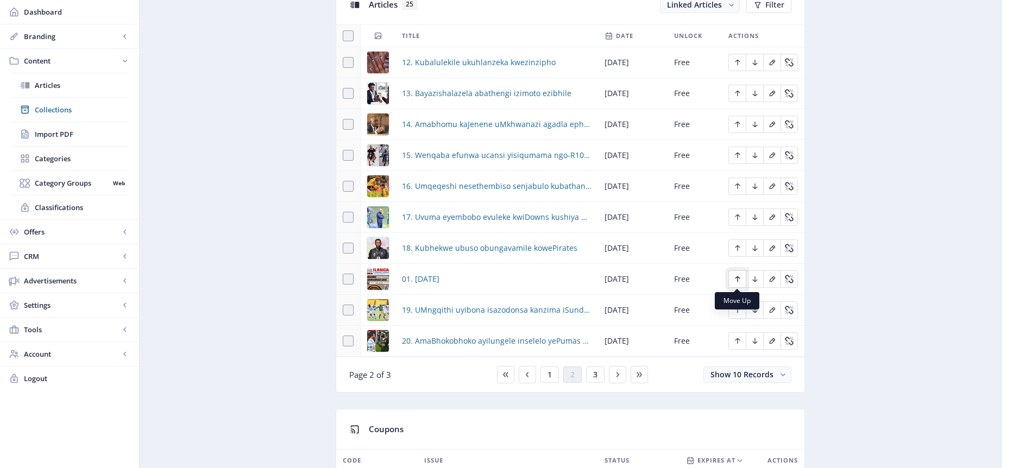
click at [739, 280] on icon "Edit page" at bounding box center [737, 279] width 9 height 9
click at [740, 248] on icon "Edit page" at bounding box center [737, 248] width 9 height 9
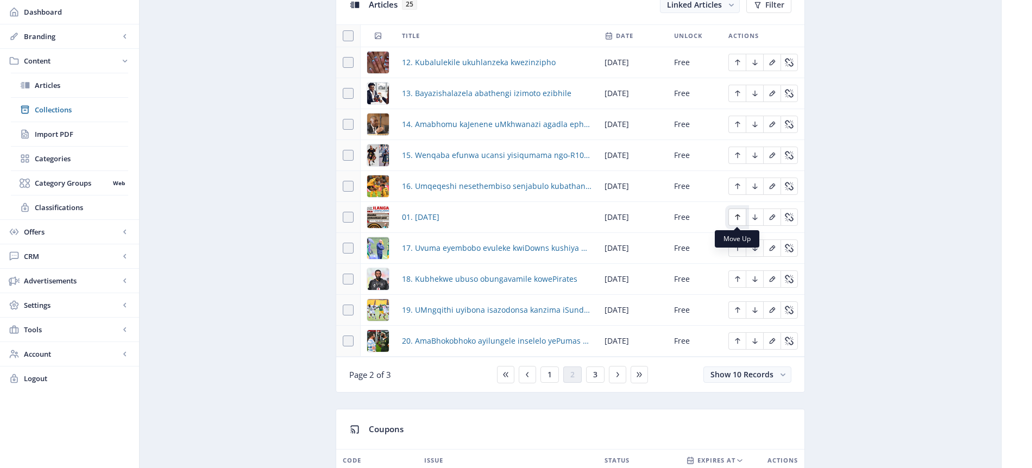
click at [734, 216] on icon "Edit page" at bounding box center [737, 217] width 9 height 9
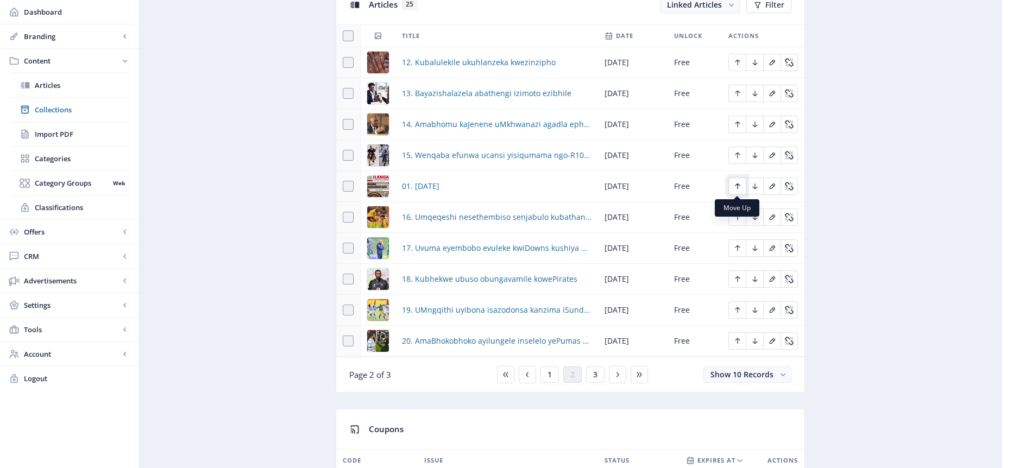
click at [736, 186] on icon "Edit page" at bounding box center [737, 186] width 9 height 9
click at [735, 153] on icon "Edit page" at bounding box center [737, 155] width 9 height 9
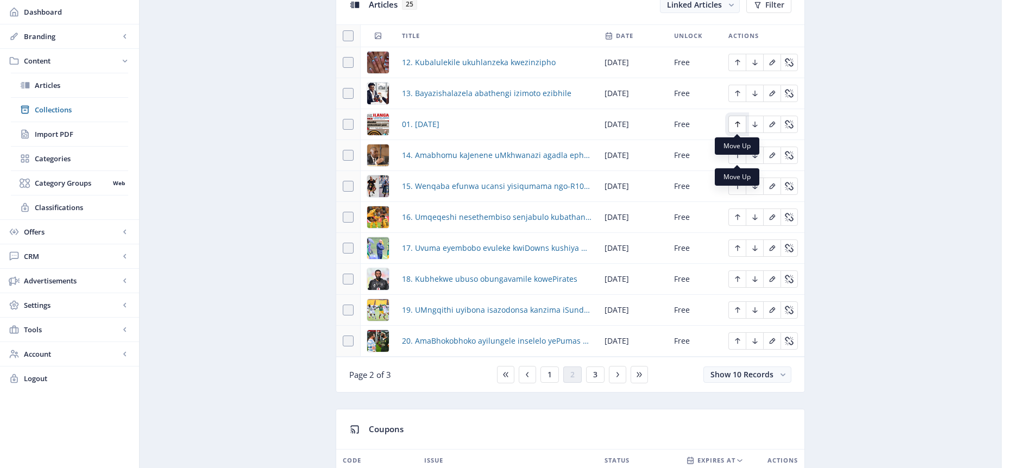
click at [739, 123] on icon "Edit page" at bounding box center [737, 124] width 9 height 9
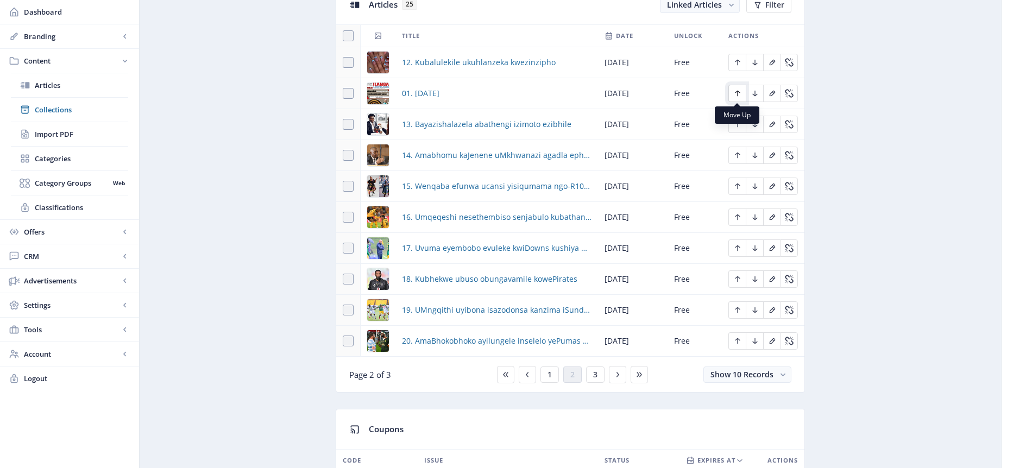
click at [740, 93] on icon "Edit page" at bounding box center [737, 93] width 9 height 9
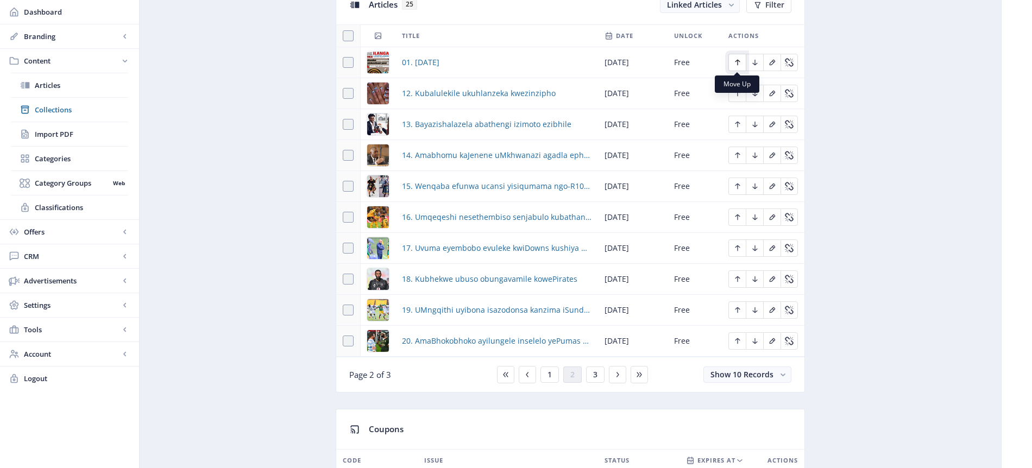
click at [738, 62] on icon "Edit page" at bounding box center [737, 62] width 9 height 9
click at [549, 377] on span "1" at bounding box center [550, 374] width 4 height 9
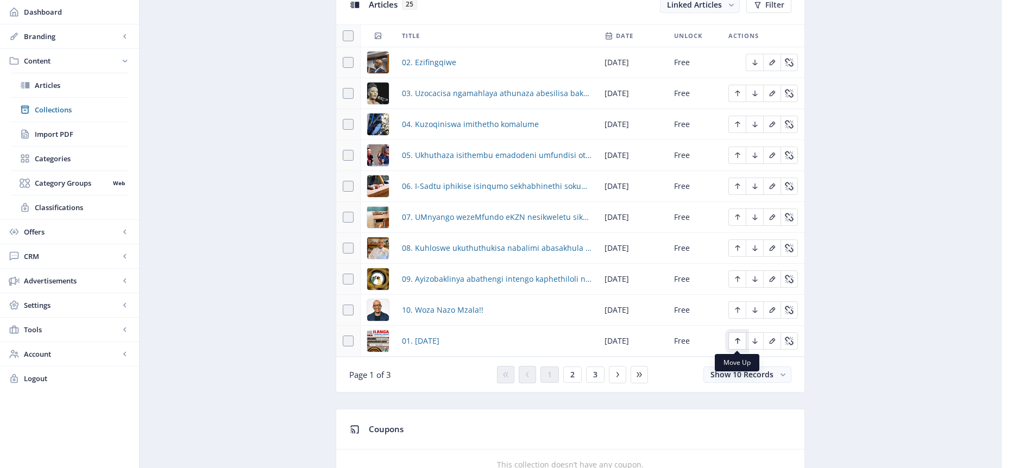
click at [740, 342] on icon "Edit page" at bounding box center [737, 341] width 9 height 9
click at [737, 310] on icon "Edit page" at bounding box center [737, 310] width 5 height 6
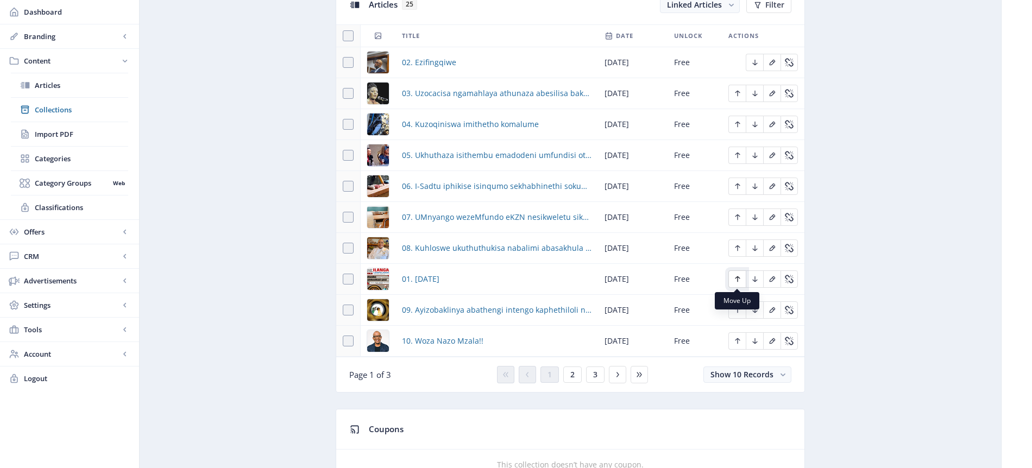
click at [739, 280] on icon "Edit page" at bounding box center [737, 279] width 9 height 9
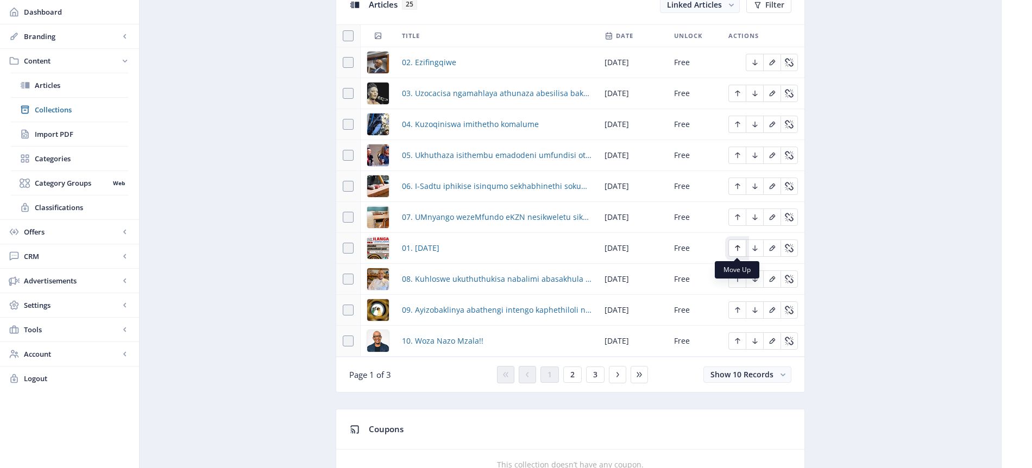
click at [735, 248] on icon "Edit page" at bounding box center [737, 248] width 9 height 9
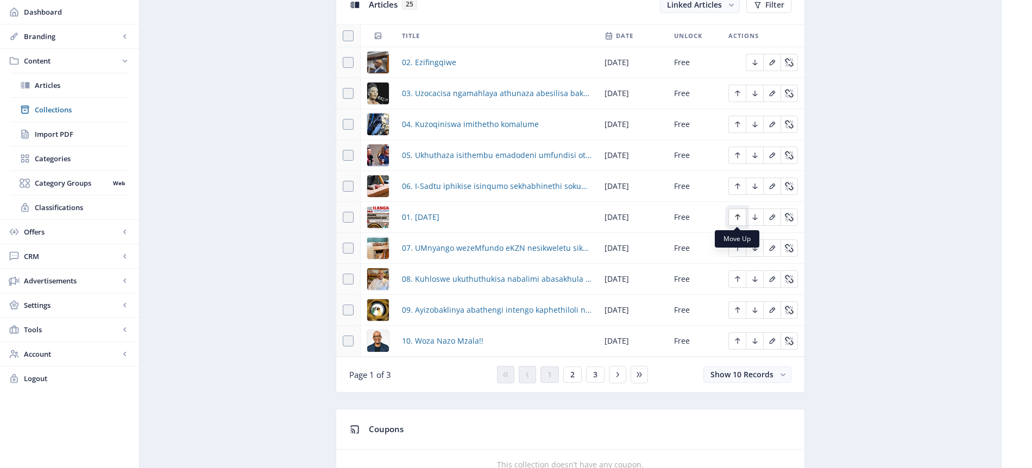
click at [738, 214] on icon "Edit page" at bounding box center [737, 217] width 9 height 9
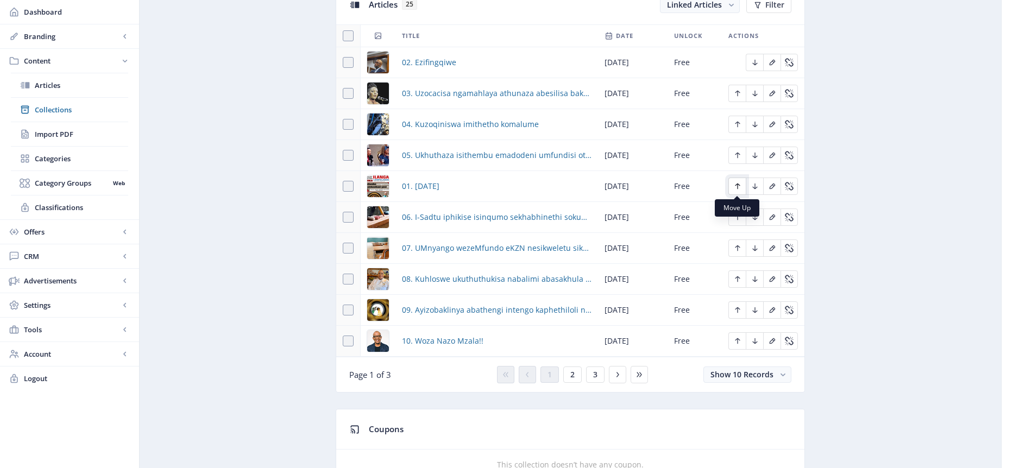
click at [740, 184] on icon "Edit page" at bounding box center [737, 186] width 9 height 9
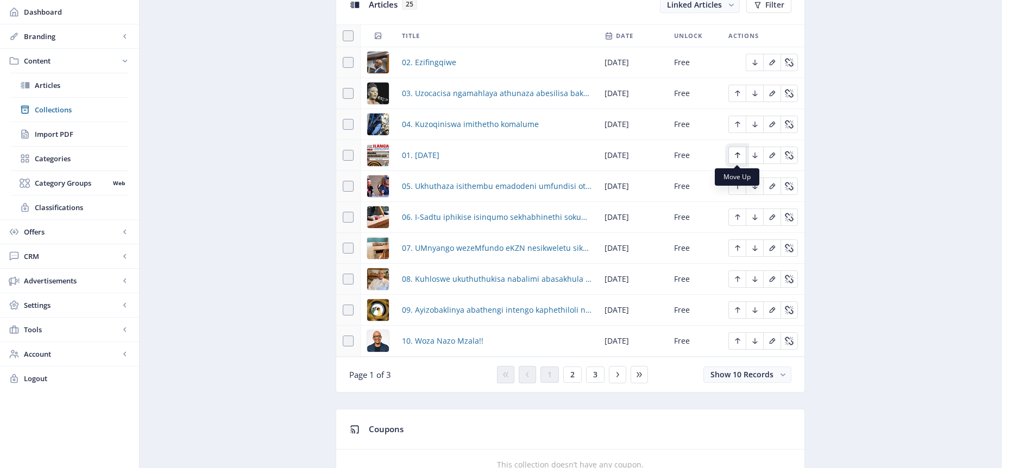
click at [738, 154] on icon "Edit page" at bounding box center [737, 156] width 5 height 6
click at [737, 125] on icon "Edit page" at bounding box center [737, 125] width 5 height 6
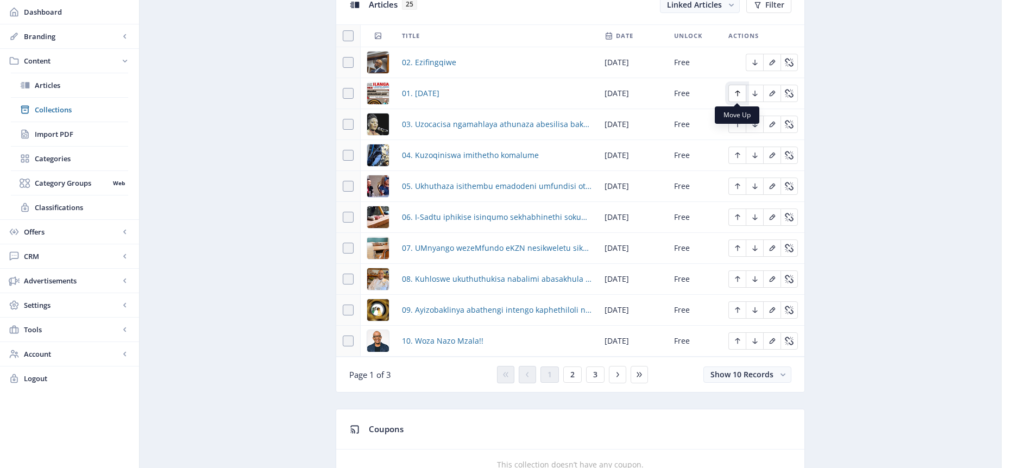
click at [739, 96] on icon "Edit page" at bounding box center [737, 93] width 9 height 9
click at [570, 375] on span "2" at bounding box center [572, 374] width 4 height 9
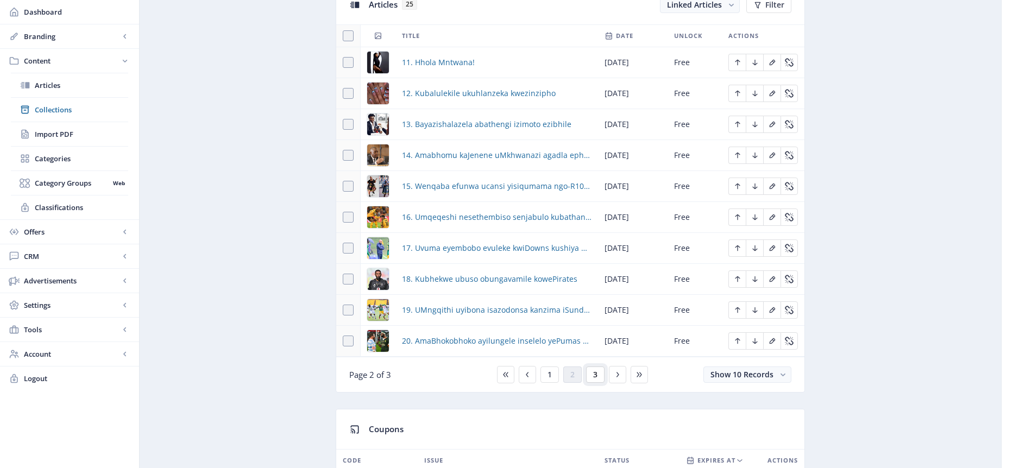
click at [593, 376] on span "3" at bounding box center [595, 374] width 4 height 9
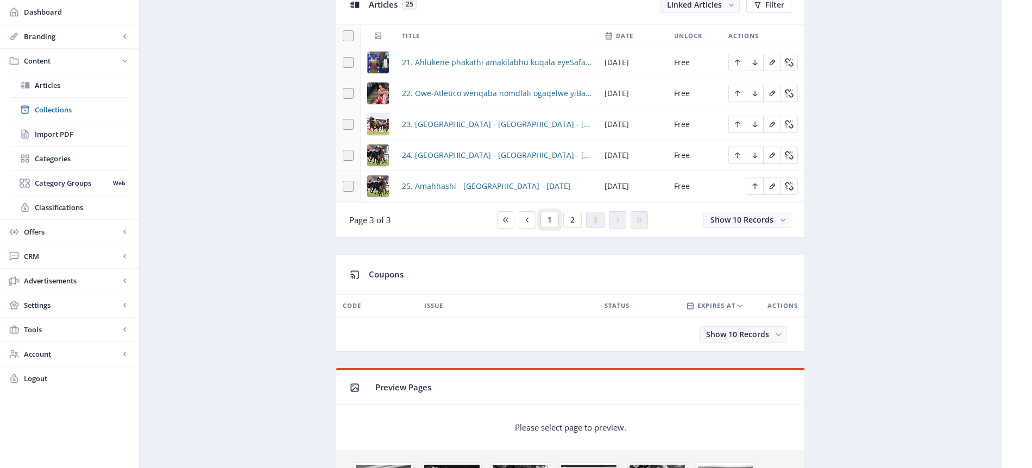
click at [546, 218] on button "1" at bounding box center [549, 220] width 18 height 16
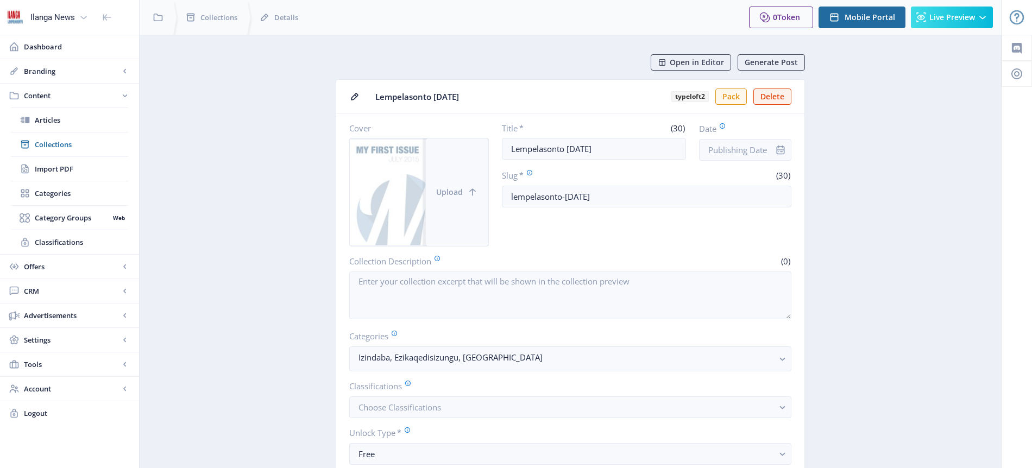
click at [457, 195] on span "Upload" at bounding box center [449, 192] width 27 height 9
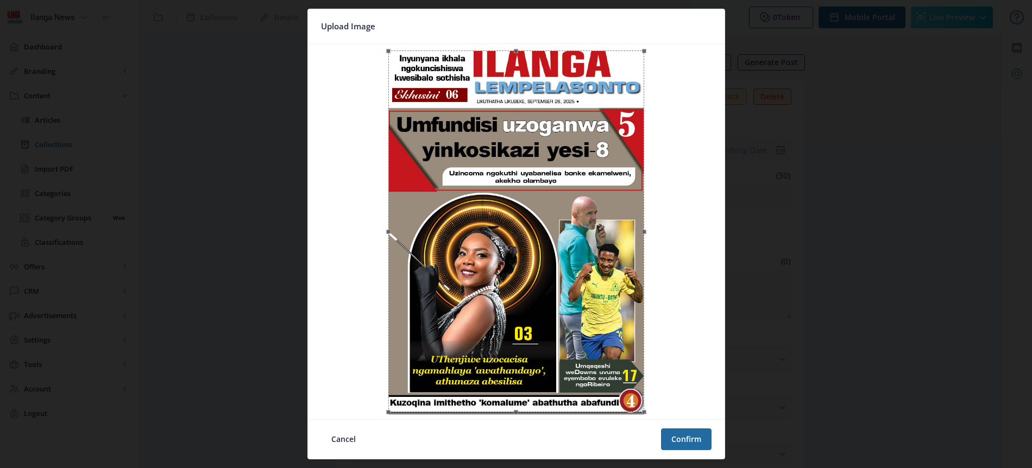
click at [563, 135] on div at bounding box center [516, 232] width 256 height 362
click at [696, 443] on button "Confirm" at bounding box center [686, 440] width 51 height 22
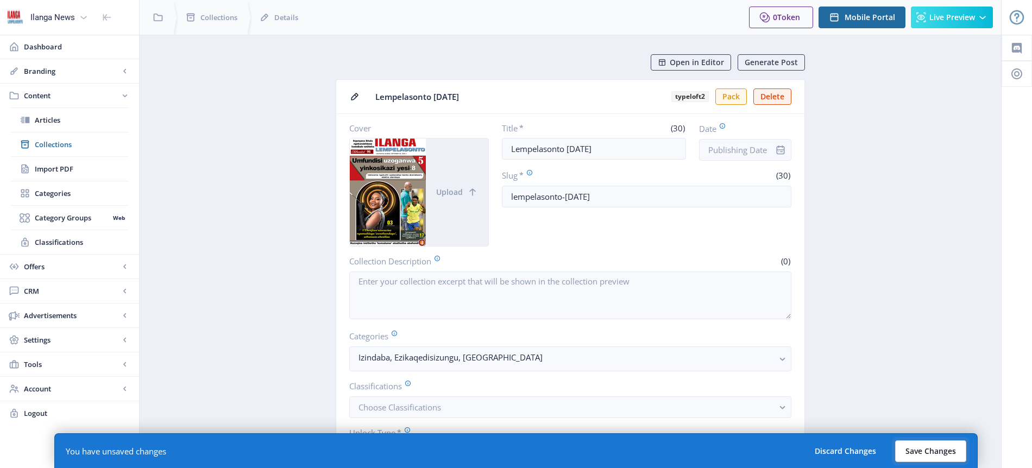
click at [929, 450] on button "Save Changes" at bounding box center [930, 452] width 71 height 22
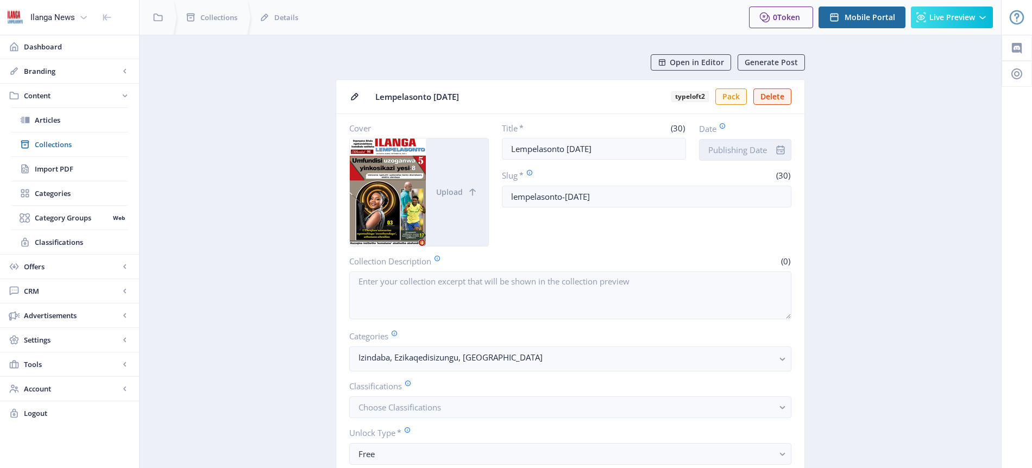
click at [751, 150] on input "Date" at bounding box center [745, 150] width 92 height 22
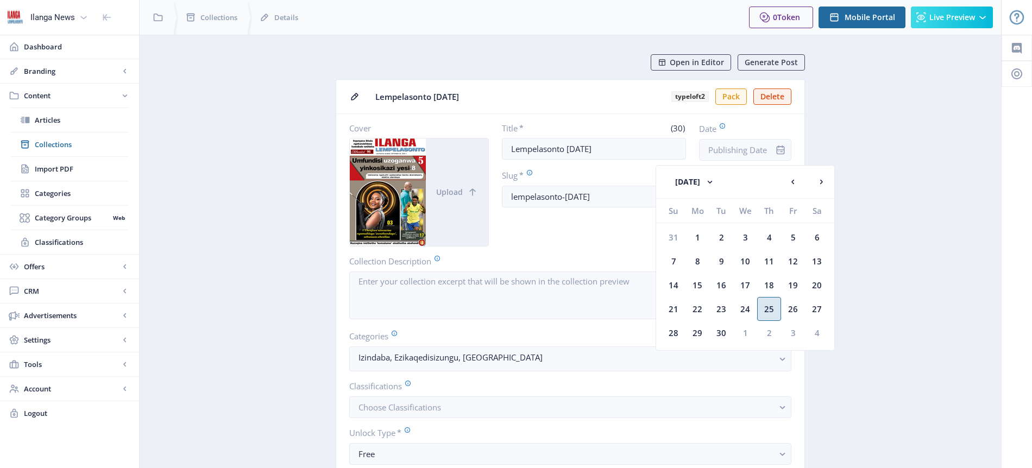
click at [771, 312] on div "25" at bounding box center [769, 309] width 24 height 24
type input "[DATE]"
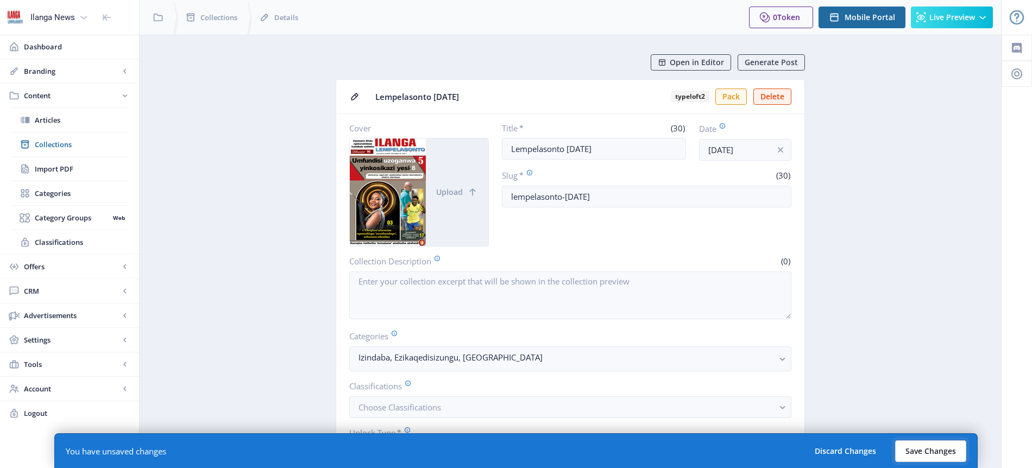
click at [929, 449] on button "Save Changes" at bounding box center [930, 452] width 71 height 22
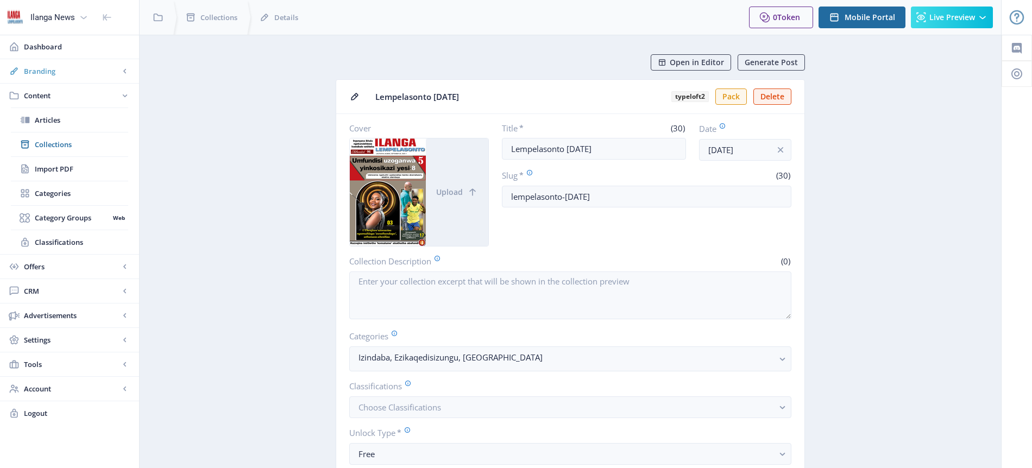
click at [62, 68] on span "Branding" at bounding box center [72, 71] width 96 height 11
click at [64, 118] on span "Appearance" at bounding box center [81, 120] width 93 height 11
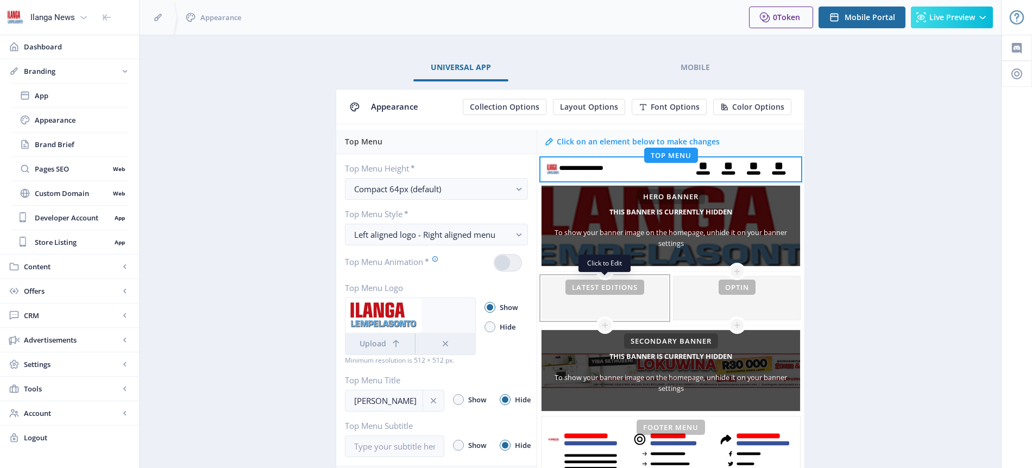
click at [619, 286] on div at bounding box center [605, 297] width 127 height 43
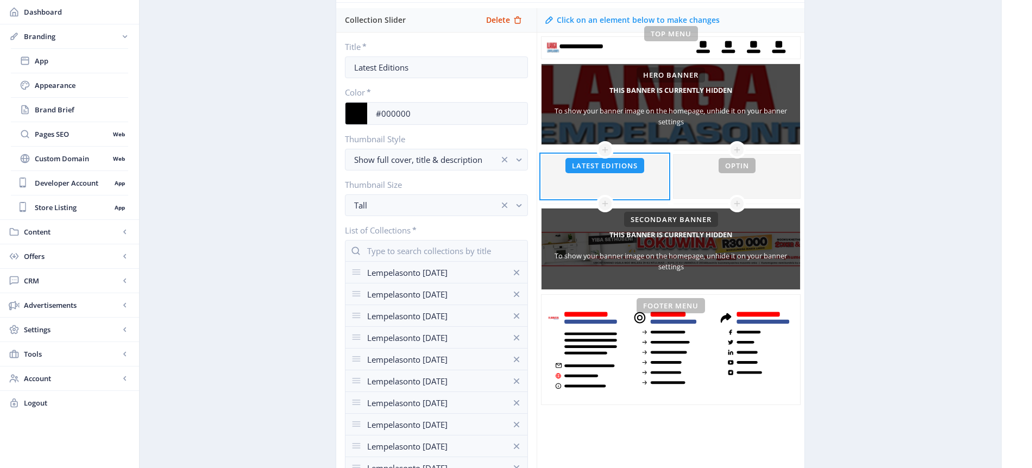
scroll to position [169, 0]
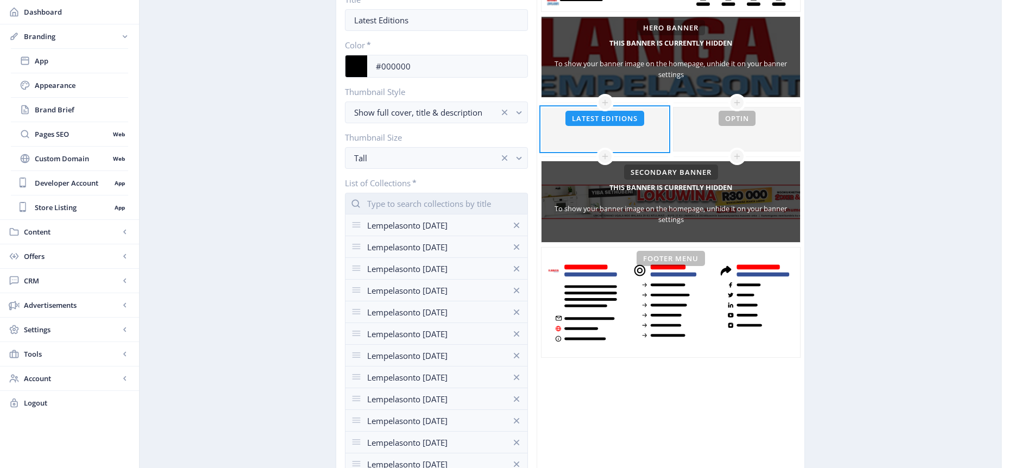
click at [435, 206] on input "text" at bounding box center [436, 204] width 183 height 22
click at [439, 232] on nb-option "Lempelasonto [DATE]" at bounding box center [436, 229] width 182 height 21
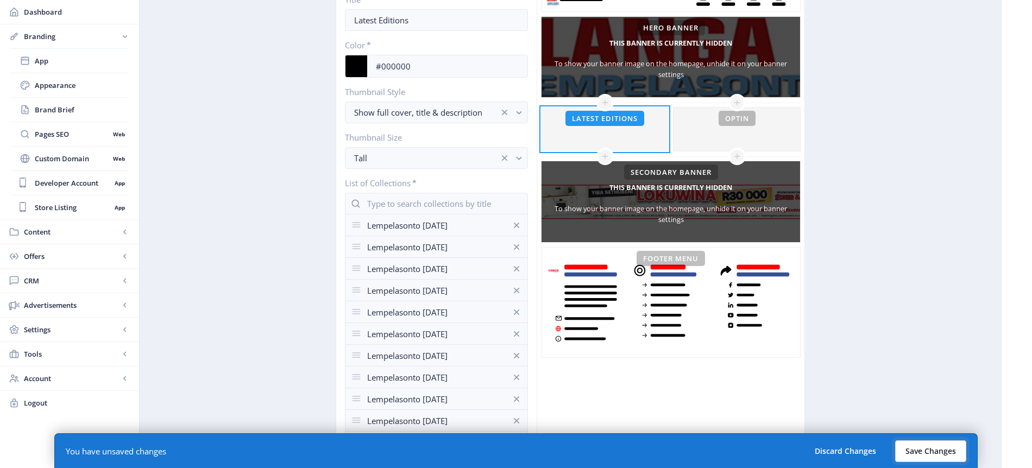
click at [935, 450] on button "Save Changes" at bounding box center [930, 452] width 71 height 22
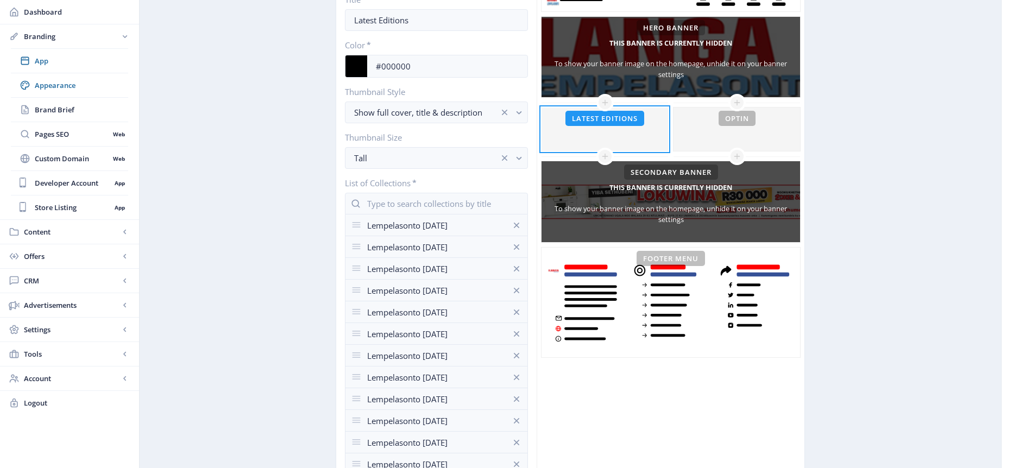
click at [895, 249] on app-branding-designer "Universal App Mobile Appearance Collection Options Layout Options Font Options …" at bounding box center [570, 229] width 823 height 689
click at [59, 235] on span "Content" at bounding box center [72, 232] width 96 height 11
click at [68, 108] on span "Collections" at bounding box center [81, 109] width 93 height 11
